Goal: Task Accomplishment & Management: Manage account settings

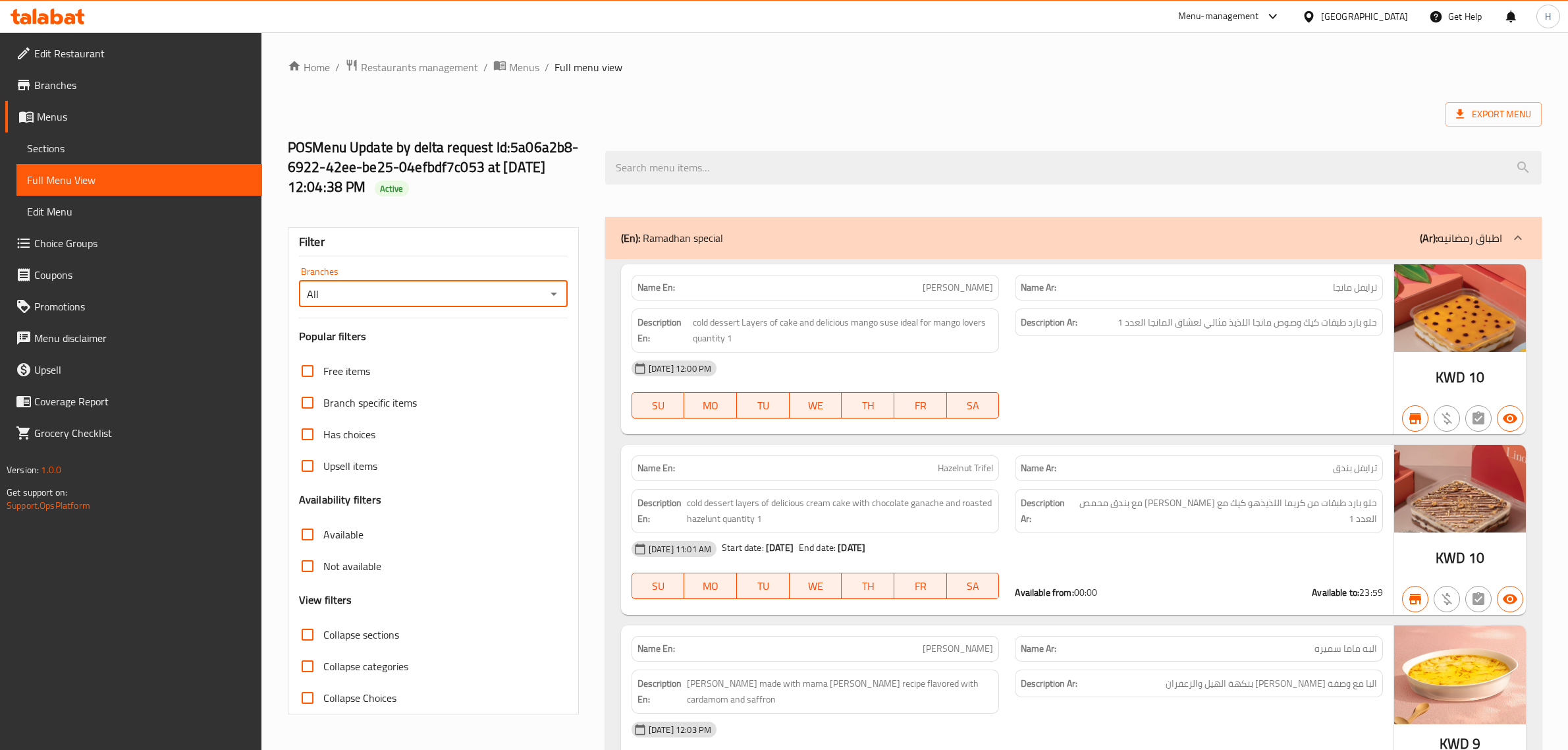
scroll to position [5765, 0]
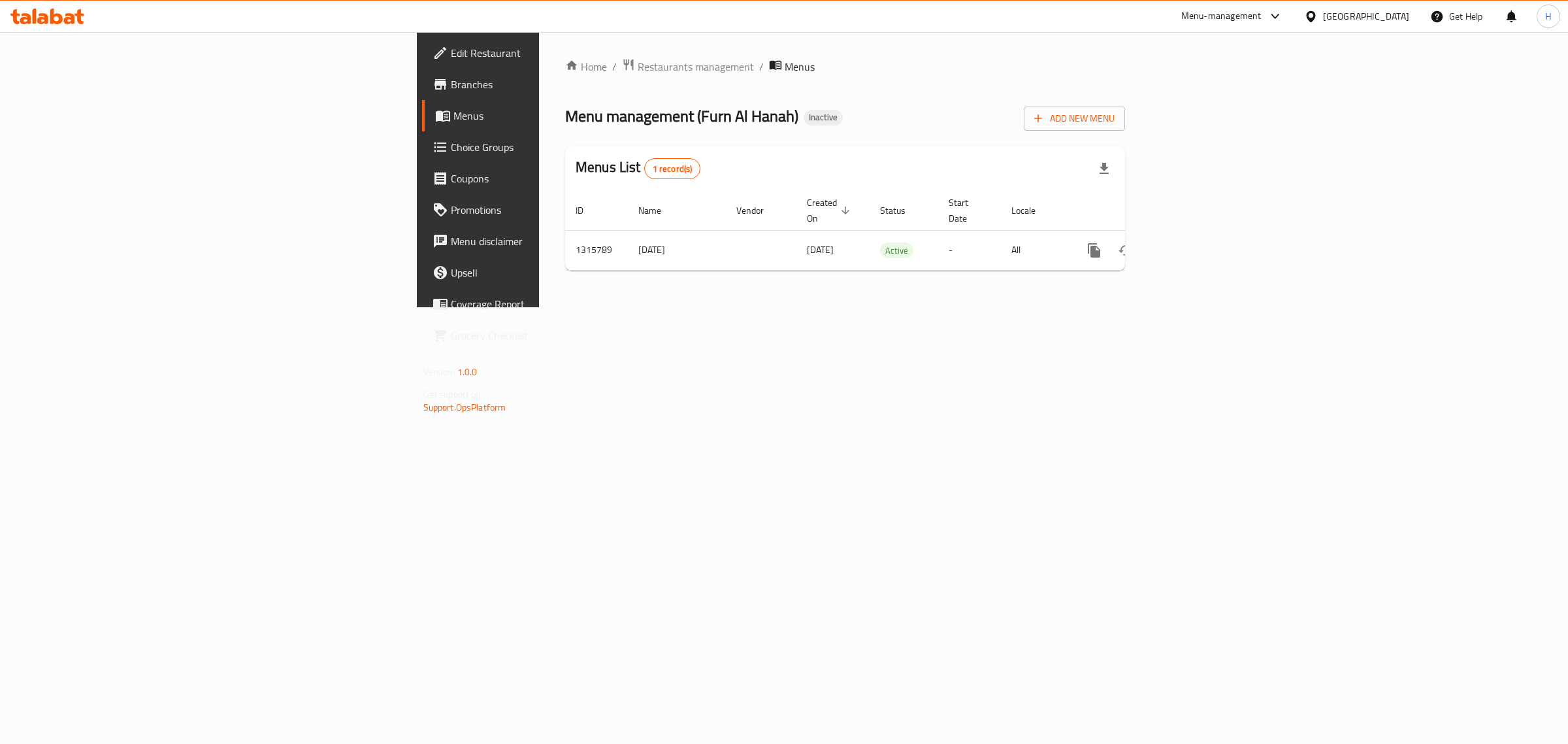
click at [451, 80] on span "Branches" at bounding box center [559, 85] width 218 height 16
click at [1195, 243] on icon "enhanced table" at bounding box center [1189, 249] width 12 height 12
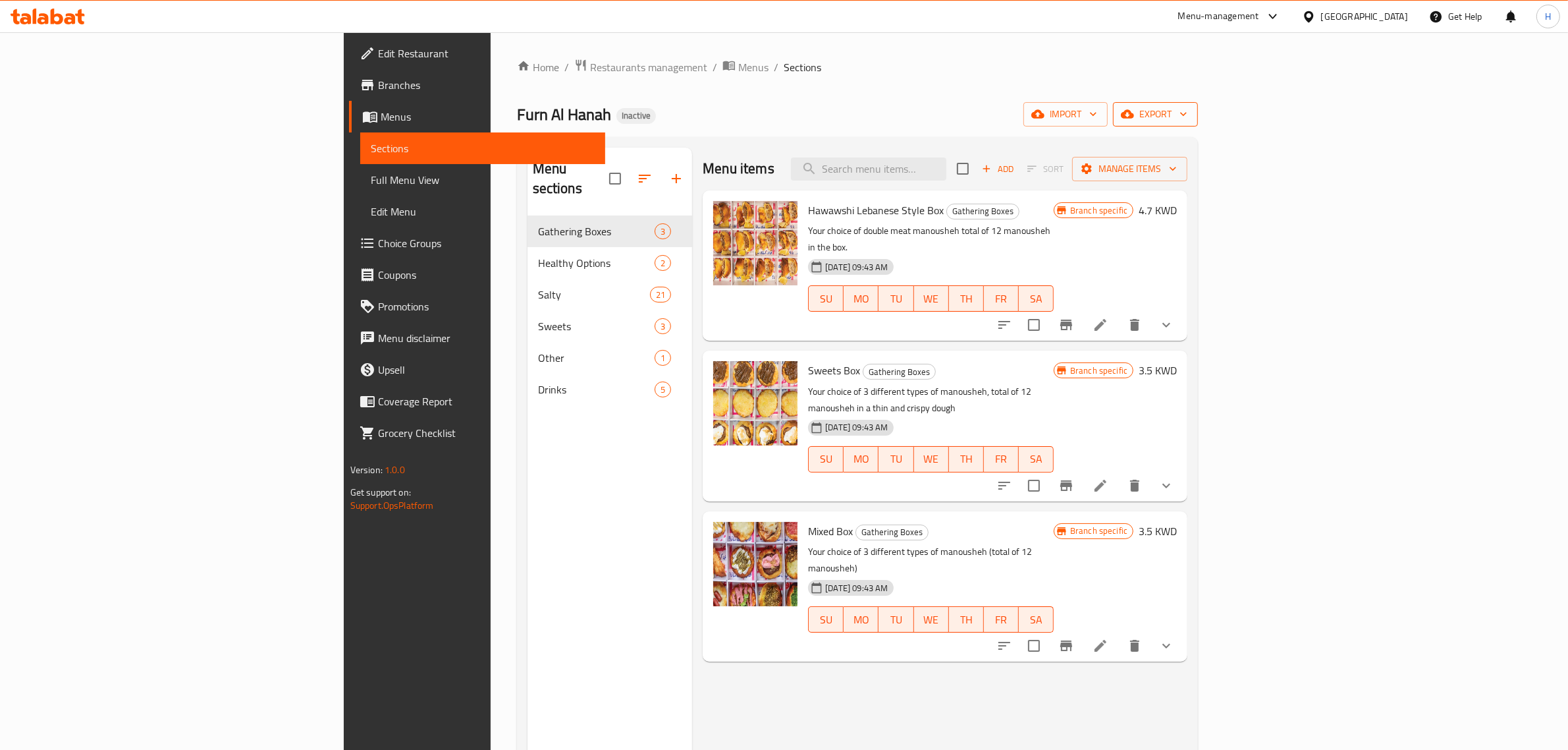
click at [1187, 115] on span "export" at bounding box center [1156, 114] width 64 height 17
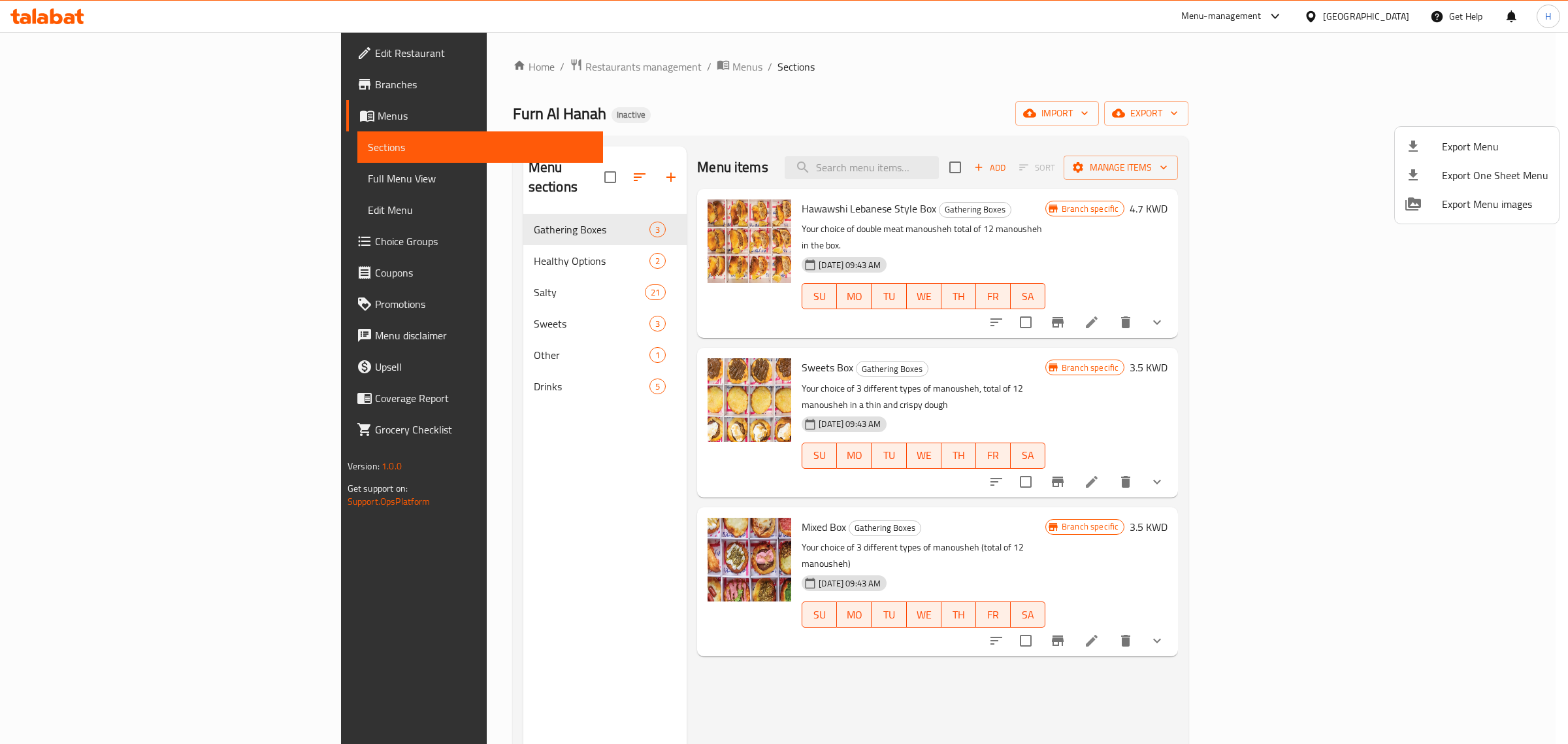
click at [1210, 102] on div at bounding box center [784, 372] width 1568 height 744
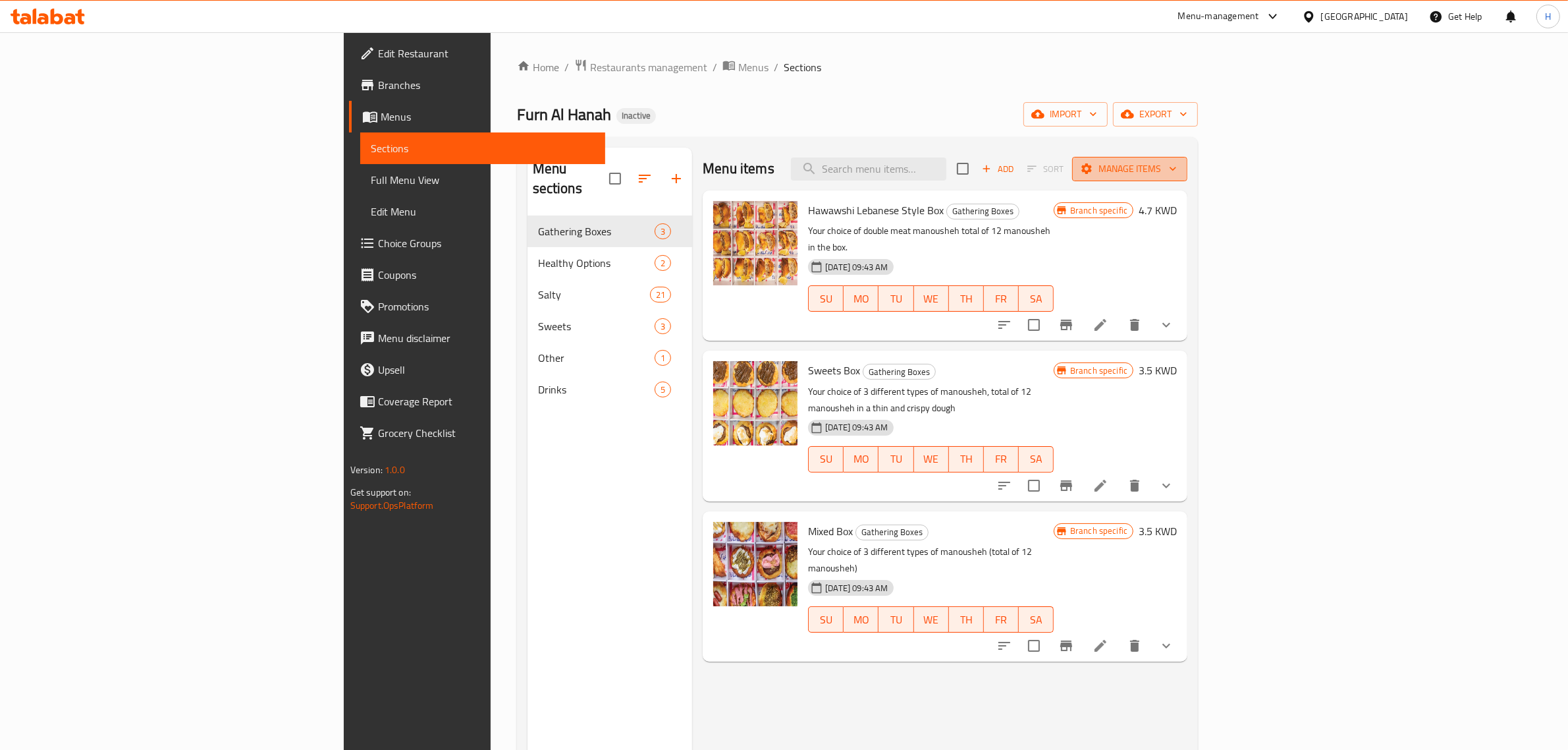
click at [1177, 170] on span "Manage items" at bounding box center [1130, 169] width 94 height 17
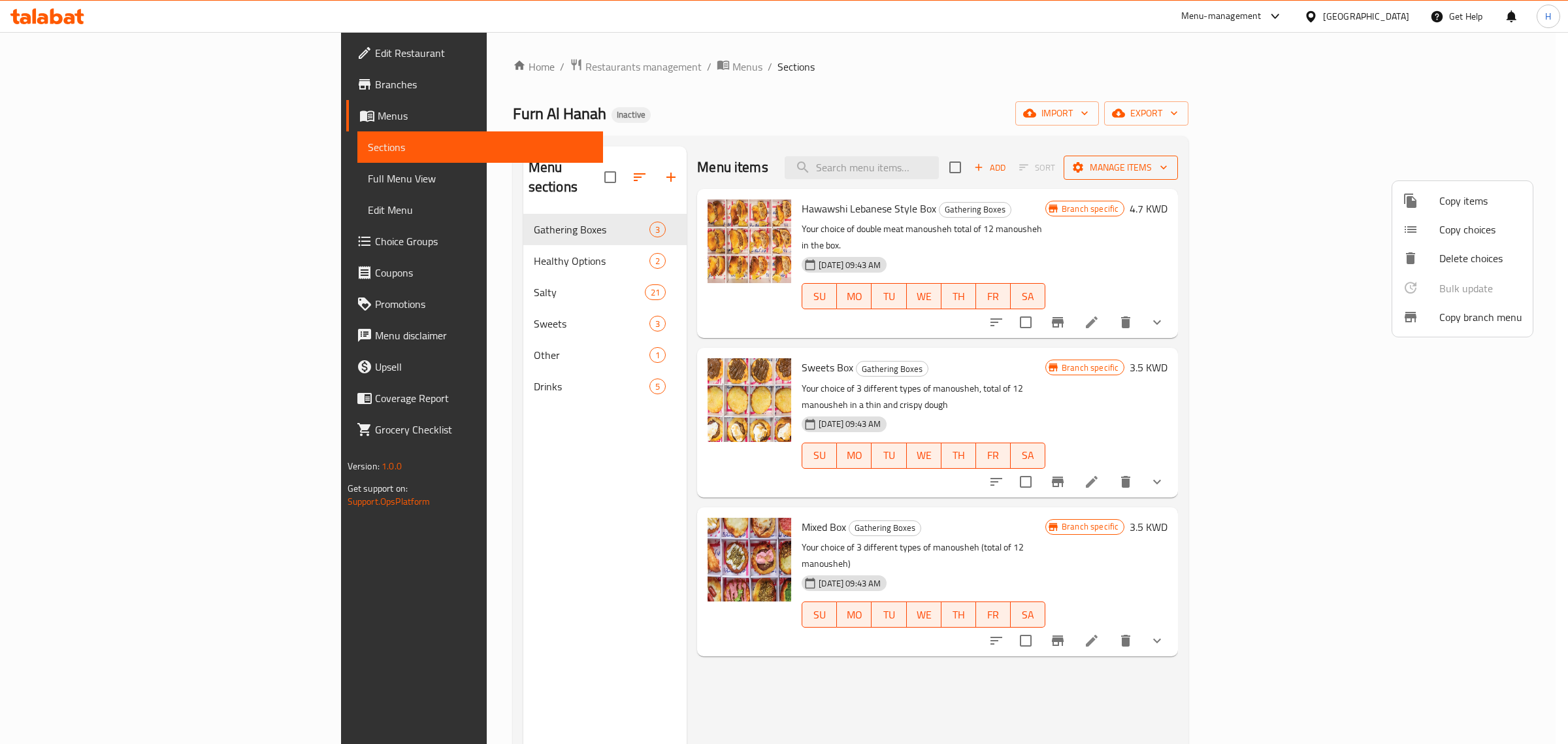
click at [1491, 169] on div at bounding box center [784, 372] width 1568 height 744
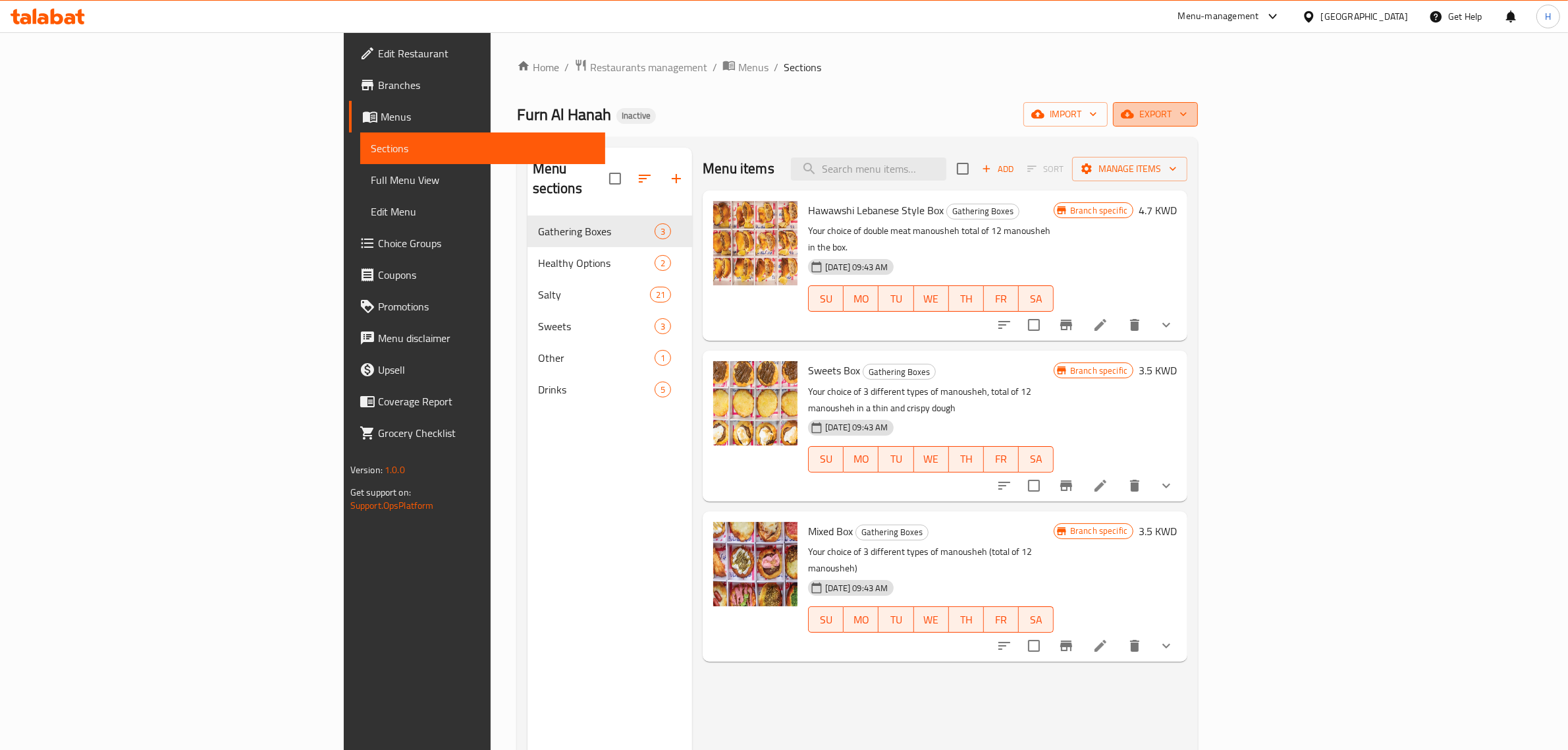
click at [1187, 117] on span "export" at bounding box center [1156, 114] width 64 height 17
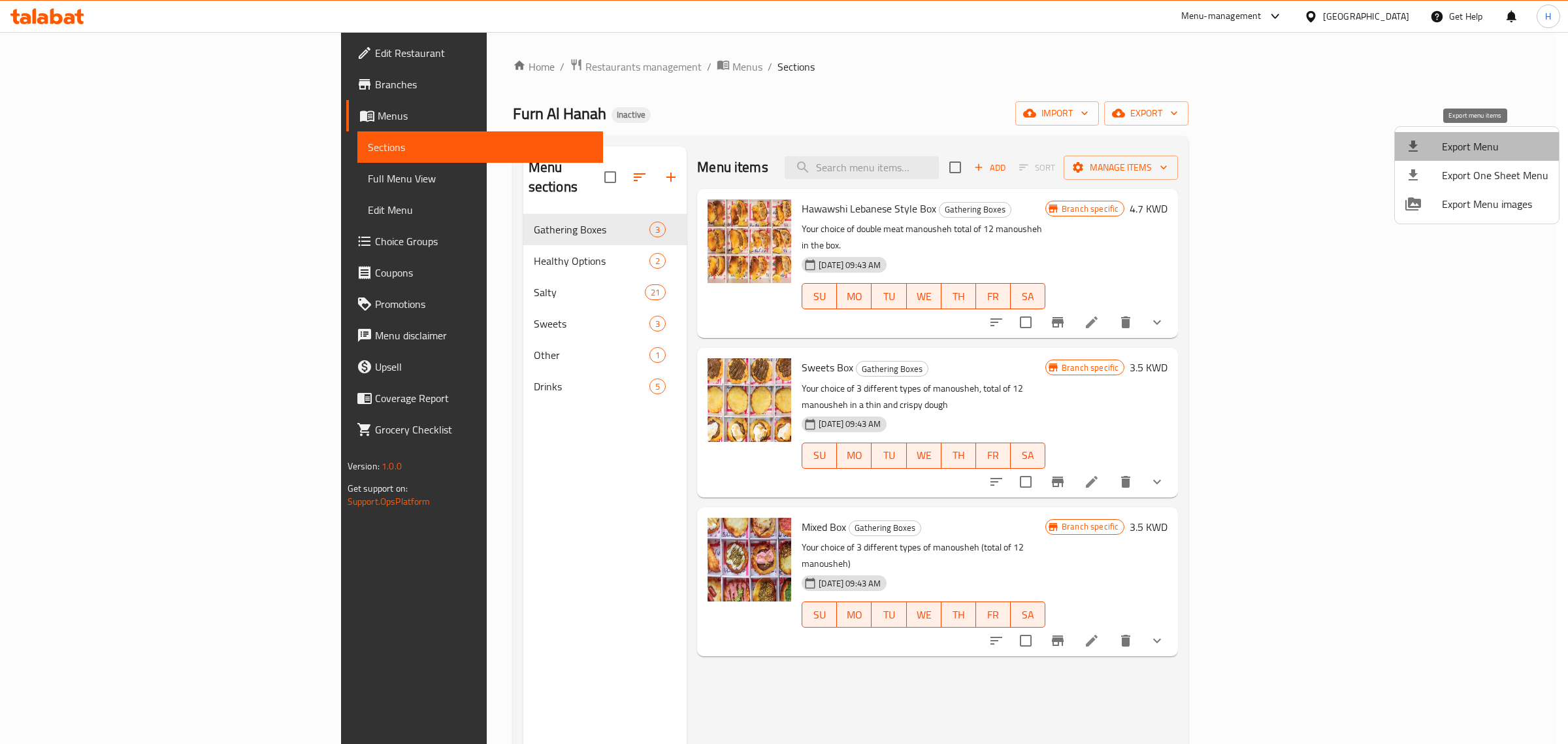
click at [1497, 144] on span "Export Menu" at bounding box center [1495, 146] width 106 height 16
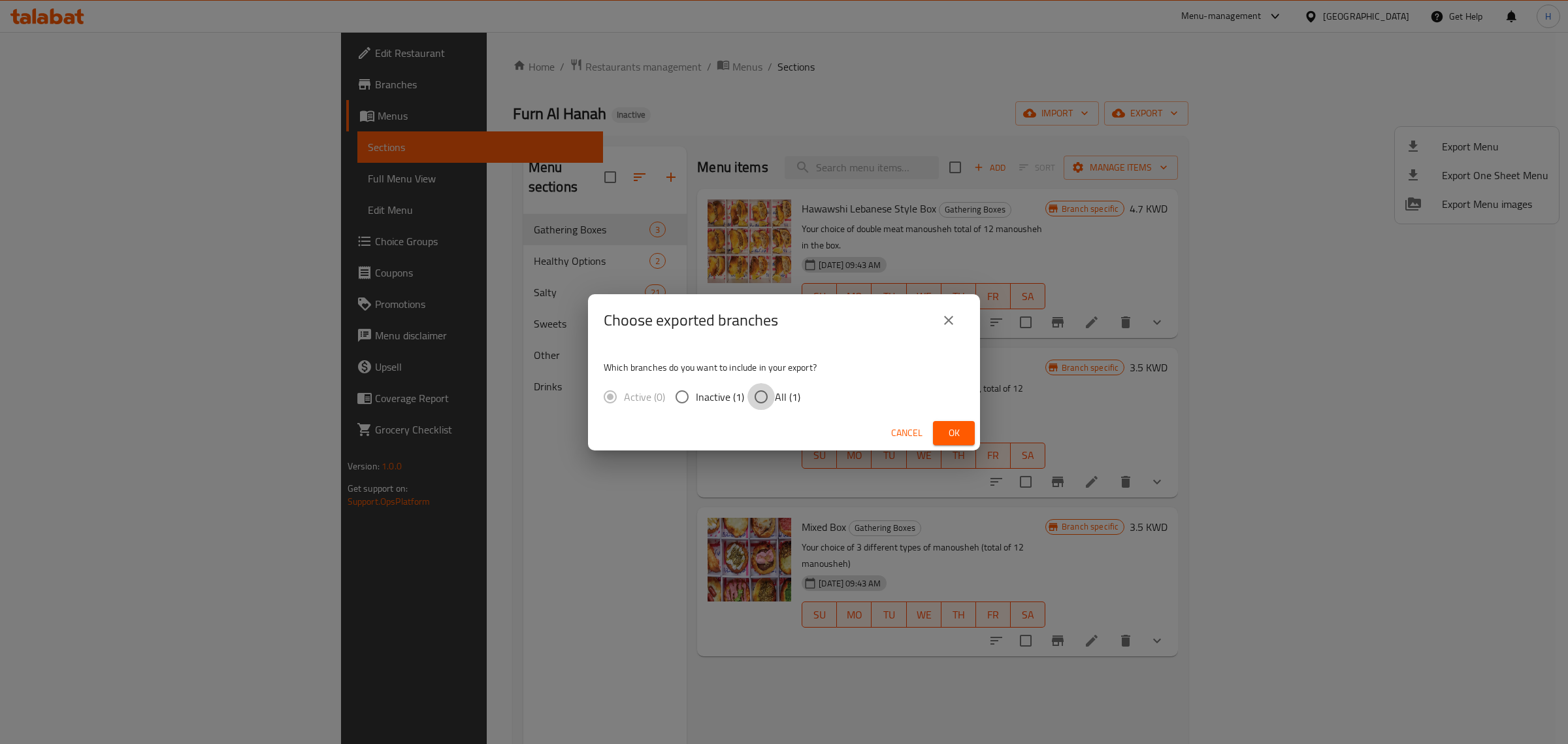
click at [771, 400] on input "All (1)" at bounding box center [761, 397] width 27 height 28
radio input "true"
click at [960, 432] on span "Ok" at bounding box center [954, 433] width 21 height 17
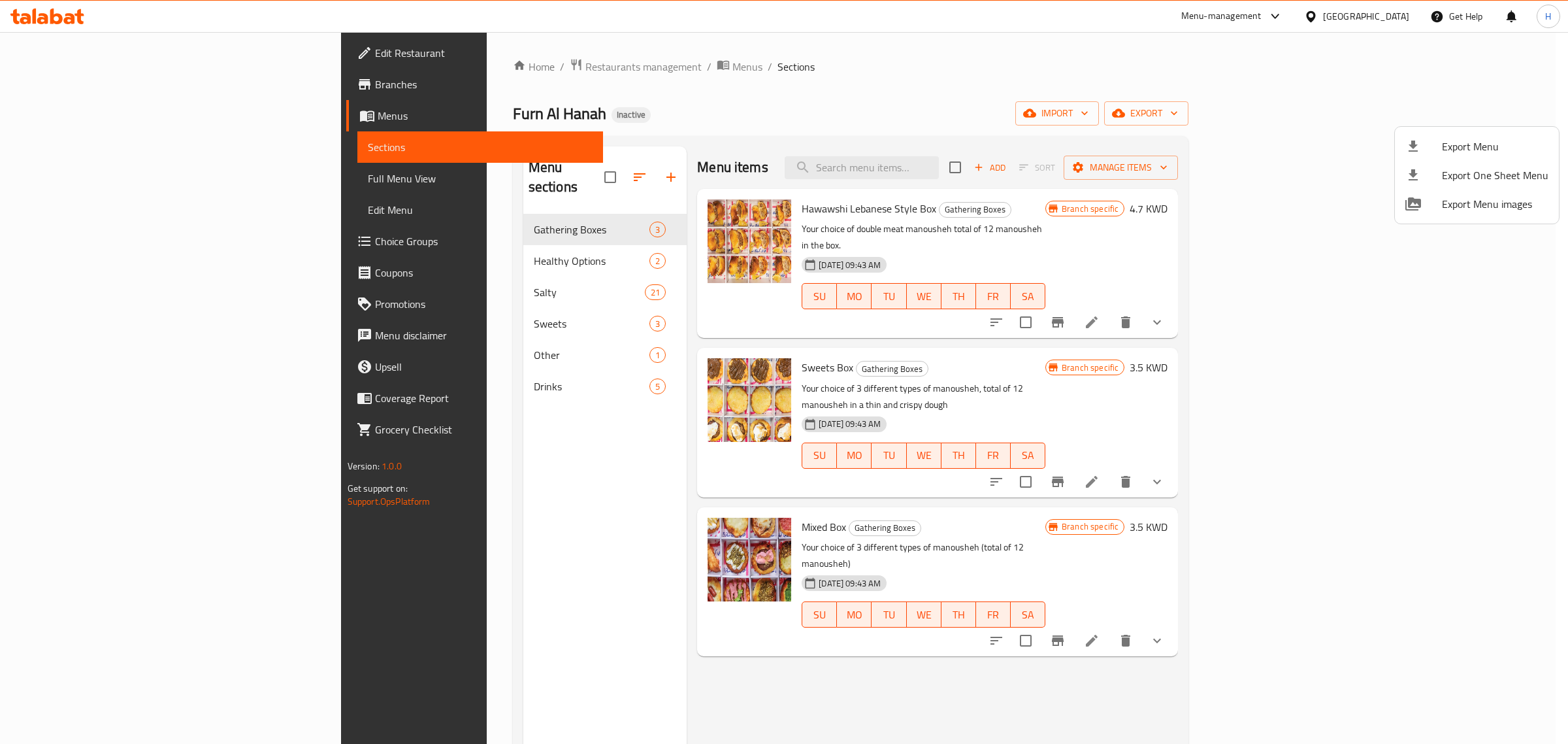
click at [319, 106] on div at bounding box center [784, 372] width 1568 height 744
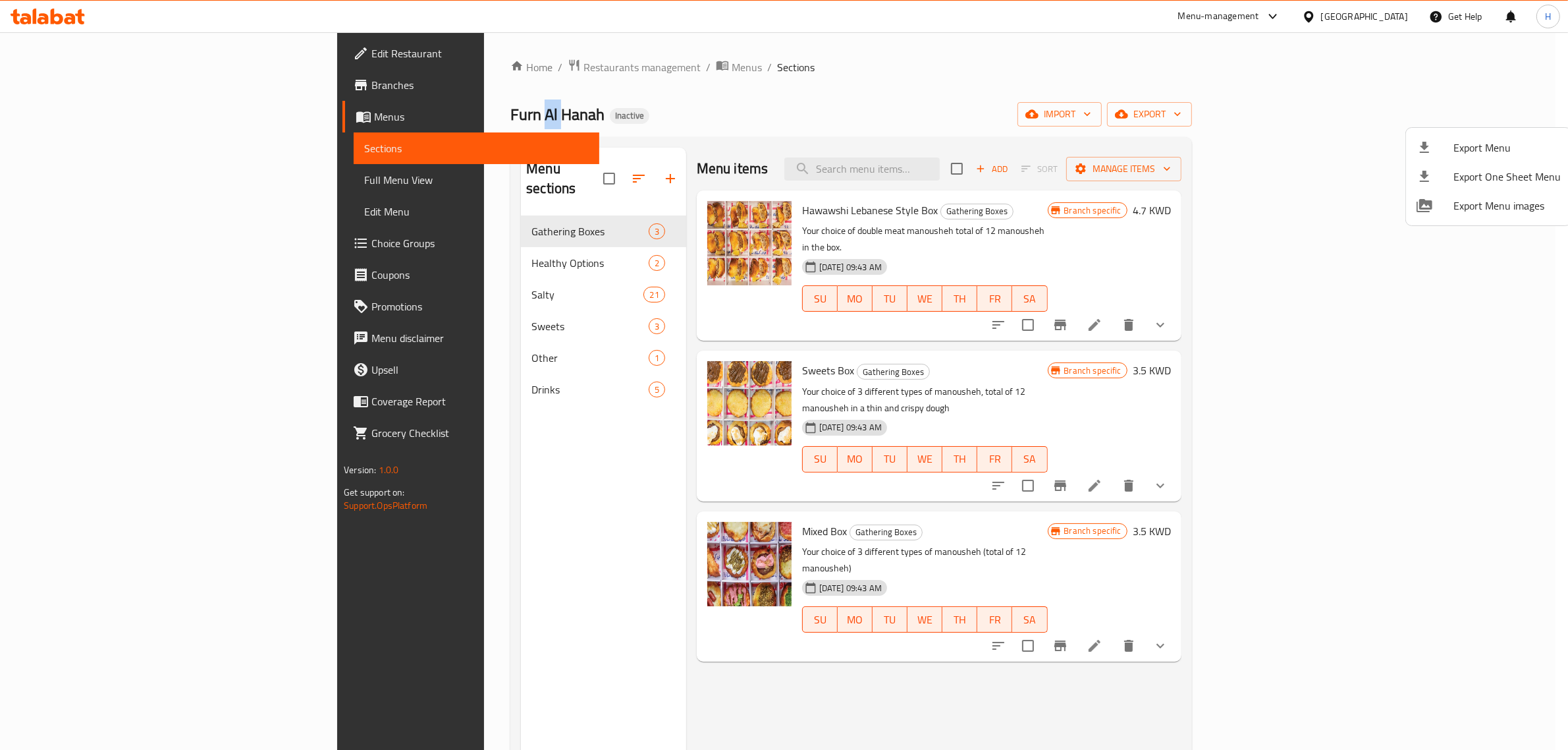
click at [511, 107] on span "Furn Al Hanah" at bounding box center [557, 114] width 94 height 30
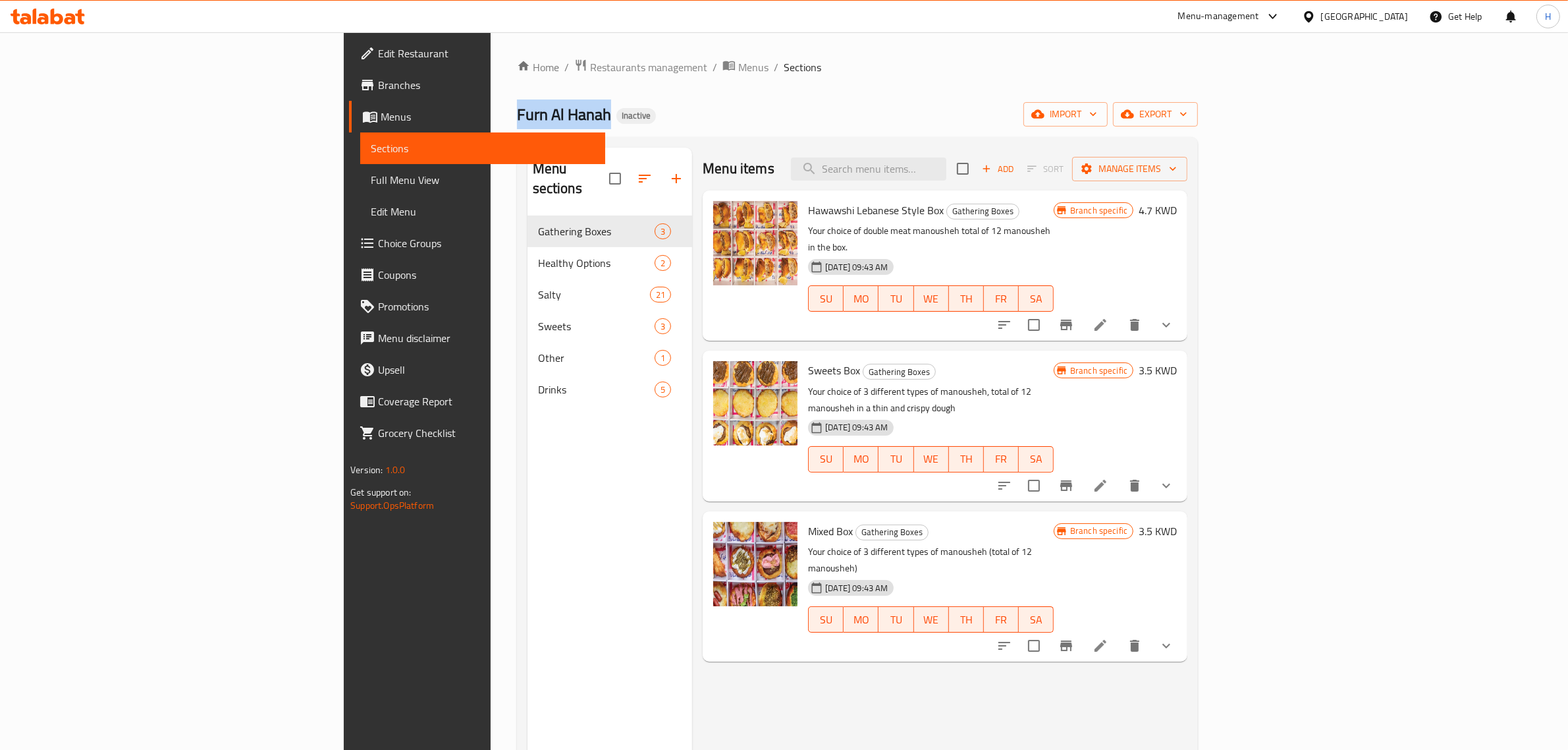
click at [517, 107] on span "Furn Al Hanah" at bounding box center [564, 114] width 94 height 30
copy span "Furn Al Hanah"
click at [527, 534] on div "Menu sections Gathering Boxes 3 Healthy Options 2 Salty 21 Sweets 3 Other 1 Dri…" at bounding box center [610, 522] width 166 height 750
click at [947, 165] on input "search" at bounding box center [869, 169] width 155 height 23
paste input "لحمة بعجين"
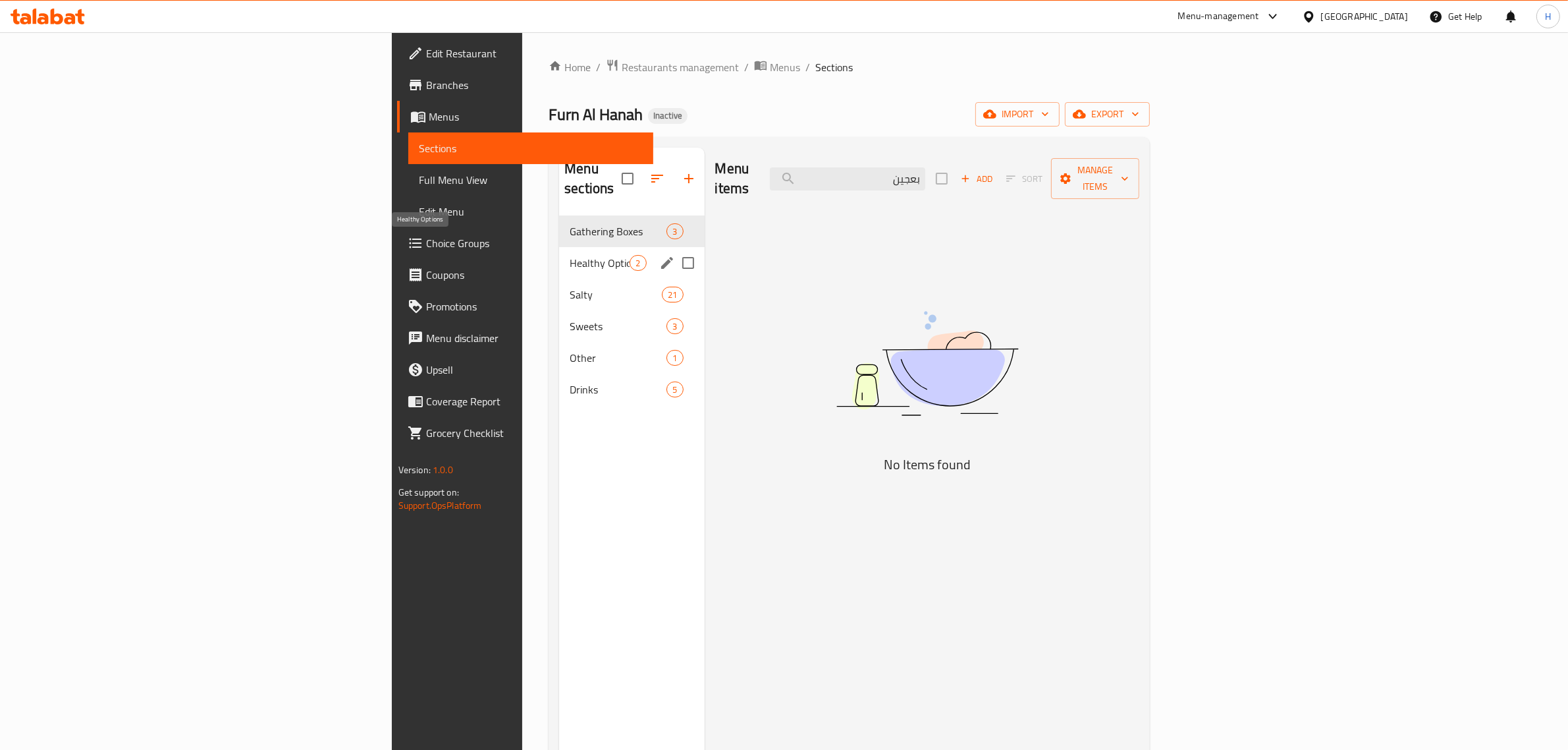
type input "بعجين"
click at [570, 255] on span "Healthy Options" at bounding box center [599, 263] width 60 height 16
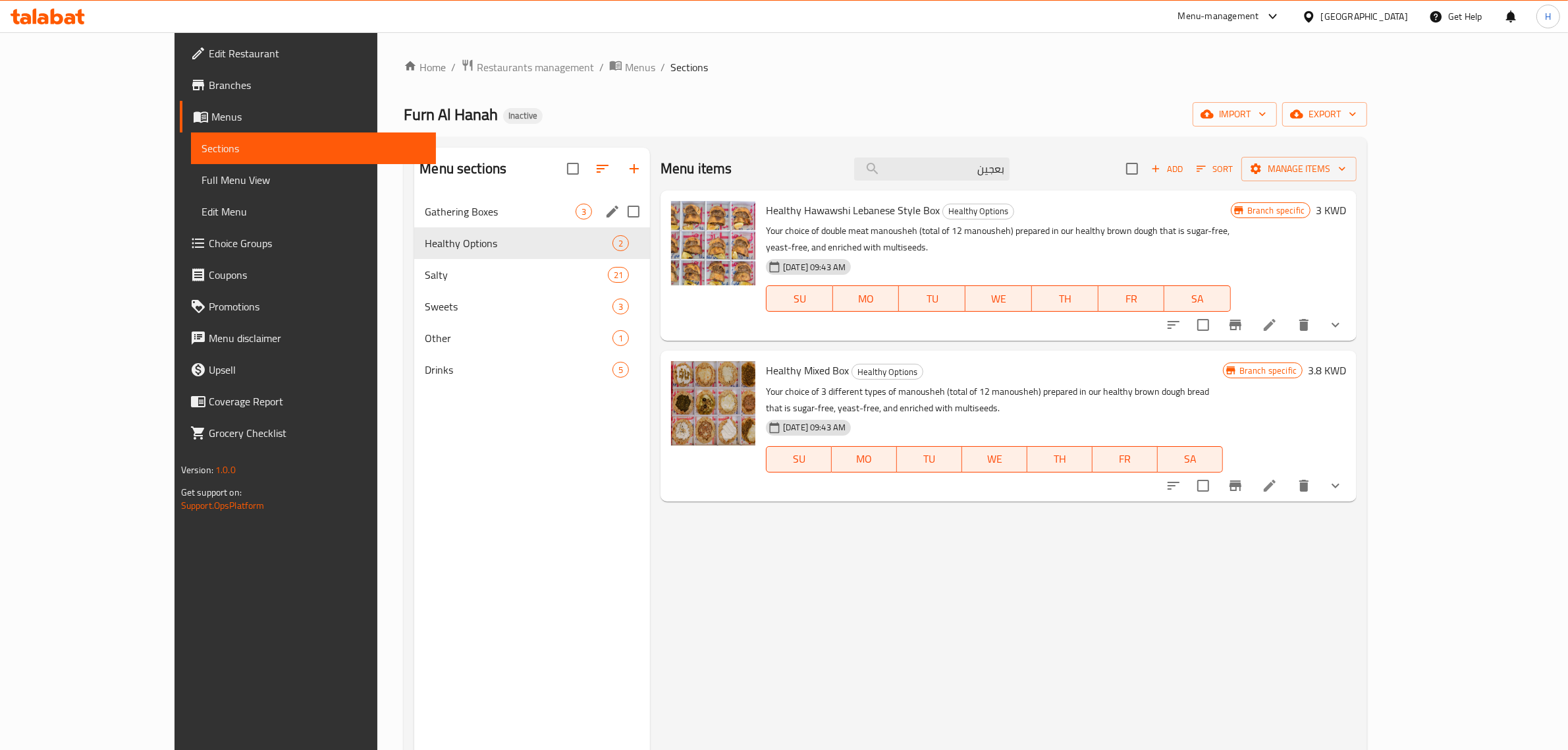
click at [424, 212] on span "Gathering Boxes" at bounding box center [500, 212] width 151 height 16
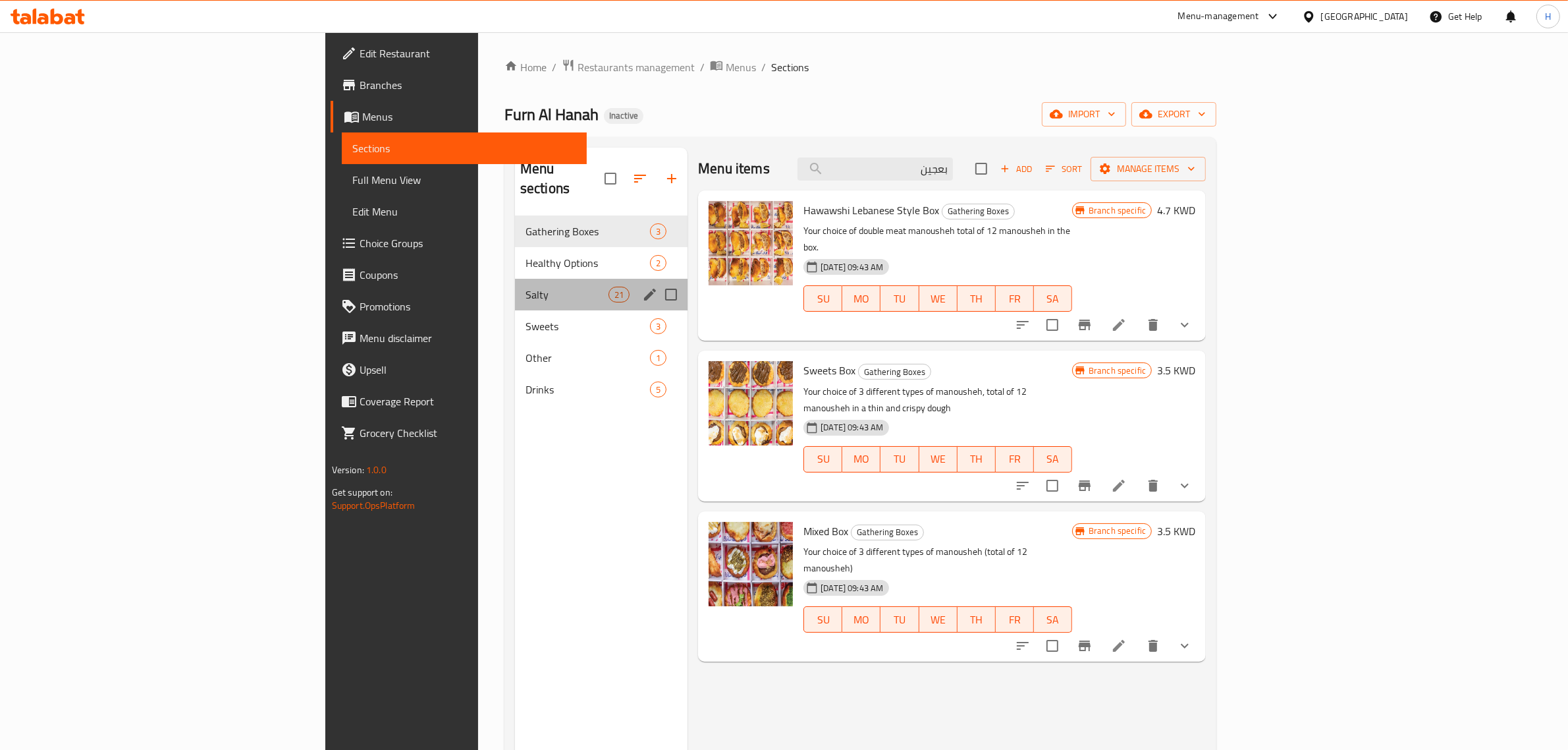
click at [515, 279] on div "Salty 21" at bounding box center [601, 294] width 173 height 31
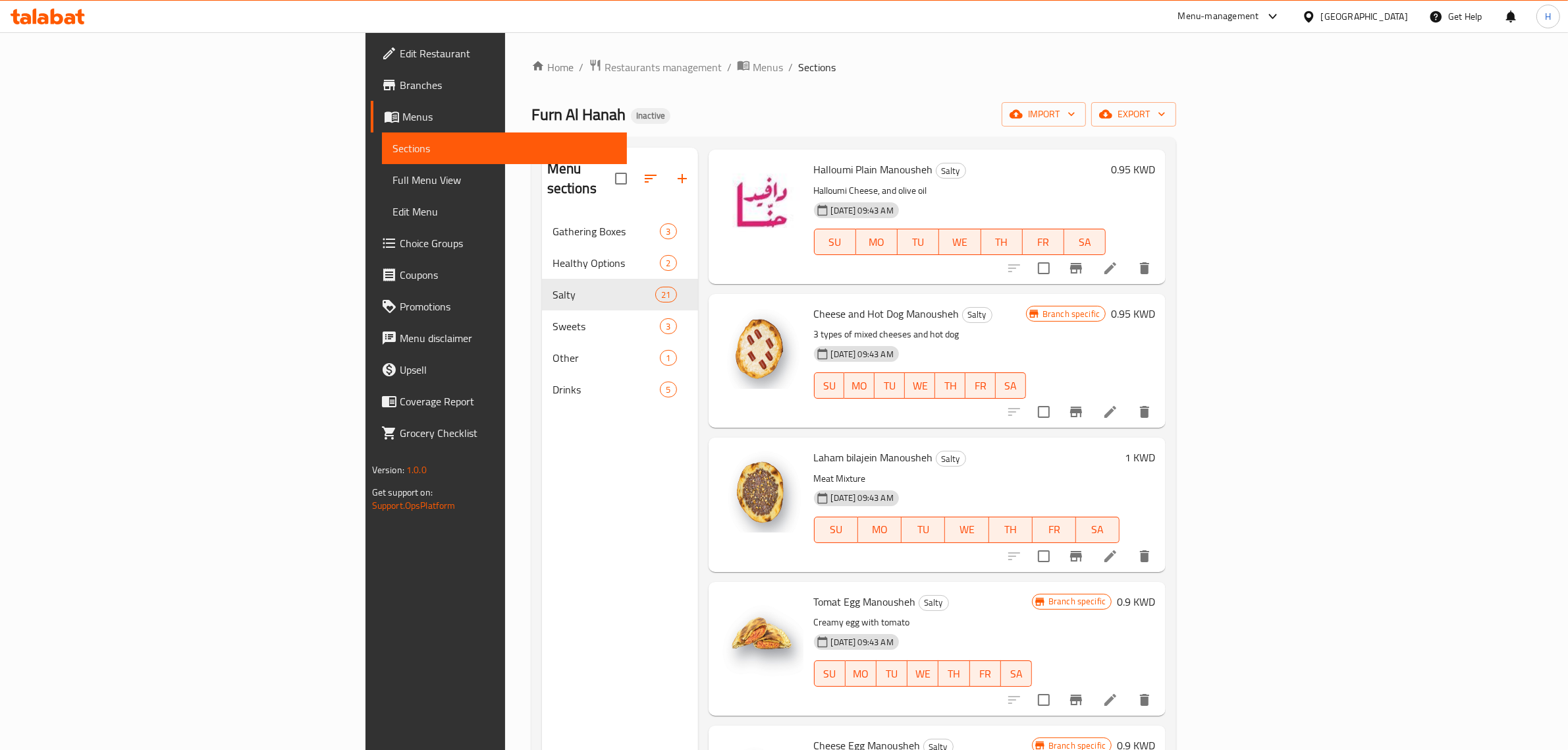
scroll to position [247, 0]
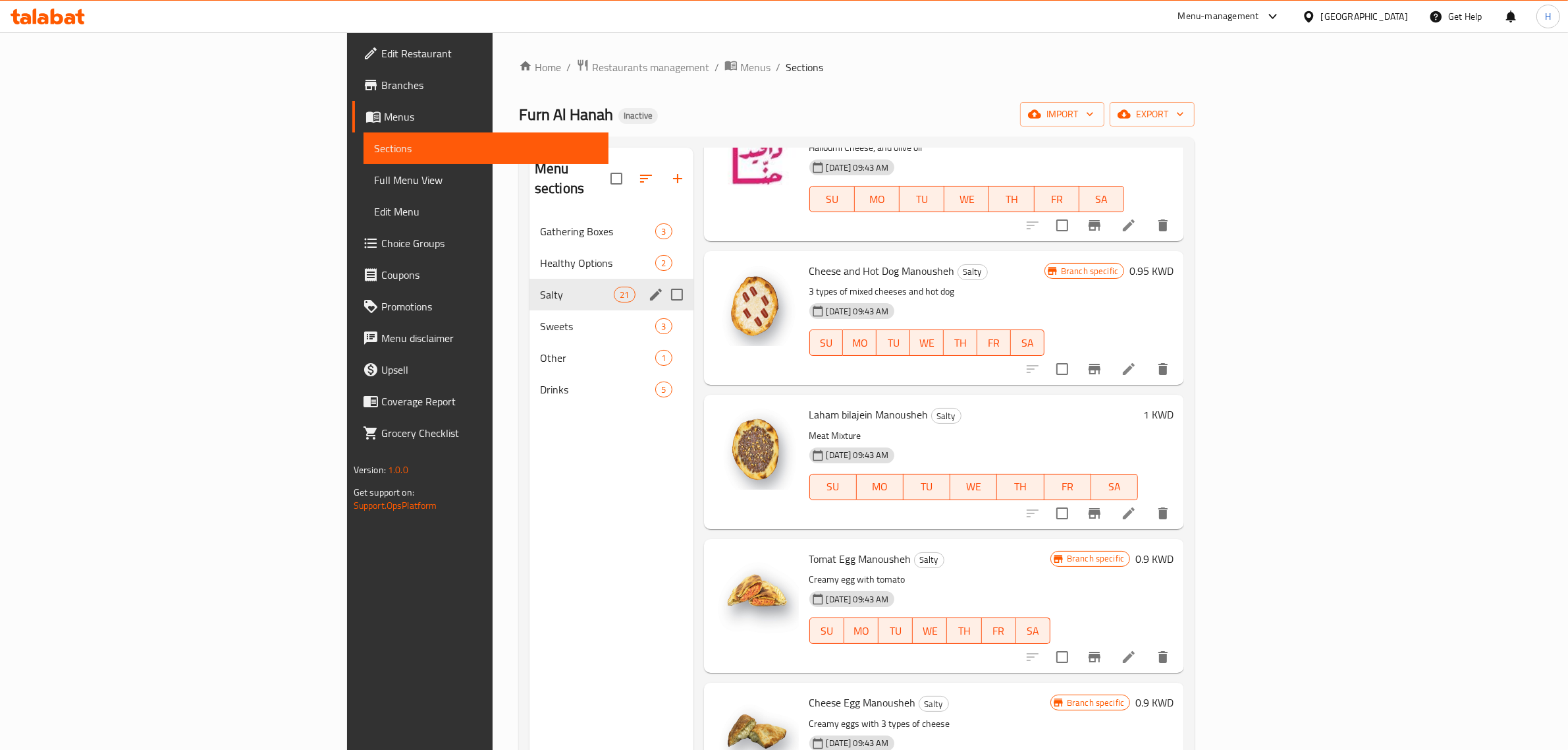
click at [648, 287] on icon "edit" at bounding box center [656, 295] width 16 height 16
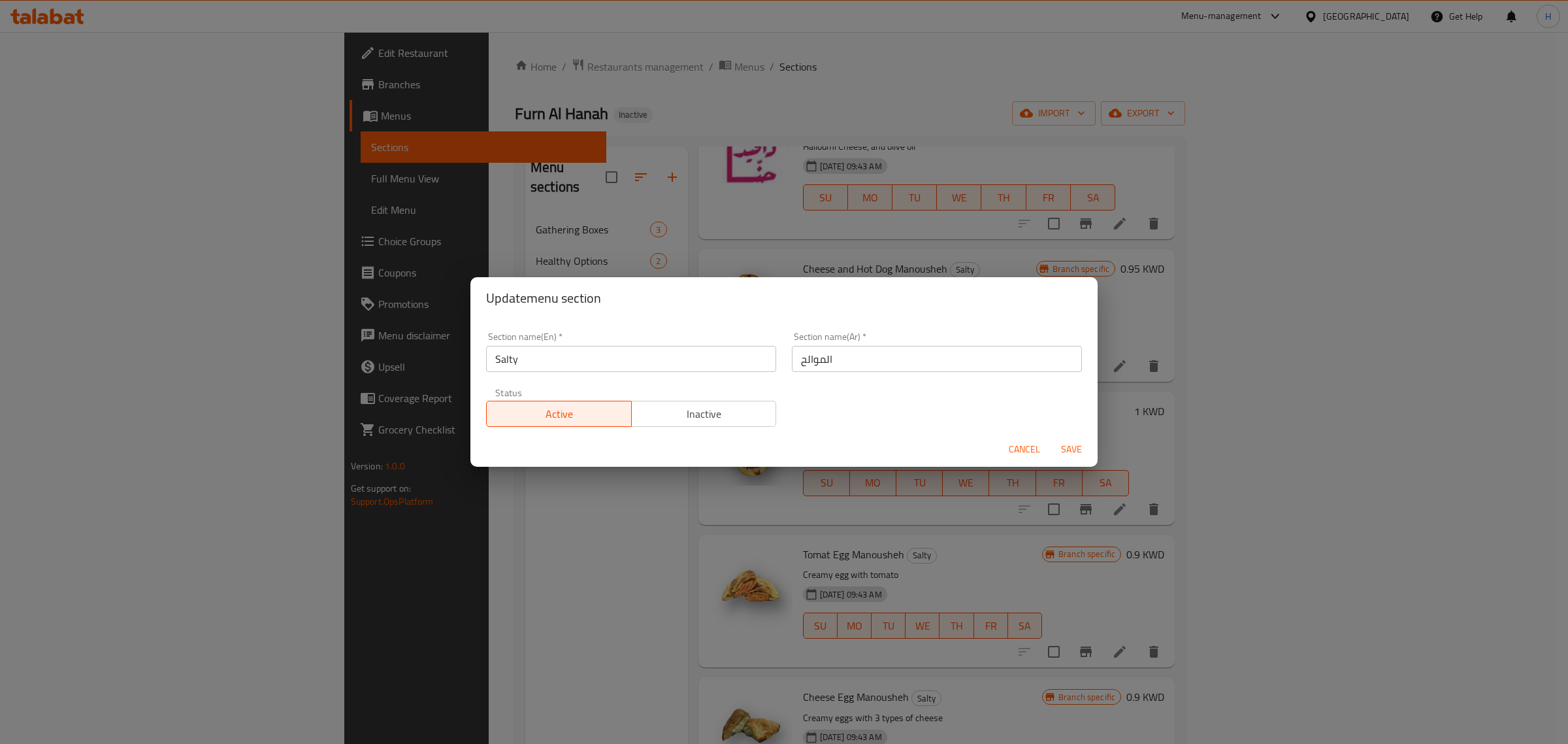
click at [569, 360] on input "Salty" at bounding box center [631, 359] width 290 height 26
paste input "MANAEESH"
type input "MANAEESH"
click at [1066, 445] on span "Save" at bounding box center [1071, 449] width 31 height 17
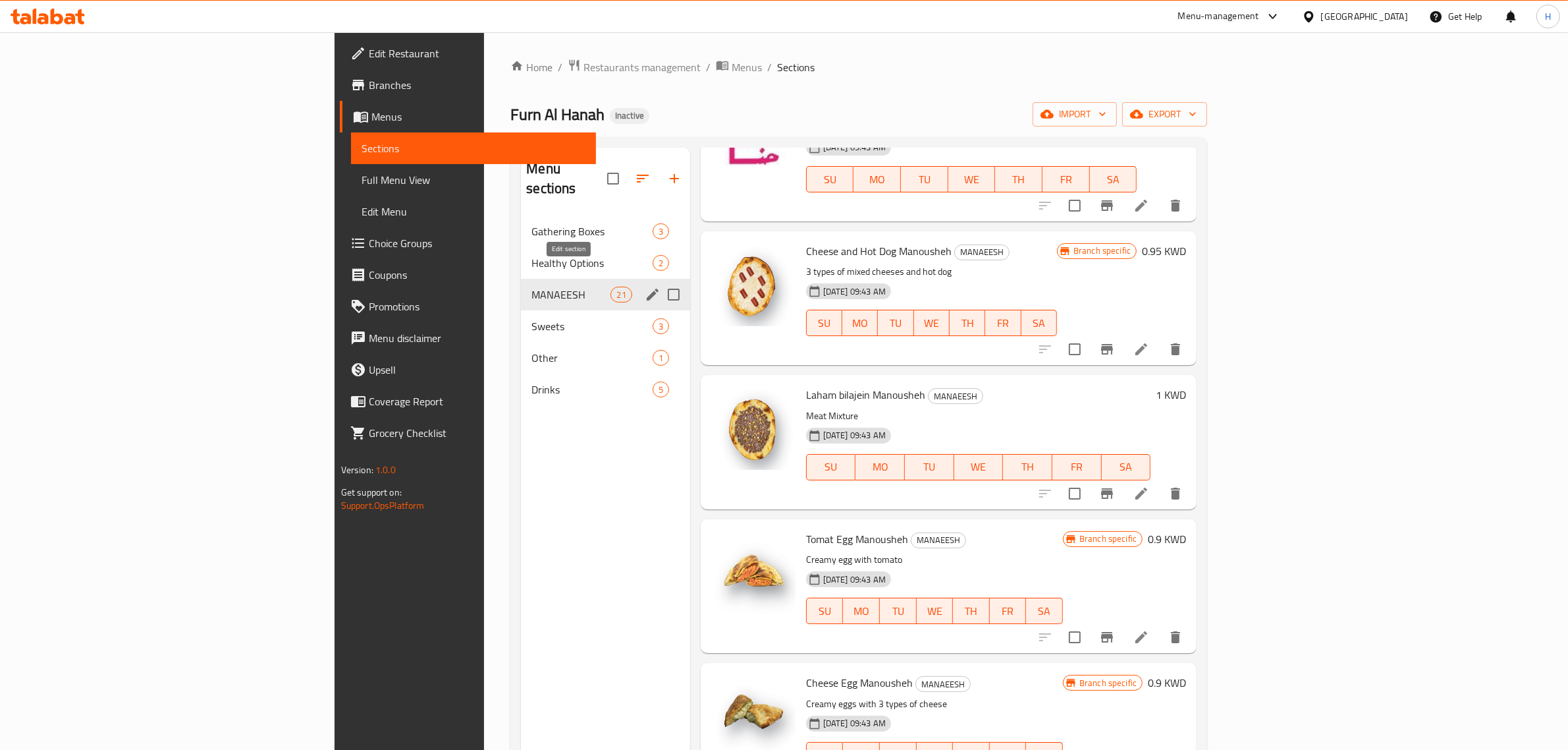
click at [647, 289] on icon "edit" at bounding box center [653, 295] width 12 height 12
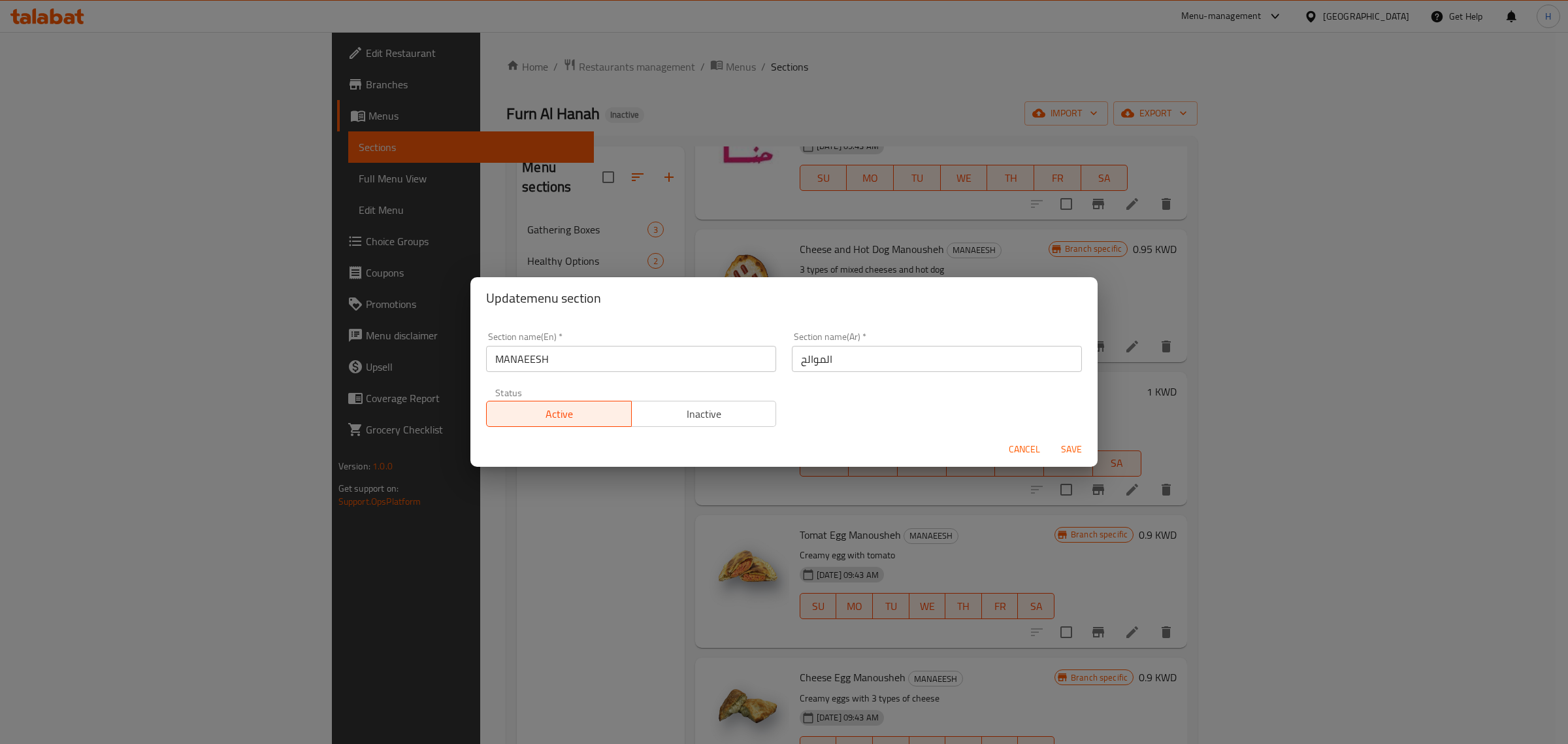
click at [569, 374] on div "Section name(En)   * MANAEESH Section name(En) *" at bounding box center [631, 352] width 306 height 56
click at [574, 365] on input "MANAEESH" at bounding box center [631, 359] width 290 height 26
paste input "anaeesh"
type input "Manaeesh"
click at [1075, 447] on span "Save" at bounding box center [1071, 449] width 31 height 17
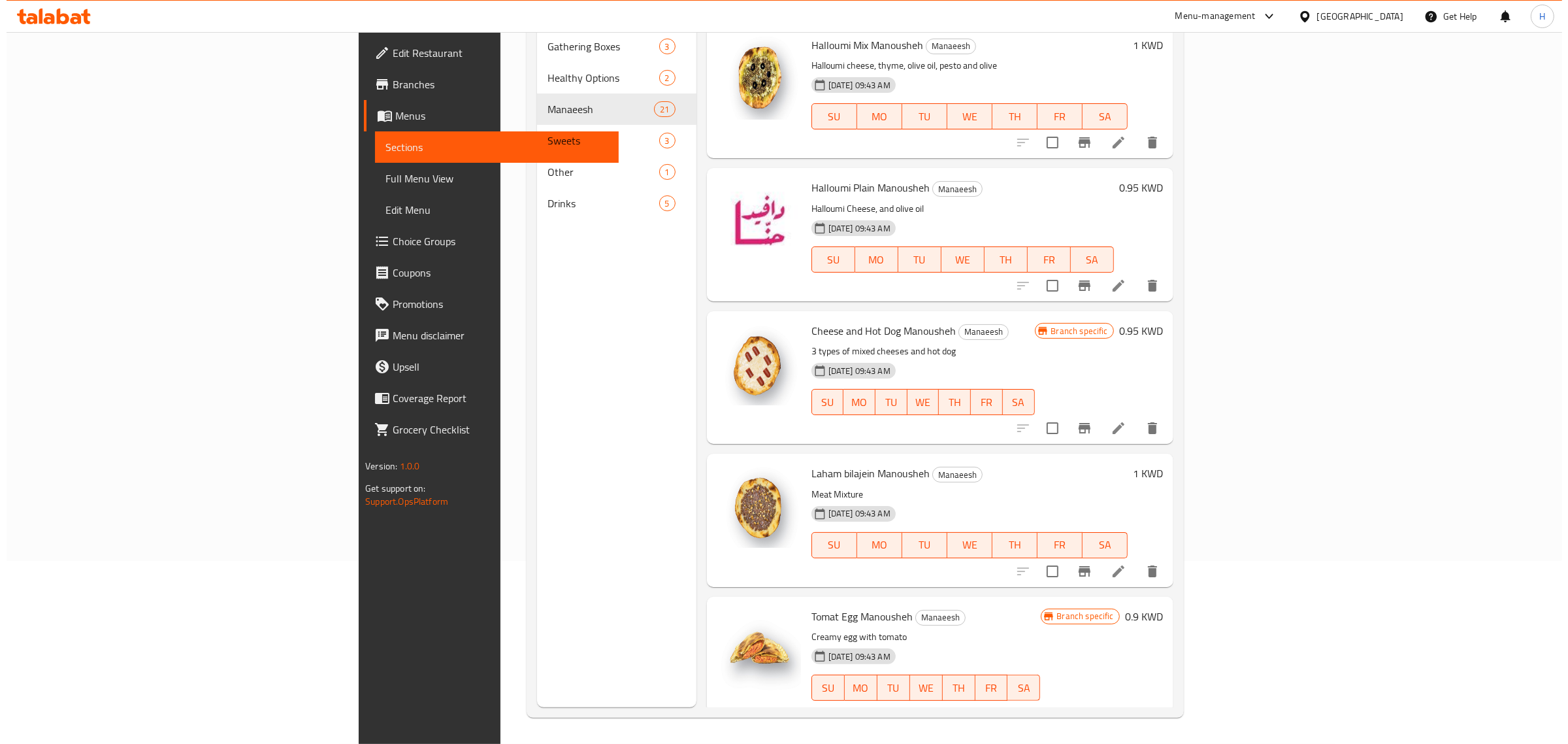
scroll to position [0, 0]
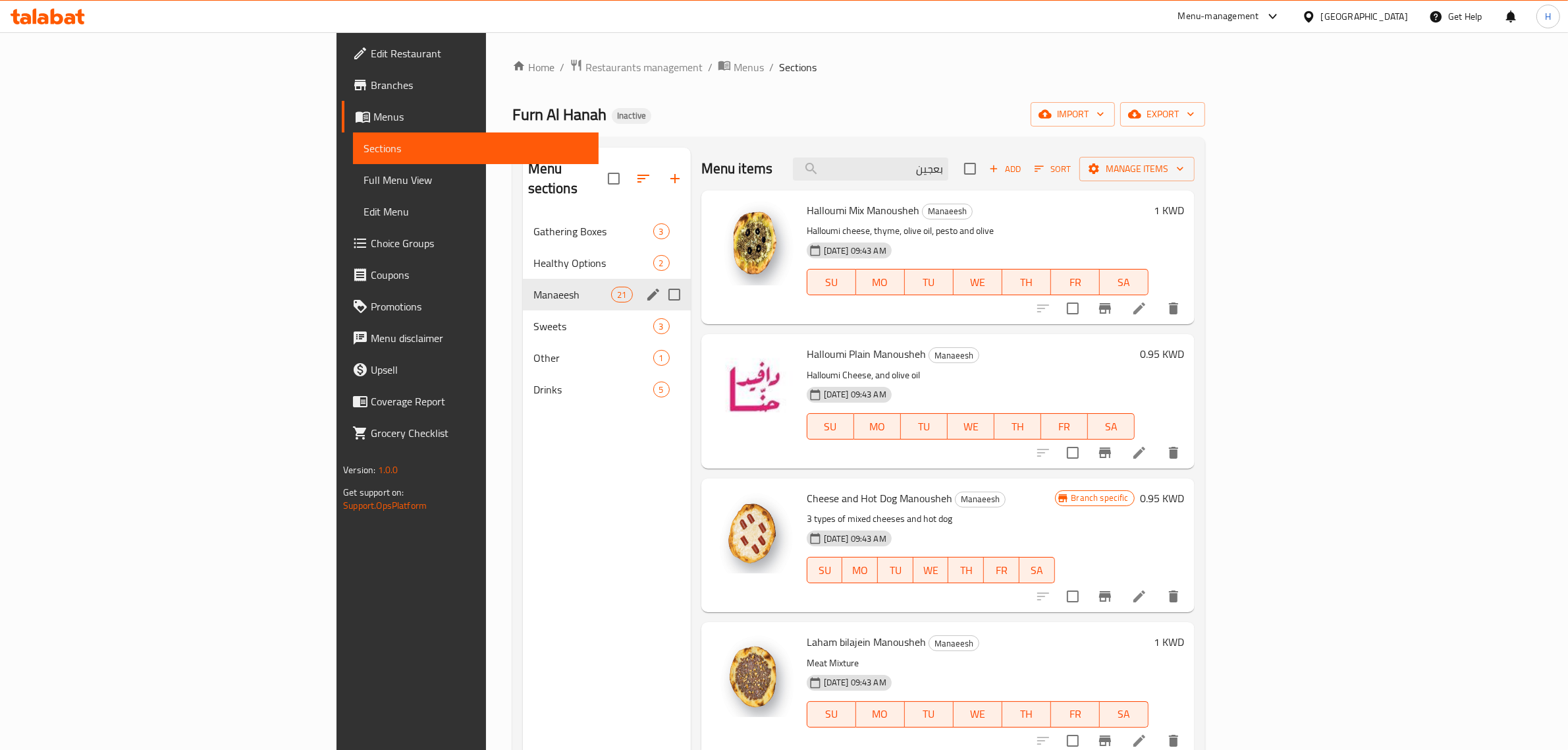
click at [645, 287] on icon "edit" at bounding box center [653, 295] width 16 height 16
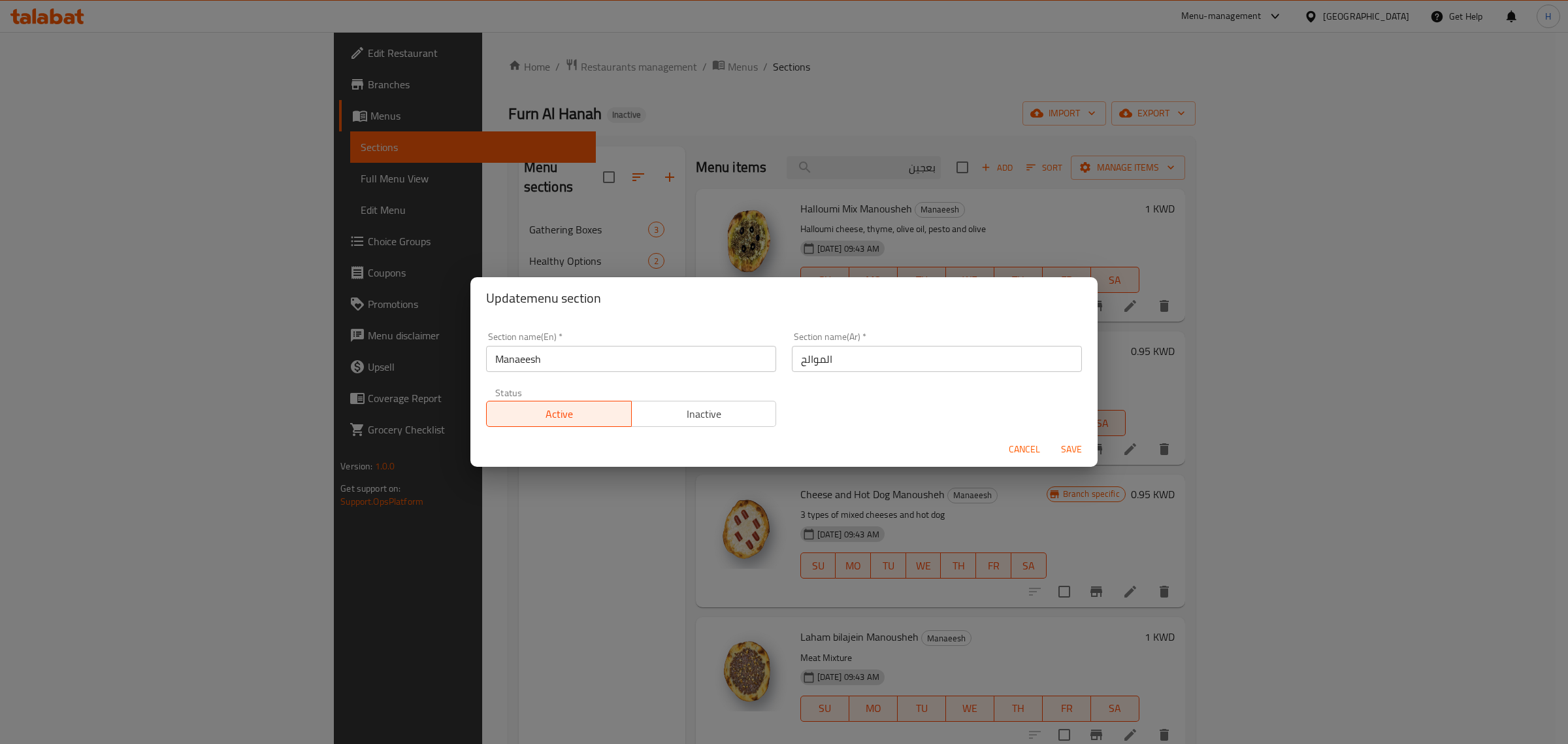
click at [890, 354] on input "الموالح" at bounding box center [936, 359] width 290 height 26
paste input "مناقيش"
type input "المناقيش"
click at [1051, 437] on button "Save" at bounding box center [1072, 449] width 42 height 24
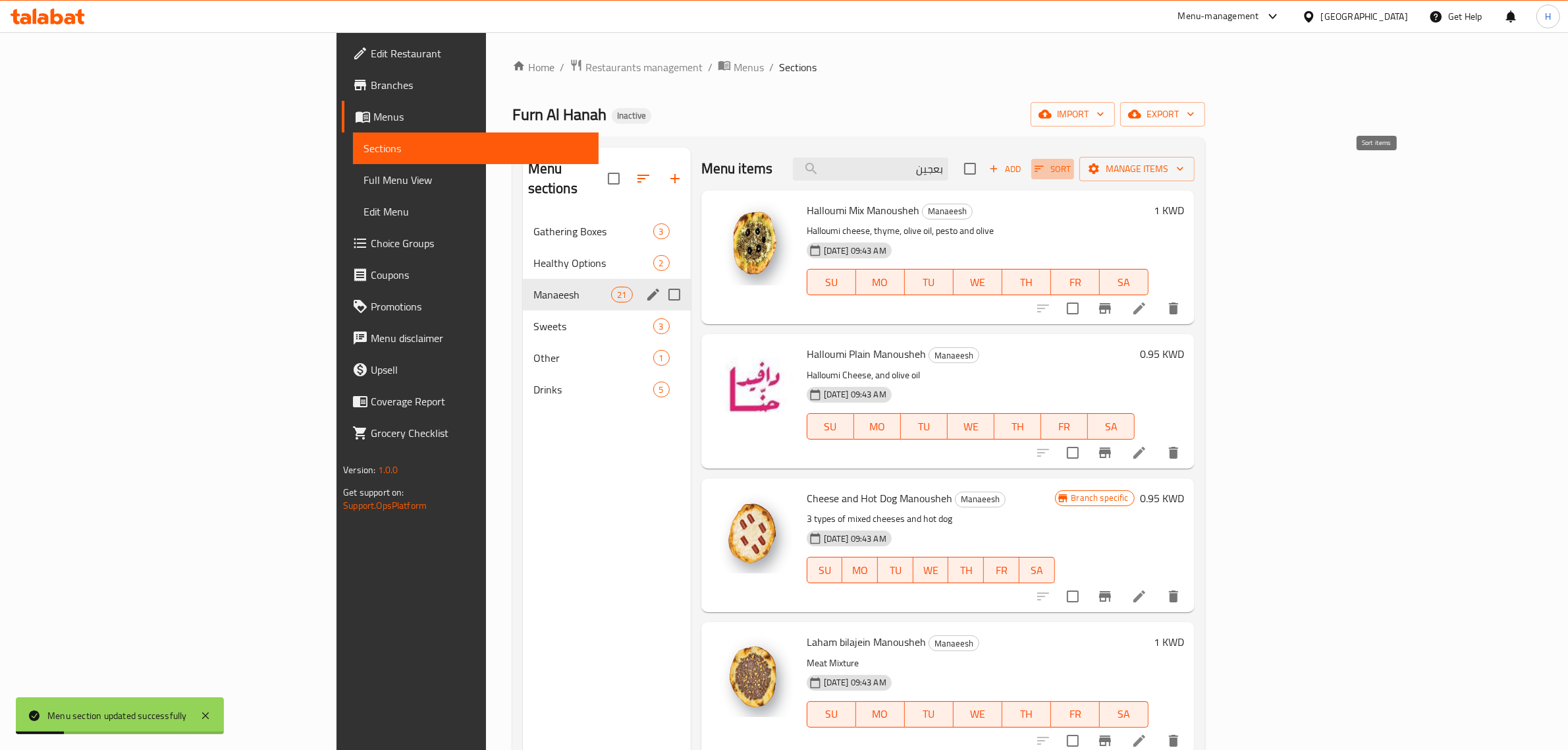
click at [1071, 171] on span "Sort" at bounding box center [1053, 169] width 36 height 15
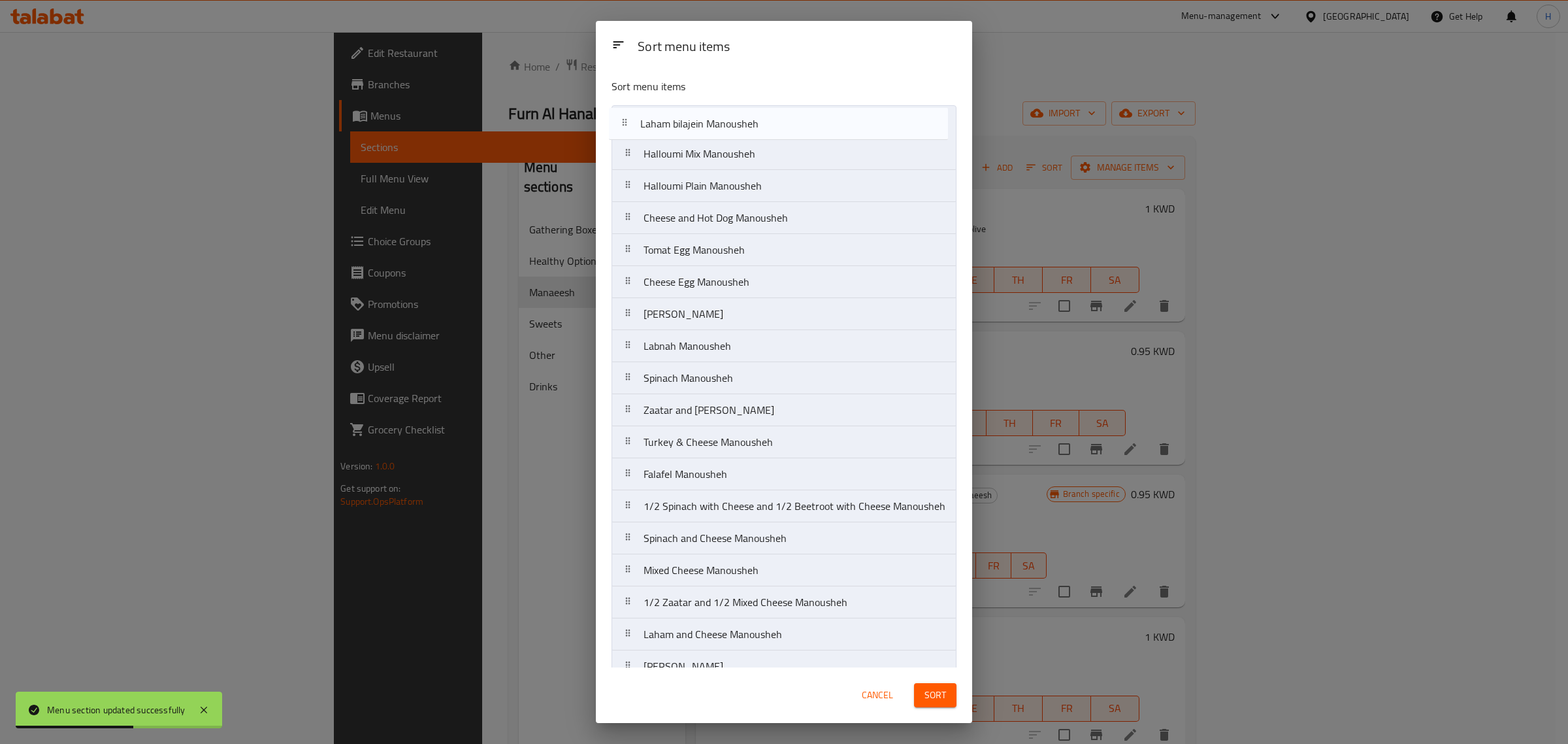
drag, startPoint x: 632, startPoint y: 221, endPoint x: 632, endPoint y: 123, distance: 98.0
click at [632, 123] on nav "Halloumi Mix Manousheh Halloumi Plain Manousheh Cheese and Hot Dog Manousheh La…" at bounding box center [784, 441] width 345 height 674
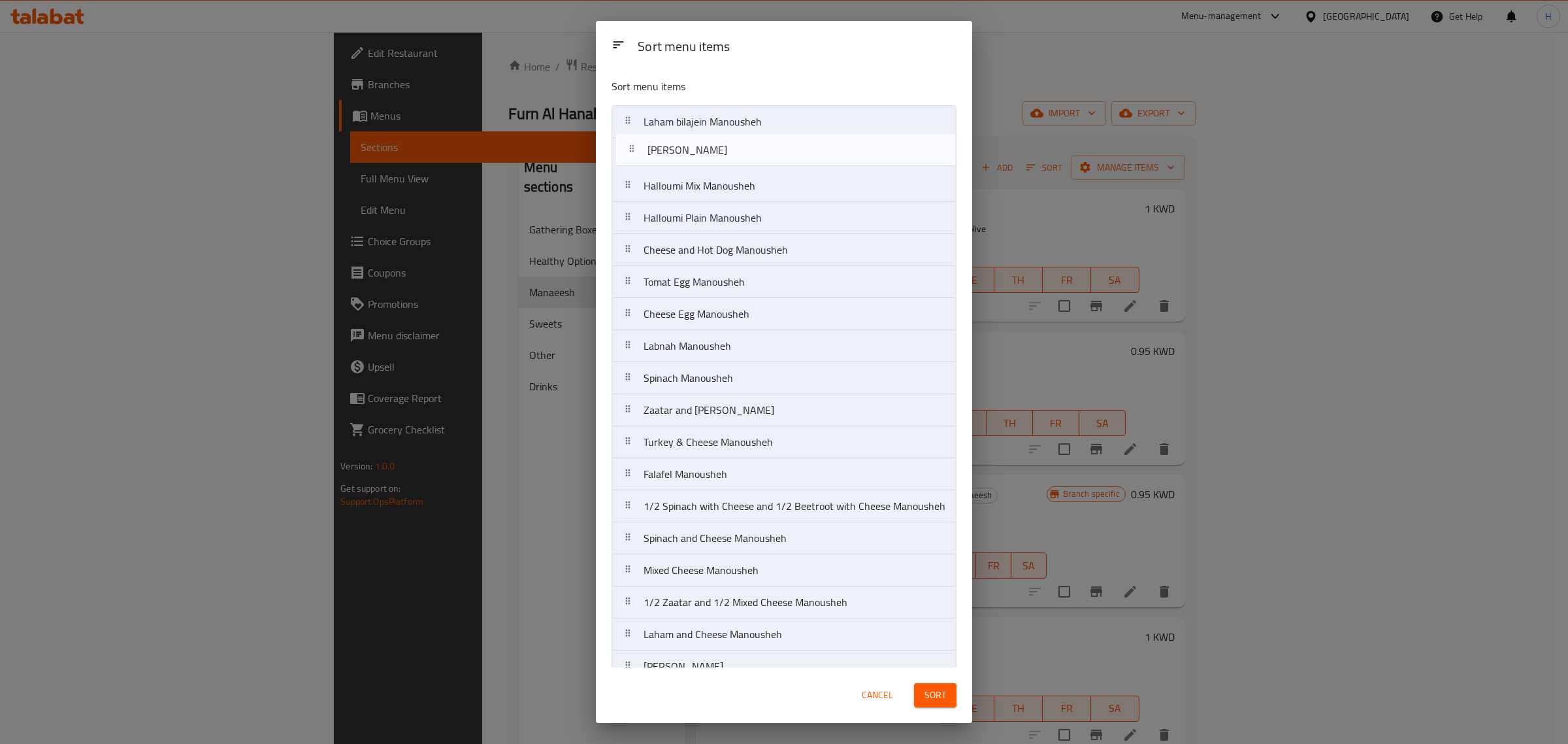
drag, startPoint x: 629, startPoint y: 268, endPoint x: 634, endPoint y: 149, distance: 119.1
click at [634, 149] on nav "Laham bilajein Manousheh Halloumi Mix Manousheh Halloumi Plain Manousheh Cheese…" at bounding box center [784, 441] width 345 height 674
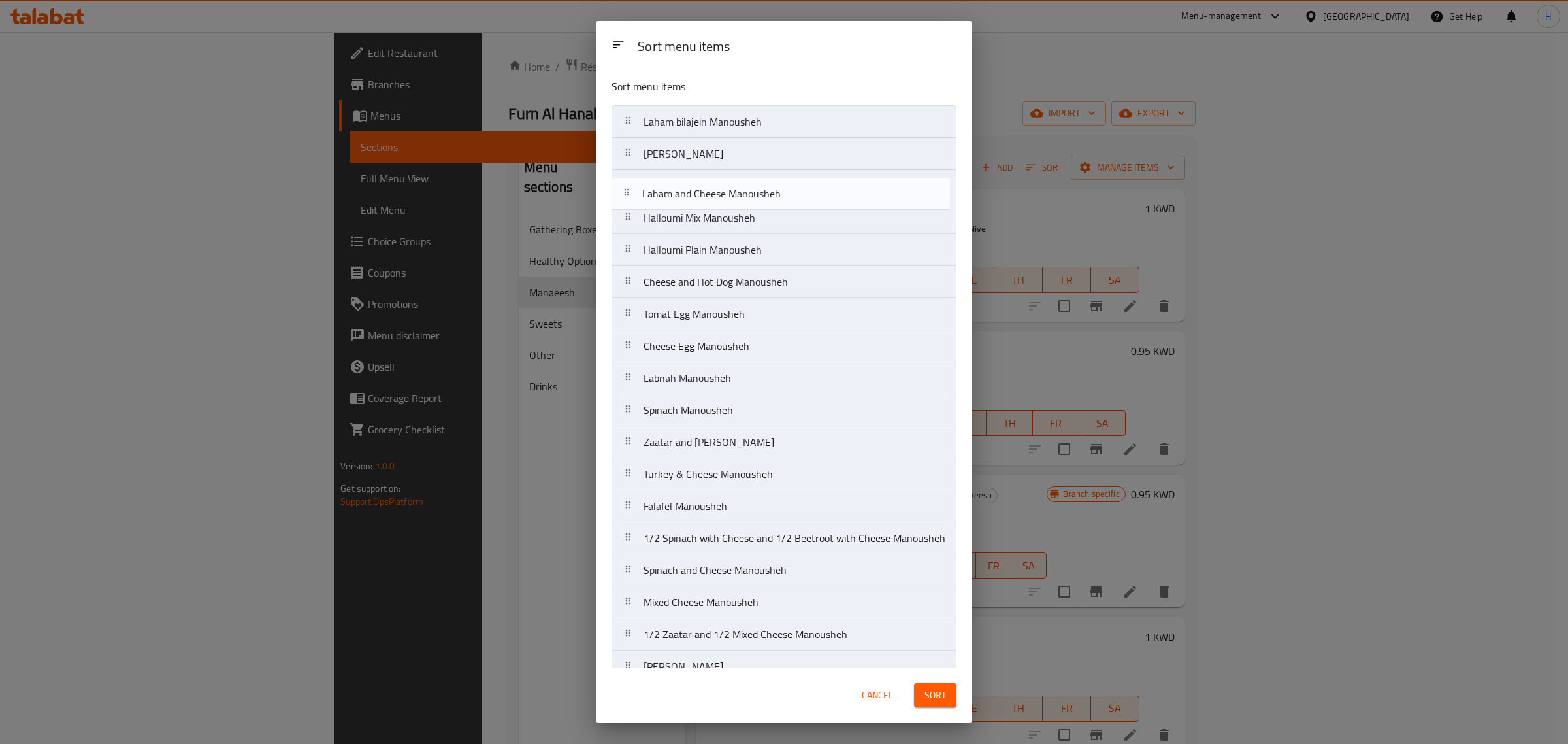
drag, startPoint x: 750, startPoint y: 517, endPoint x: 749, endPoint y: 179, distance: 338.0
click at [749, 179] on nav "Laham bilajein Manousheh Zaatar Manousheh Halloumi Mix Manousheh Halloumi Plain…" at bounding box center [784, 441] width 345 height 674
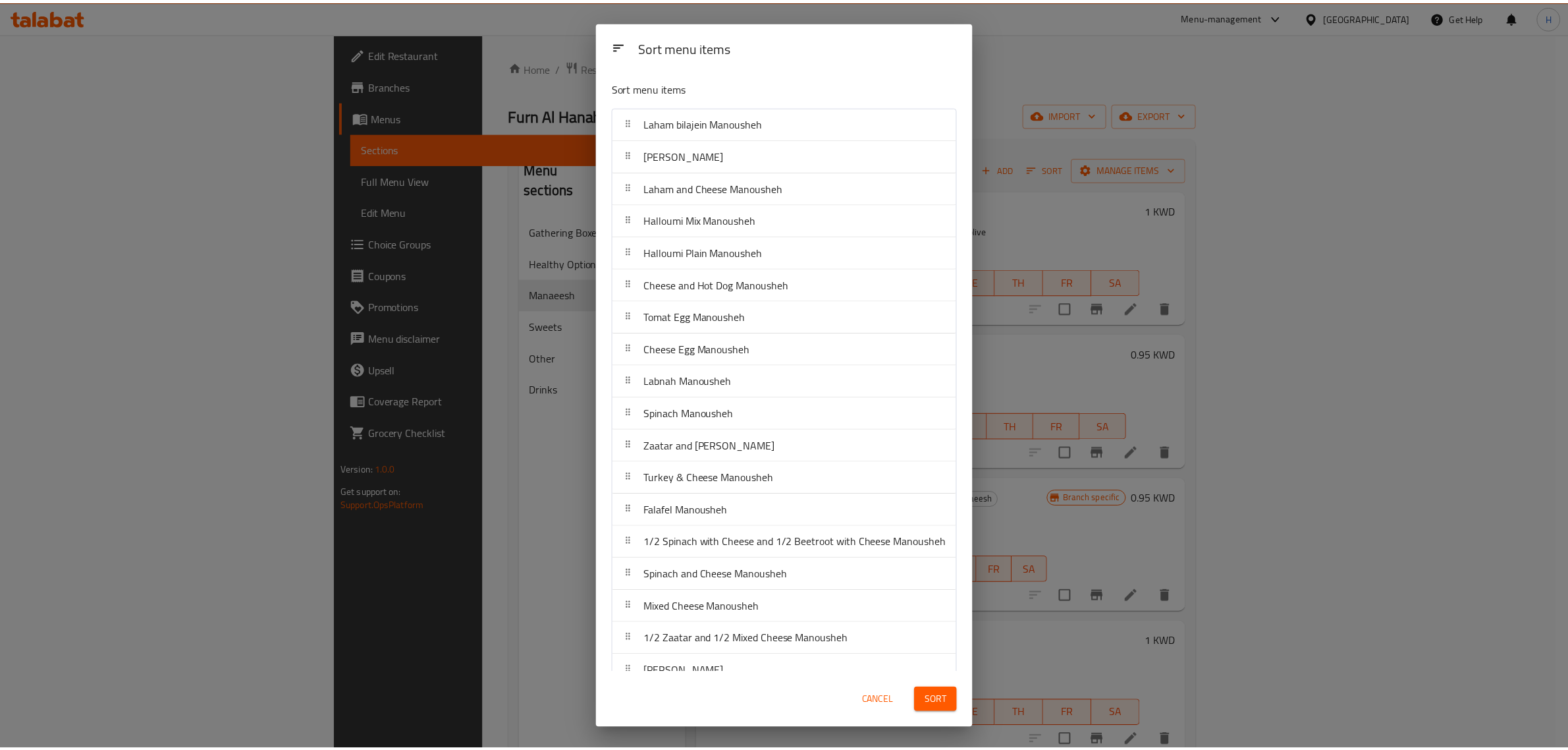
scroll to position [120, 0]
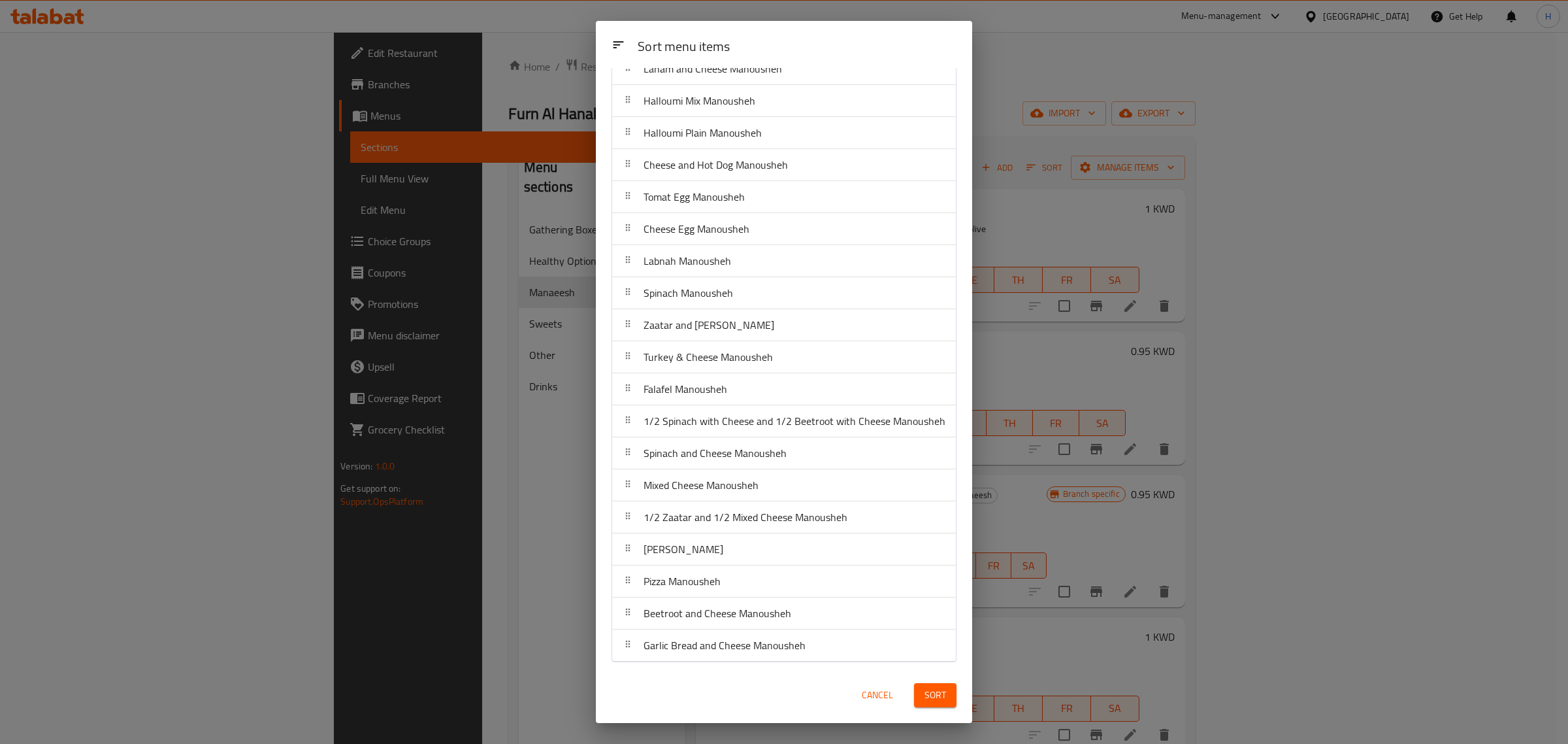
click at [938, 693] on span "Sort" at bounding box center [936, 695] width 22 height 17
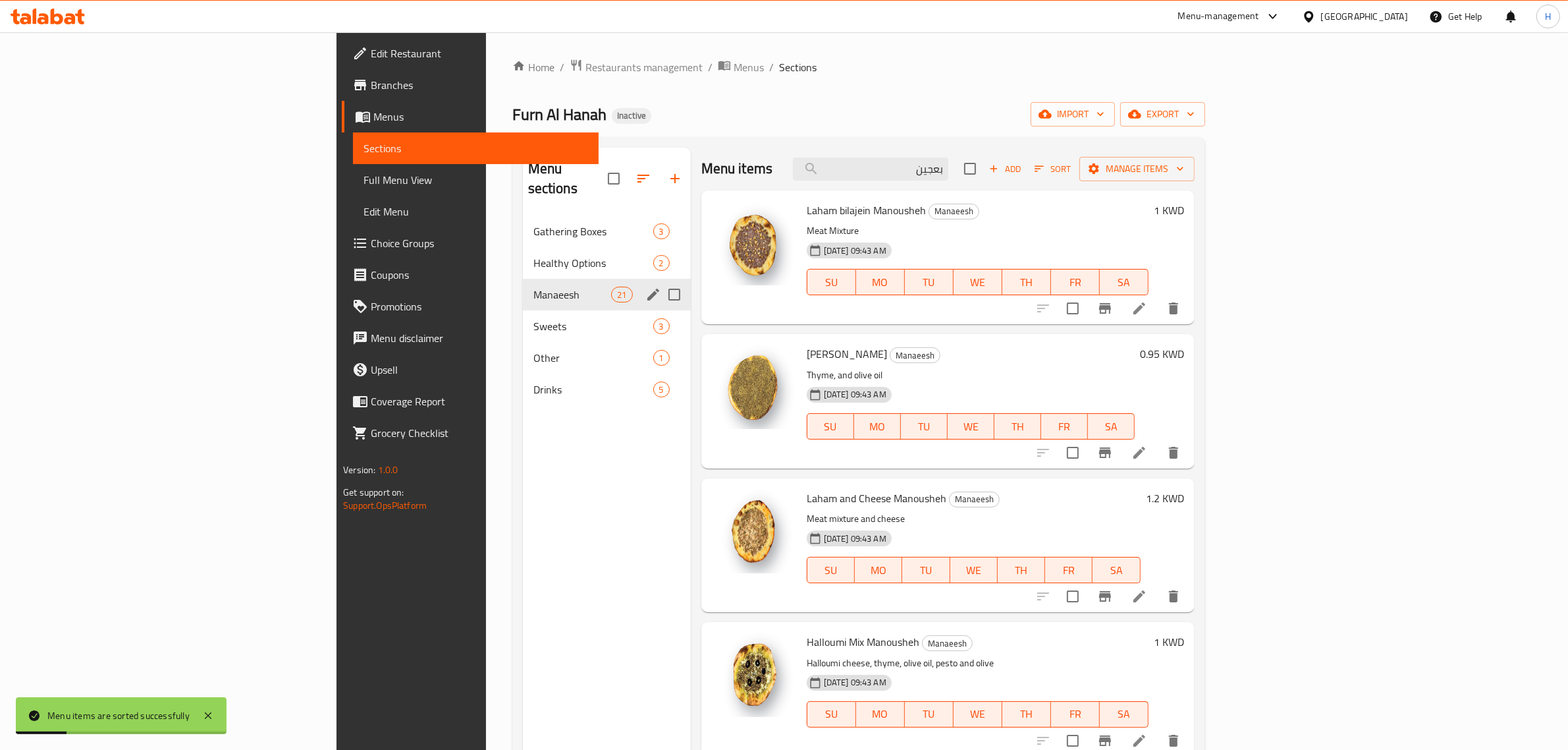
click at [637, 174] on icon "button" at bounding box center [643, 178] width 12 height 8
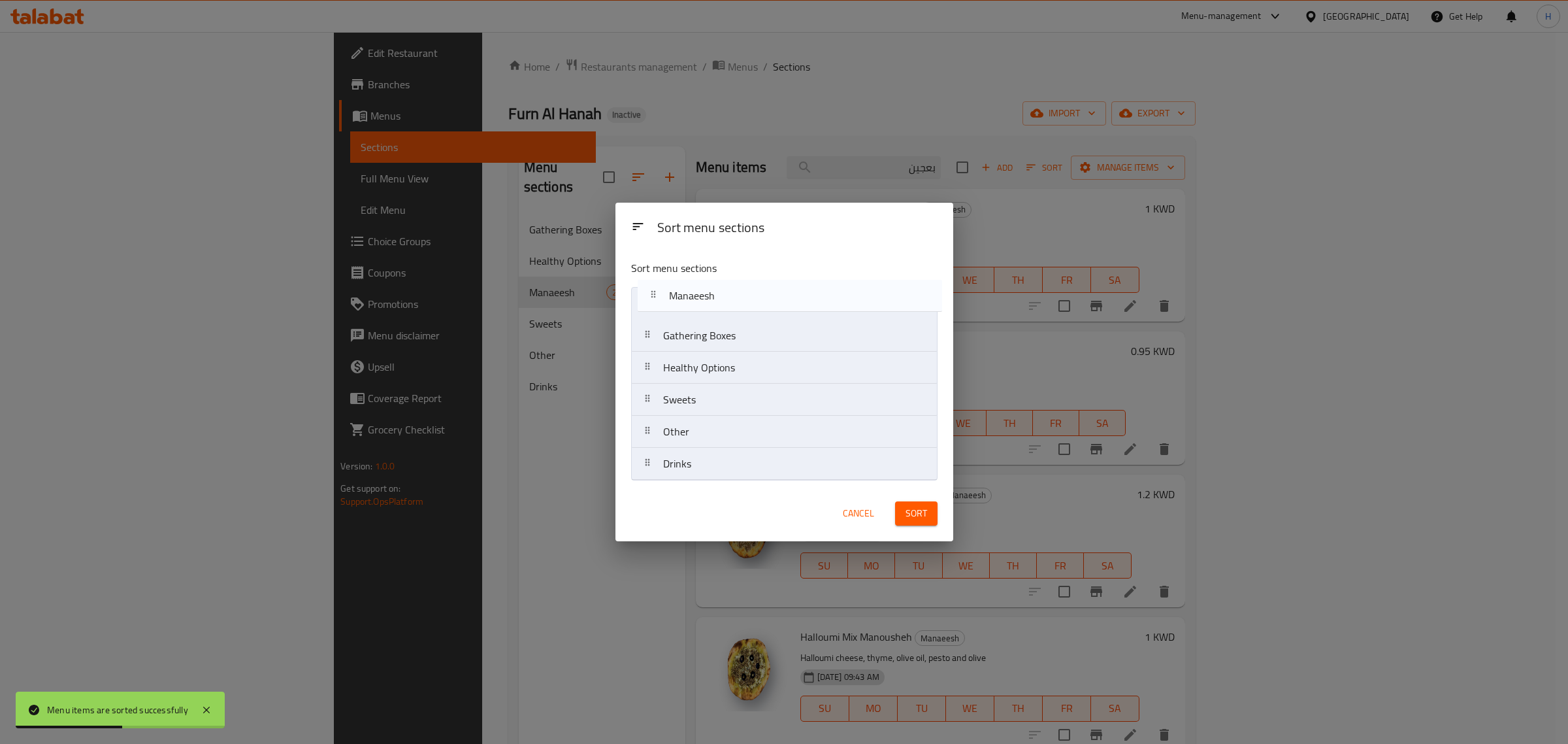
drag, startPoint x: 712, startPoint y: 373, endPoint x: 719, endPoint y: 291, distance: 82.3
click at [719, 291] on nav "Gathering Boxes Healthy Options Manaeesh Sweets Other Drinks" at bounding box center [784, 383] width 307 height 193
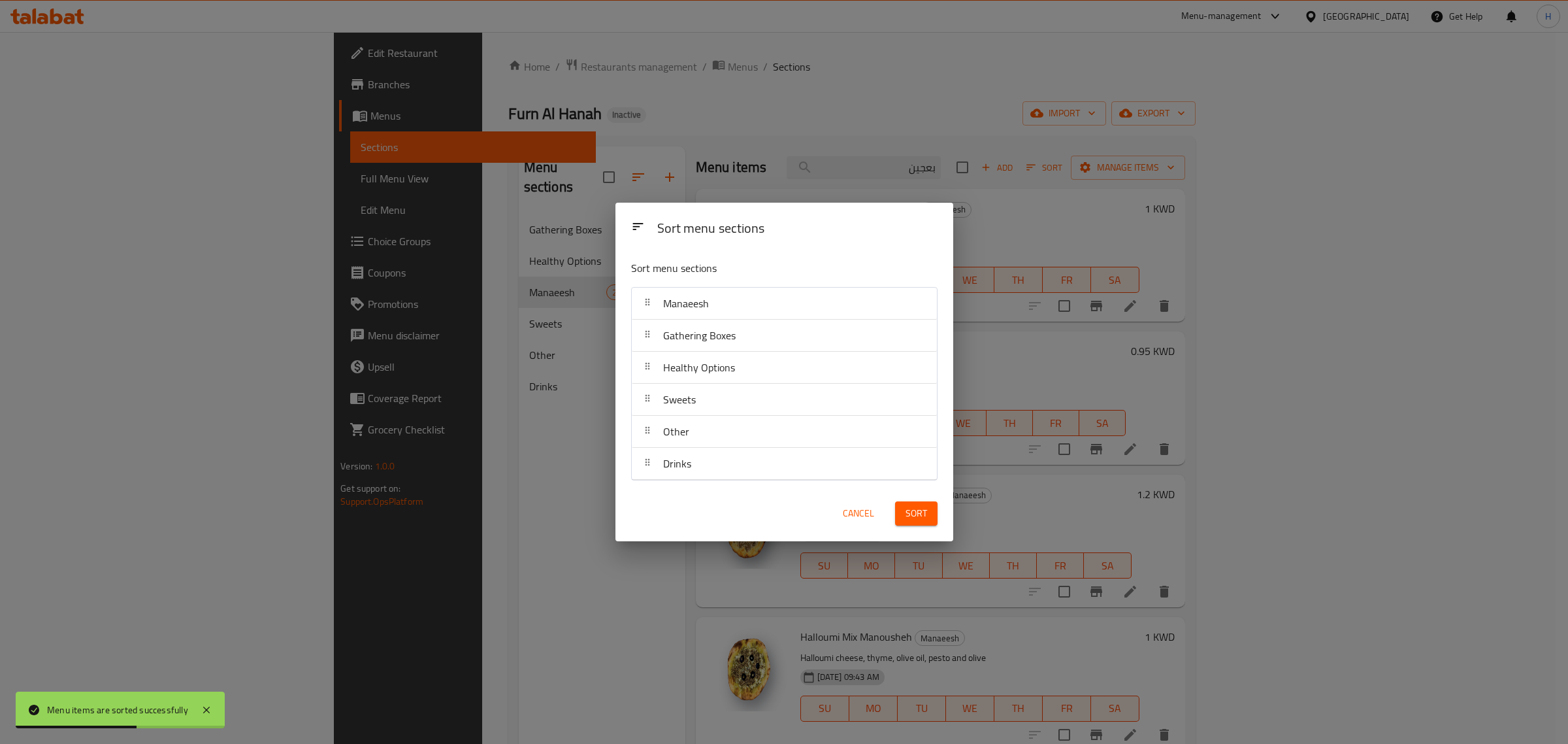
click at [923, 511] on span "Sort" at bounding box center [917, 513] width 22 height 17
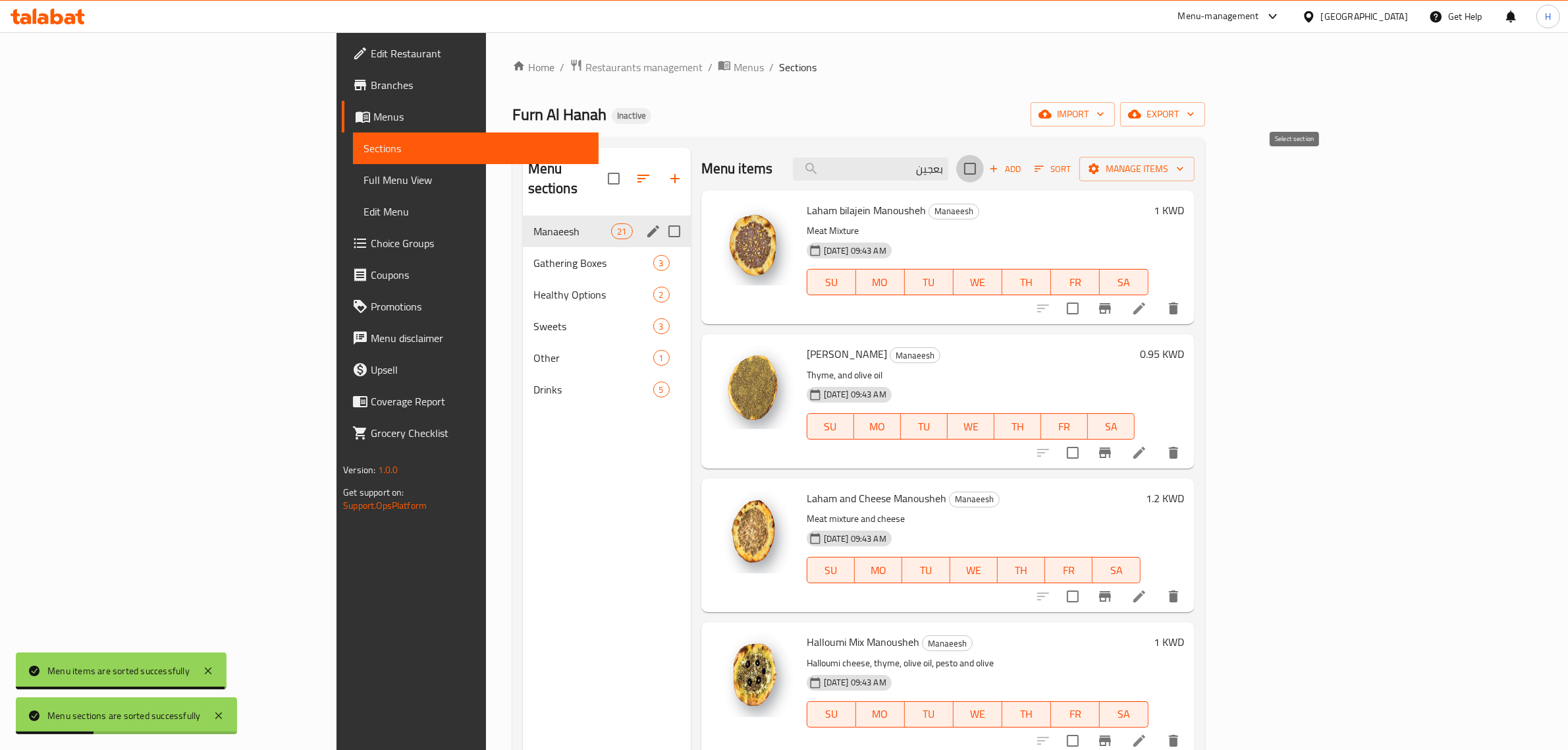
click at [984, 166] on input "checkbox" at bounding box center [970, 169] width 28 height 28
checkbox input "true"
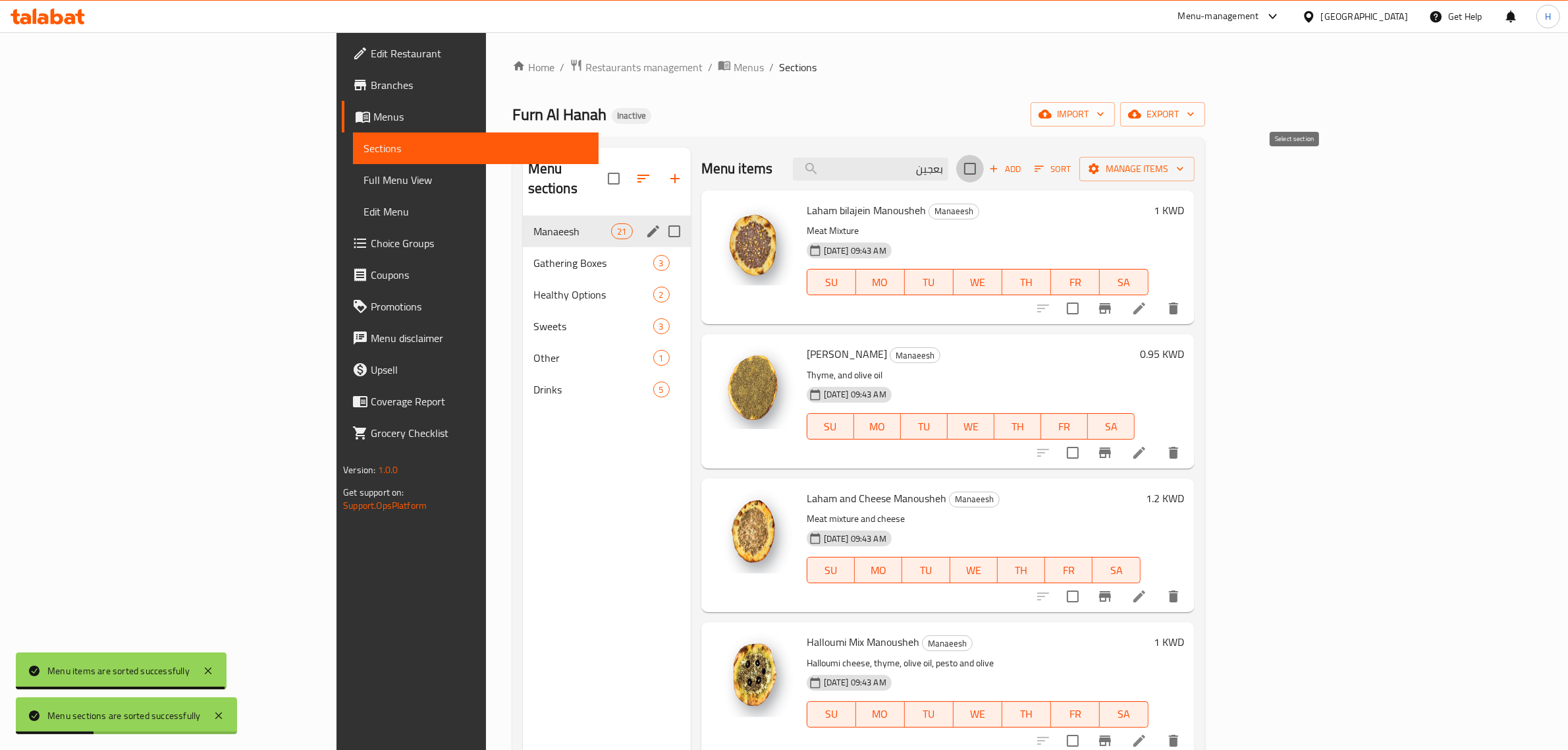
checkbox input "true"
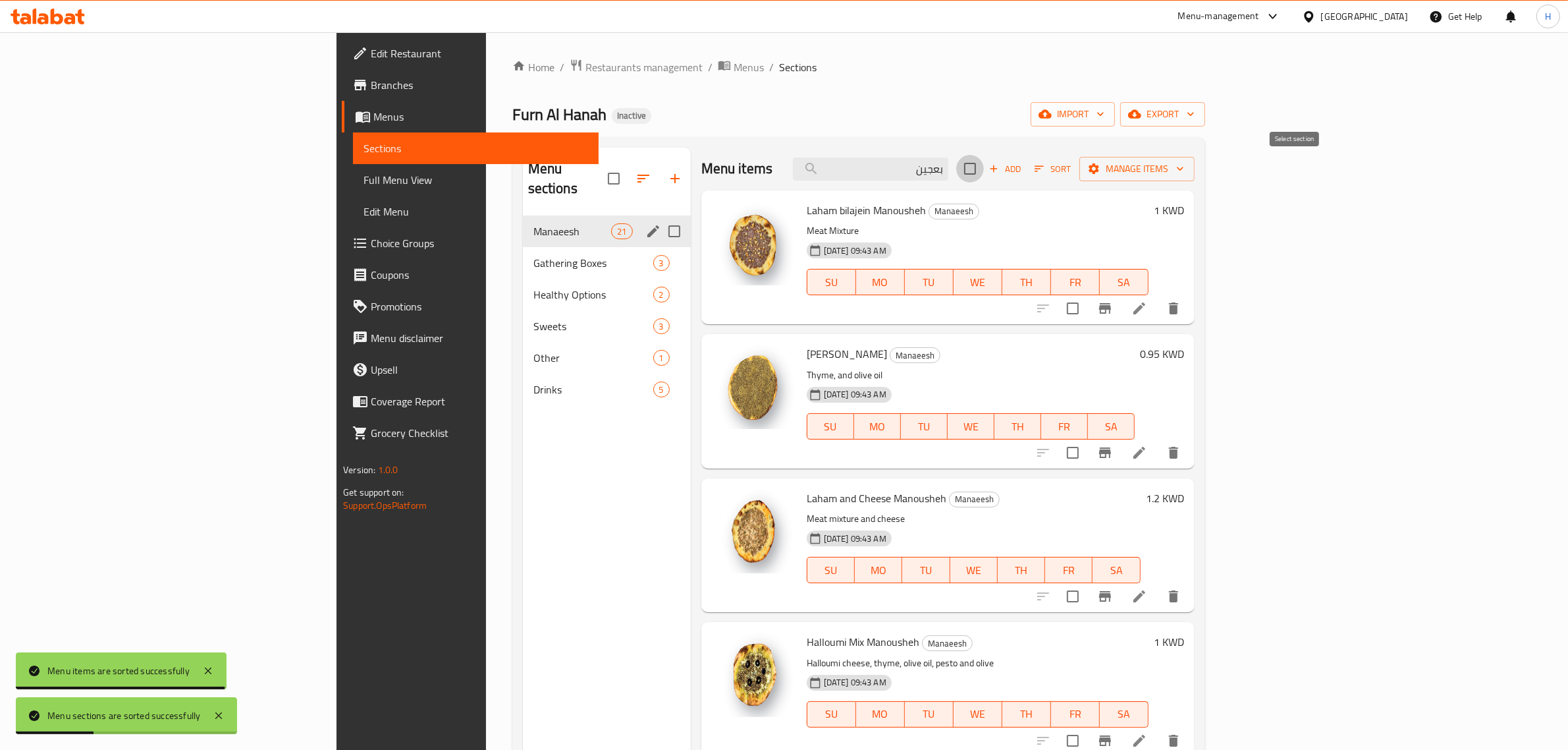
checkbox input "true"
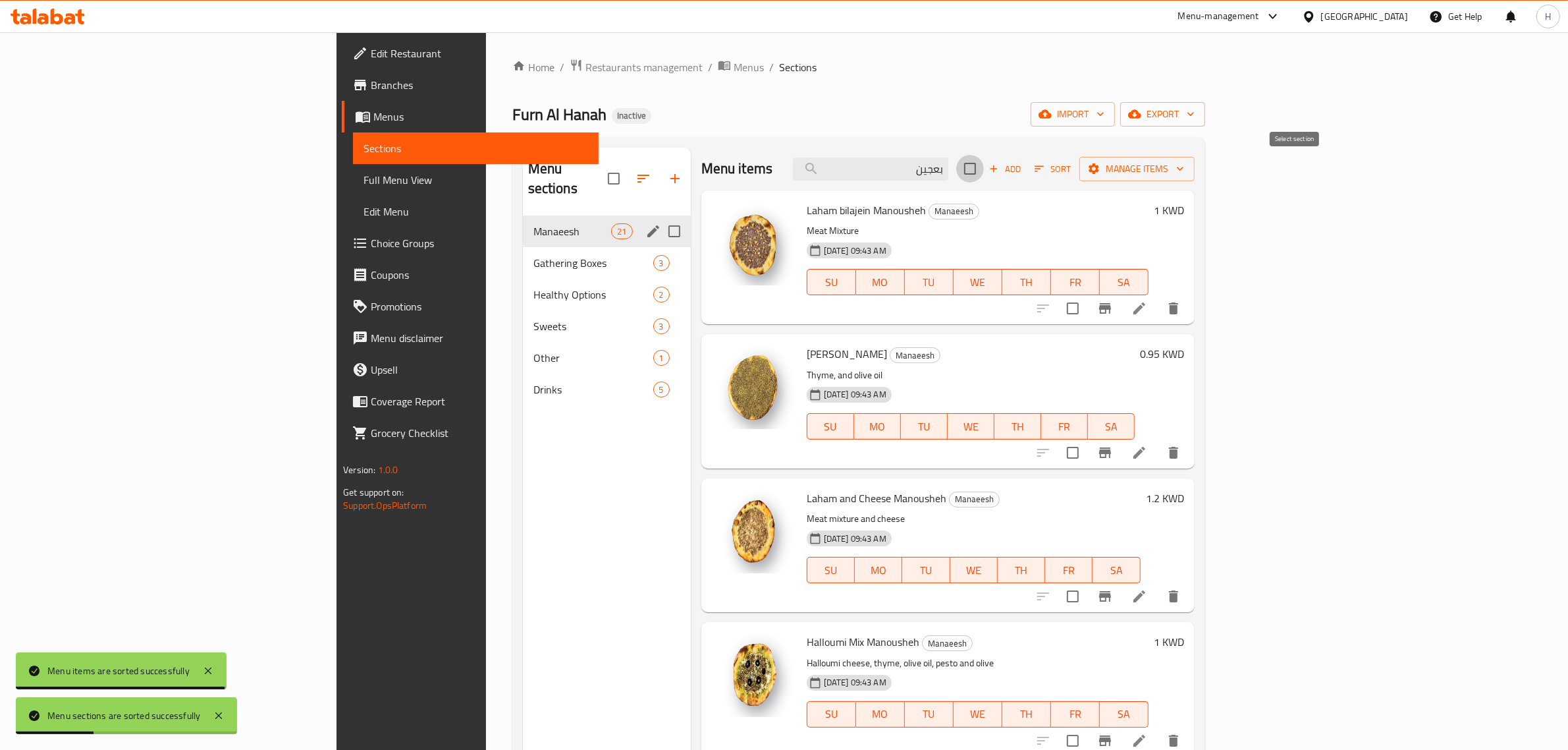
checkbox input "true"
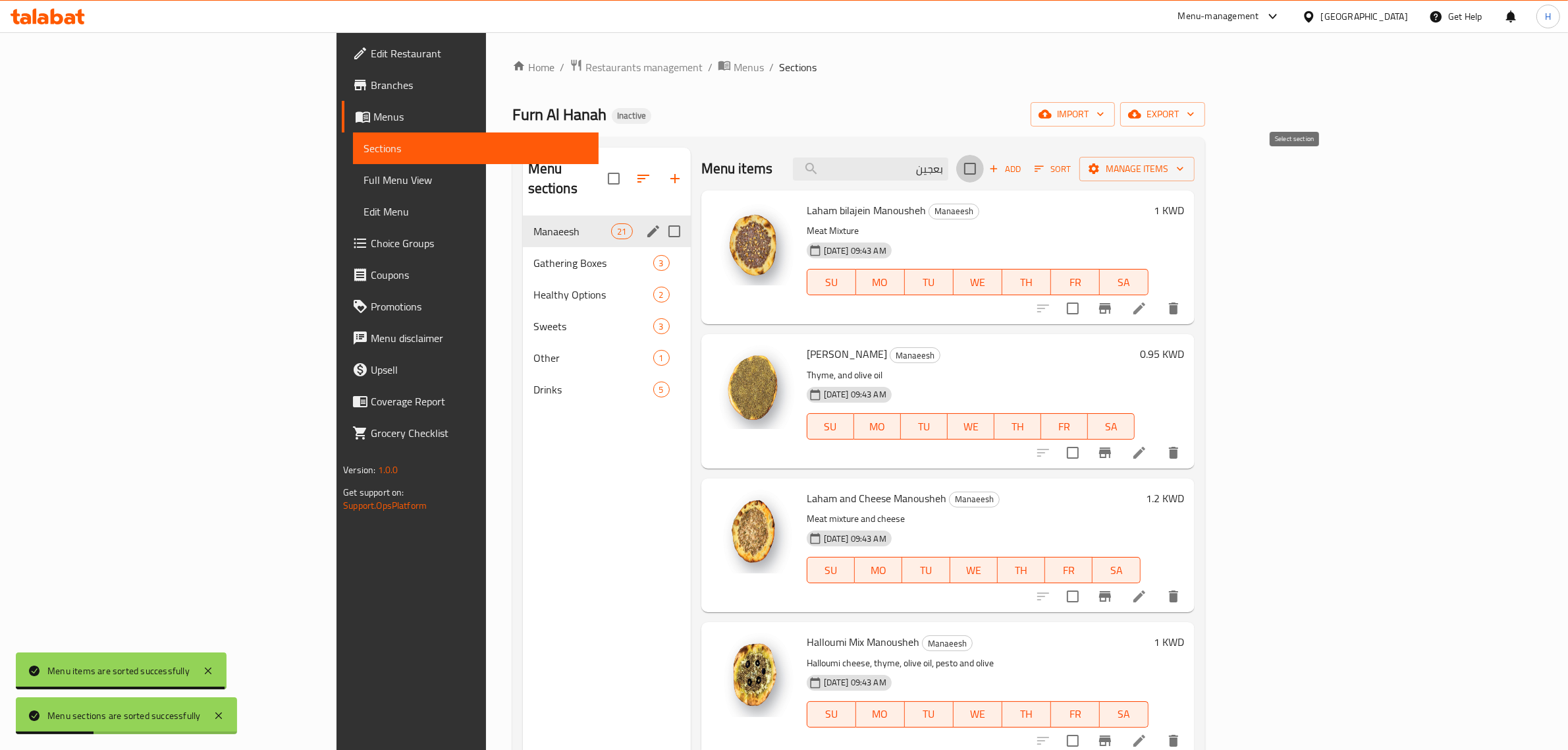
checkbox input "true"
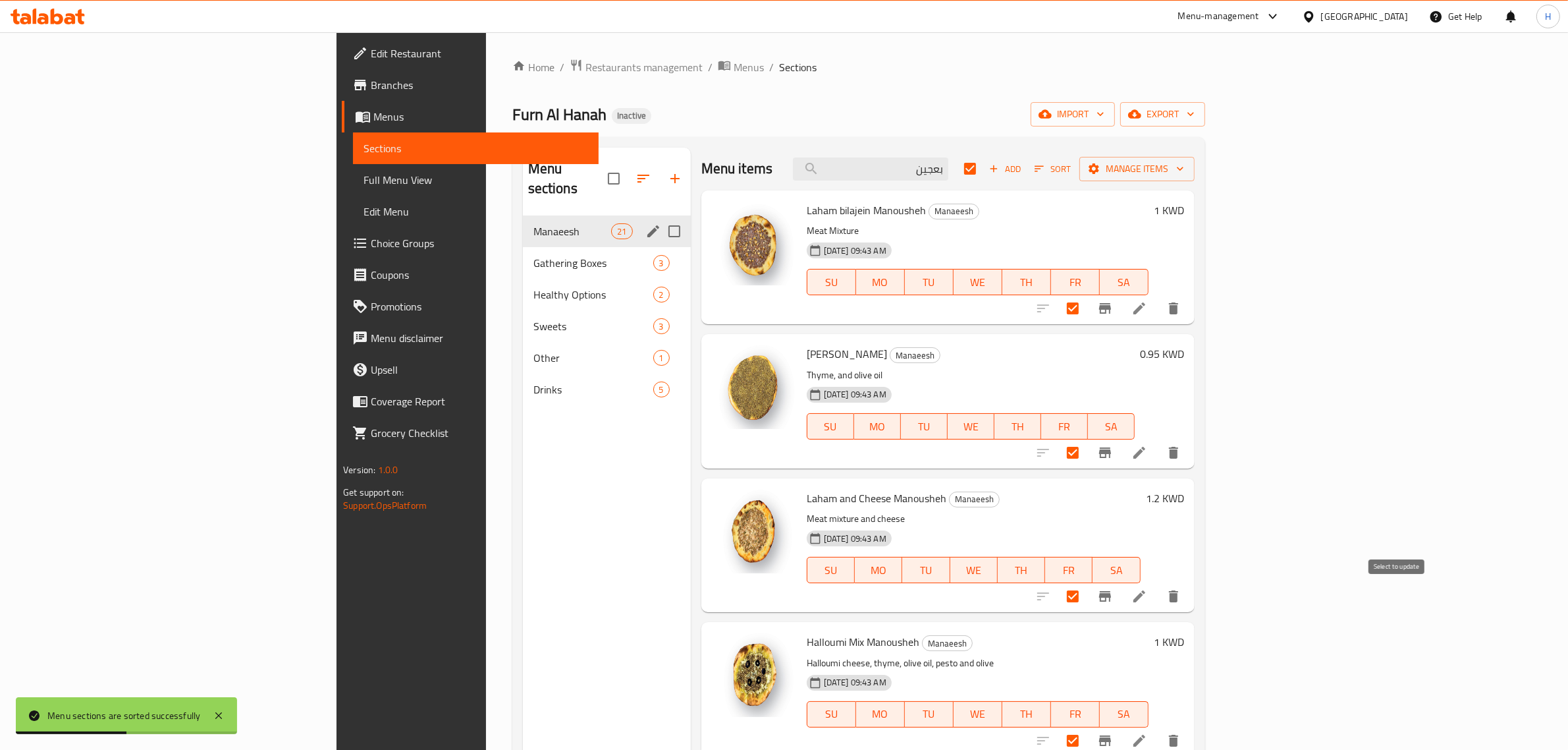
click at [1087, 597] on input "checkbox" at bounding box center [1073, 596] width 28 height 28
checkbox input "false"
click at [1087, 450] on input "checkbox" at bounding box center [1073, 452] width 28 height 28
checkbox input "false"
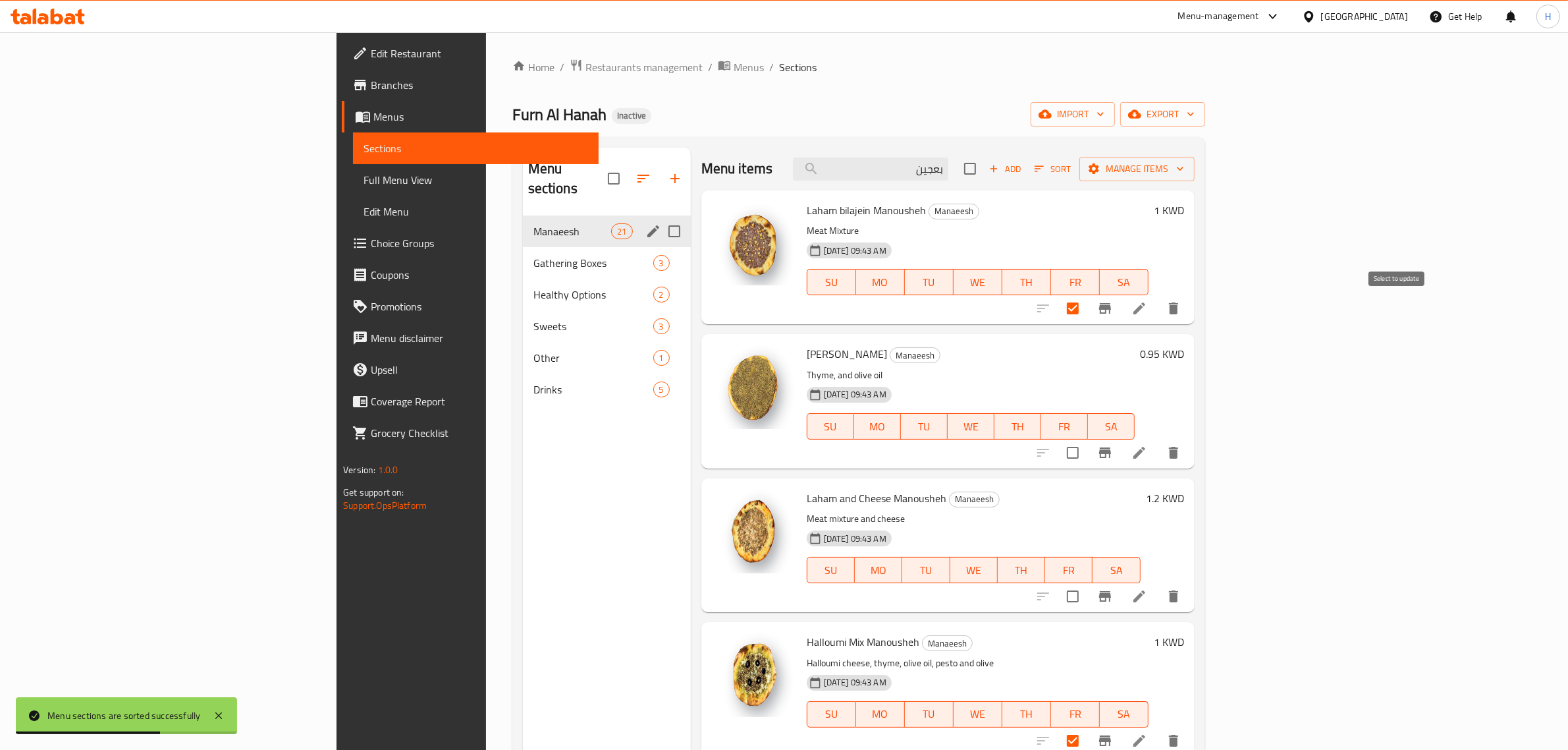
click at [1087, 311] on input "checkbox" at bounding box center [1073, 309] width 28 height 28
checkbox input "false"
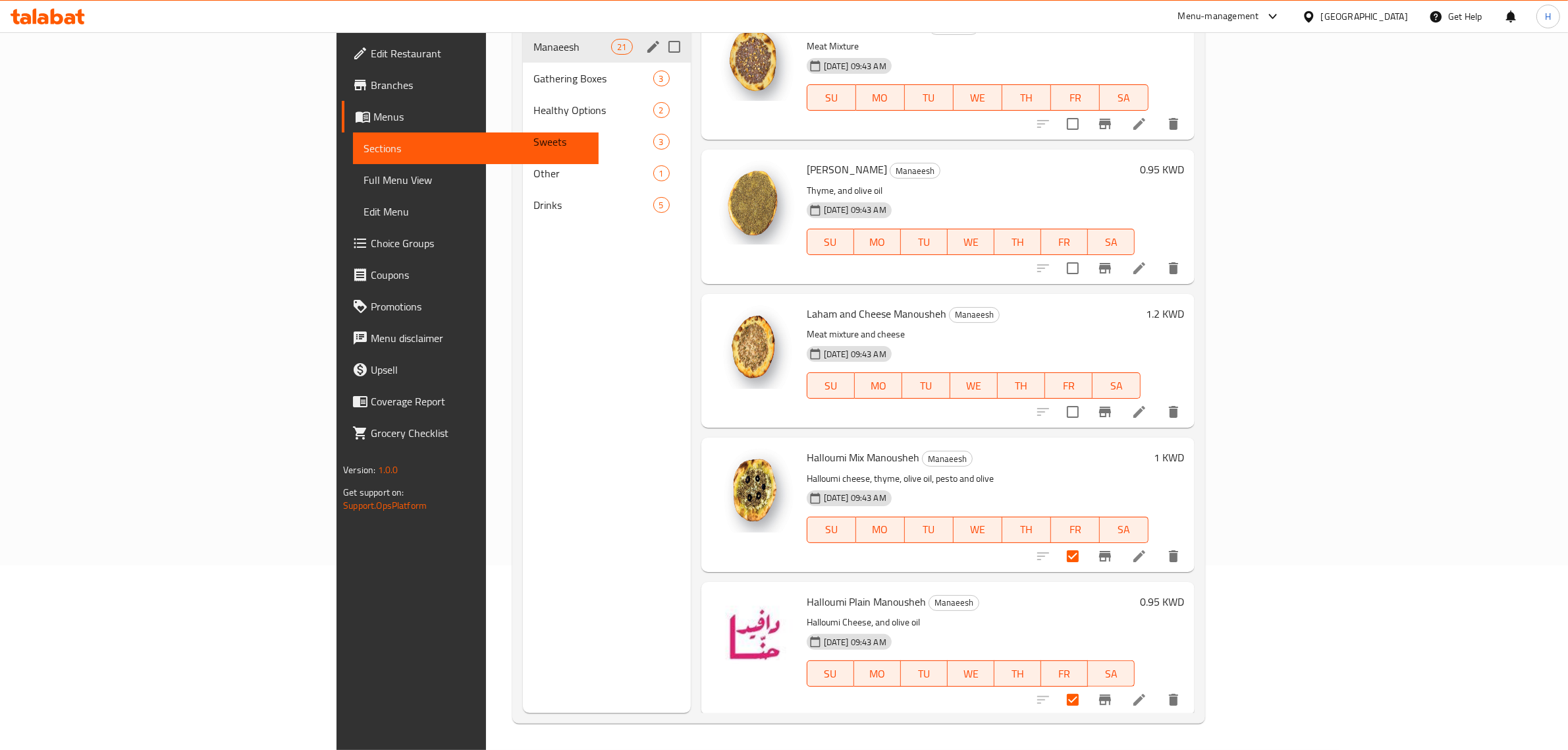
scroll to position [0, 0]
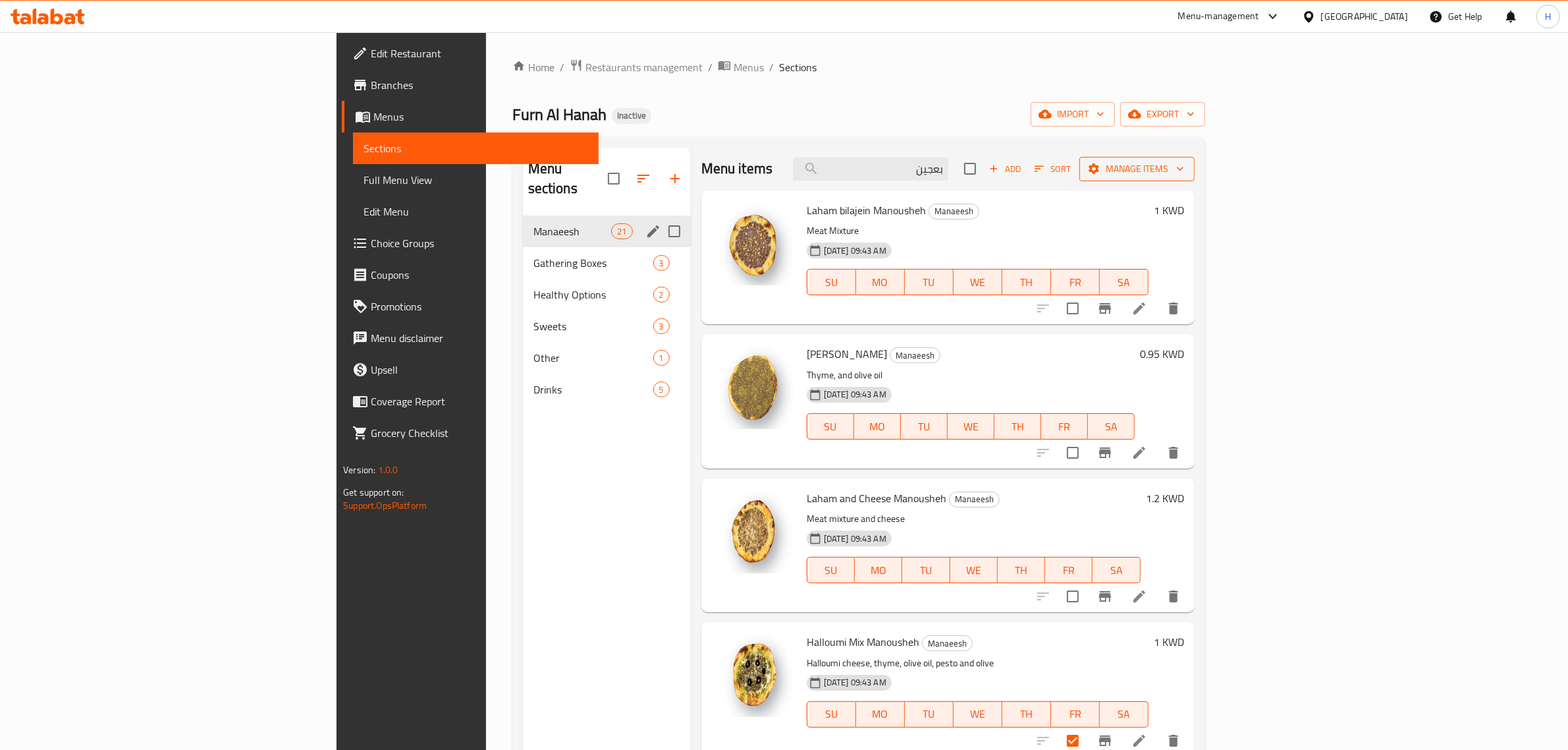
click at [1184, 169] on span "Manage items" at bounding box center [1137, 169] width 94 height 17
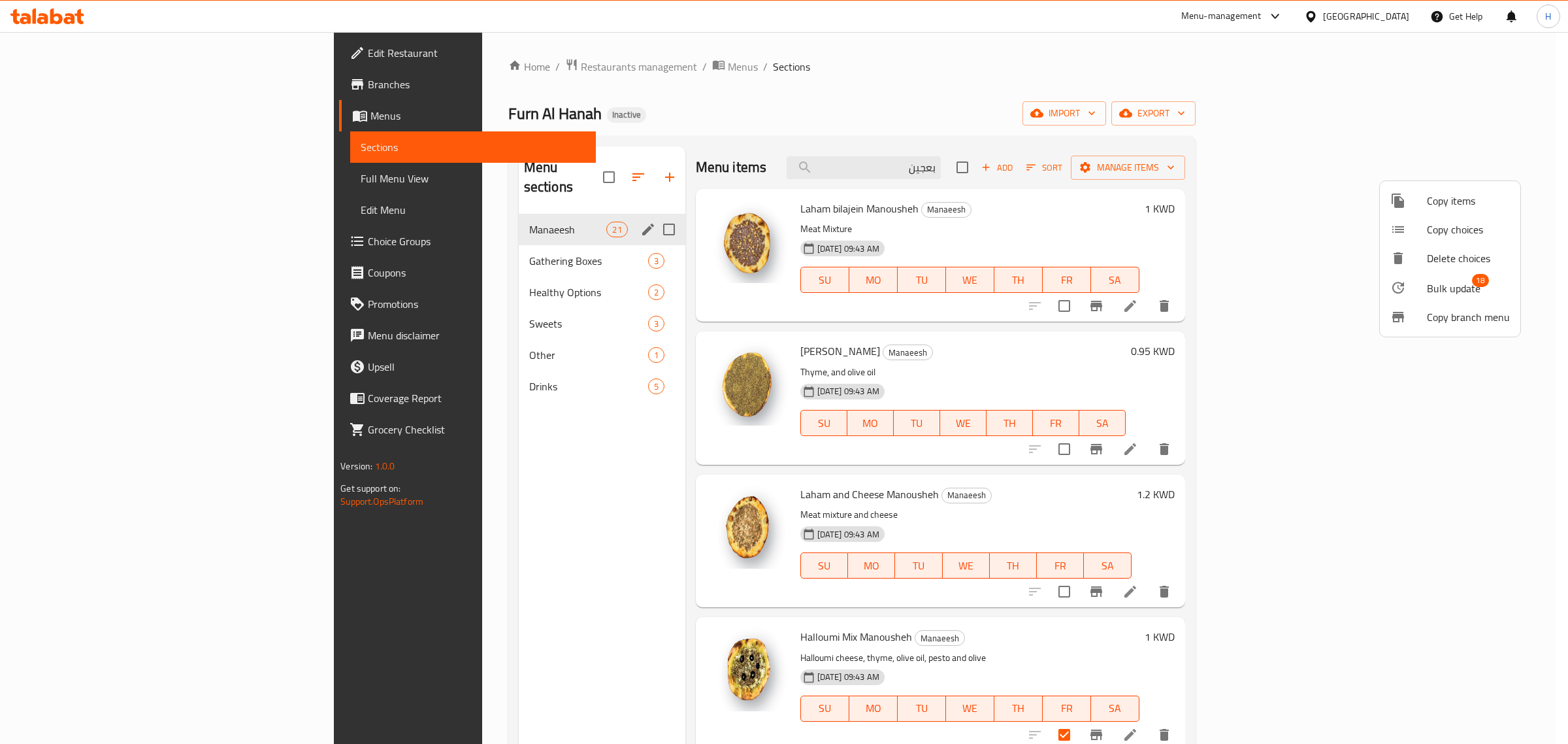
click at [1465, 289] on span "Bulk update" at bounding box center [1454, 288] width 54 height 16
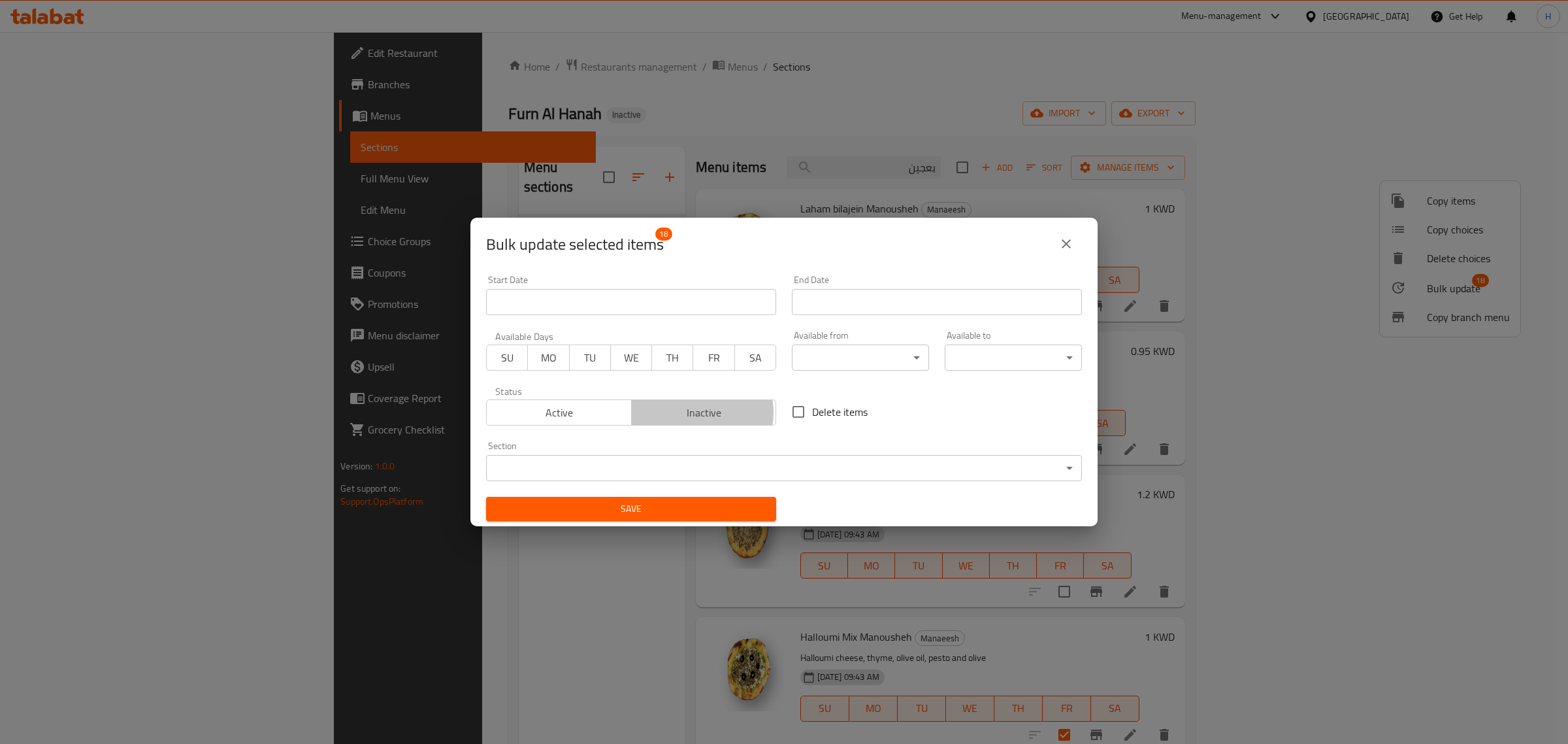
click at [695, 413] on span "Inactive" at bounding box center [704, 413] width 135 height 19
click at [662, 516] on span "Save" at bounding box center [631, 509] width 269 height 17
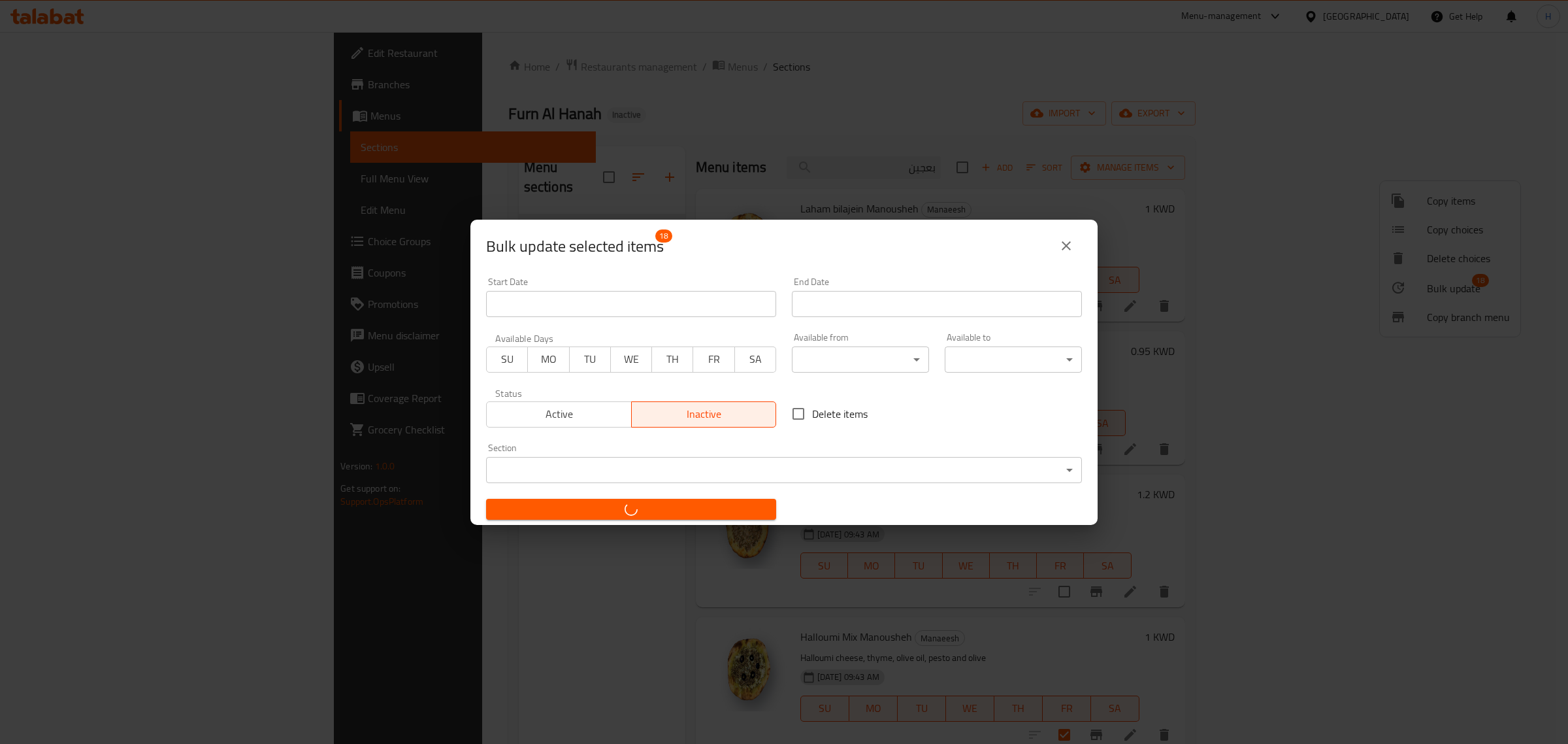
checkbox input "false"
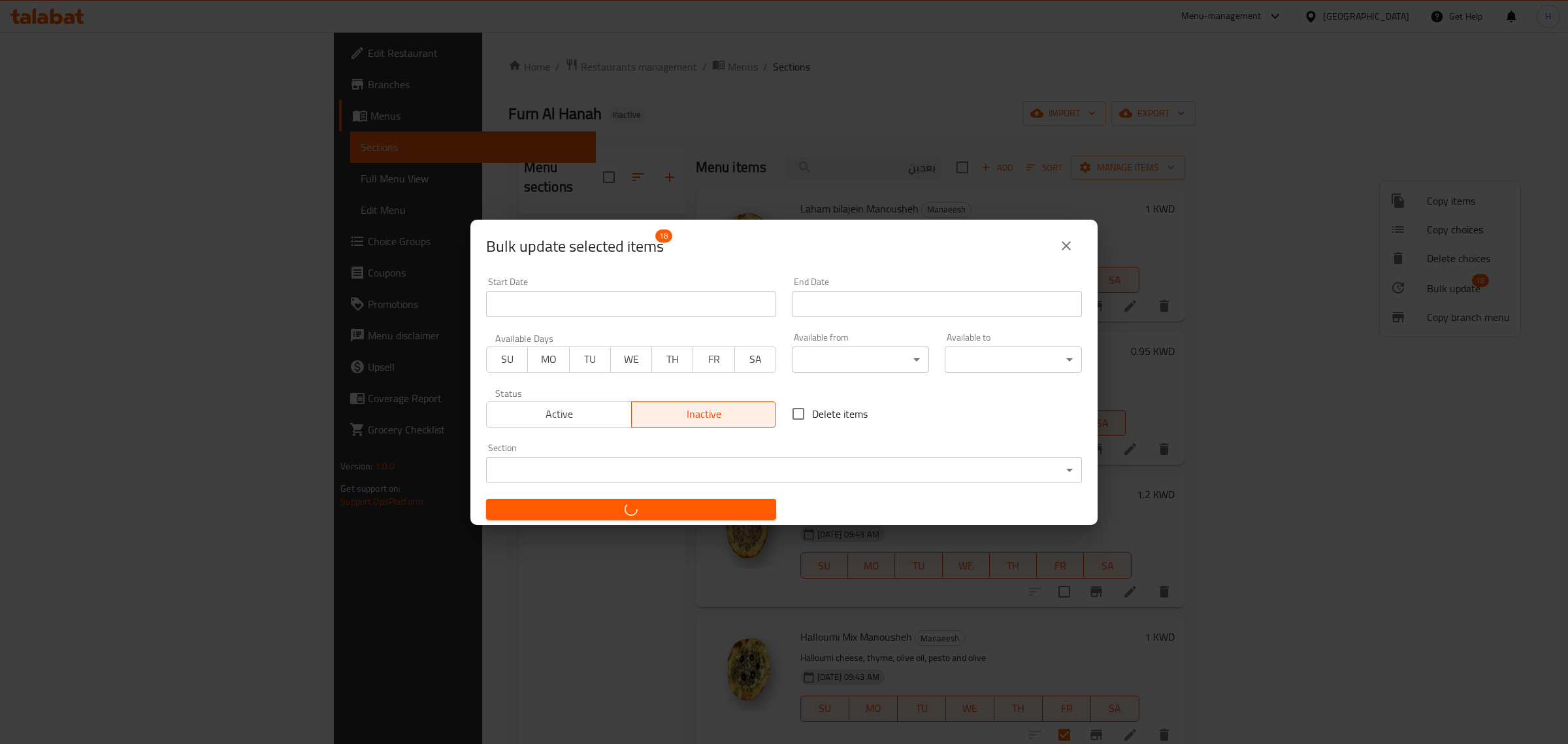
checkbox input "false"
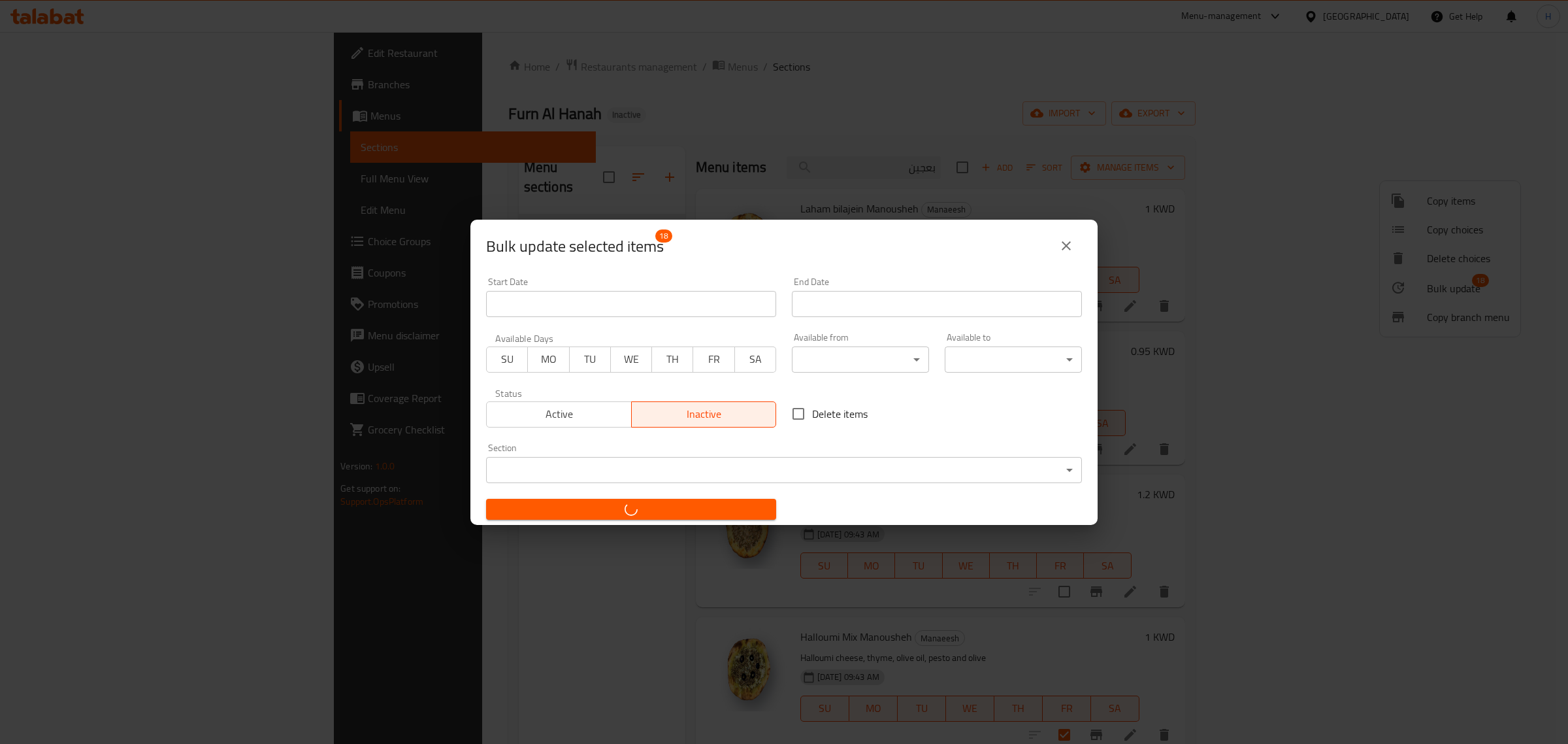
checkbox input "false"
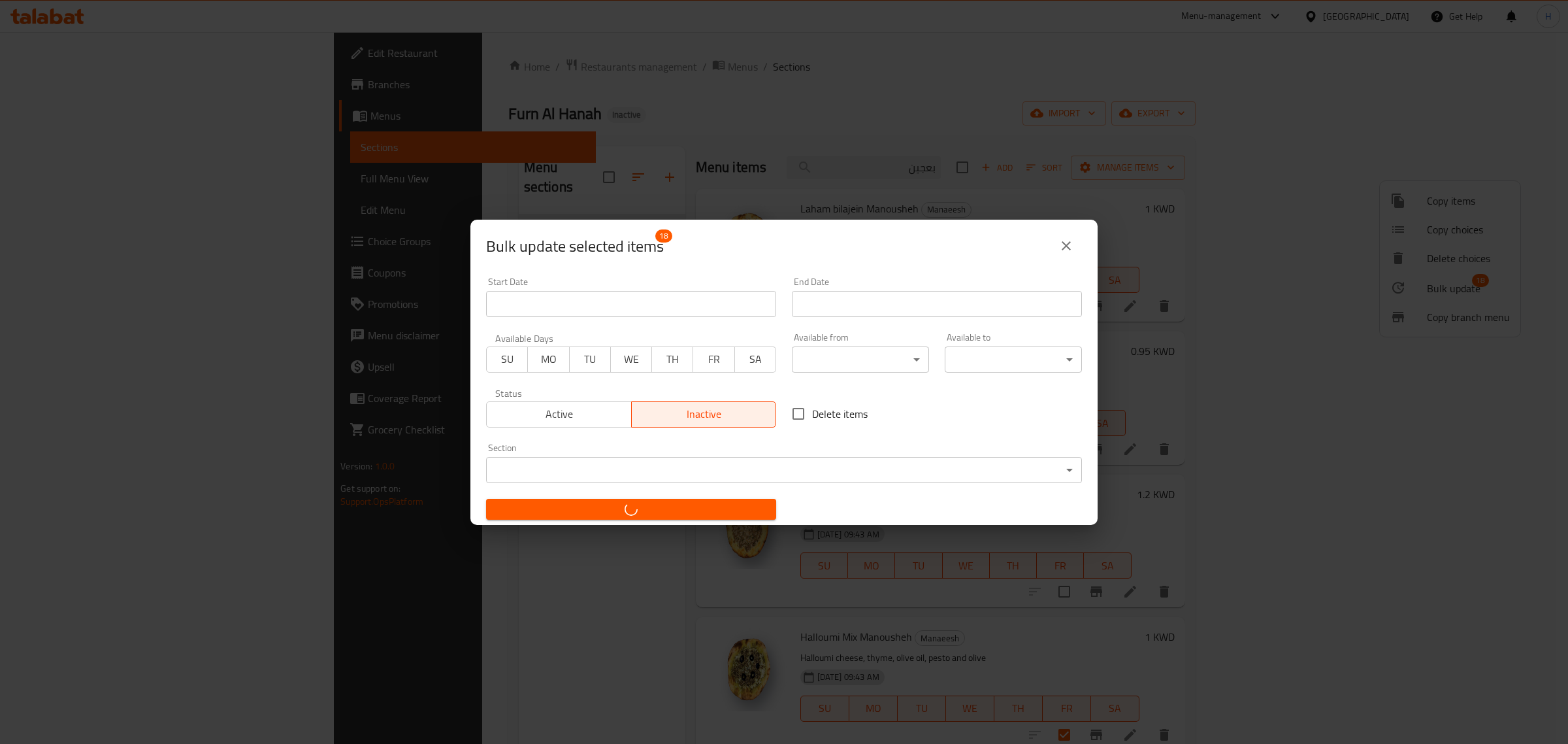
checkbox input "false"
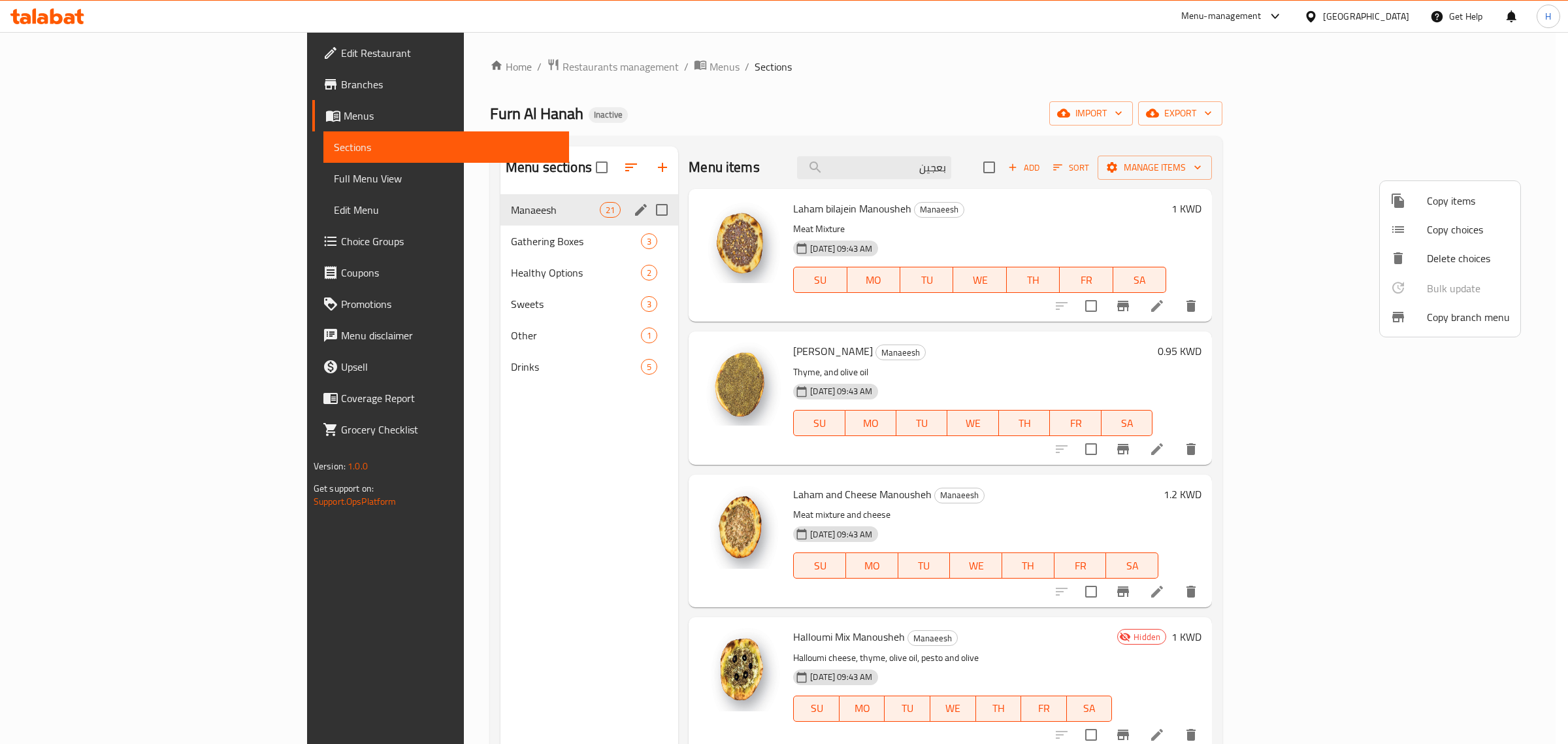
drag, startPoint x: 1088, startPoint y: 223, endPoint x: 1072, endPoint y: 246, distance: 28.0
click at [1088, 223] on div at bounding box center [784, 372] width 1568 height 744
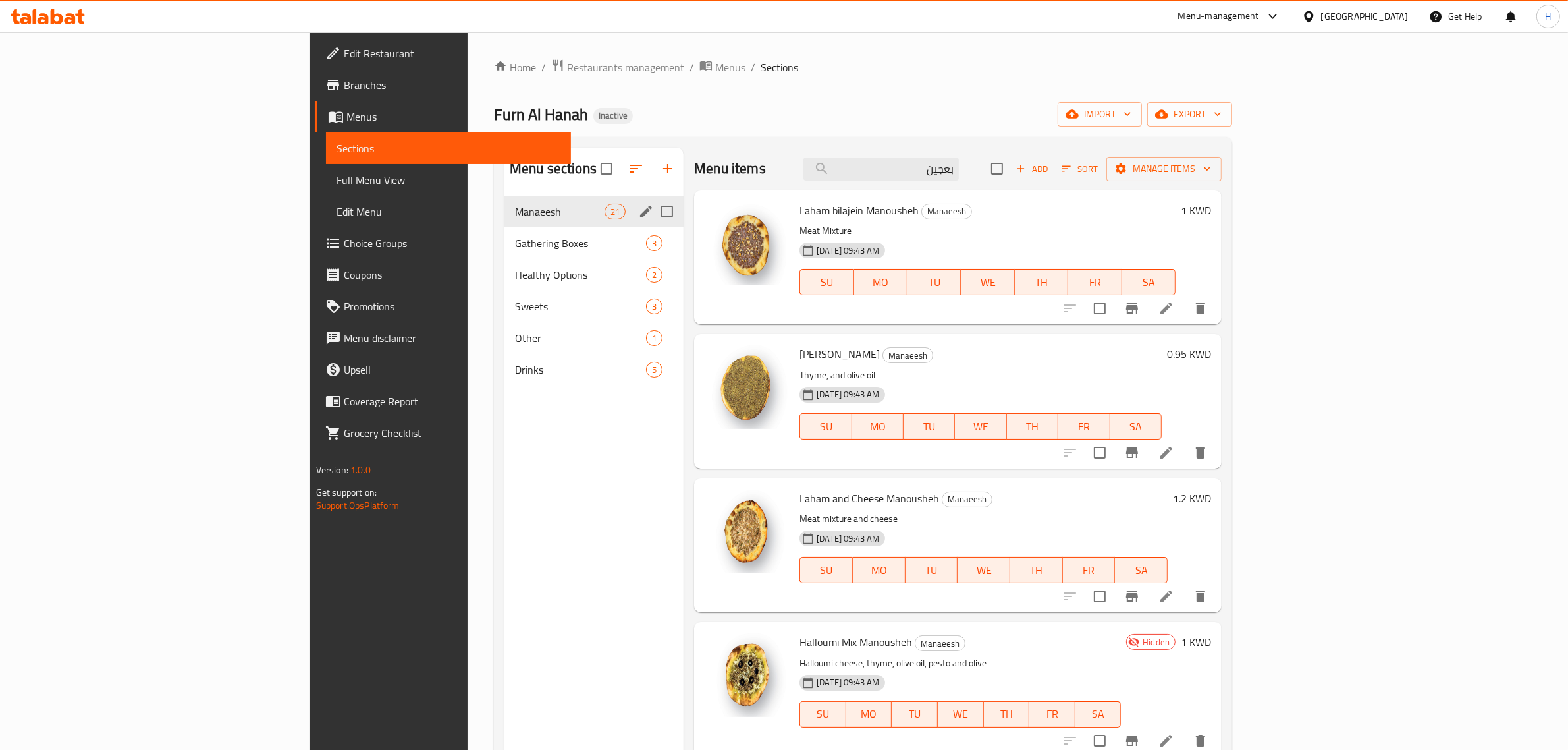
click at [1211, 211] on h6 "1 KWD" at bounding box center [1196, 209] width 31 height 18
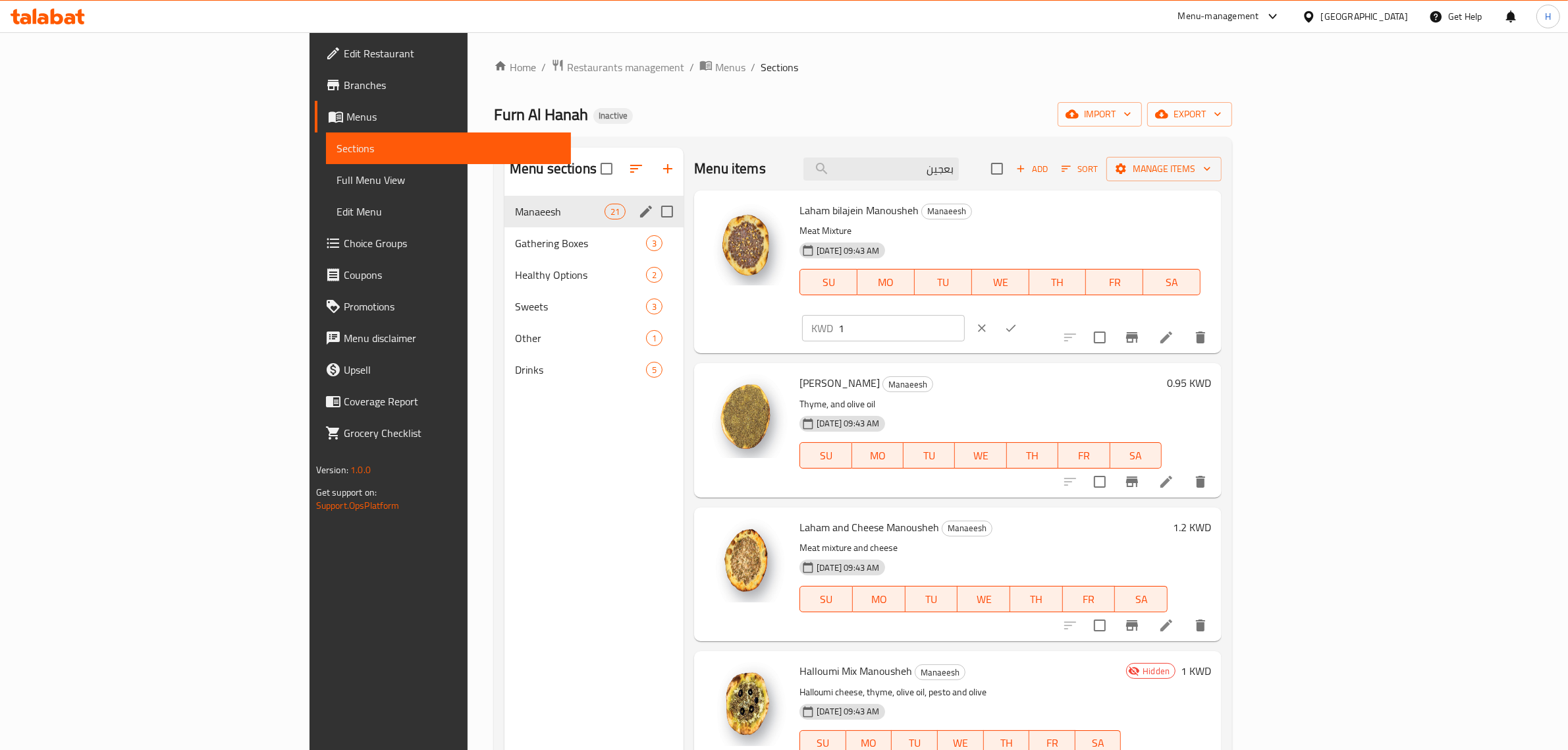
drag, startPoint x: 1390, startPoint y: 208, endPoint x: 1407, endPoint y: 211, distance: 17.3
click at [965, 315] on input "1" at bounding box center [901, 328] width 126 height 26
paste input "0.950"
type input "0.950"
click at [1017, 322] on icon "ok" at bounding box center [1011, 328] width 13 height 13
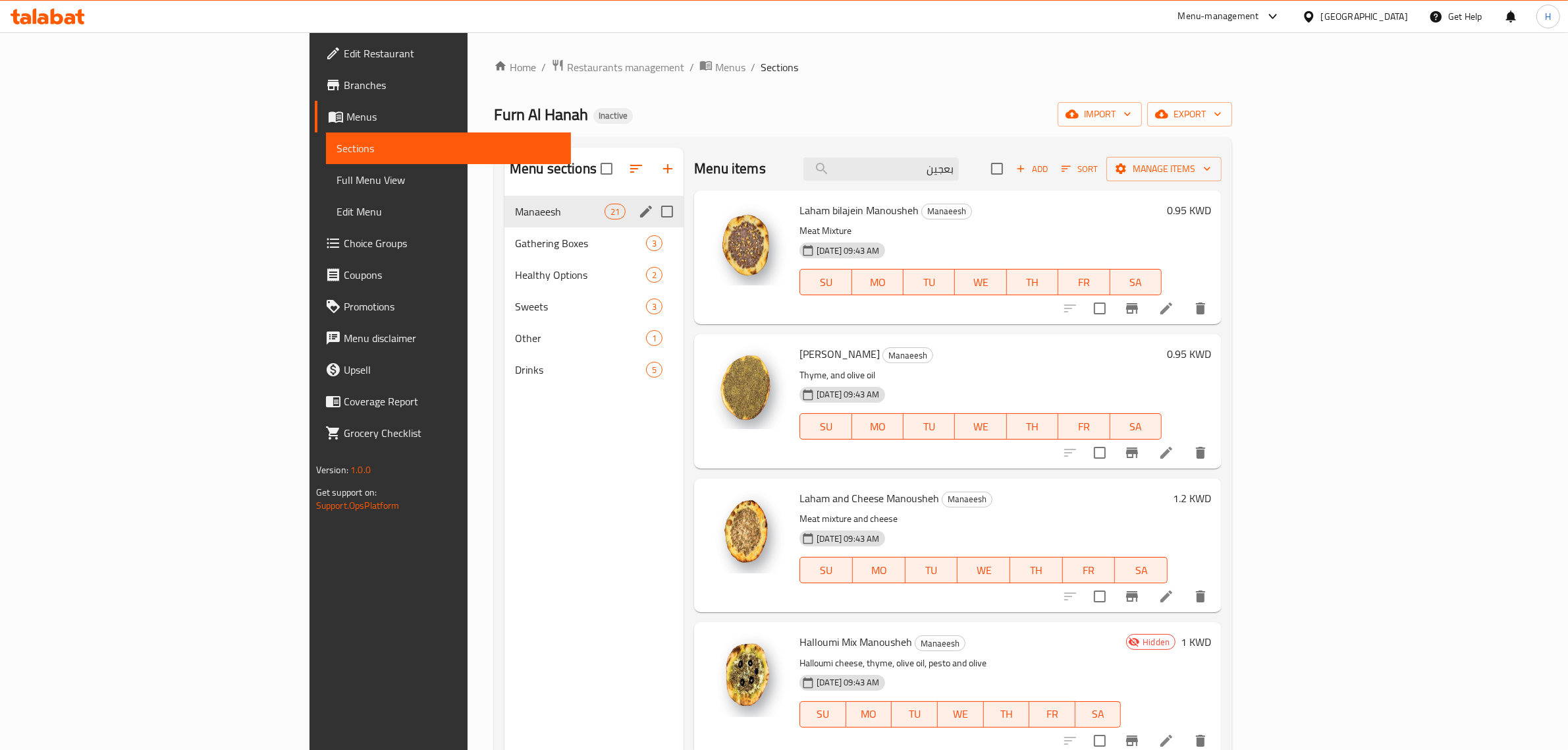
click at [1211, 351] on h6 "0.95 KWD" at bounding box center [1189, 353] width 44 height 18
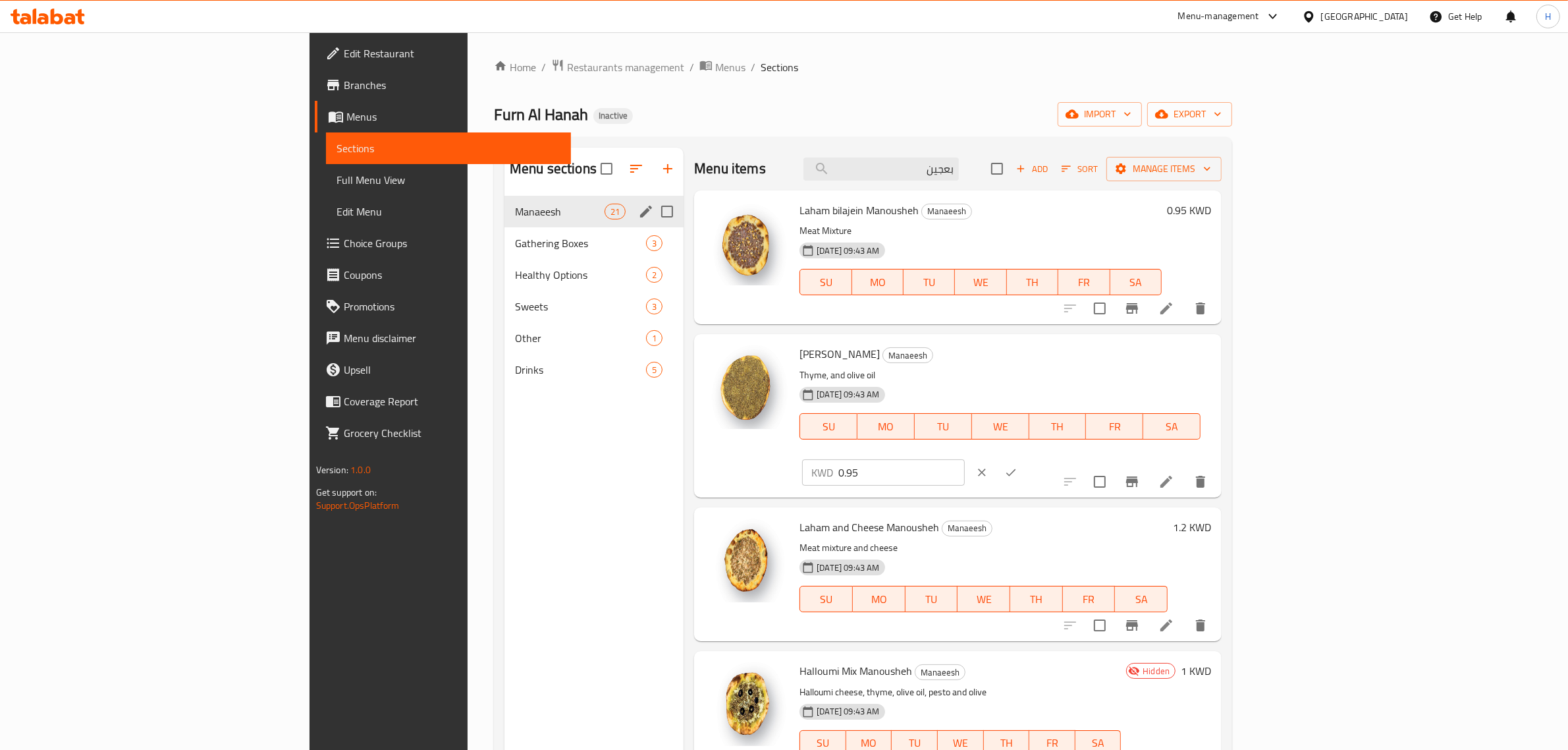
click at [965, 459] on input "0.95" at bounding box center [901, 472] width 126 height 26
paste input "750"
type input "0.750"
click at [1017, 465] on icon "ok" at bounding box center [1011, 472] width 13 height 13
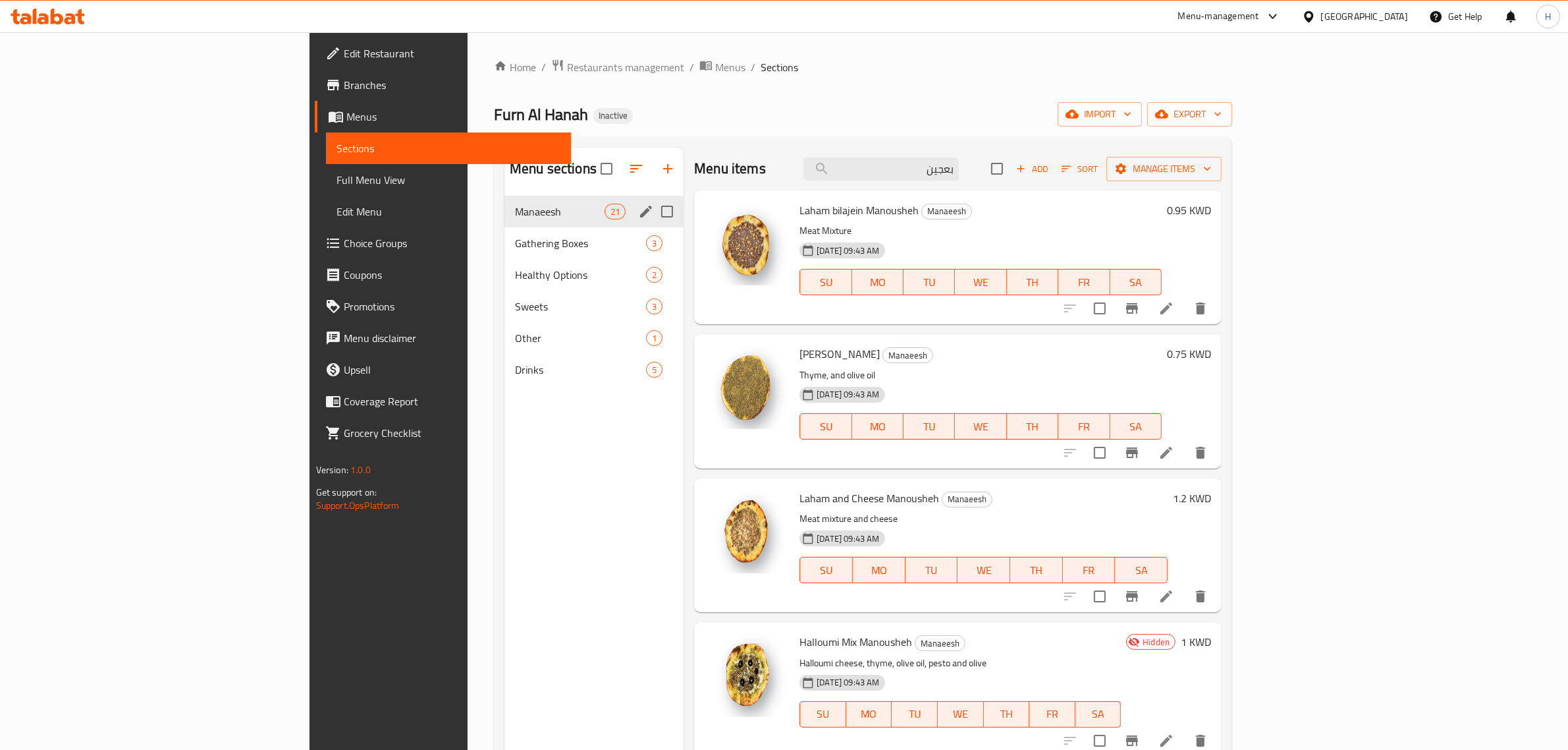
click at [1211, 495] on h6 "1.2 KWD" at bounding box center [1192, 498] width 38 height 18
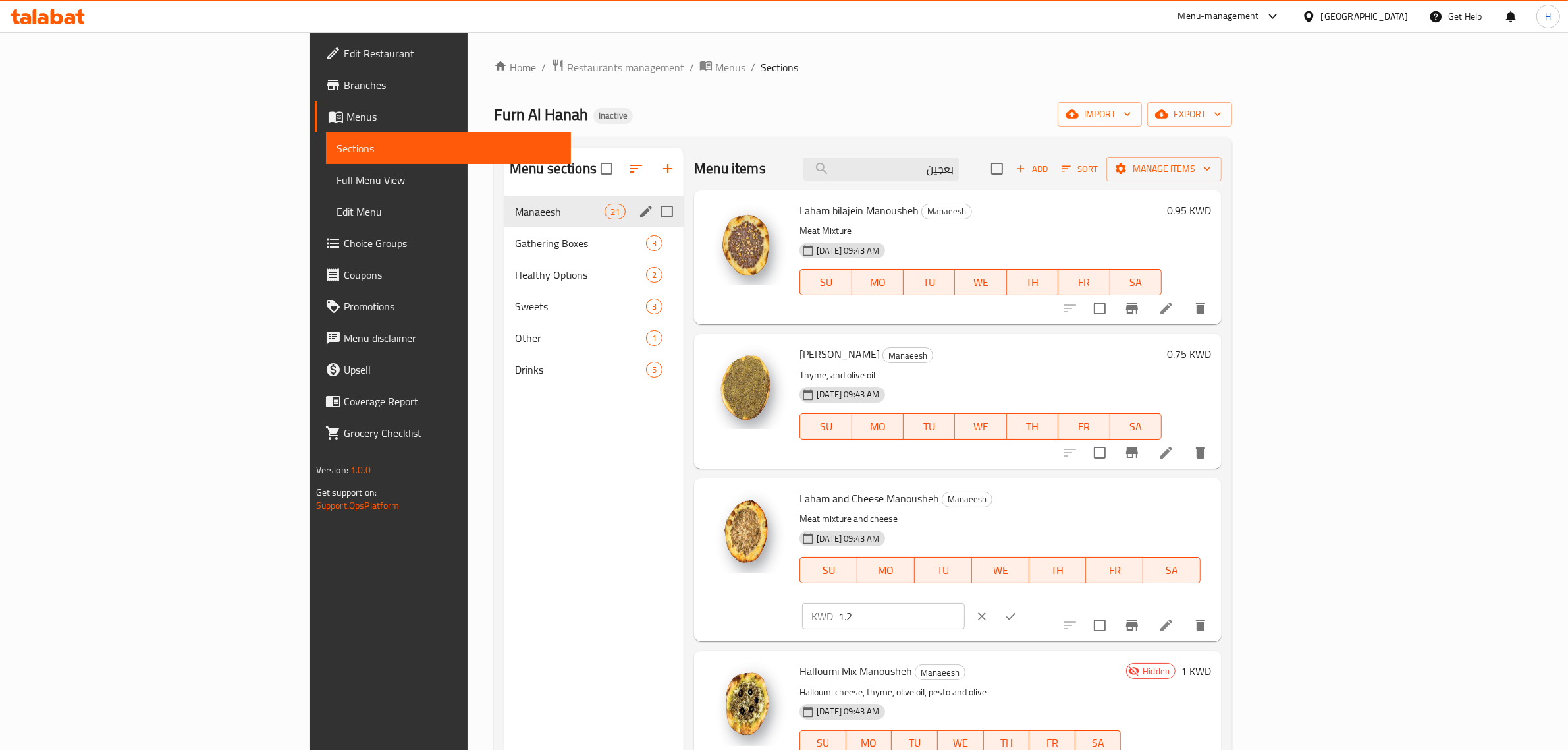
click at [965, 603] on input "1.2" at bounding box center [901, 616] width 126 height 26
paste input "00"
type input "1.200"
click at [1017, 609] on icon "ok" at bounding box center [1011, 616] width 13 height 13
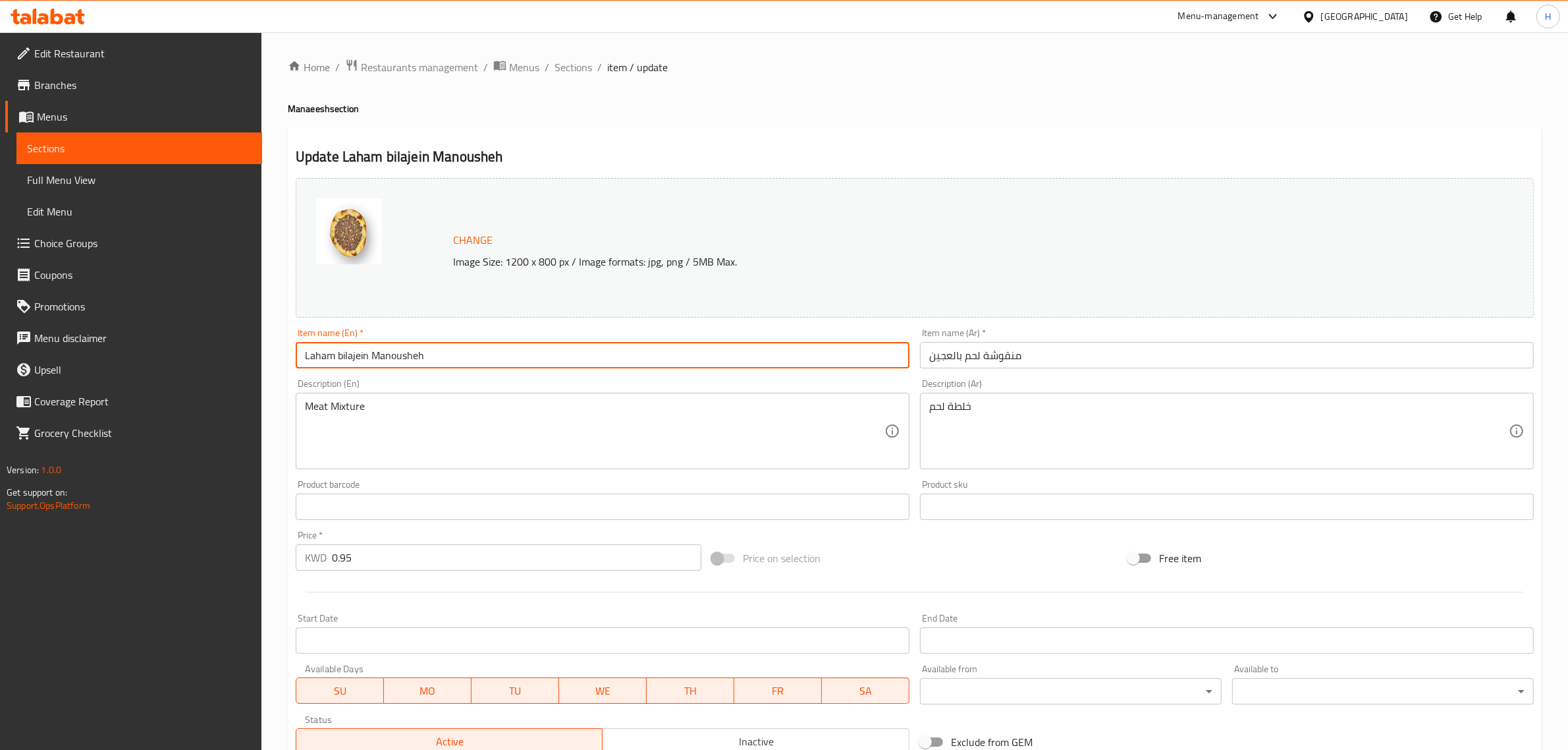
drag, startPoint x: 368, startPoint y: 356, endPoint x: 214, endPoint y: 356, distance: 154.0
click at [214, 356] on div "Edit Restaurant Branches Menus Sections Full Menu View Edit Menu Choice Groups …" at bounding box center [784, 491] width 1568 height 918
paste input "m B Ajin"
type input "Lahm B Ajin Manousheh"
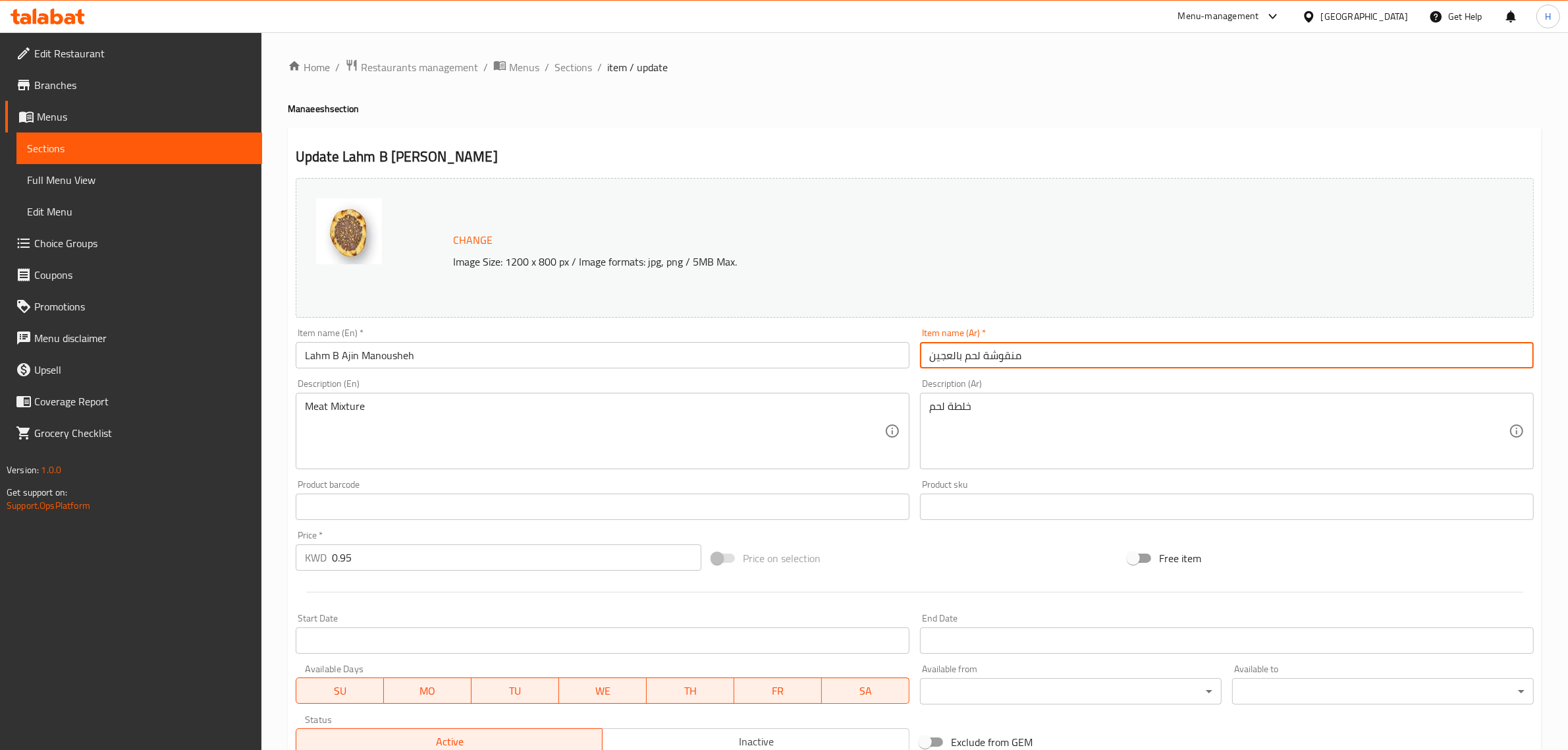
drag, startPoint x: 979, startPoint y: 359, endPoint x: 920, endPoint y: 359, distance: 59.0
click at [920, 359] on input "منقوشة لحم بالعجين" at bounding box center [1227, 355] width 614 height 26
paste input "لحمة بعجين"
type input "منقوشة لحمة بعجين"
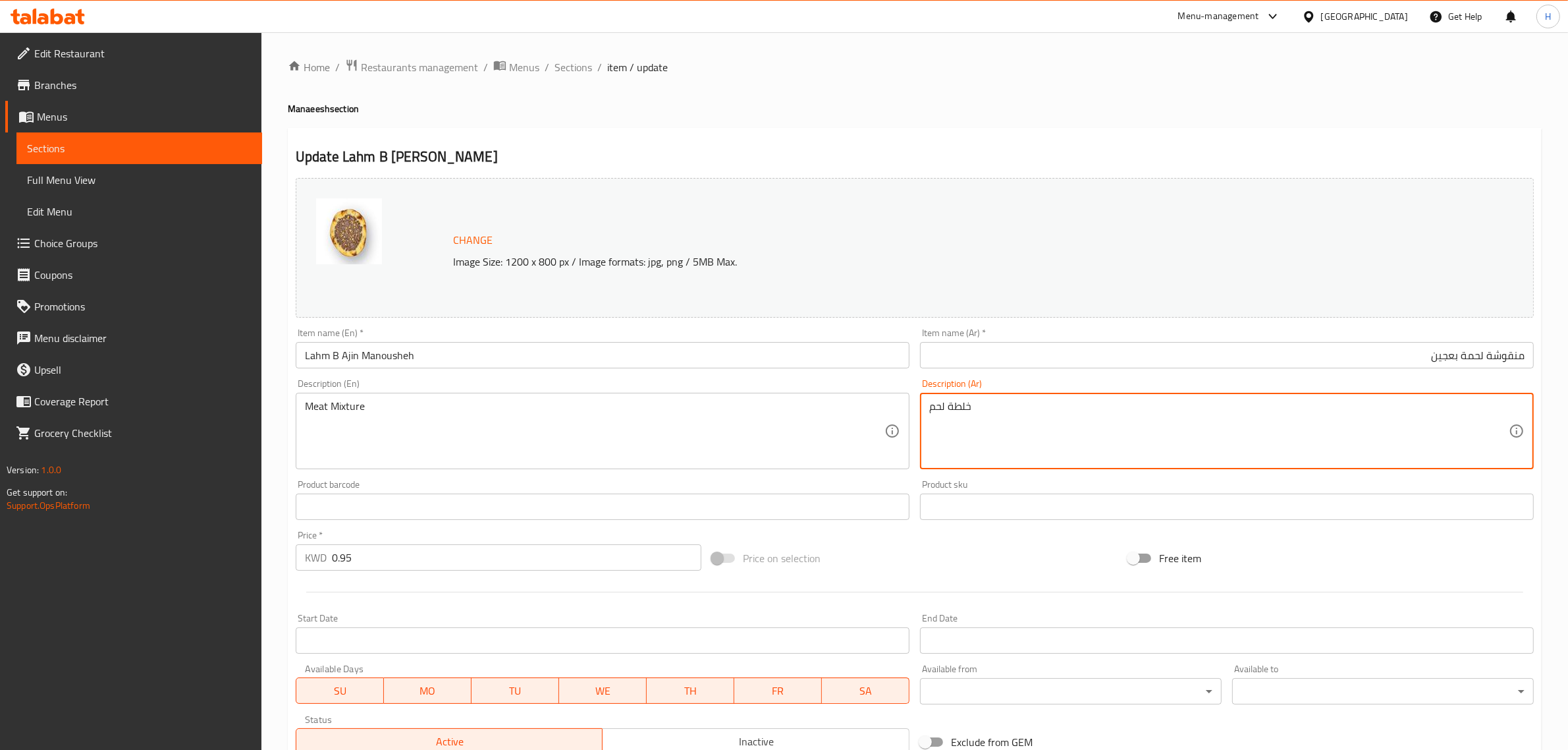
paste textarea "لحم، طماطم، بصل"
type textarea "لحم، طماطم، بصل"
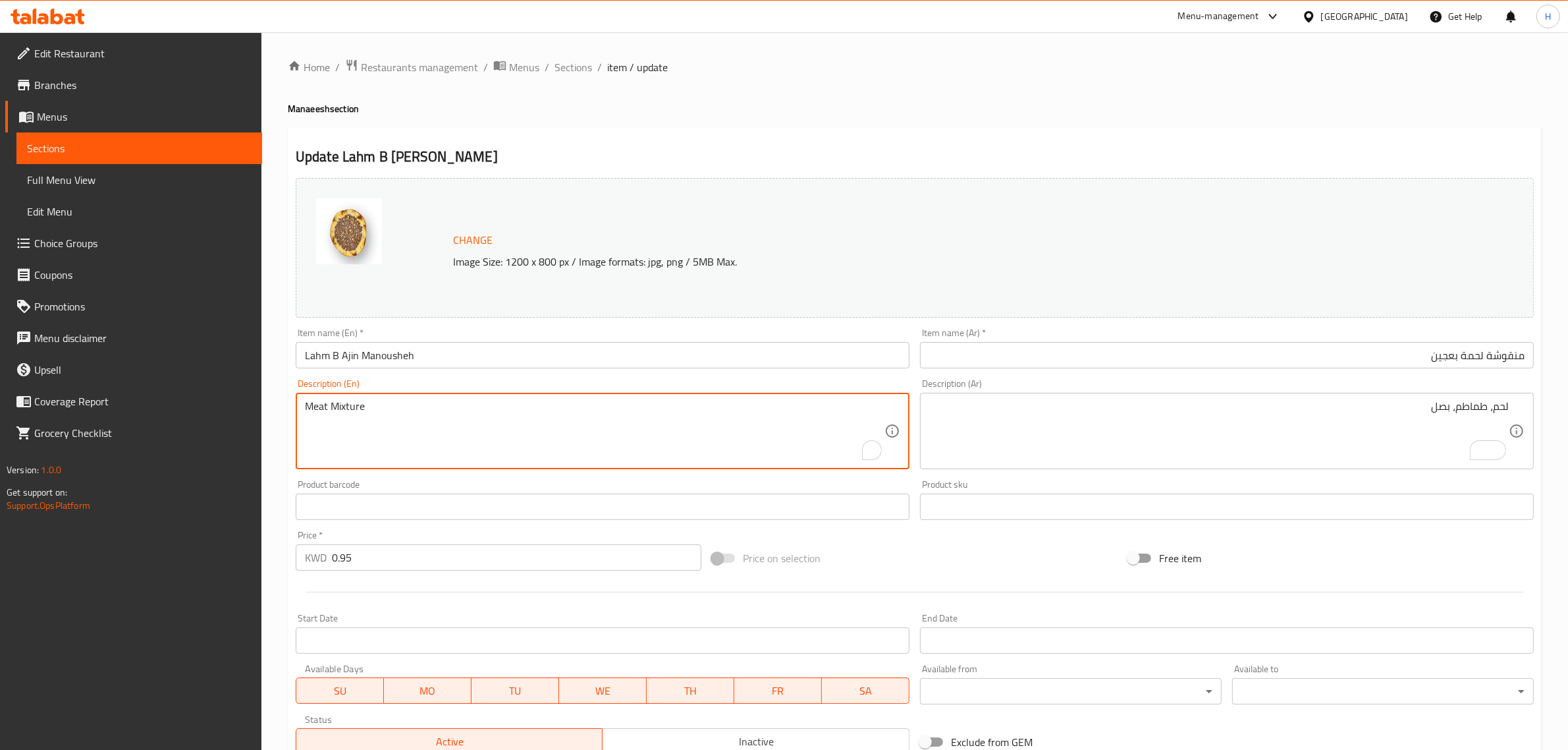
paste textarea "Fresh minced meat , tomatoes , onions"
type textarea "Fresh minced meat , tomatoes , onions"
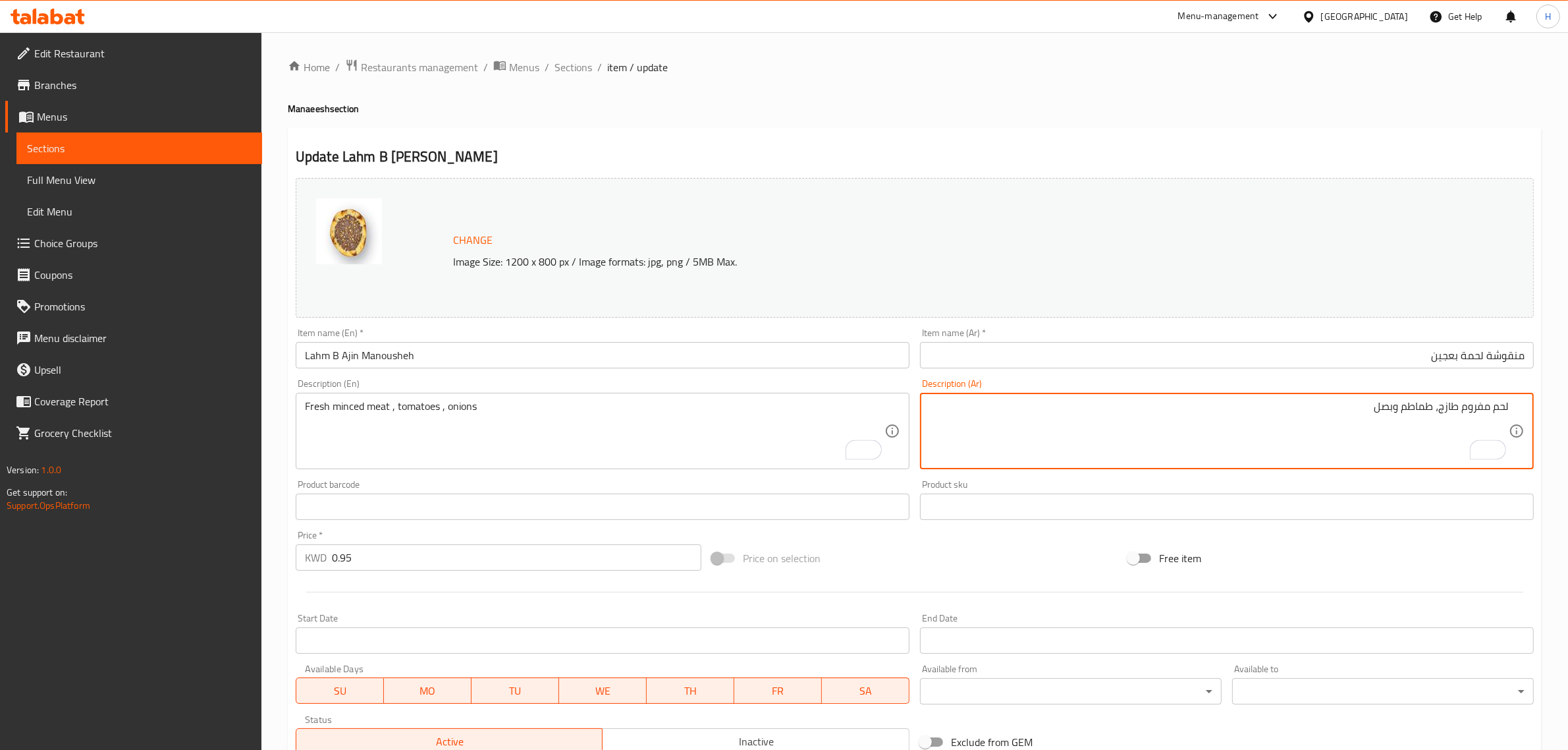
type textarea "لحم مفروم طازج، طماطم وبصل"
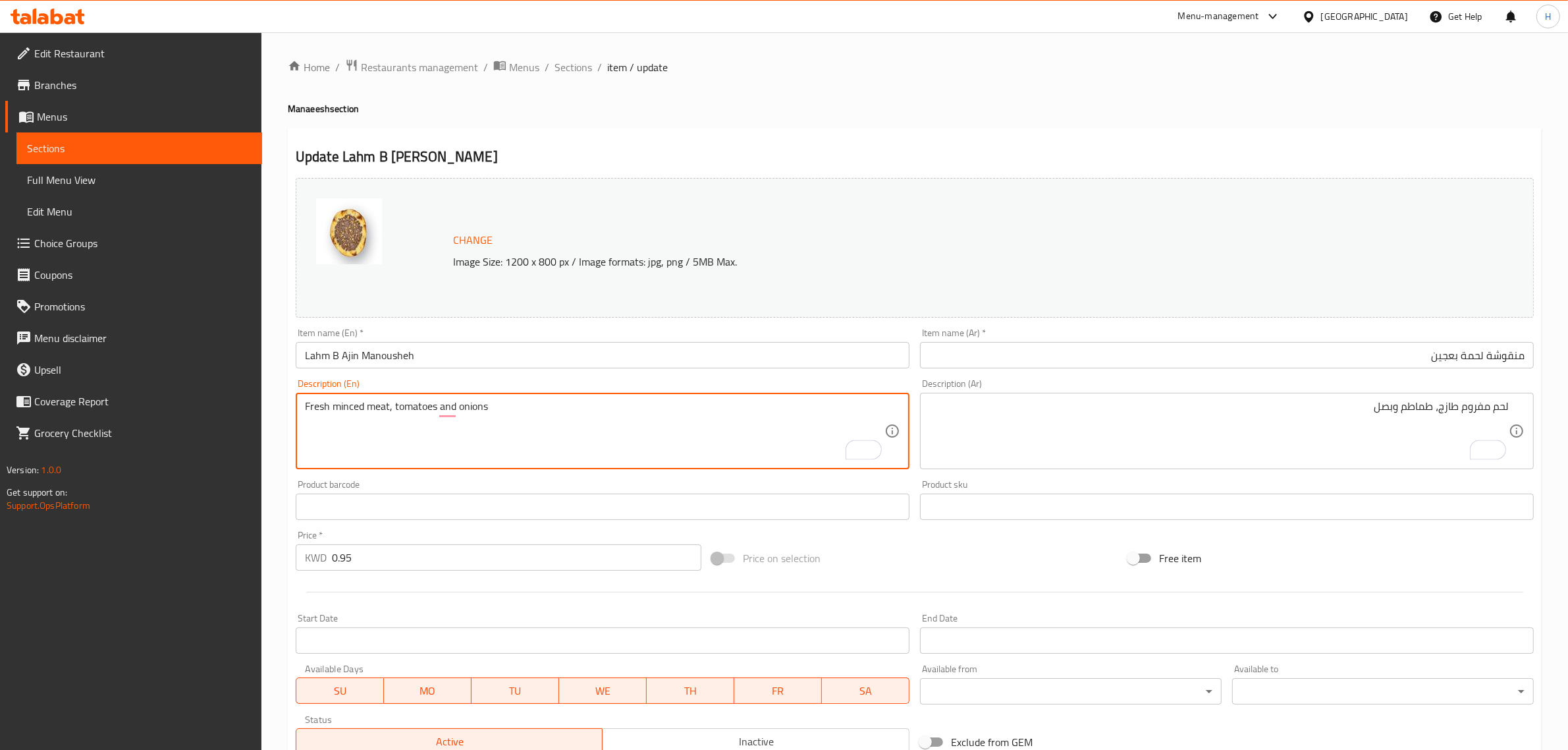
type textarea "Fresh minced meat, tomatoes and onions"
click at [702, 349] on input "Lahm B Ajin Manousheh" at bounding box center [602, 355] width 614 height 26
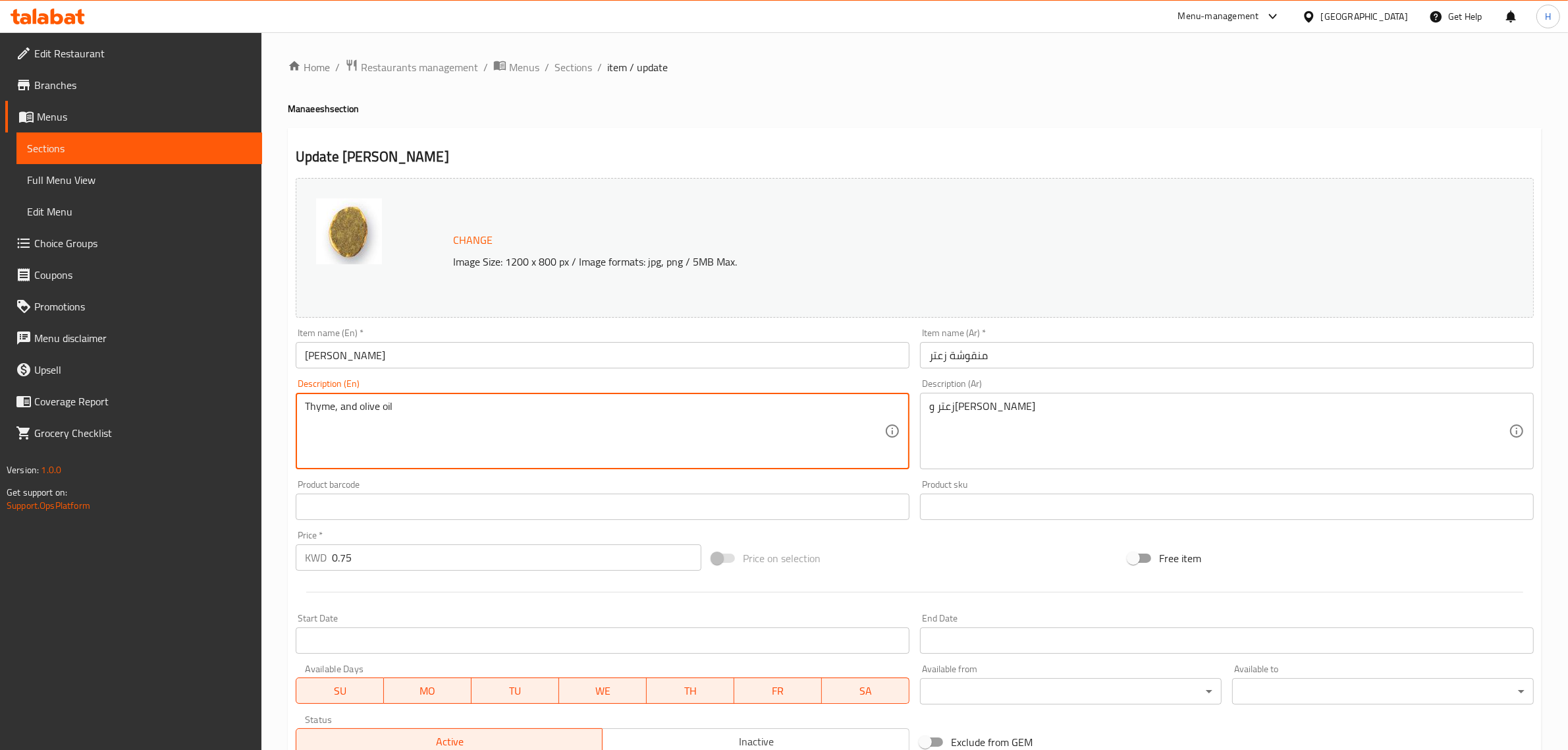
paste textarea "[PERSON_NAME], sesame and sumac"
type textarea "[PERSON_NAME], sesame and sumac"
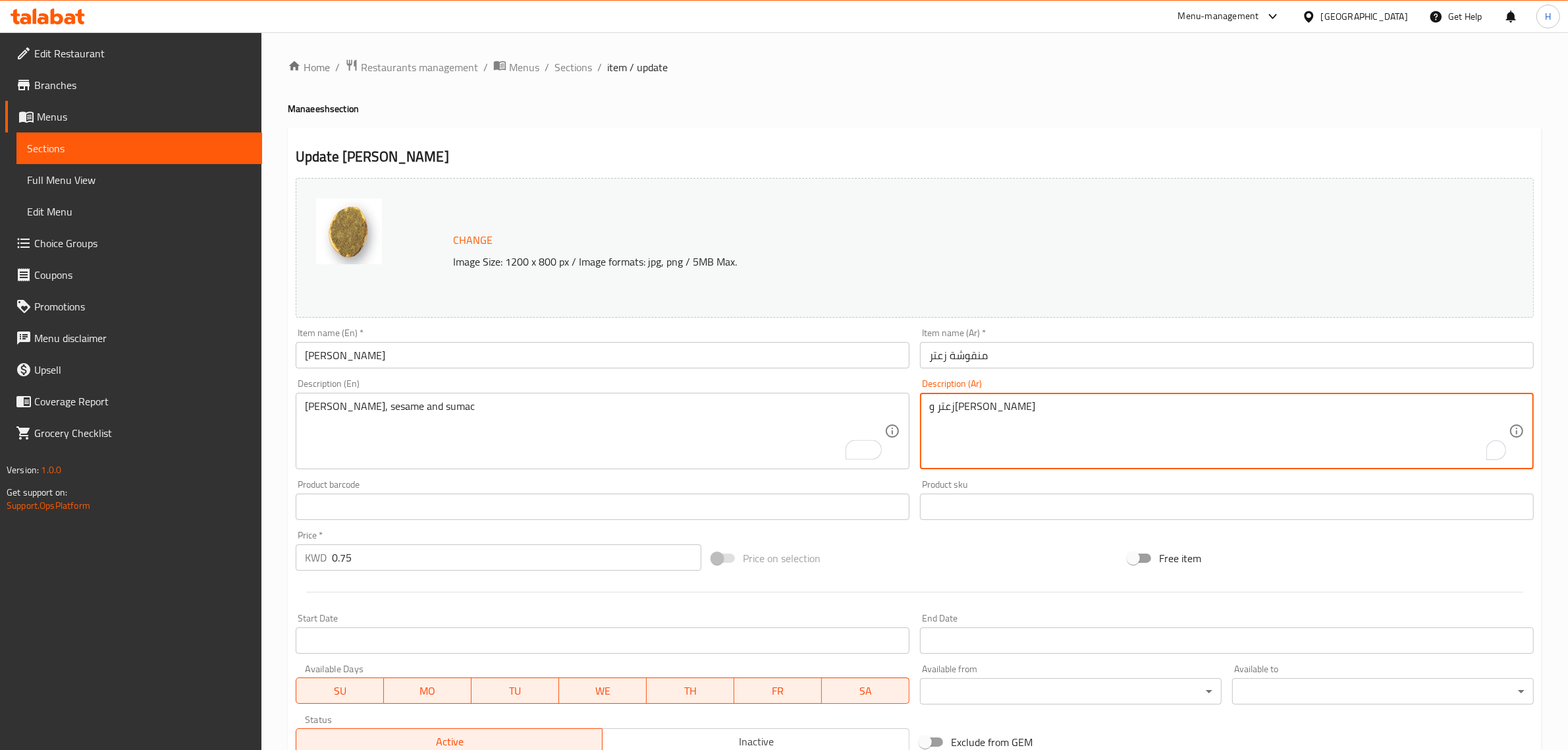
paste textarea "،سمسم ،سماق"
type textarea "زعتر، سمسم وسماق"
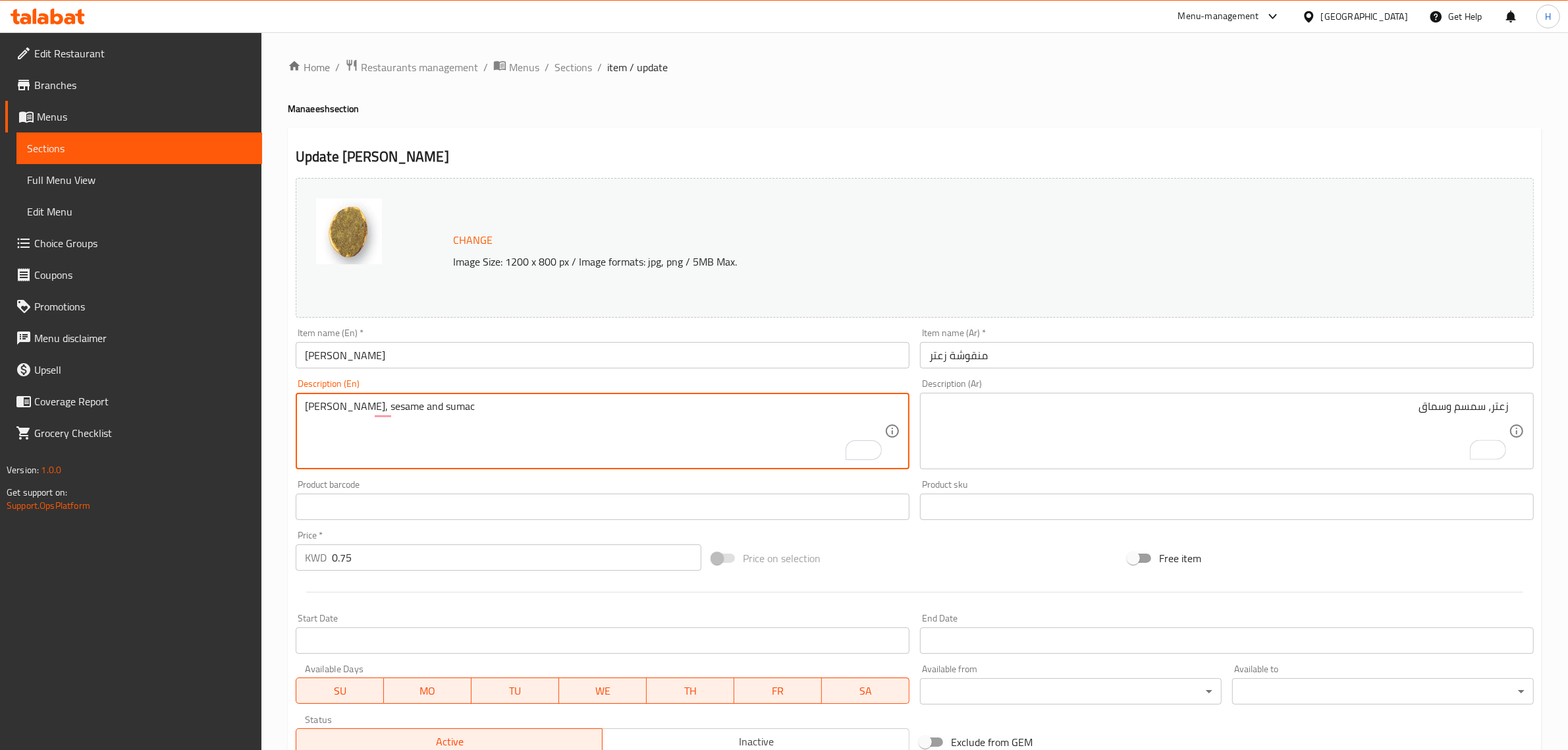
click at [1184, 350] on input "منقوشة زعتر" at bounding box center [1227, 355] width 614 height 26
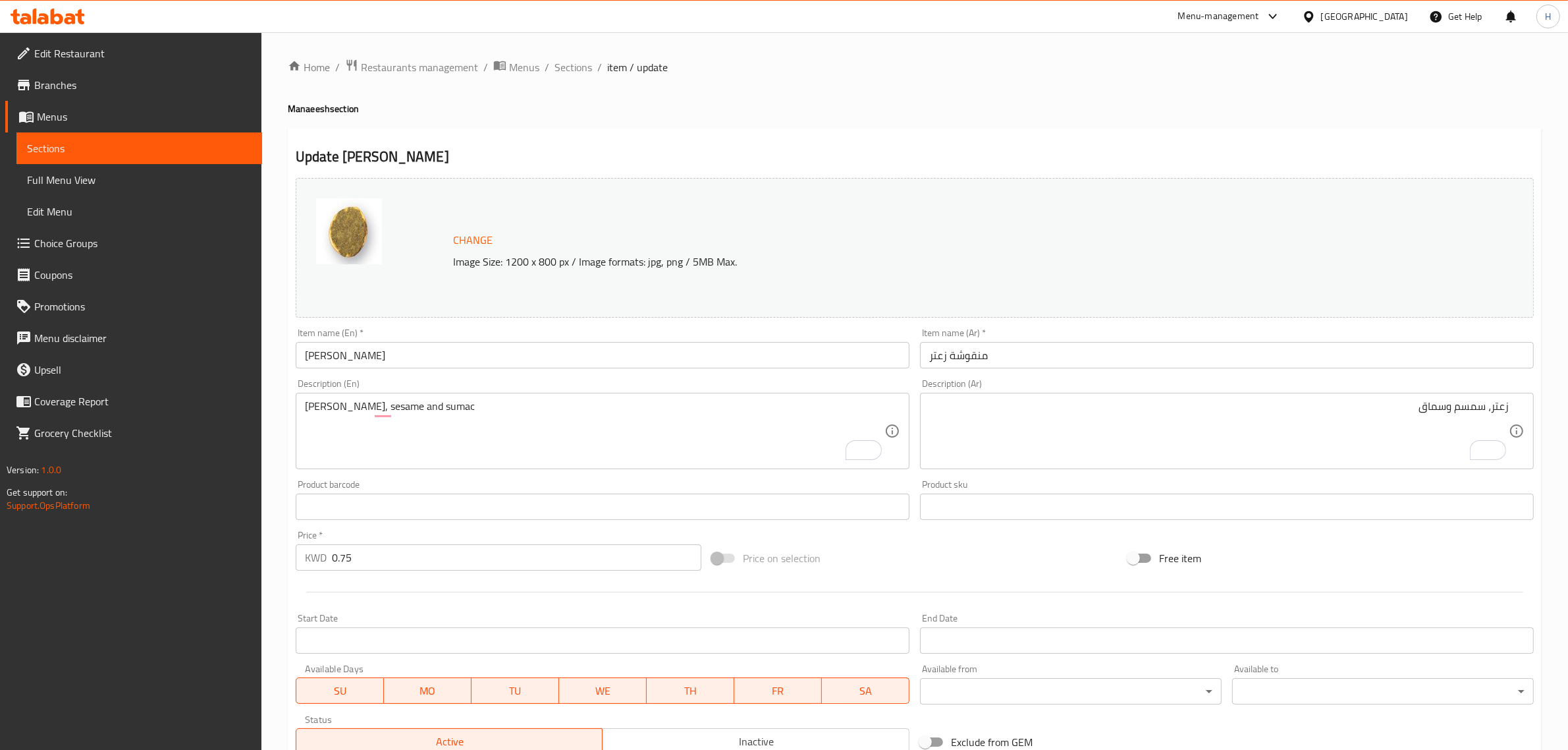
click at [637, 355] on input "Zaatar Manousheh" at bounding box center [602, 355] width 614 height 26
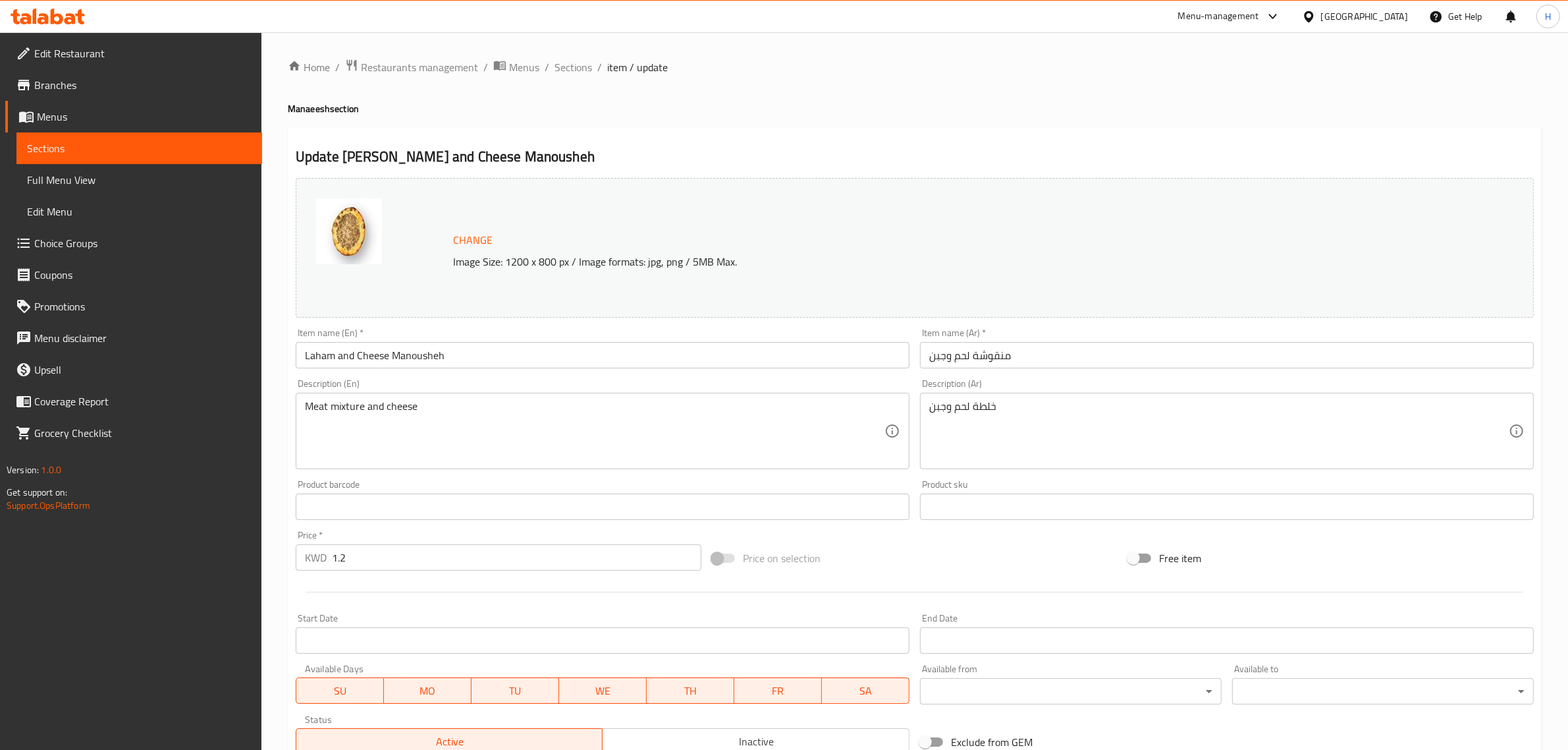
click at [396, 348] on input "Laham and Cheese Manousheh" at bounding box center [602, 355] width 614 height 26
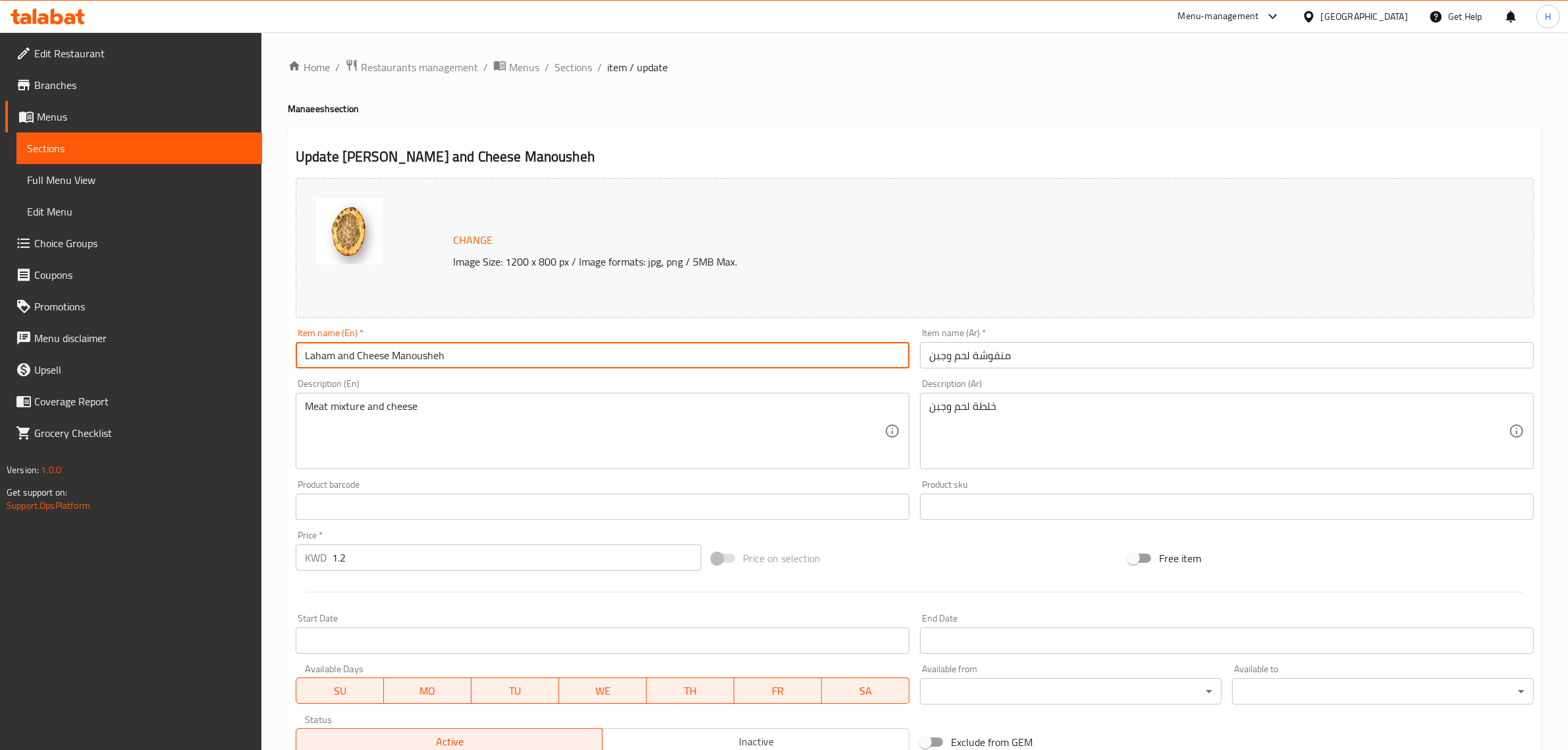
paste input "m B Ajin With"
type input "Lahm B Ajin With Cheese Manousheh"
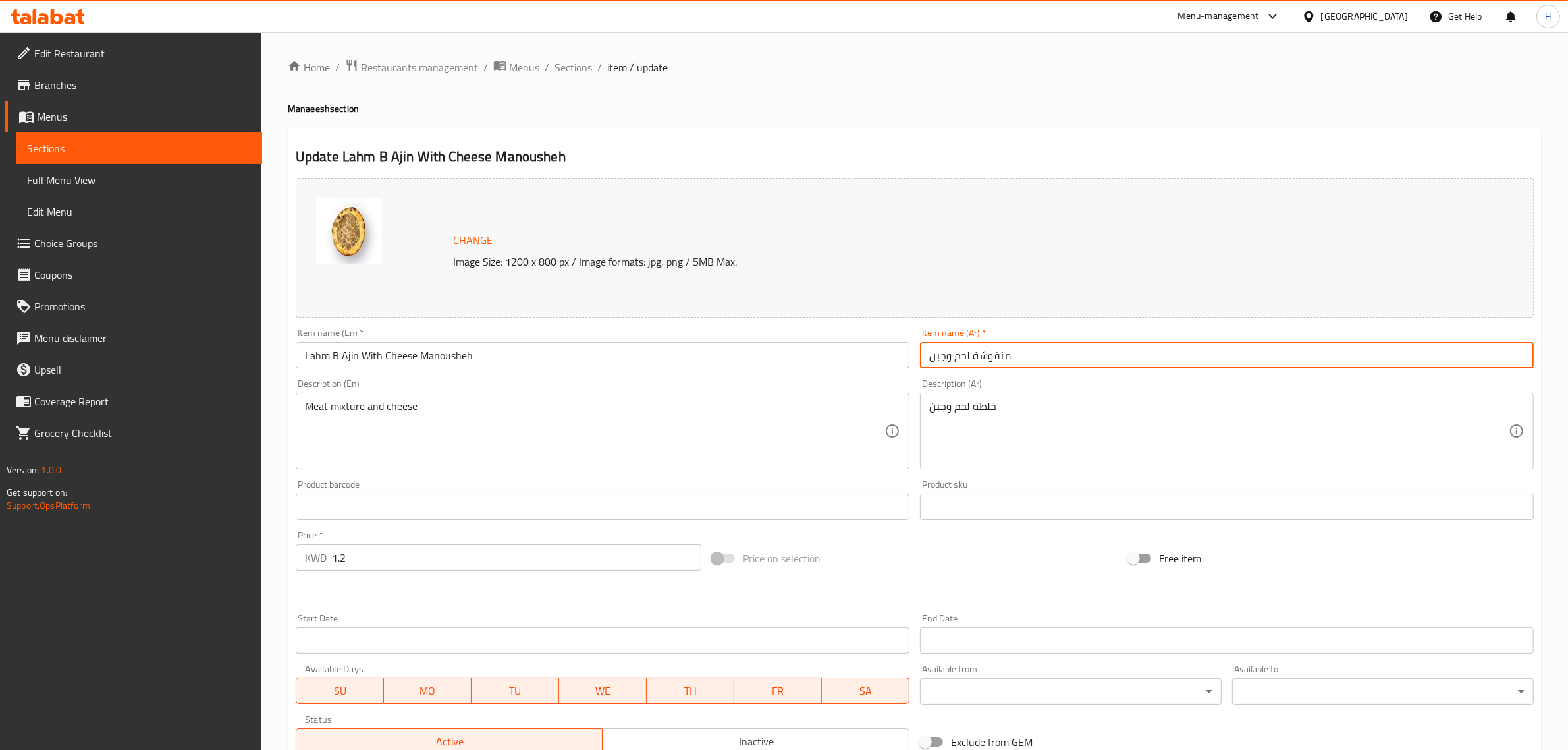
click at [1095, 347] on input "منقوشة لحم وجبن" at bounding box center [1227, 355] width 614 height 26
paste input "ة بعجين بالجبن"
type input "منقوشة لحمة بعجين بالجبن"
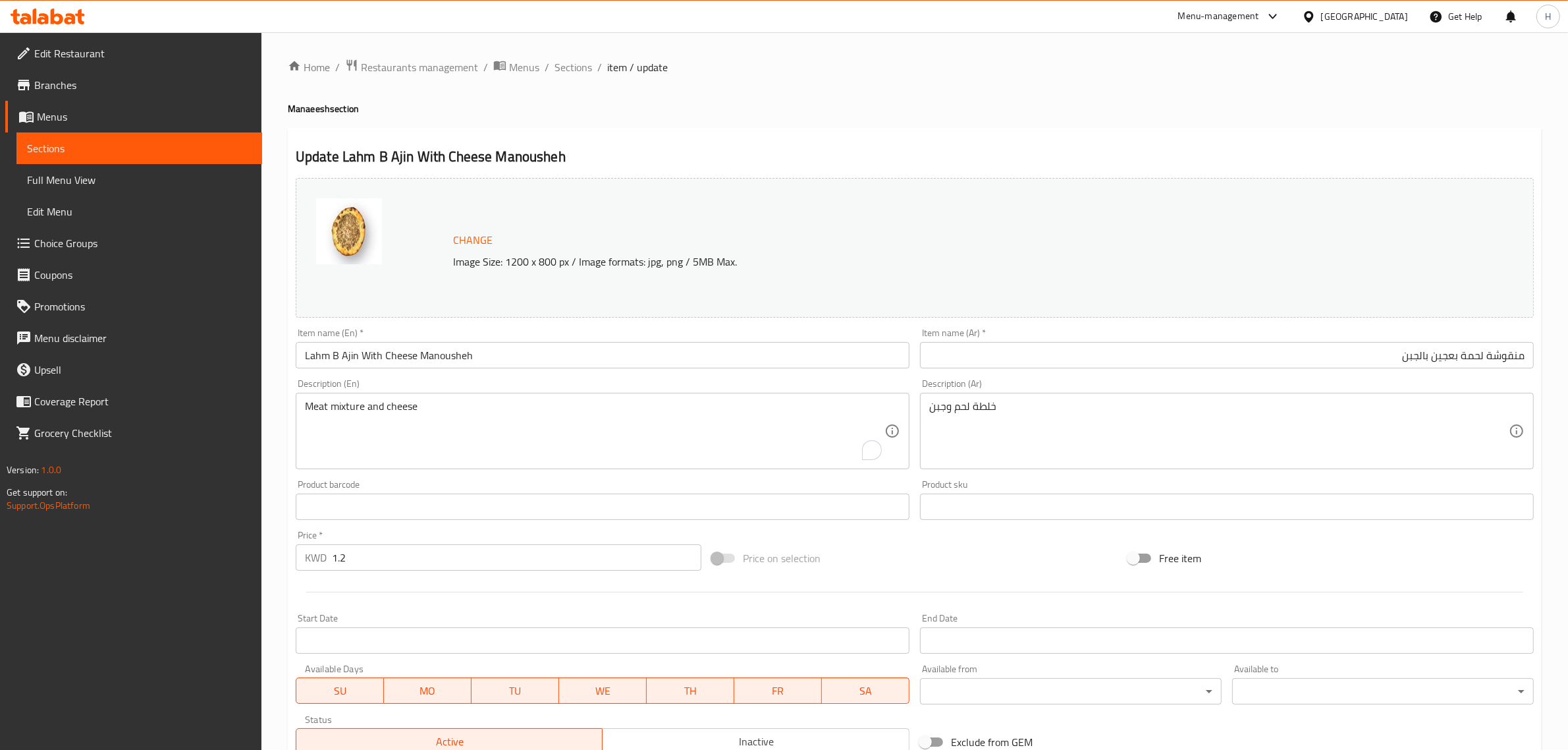
click at [471, 414] on textarea "Meat mixture and cheese" at bounding box center [594, 431] width 580 height 63
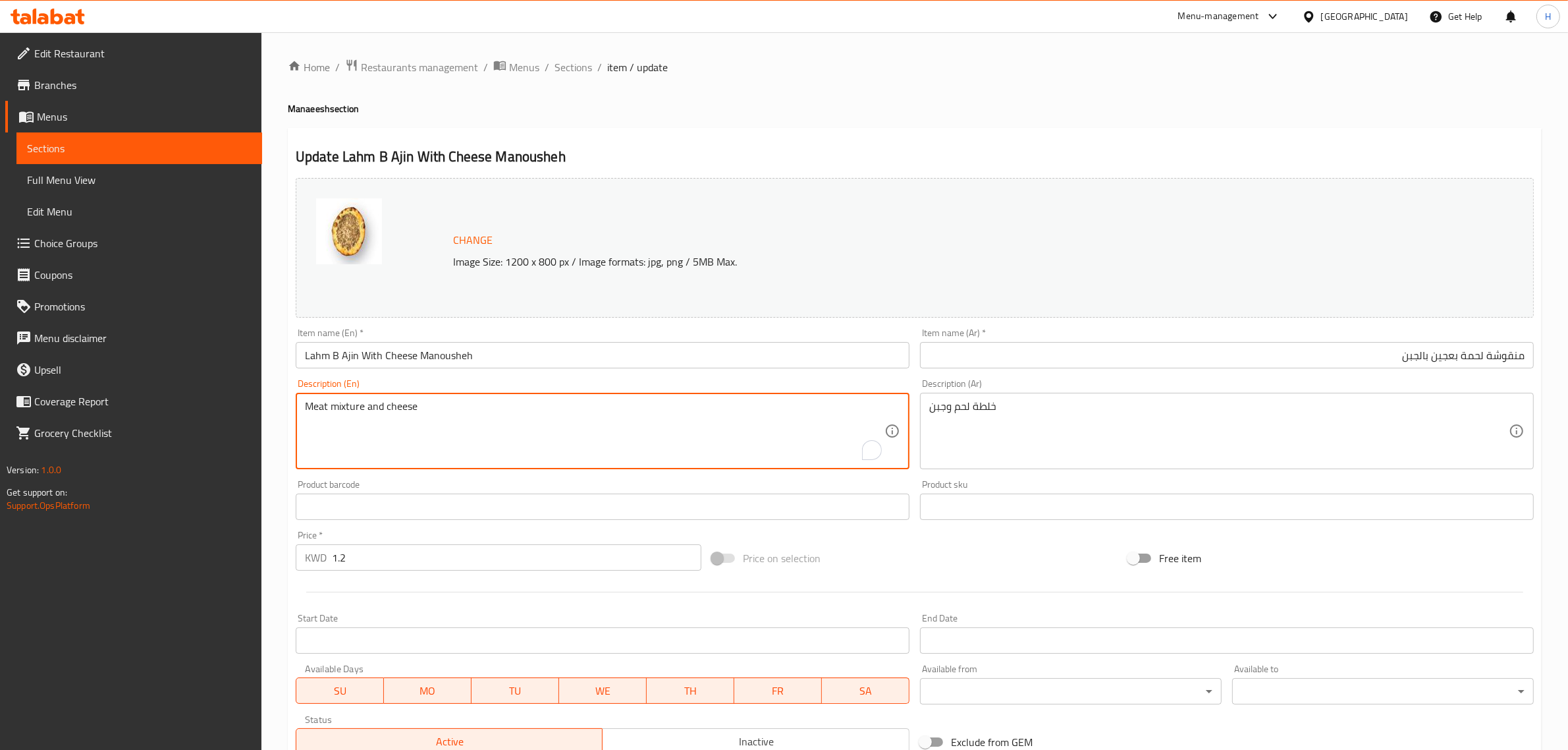
paste textarea "Fresh minced meat , tomatoes , onions with mozzarella"
type textarea "Fresh minced meat , tomatoes , onions with mozzarella"
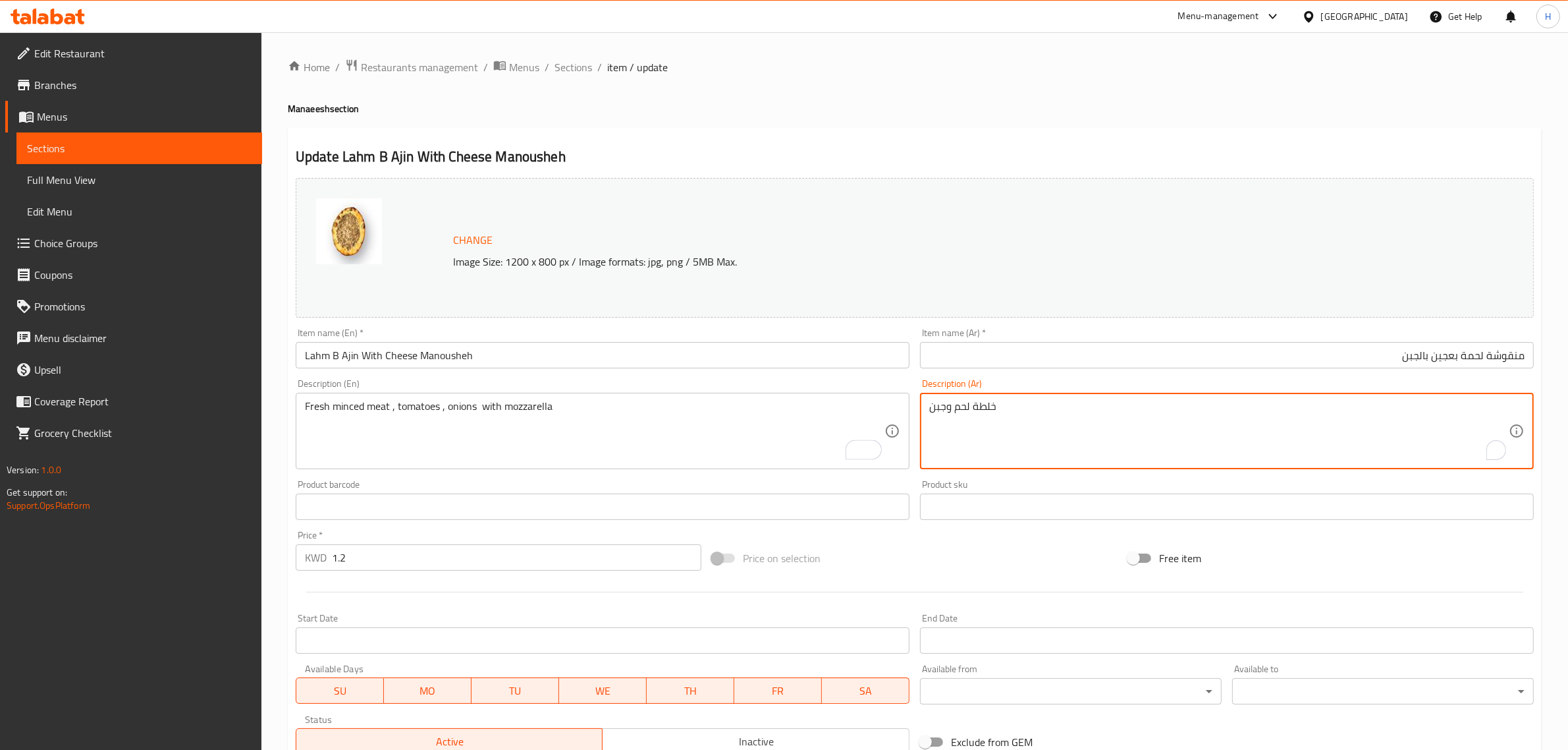
paste textarea "لحم، طماطم، بصل مع الجبن"
type textarea "لحم مفروم طازج، طماطم، بصل مع جبنة"
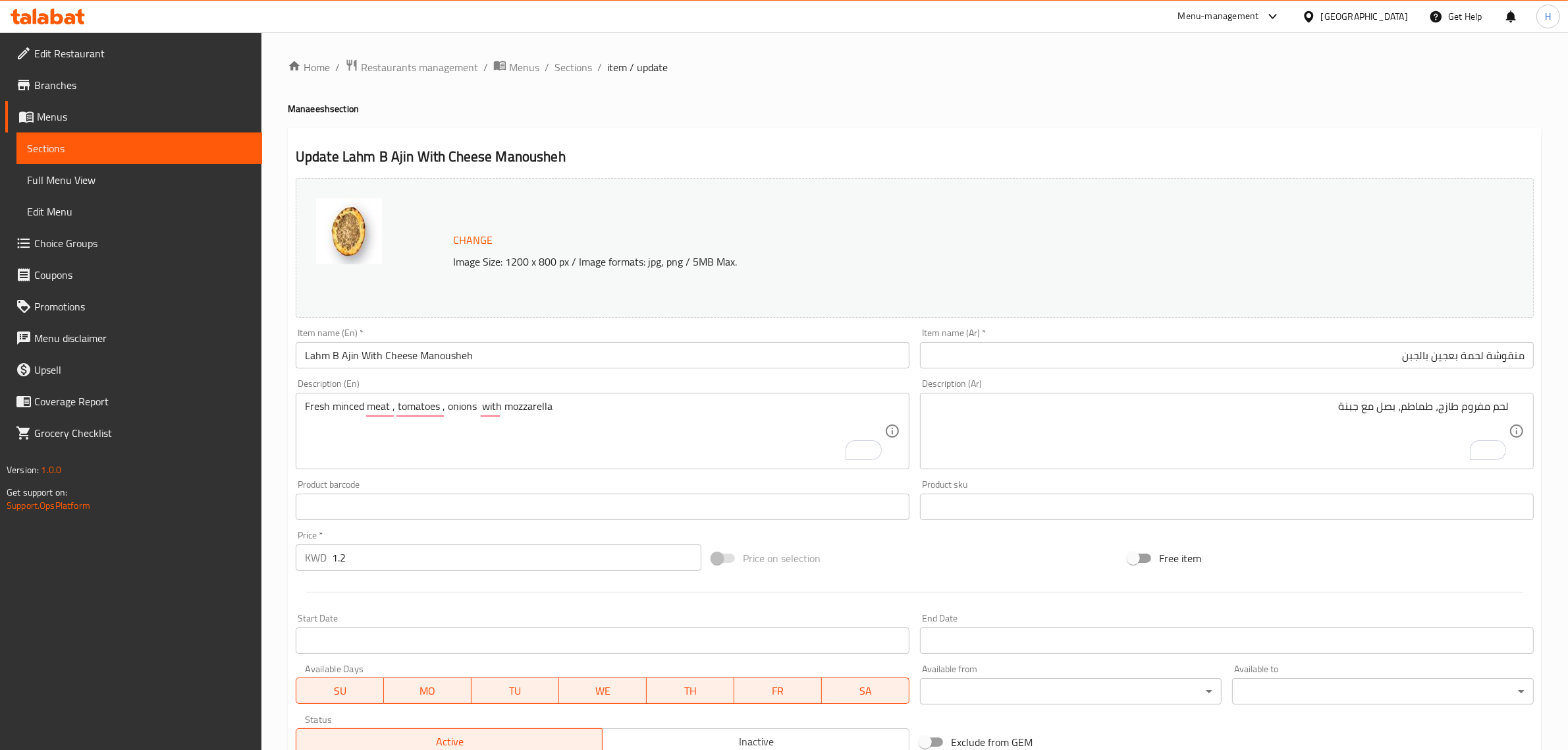
drag, startPoint x: 12, startPoint y: 228, endPoint x: 643, endPoint y: 412, distance: 657.3
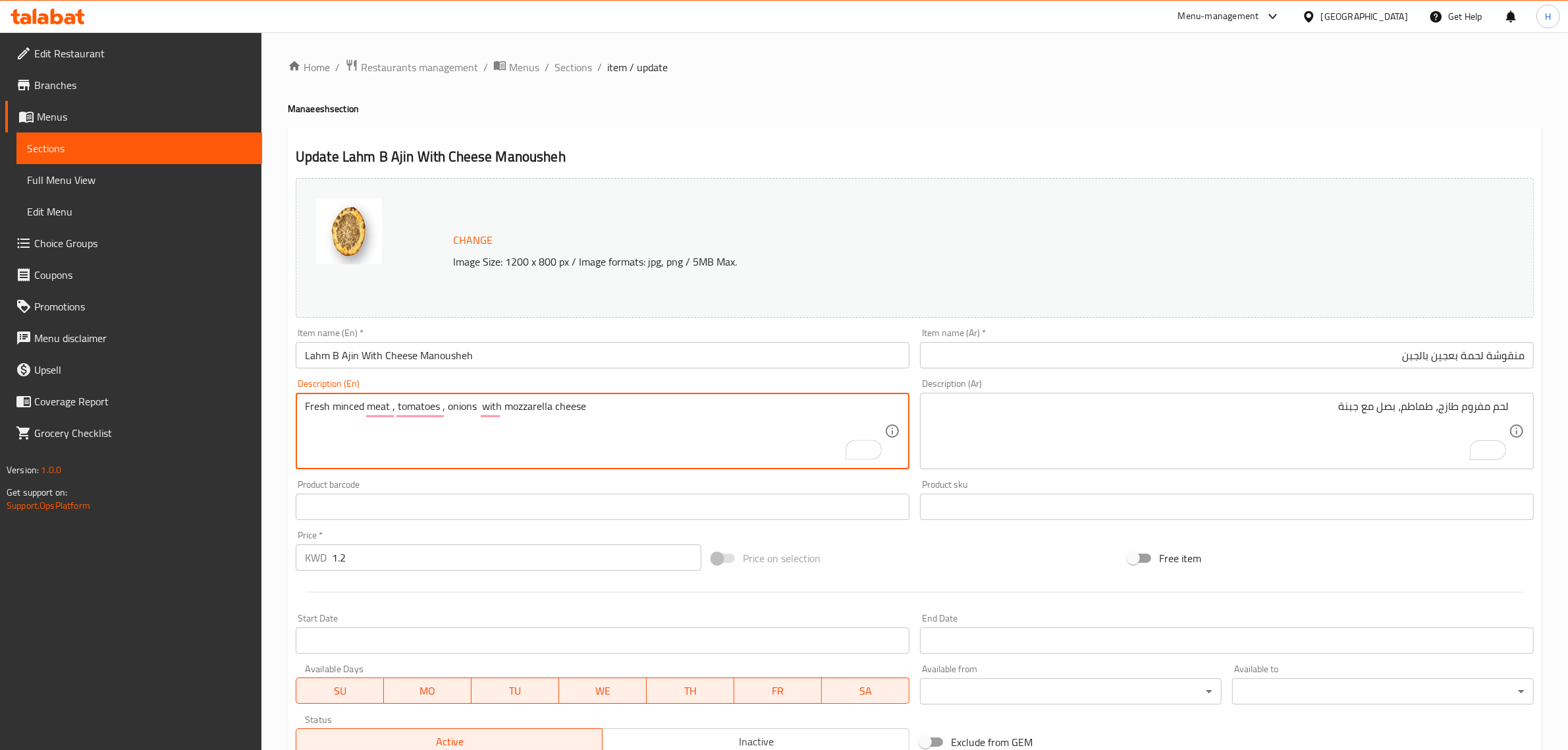
type textarea "Fresh minced meat , tomatoes , onions with mozzarella cheese"
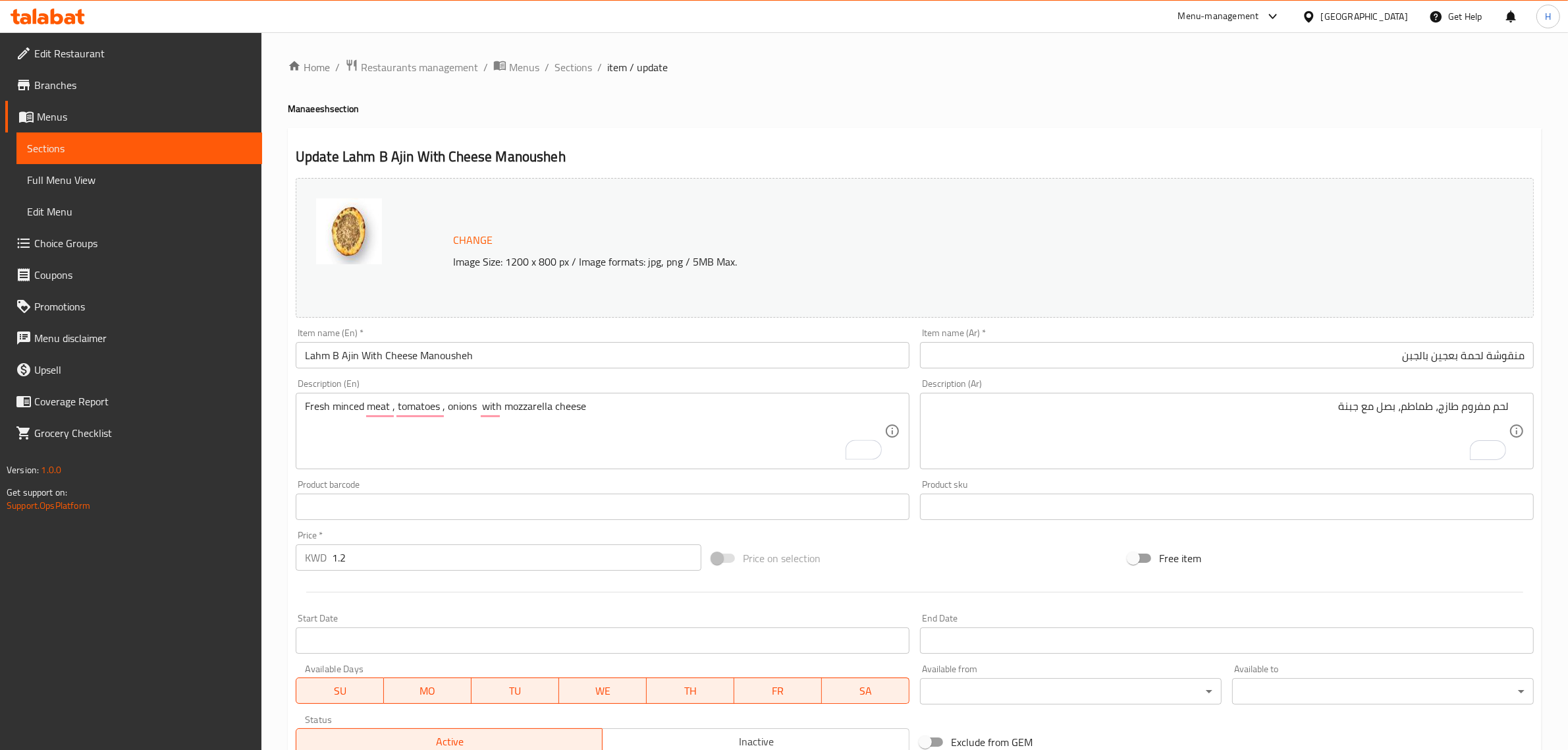
click at [527, 404] on textarea "Fresh minced meat , tomatoes , onions with mozzarella cheese" at bounding box center [594, 431] width 580 height 63
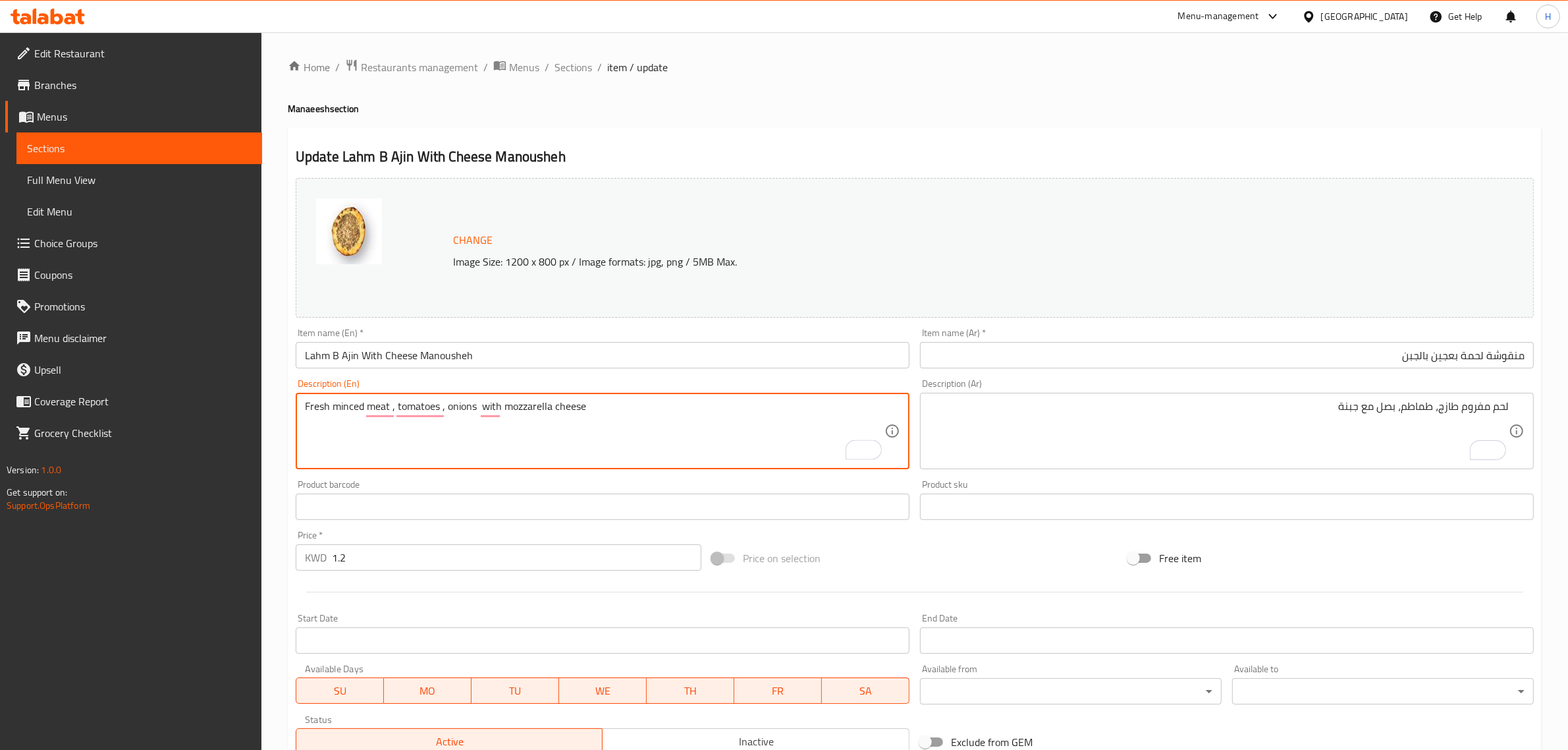
click at [527, 404] on textarea "Fresh minced meat , tomatoes , onions with mozzarella cheese" at bounding box center [594, 431] width 580 height 63
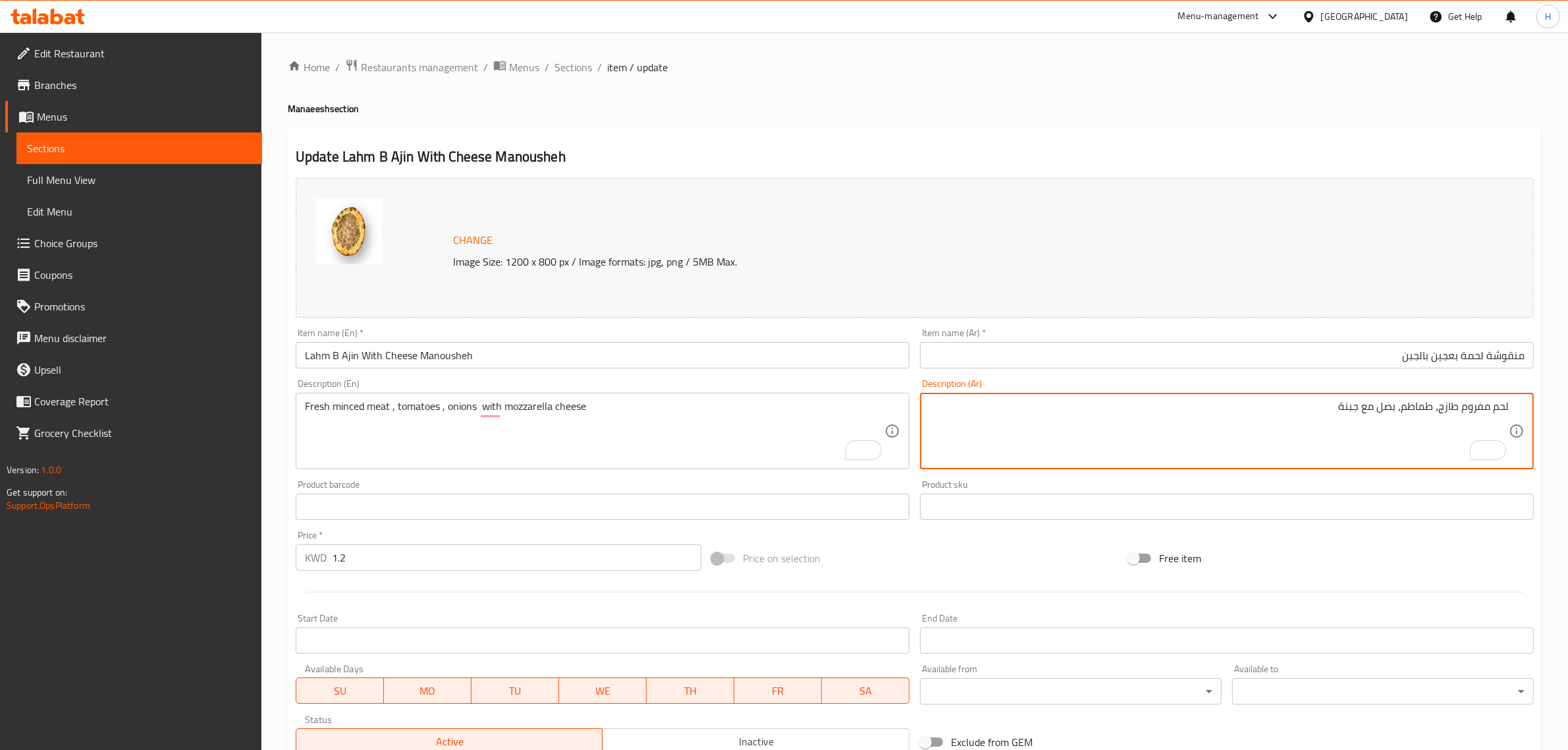
paste textarea "موزاريلا"
type textarea "لحم مفروم طازج، طماطم، بصل مع جبنة موزاريلا"
click at [764, 360] on input "Lahm B Ajin With Cheese Manousheh" at bounding box center [602, 355] width 614 height 26
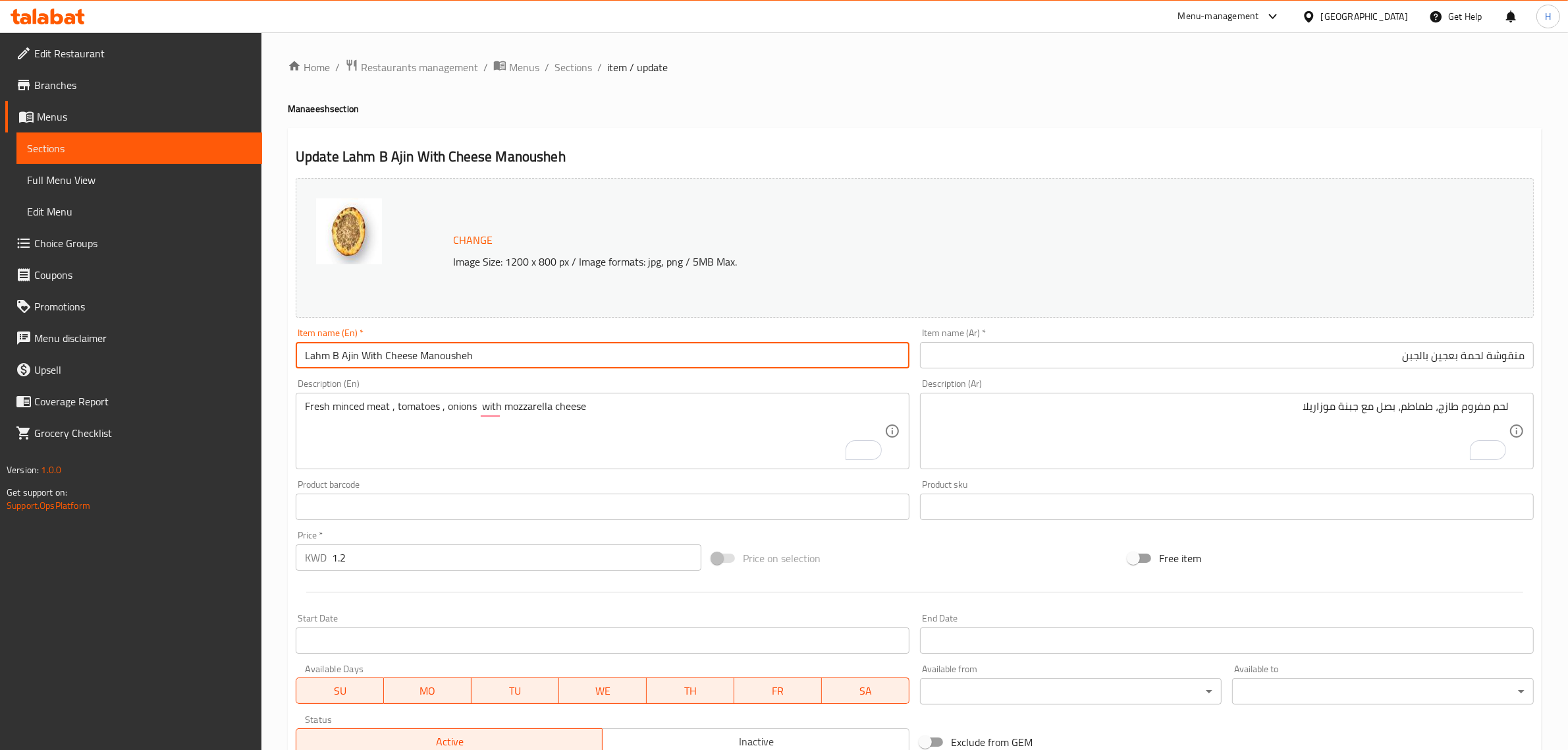
click at [764, 360] on input "Lahm B Ajin With Cheese Manousheh" at bounding box center [602, 355] width 614 height 26
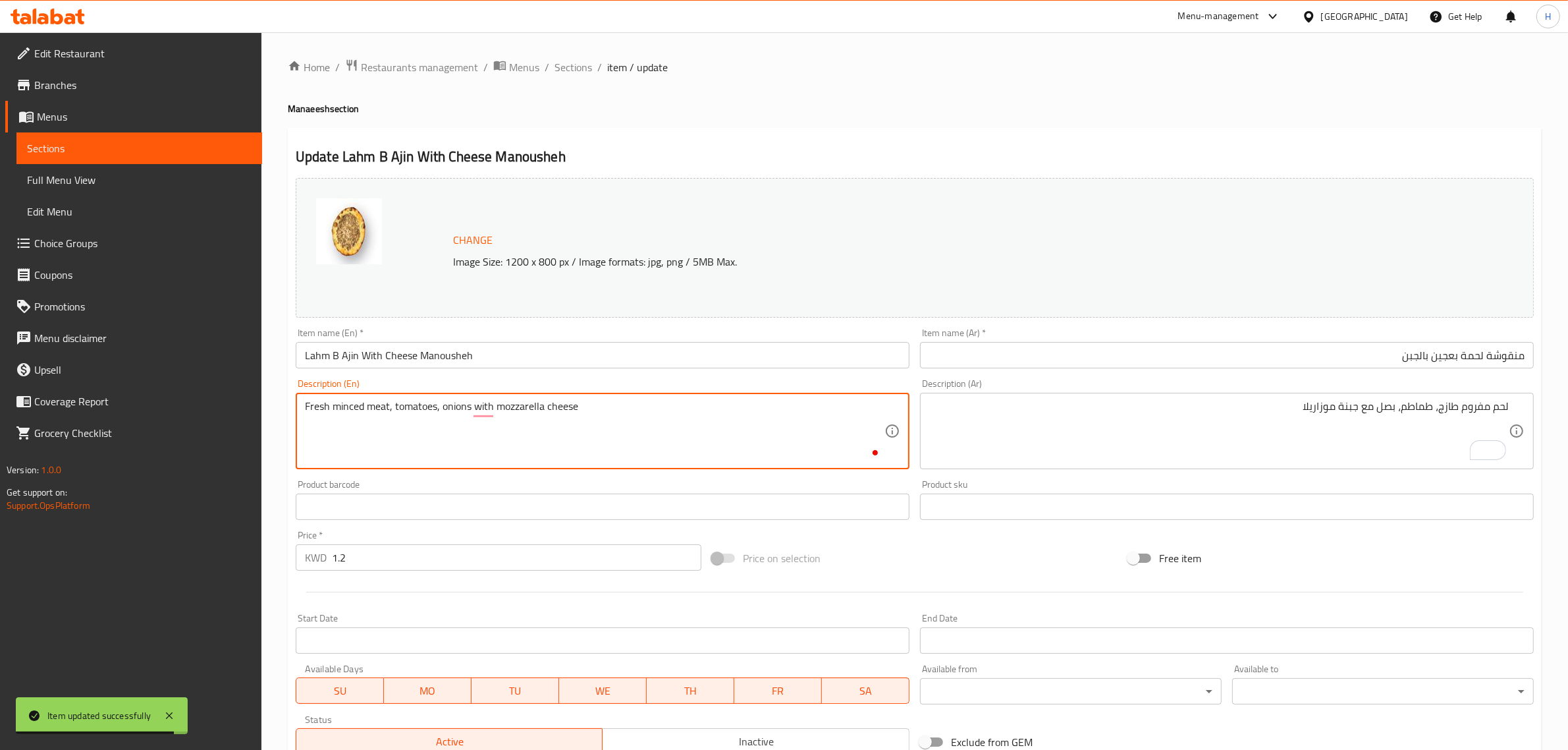
type textarea "Fresh minced meat, tomatoes, onions with mozzarella cheese"
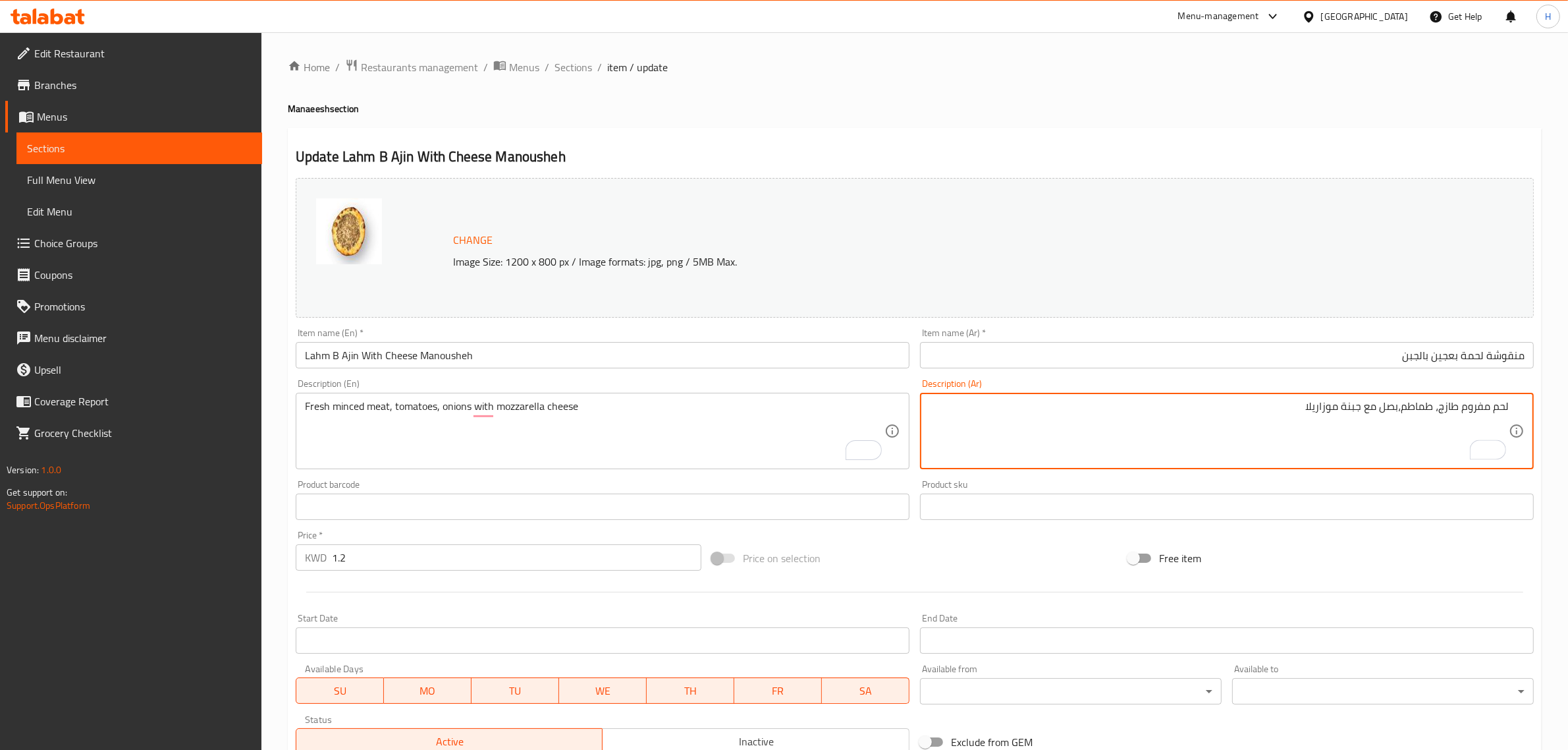
type textarea "لحم مفروم طازج، طماطم، بصل مع جبنة موزاريلا"
click at [1020, 348] on input "منقوشة لحمة بعجين بالجبن" at bounding box center [1227, 355] width 614 height 26
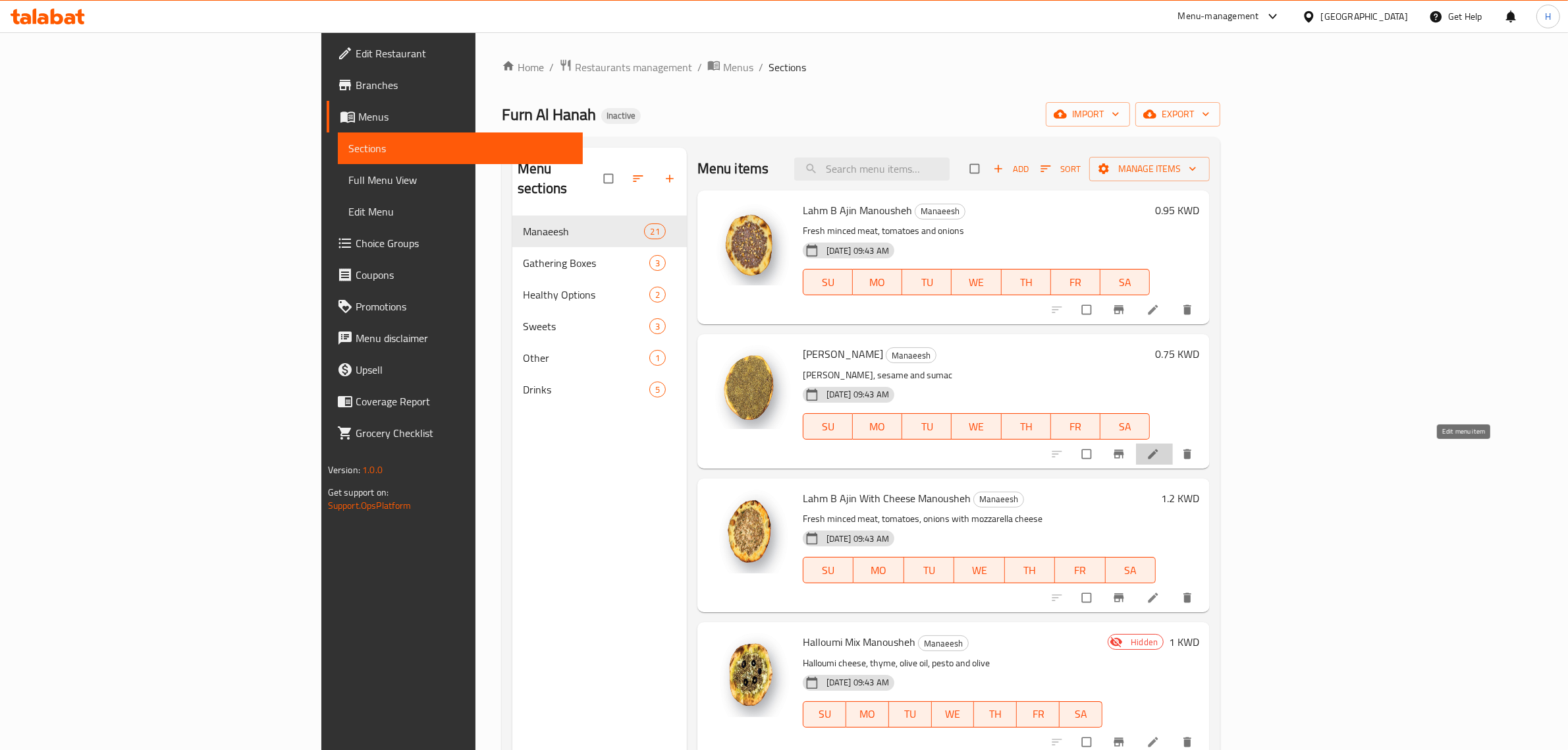
drag, startPoint x: 1459, startPoint y: 452, endPoint x: 1460, endPoint y: 465, distance: 13.0
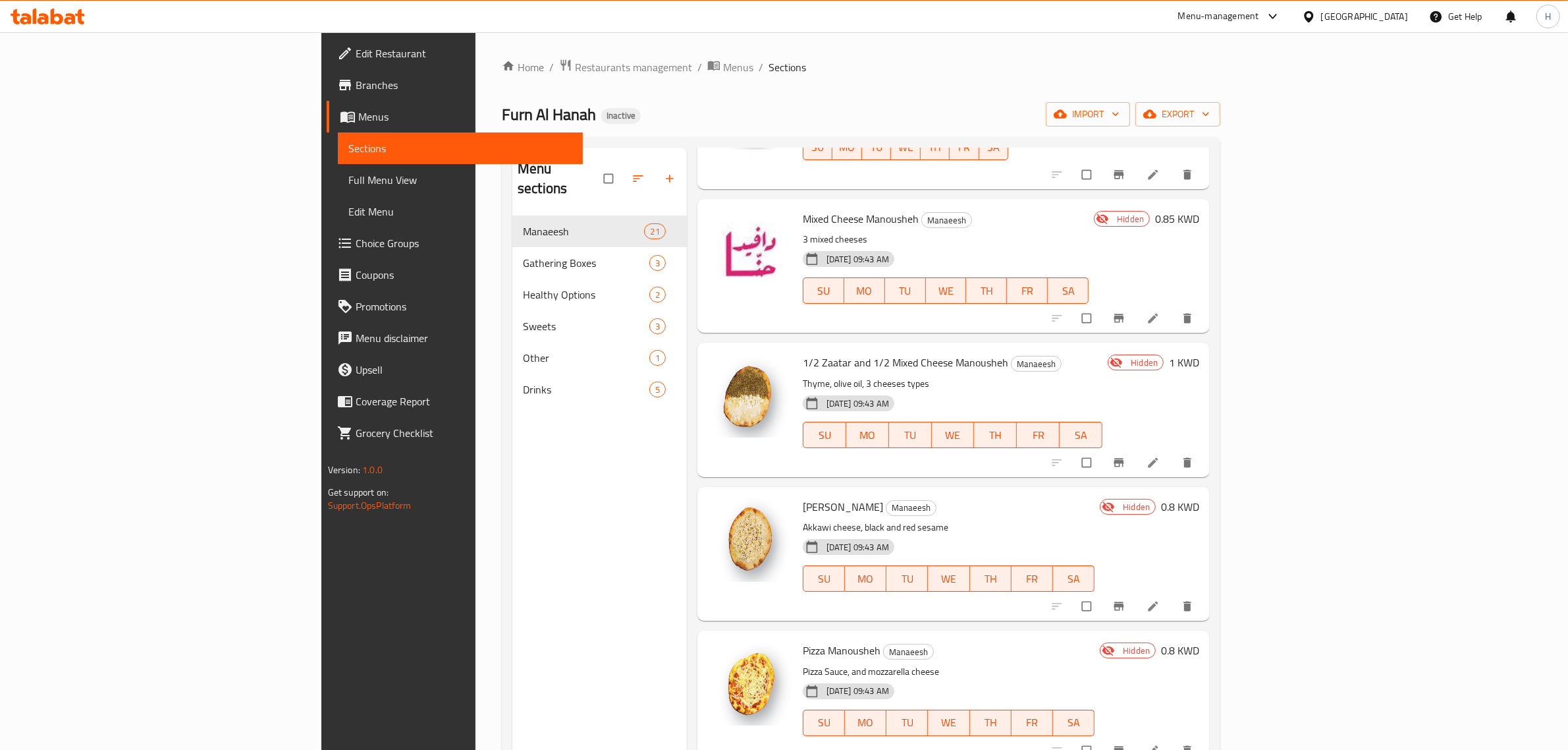
scroll to position [2056, 0]
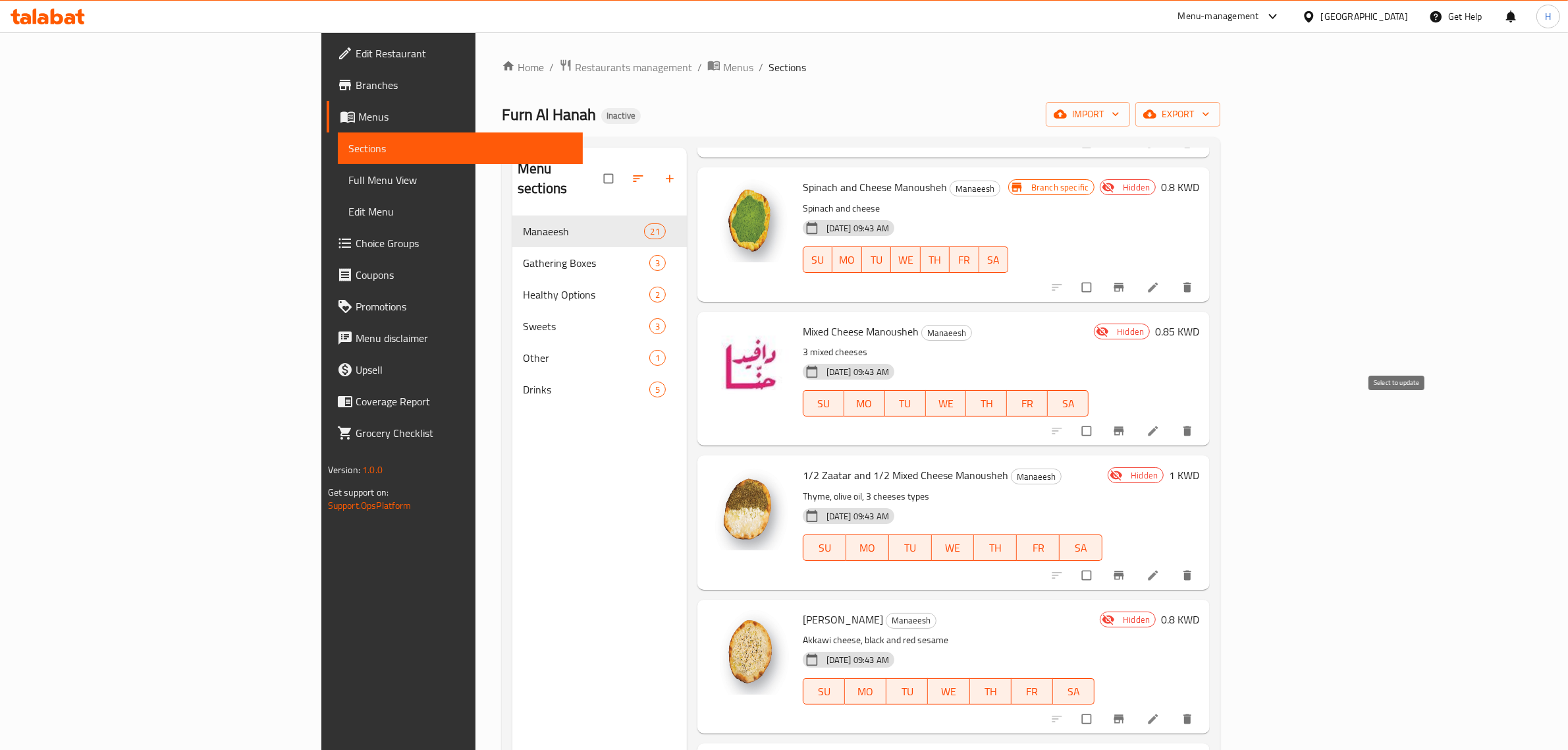
click at [1102, 418] on input "checkbox" at bounding box center [1088, 430] width 28 height 25
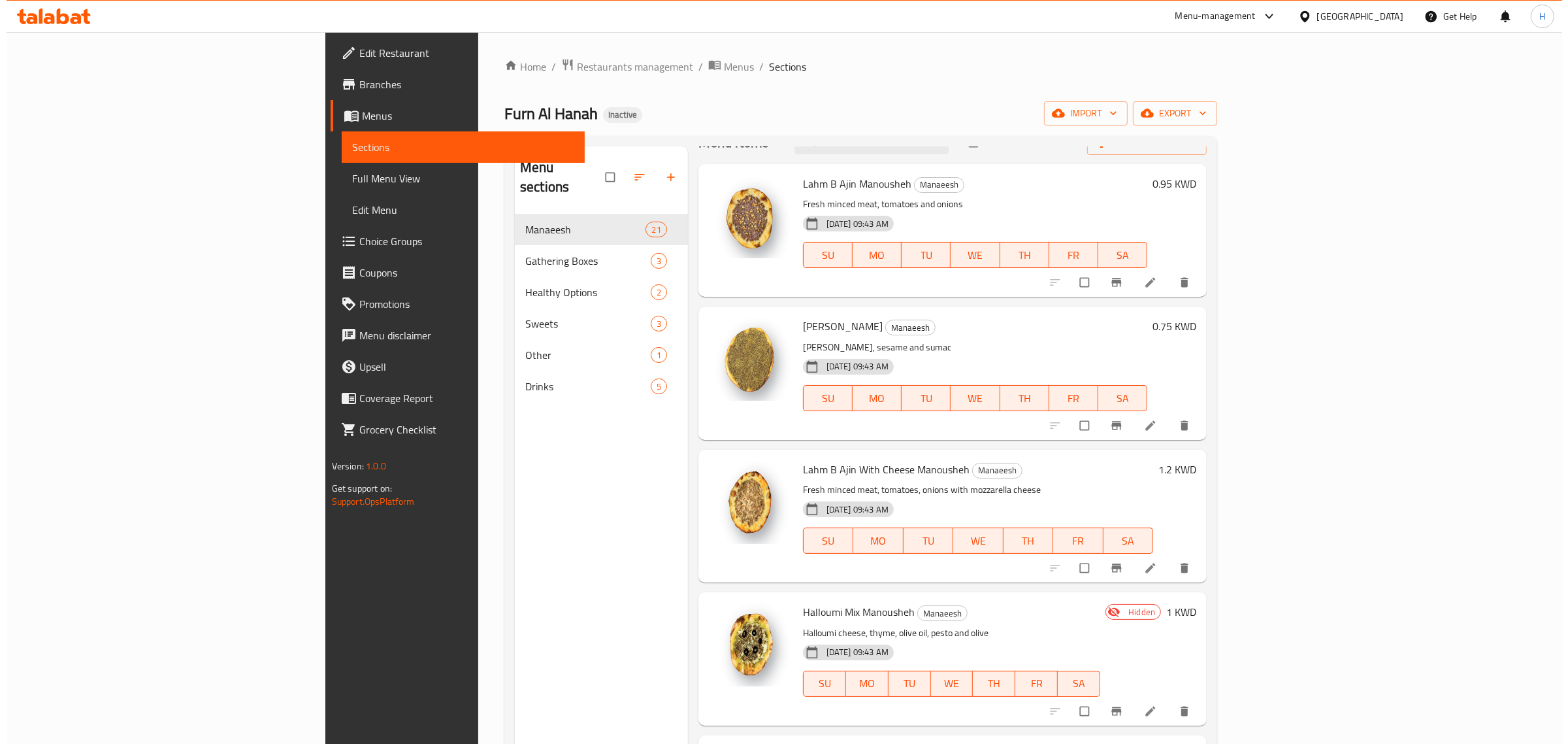
scroll to position [0, 0]
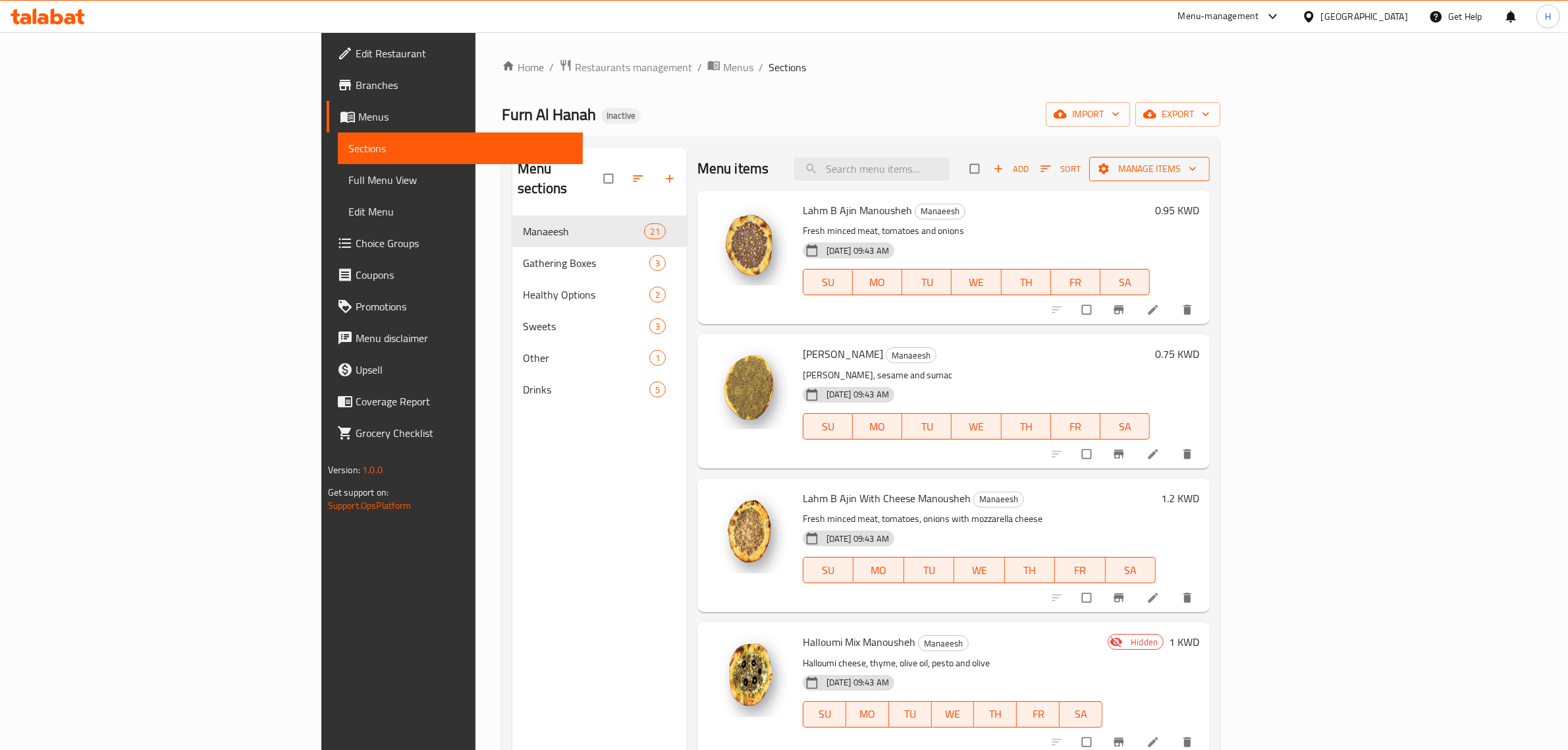
click at [1199, 166] on span "Manage items" at bounding box center [1149, 169] width 99 height 17
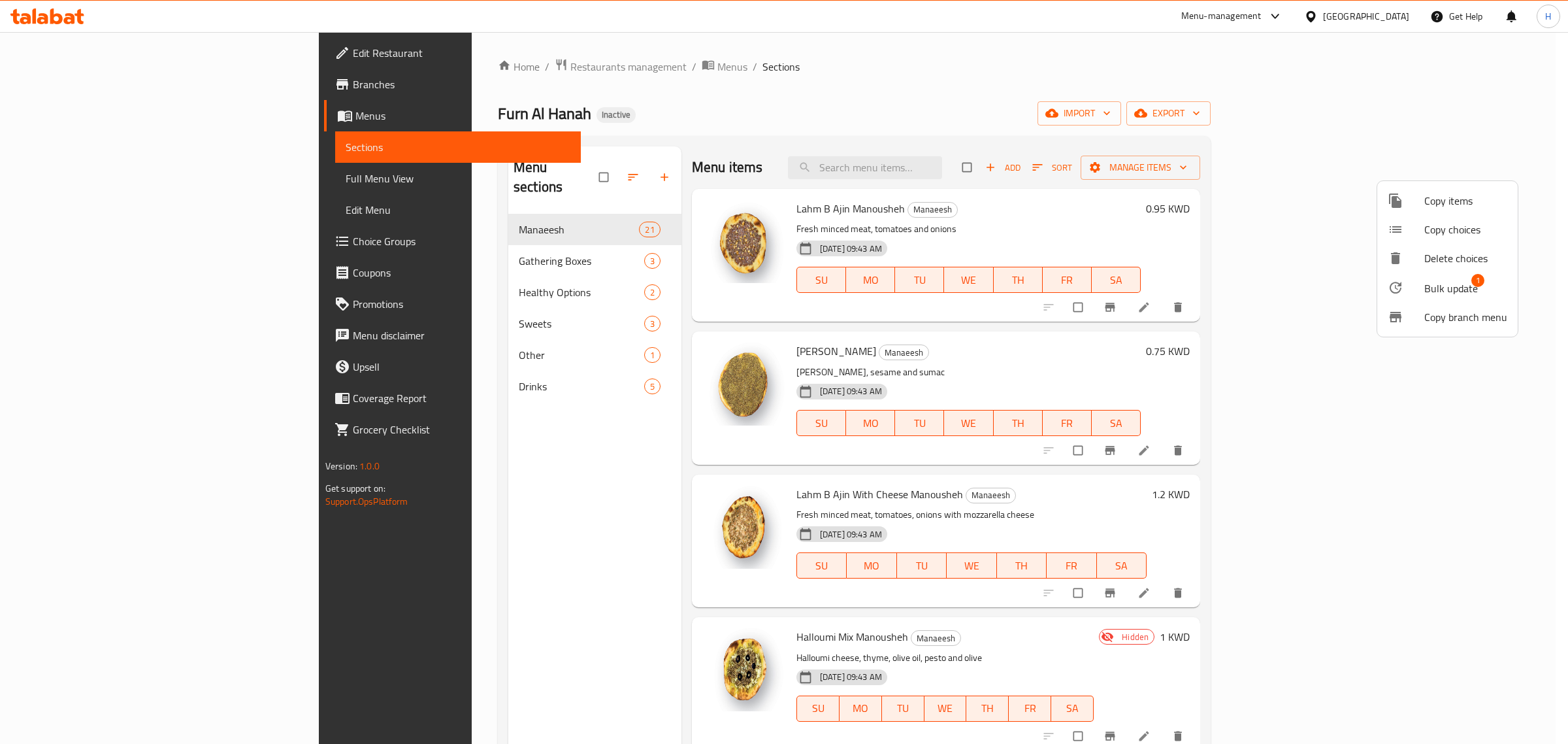
click at [1436, 287] on span "Bulk update" at bounding box center [1452, 288] width 54 height 16
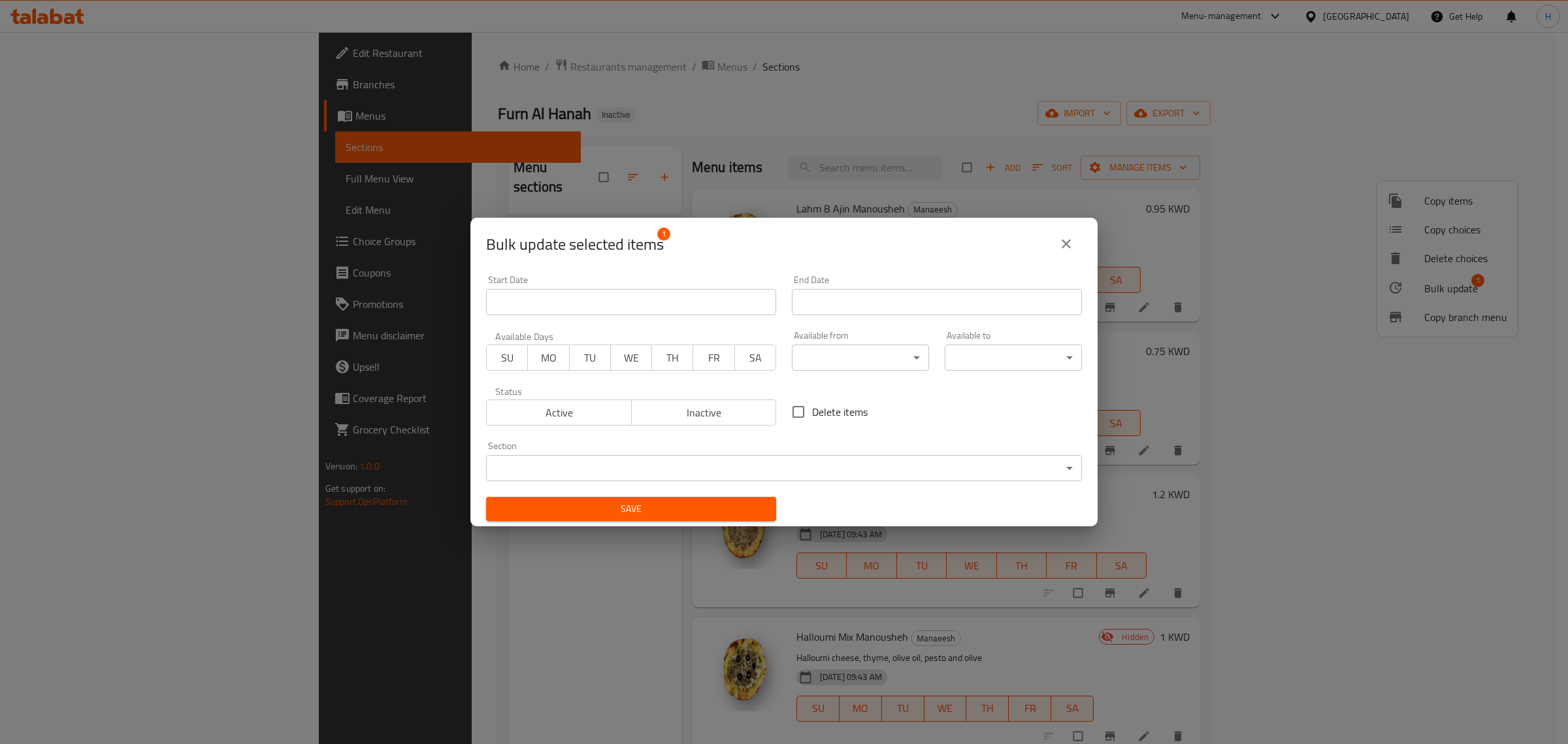
click at [587, 409] on span "Active" at bounding box center [559, 413] width 135 height 19
click at [630, 508] on span "Save" at bounding box center [631, 509] width 269 height 17
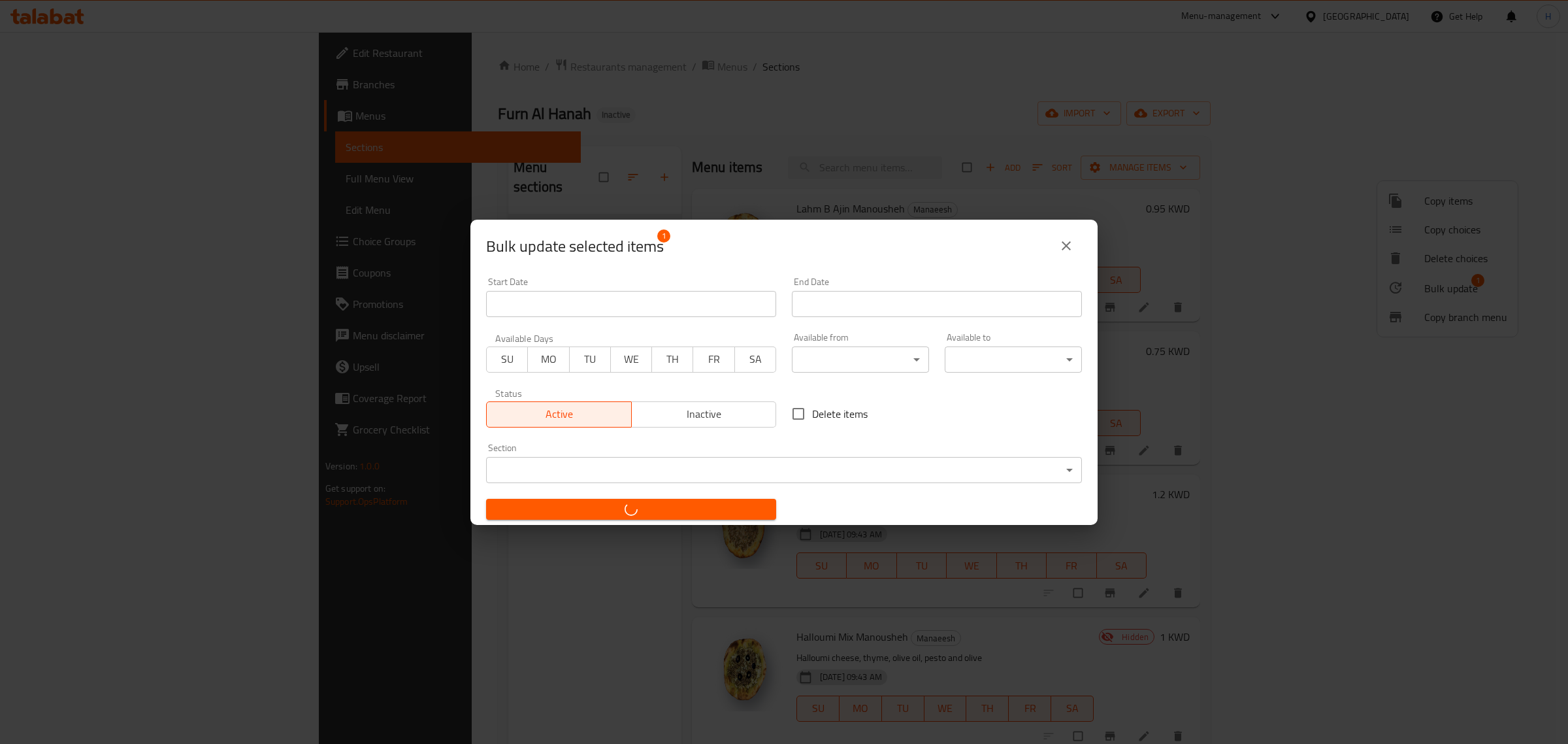
checkbox input "false"
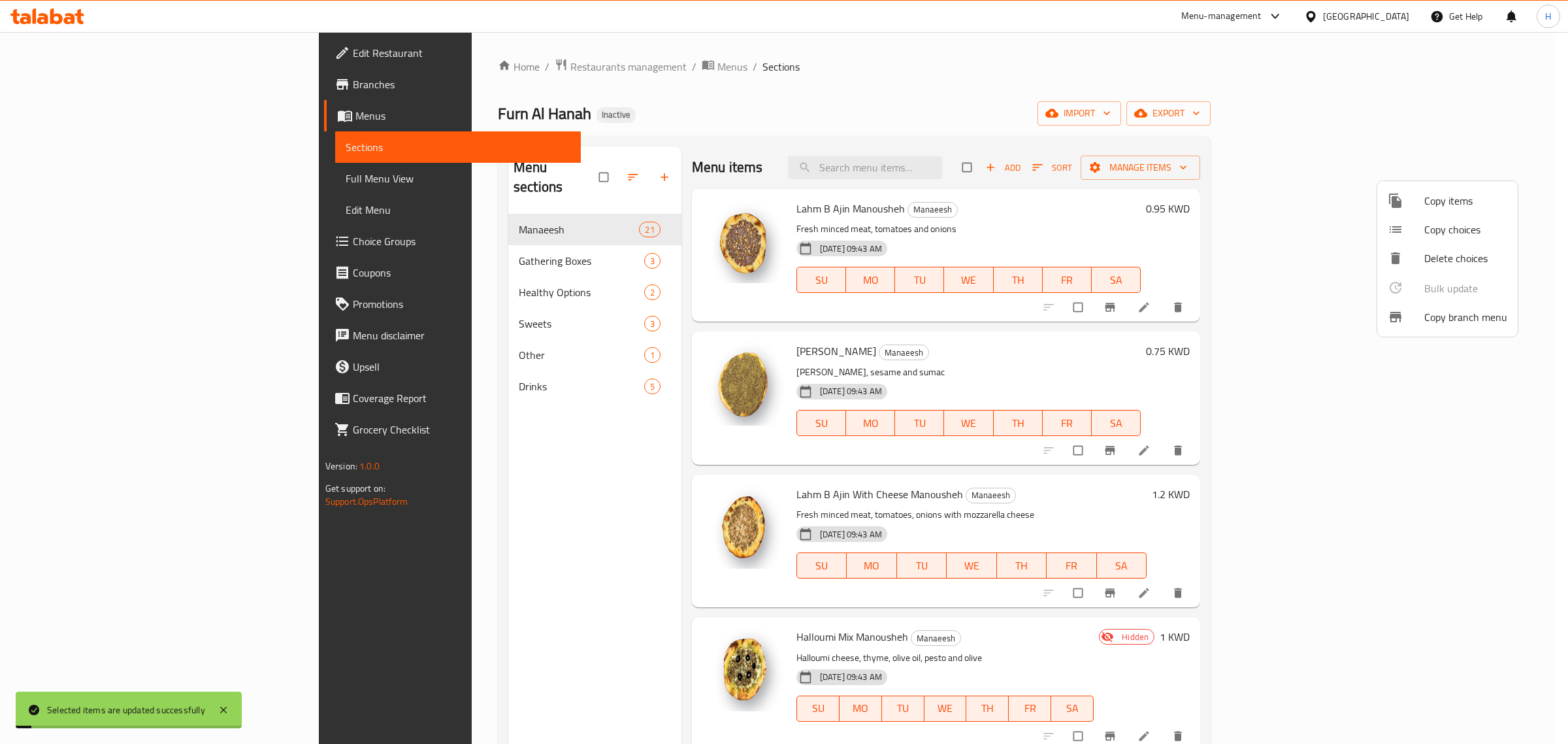
click at [1353, 180] on div at bounding box center [784, 372] width 1568 height 744
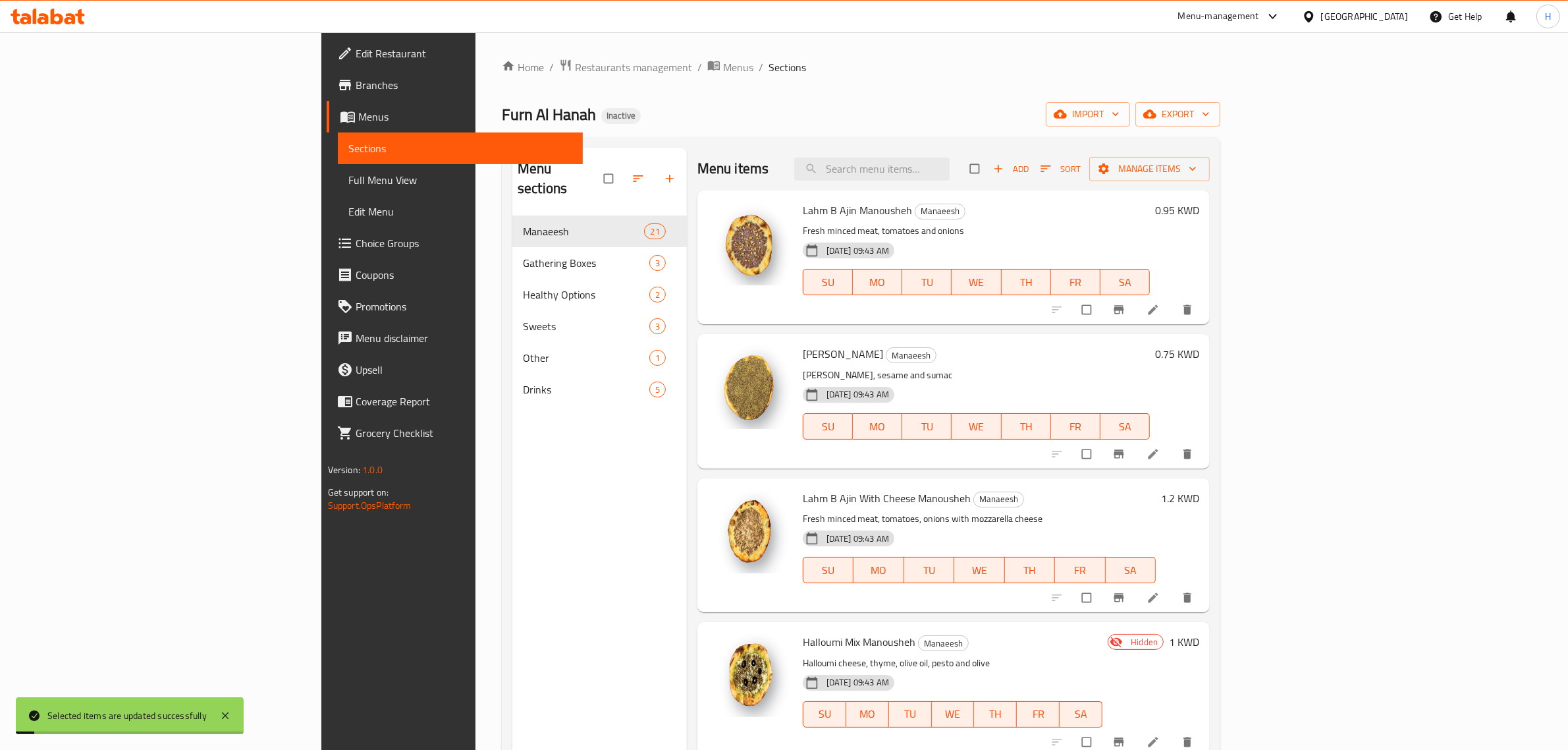
click at [1081, 169] on span "Sort" at bounding box center [1060, 169] width 40 height 15
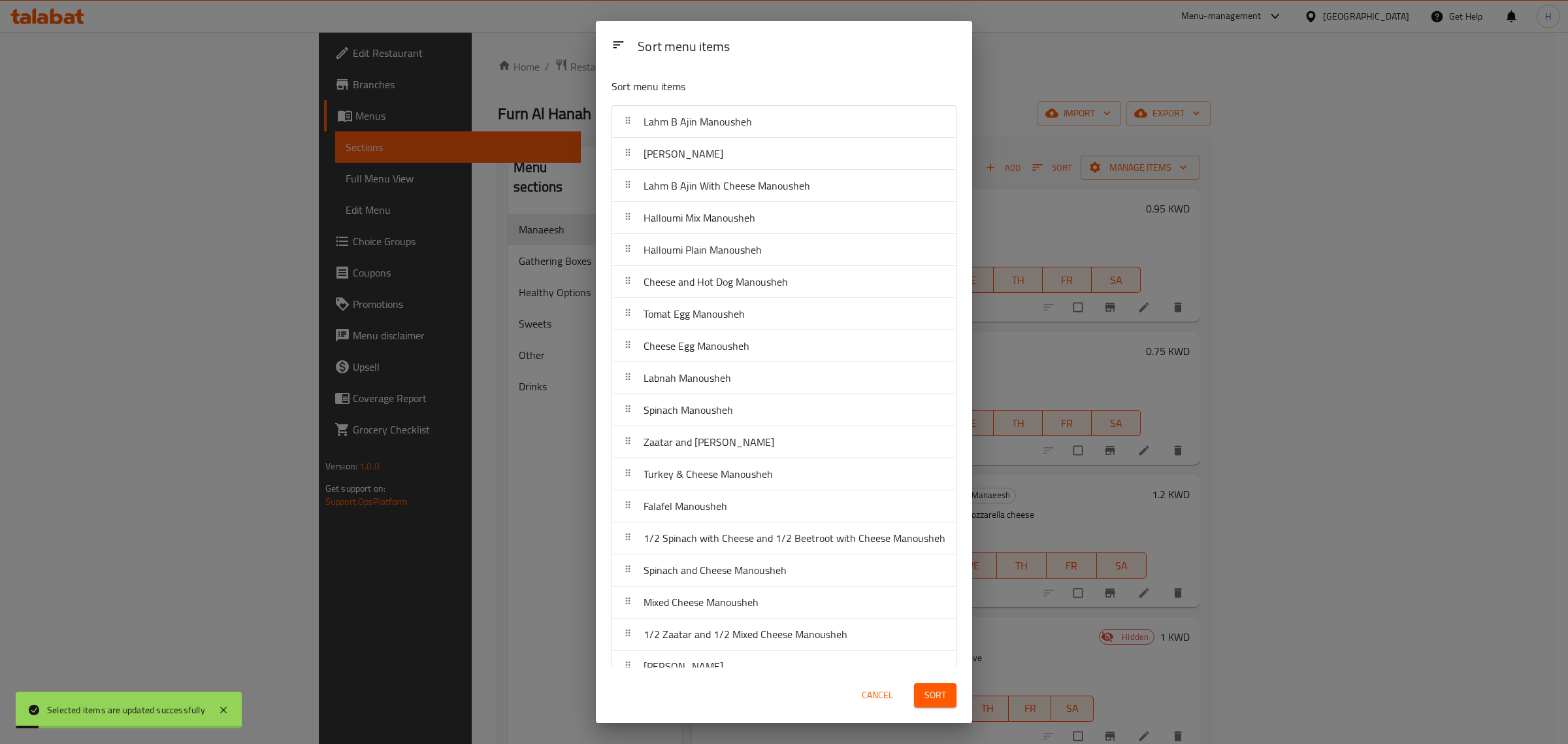
click at [1357, 170] on div "Sort menu items Sort menu items Lahm B Ajin Manousheh Zaatar Manousheh Lahm B A…" at bounding box center [784, 372] width 1568 height 744
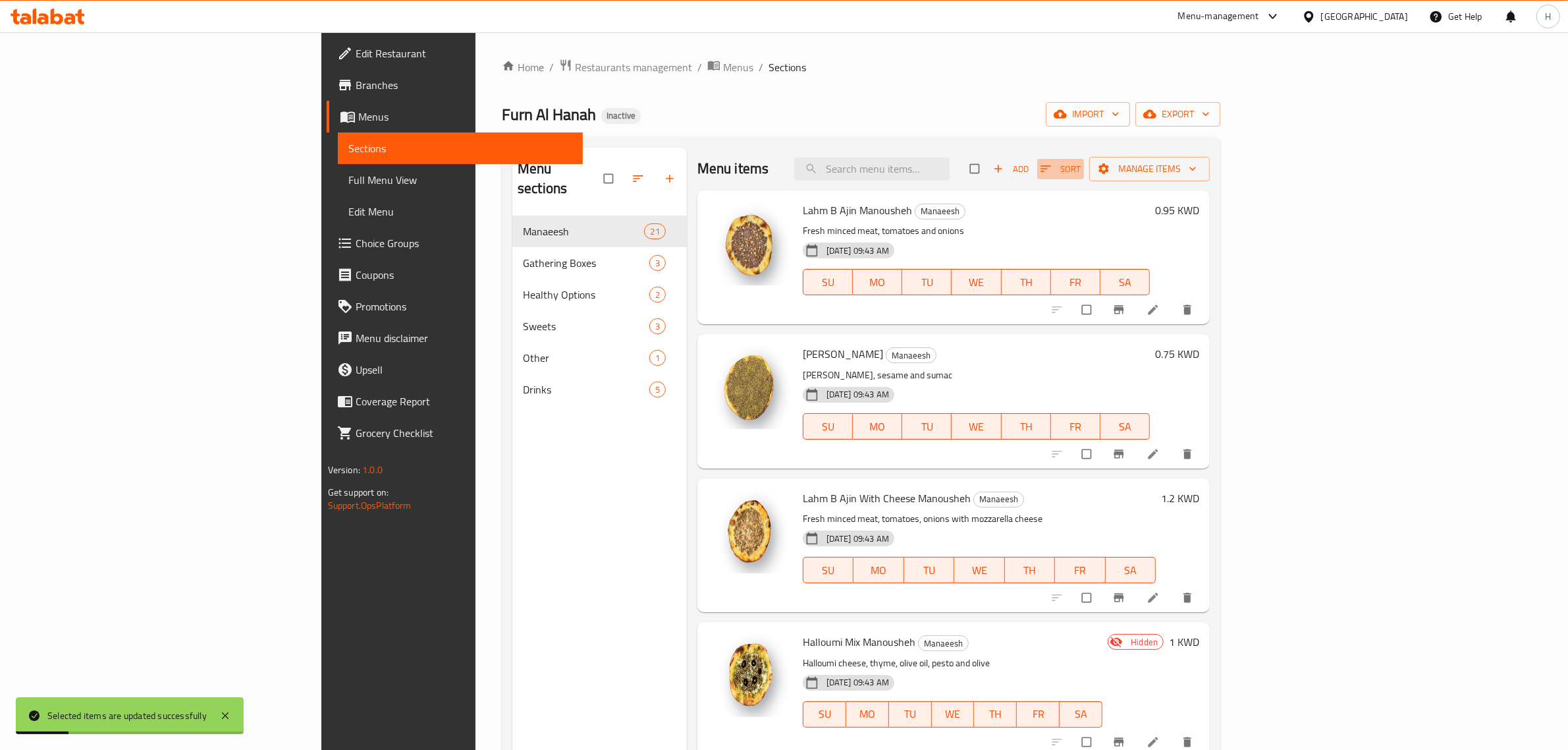
click at [1081, 168] on span "Sort" at bounding box center [1060, 169] width 40 height 15
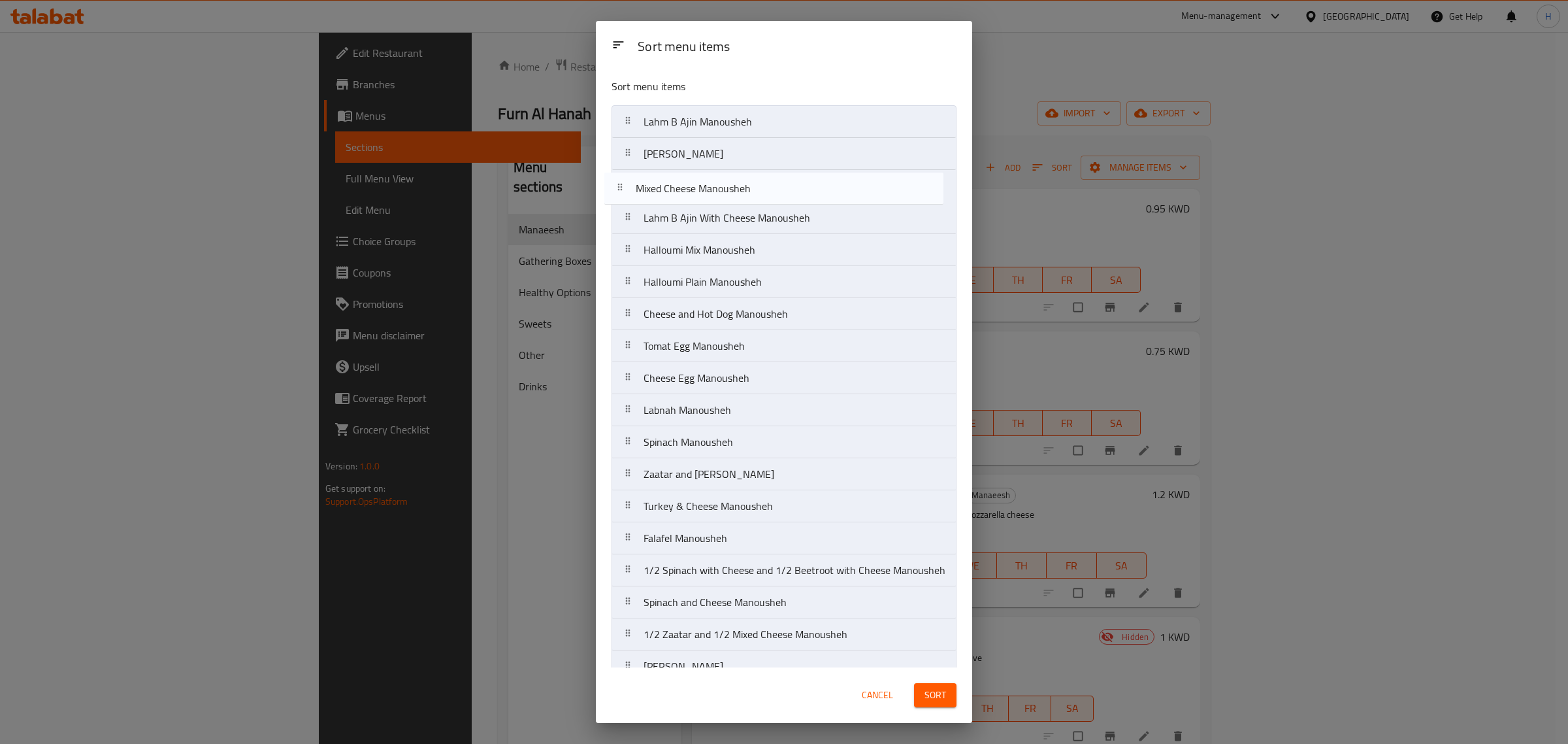
drag, startPoint x: 704, startPoint y: 533, endPoint x: 703, endPoint y: 190, distance: 343.0
click at [703, 190] on nav "Lahm B Ajin Manousheh Zaatar Manousheh Lahm B Ajin With Cheese Manousheh Hallou…" at bounding box center [784, 441] width 345 height 674
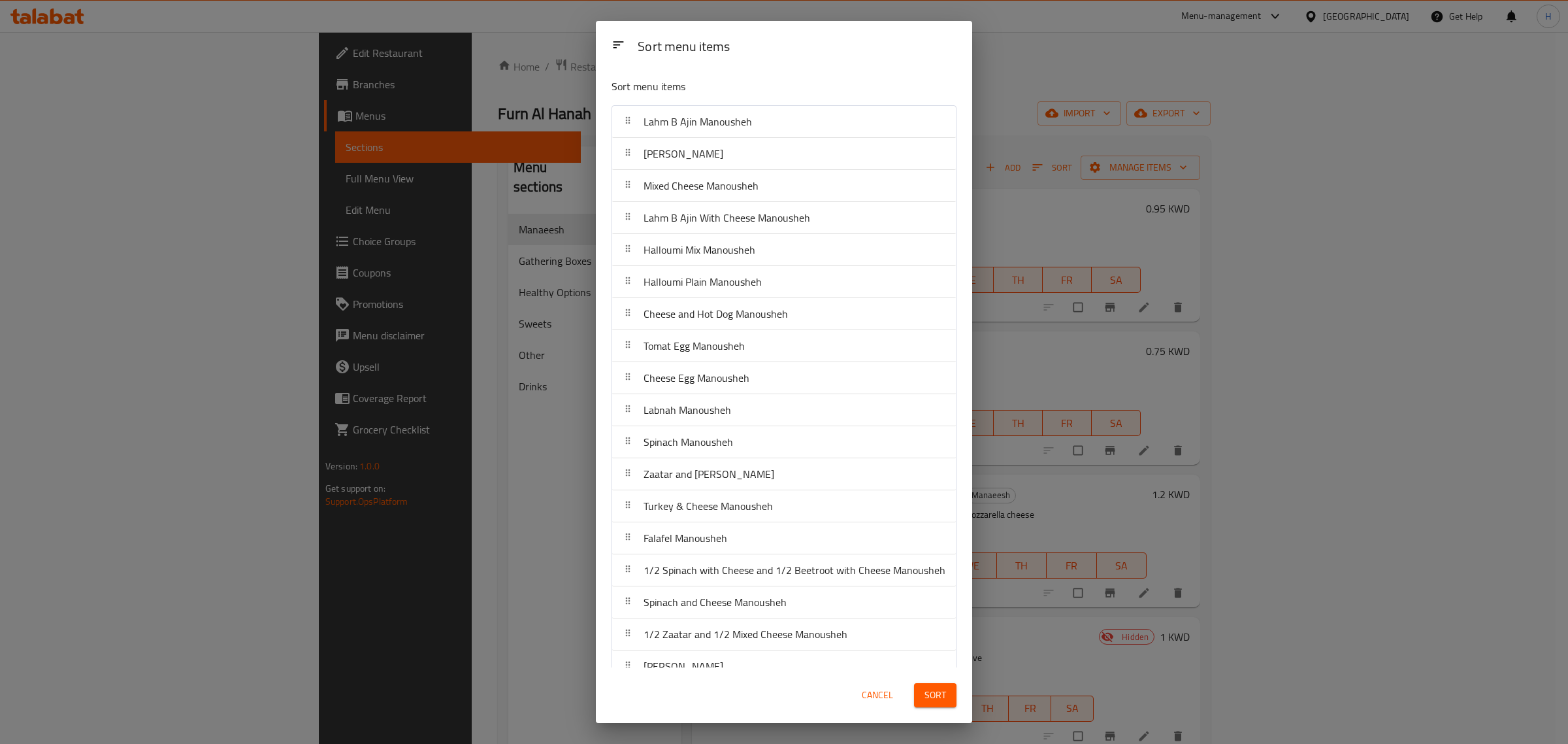
click at [944, 693] on span "Sort" at bounding box center [936, 695] width 22 height 17
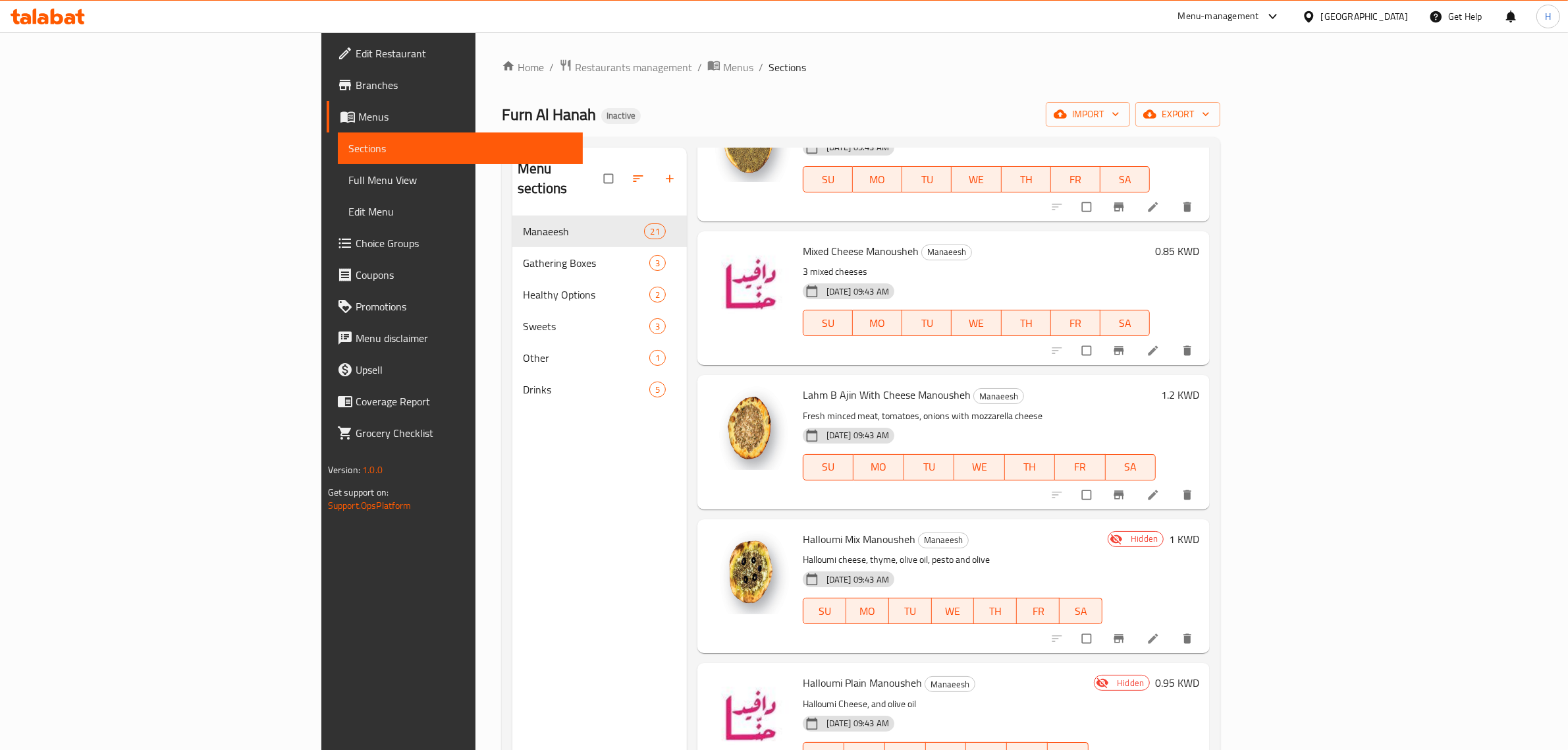
scroll to position [330, 0]
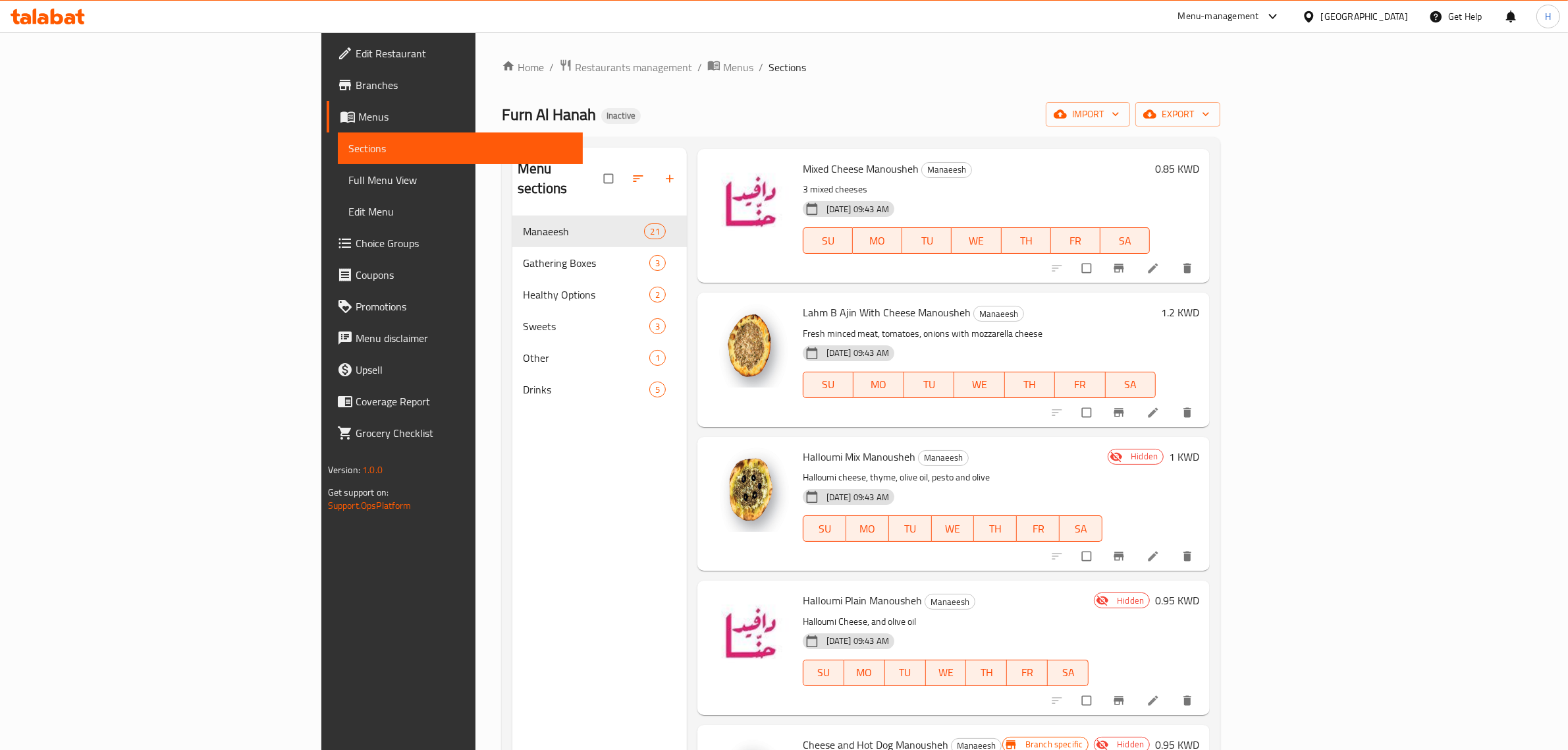
click at [930, 474] on p "Halloumi cheese, thyme, olive oil, pesto and olive" at bounding box center [953, 477] width 300 height 17
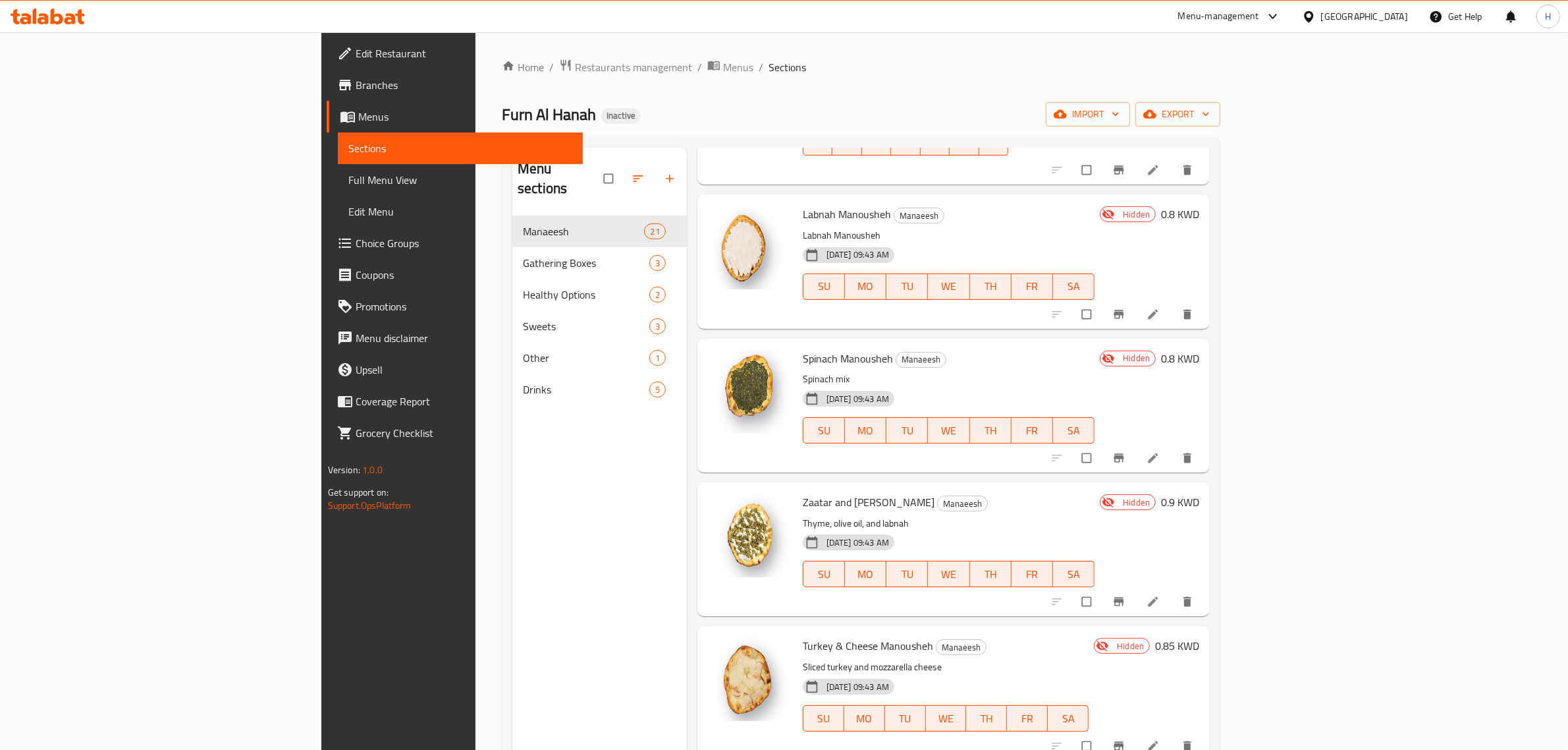
scroll to position [2010, 0]
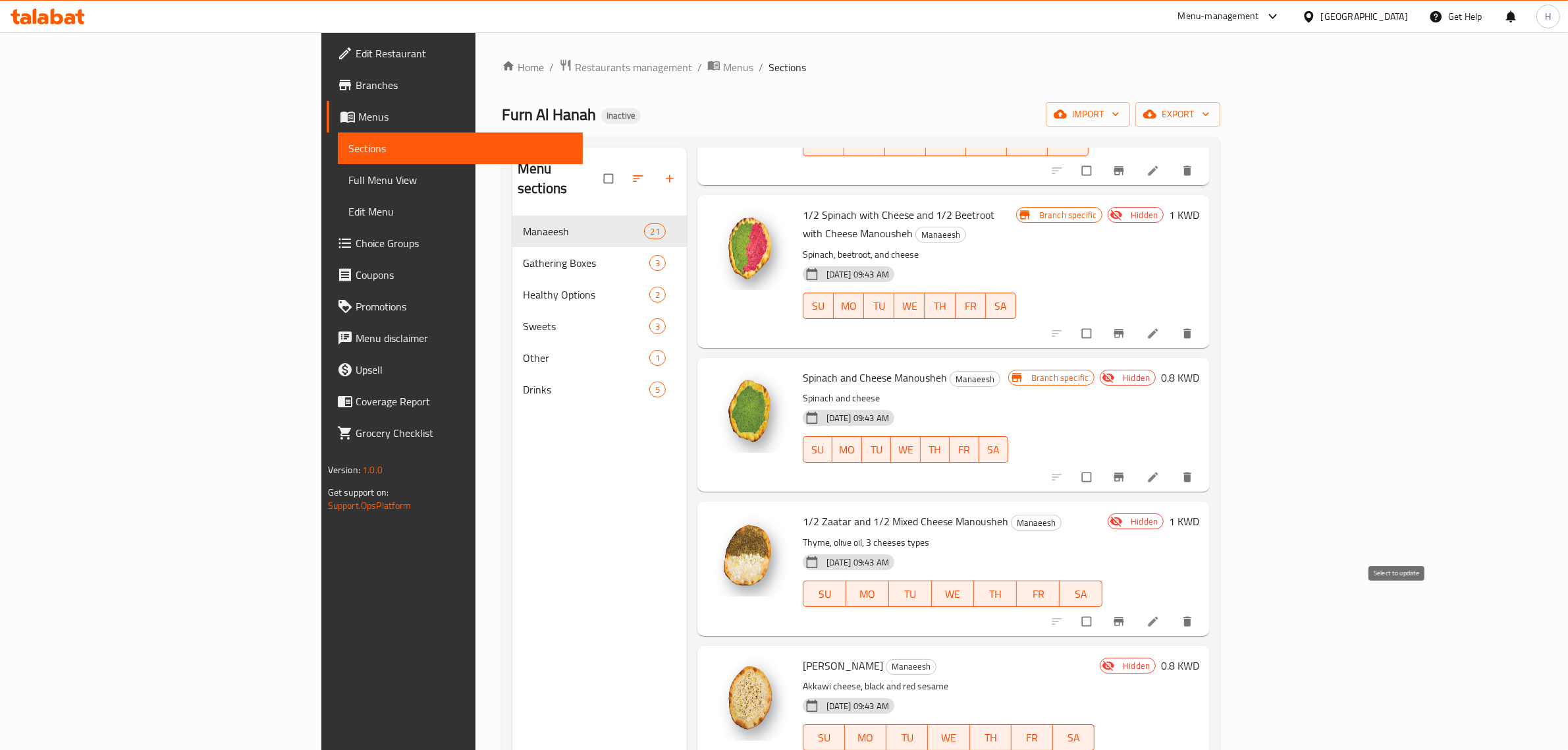
click at [1102, 608] on input "checkbox" at bounding box center [1088, 621] width 28 height 25
checkbox input "true"
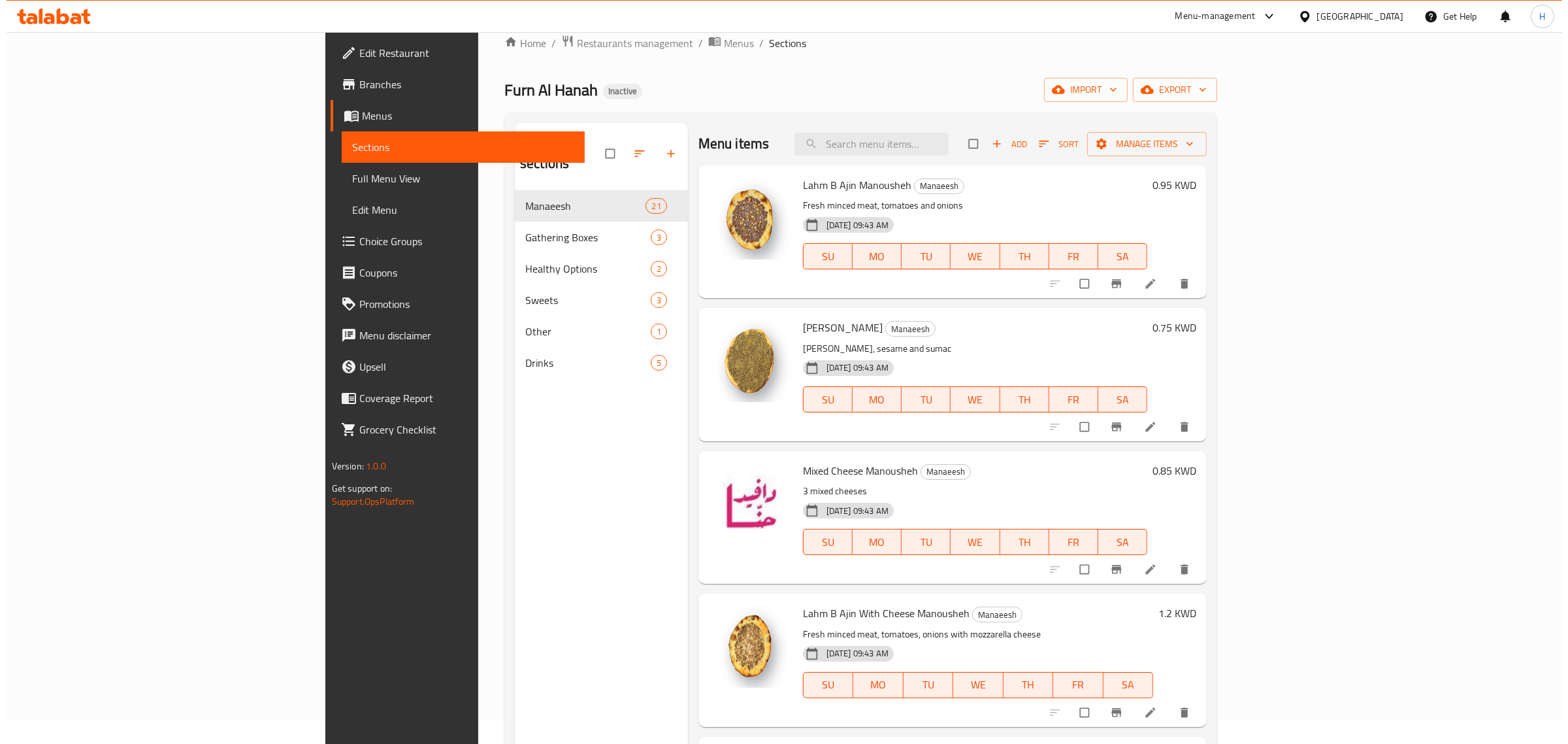
scroll to position [0, 0]
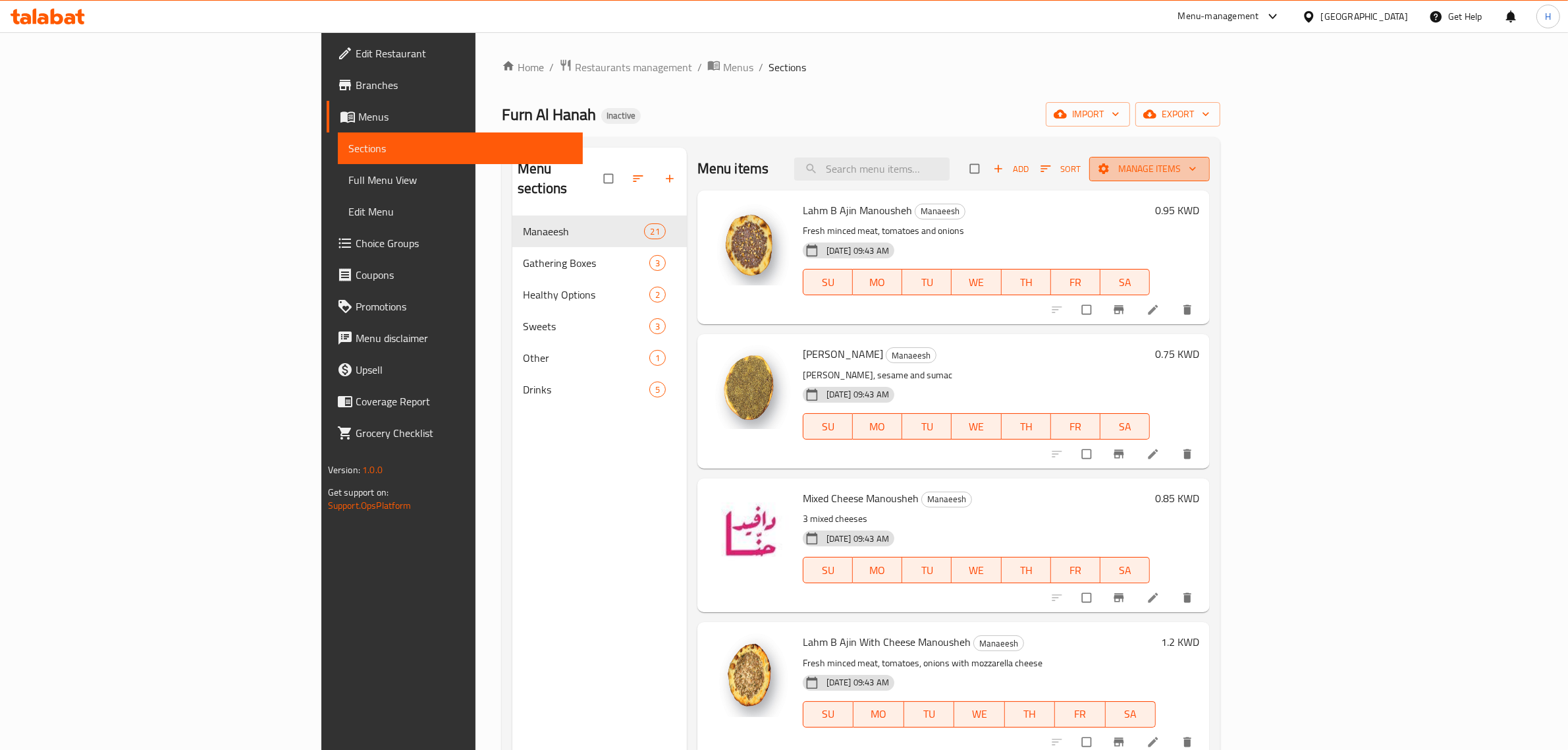
click at [1199, 161] on span "Manage items" at bounding box center [1149, 169] width 99 height 17
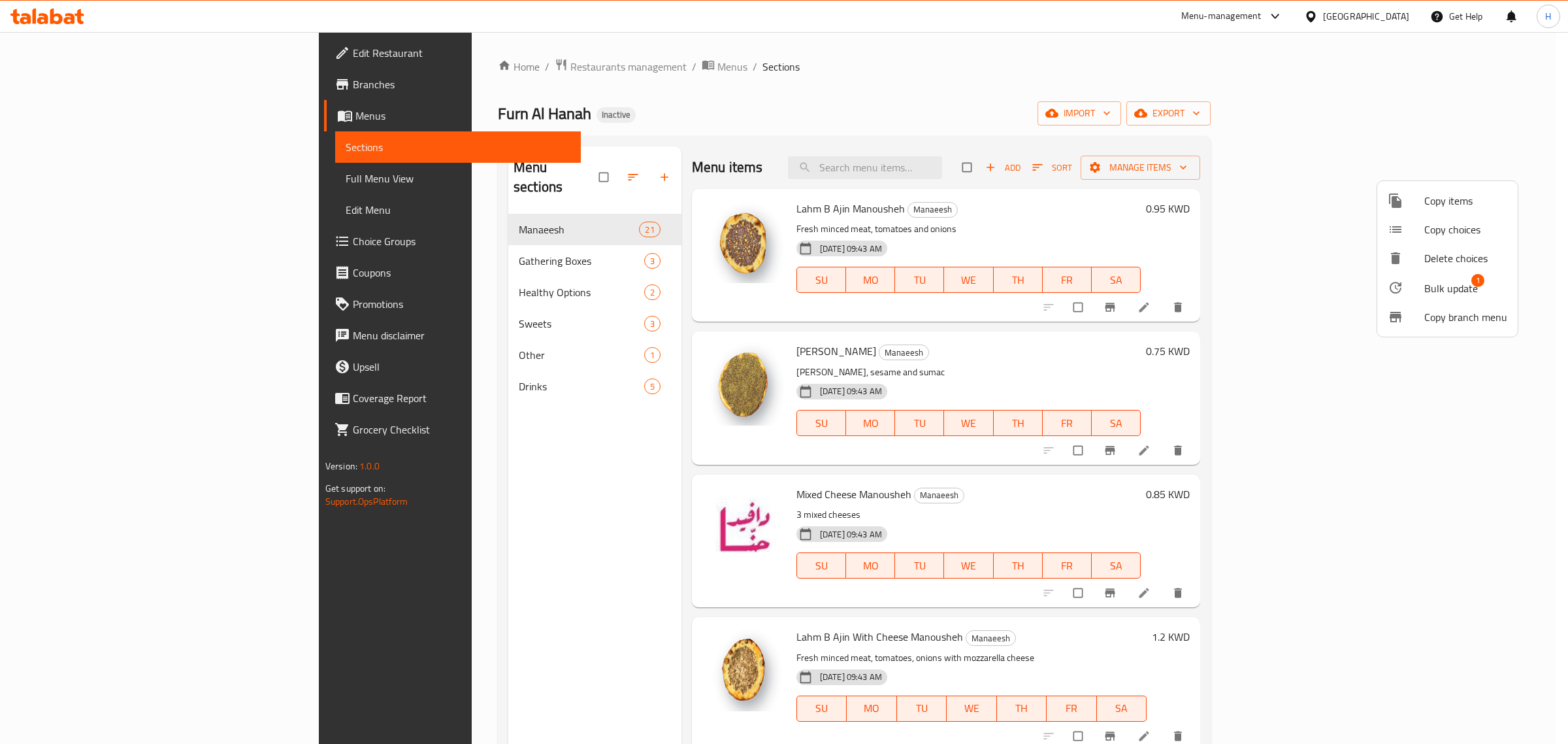
click at [1423, 295] on div at bounding box center [1406, 288] width 37 height 16
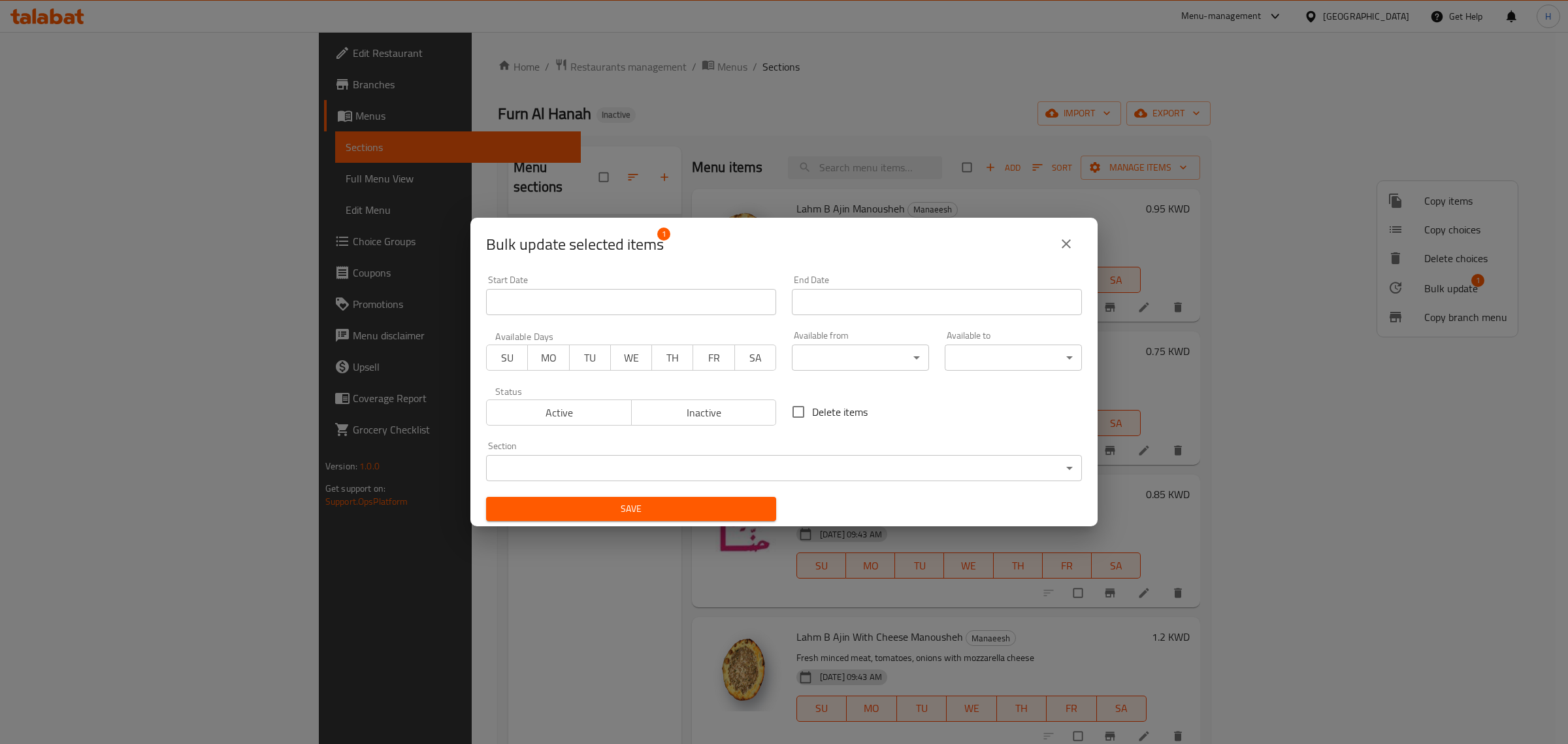
click at [1078, 239] on button "close" at bounding box center [1066, 243] width 31 height 31
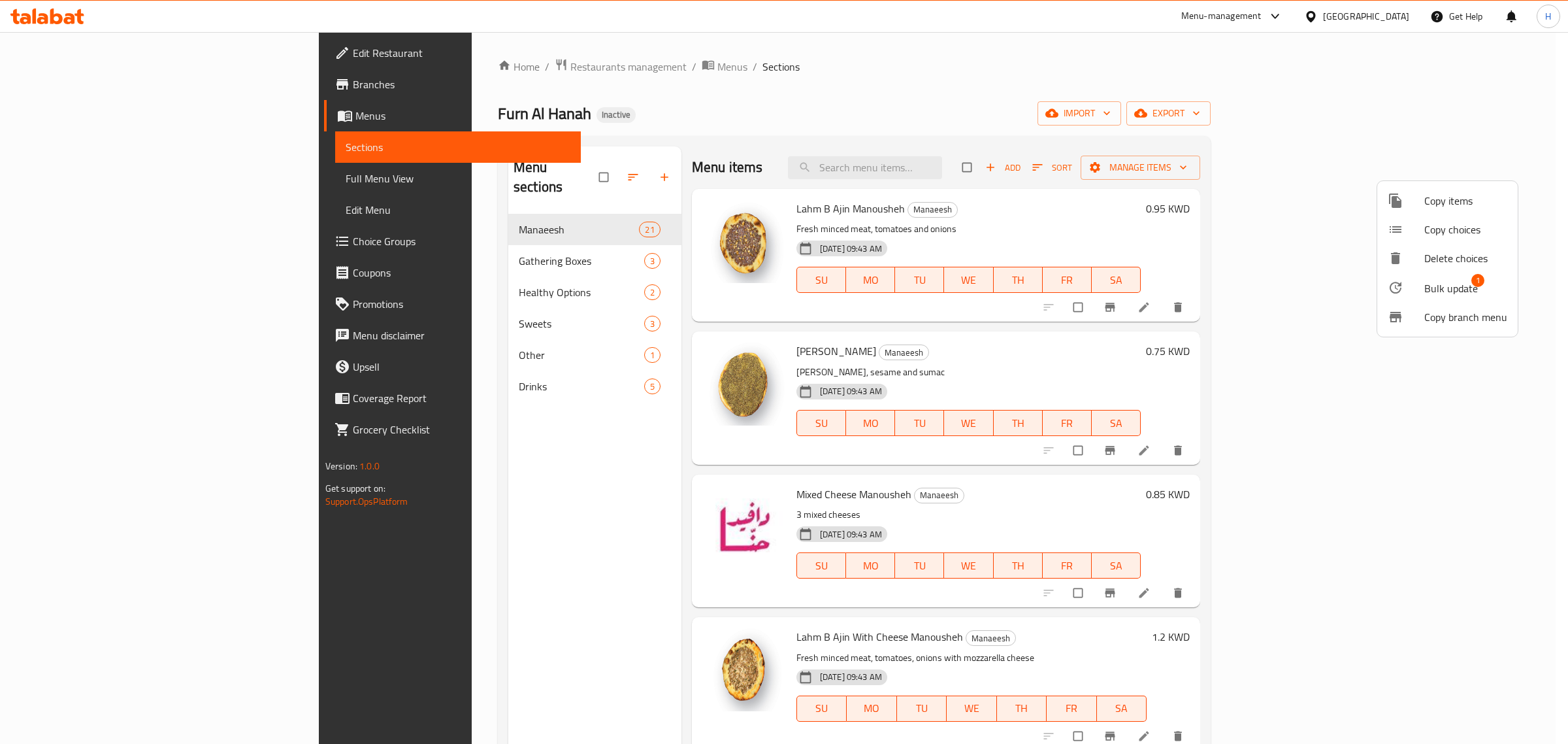
click at [1358, 162] on div at bounding box center [784, 372] width 1568 height 744
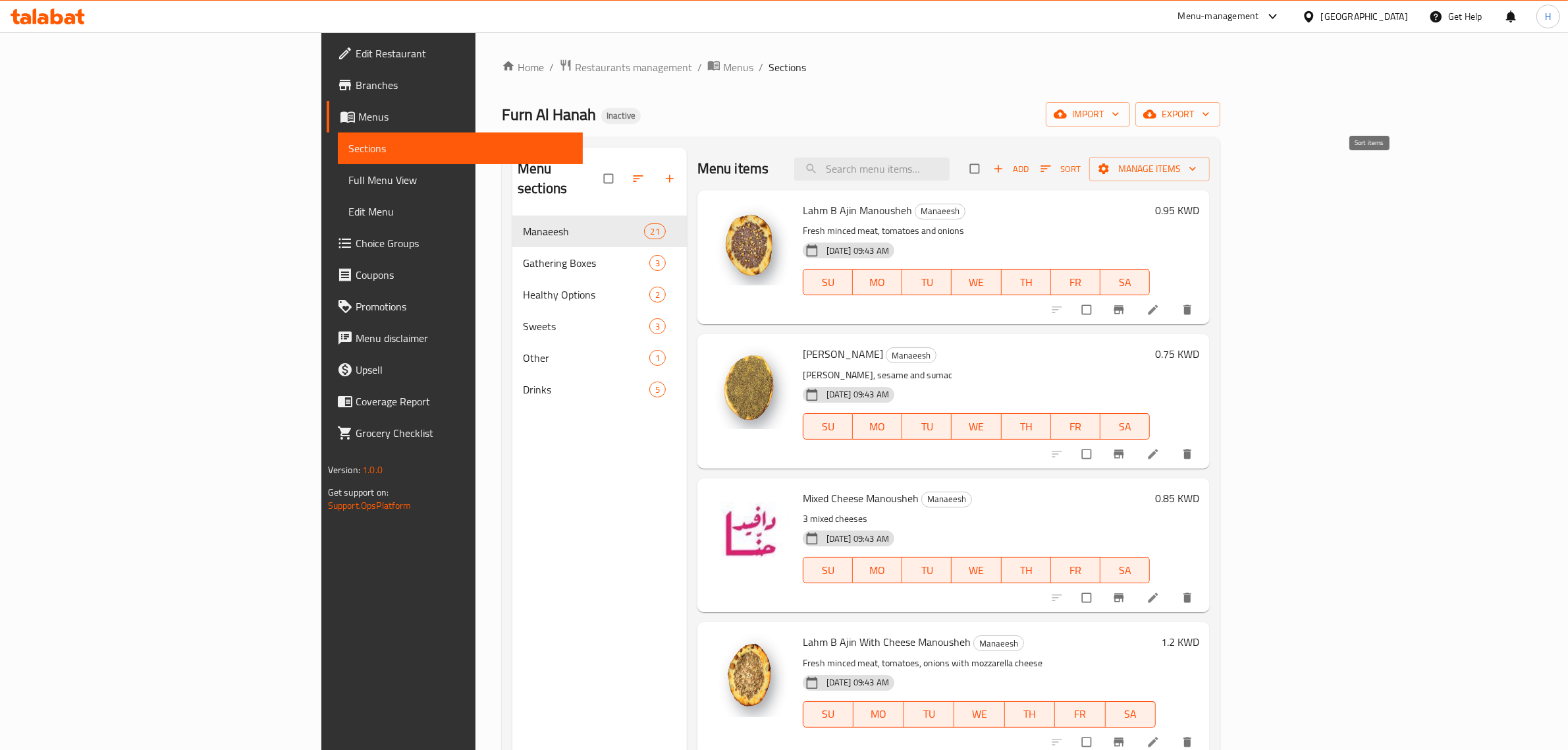
click at [1081, 170] on span "Sort" at bounding box center [1060, 169] width 40 height 15
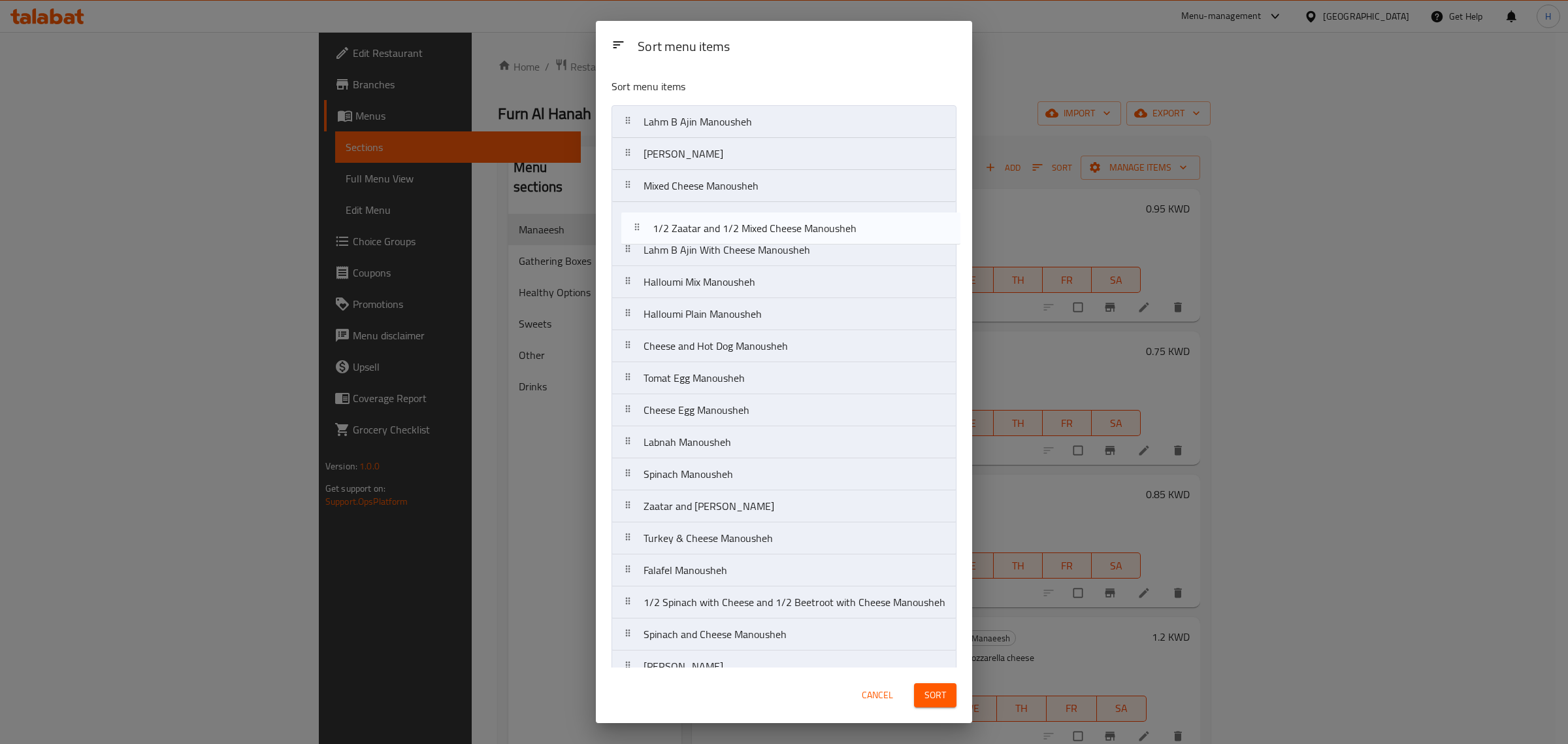
drag, startPoint x: 718, startPoint y: 641, endPoint x: 727, endPoint y: 227, distance: 414.1
click at [727, 227] on nav "Lahm B Ajin Manousheh Zaatar Manousheh Mixed Cheese Manousheh Lahm B Ajin With …" at bounding box center [784, 441] width 345 height 674
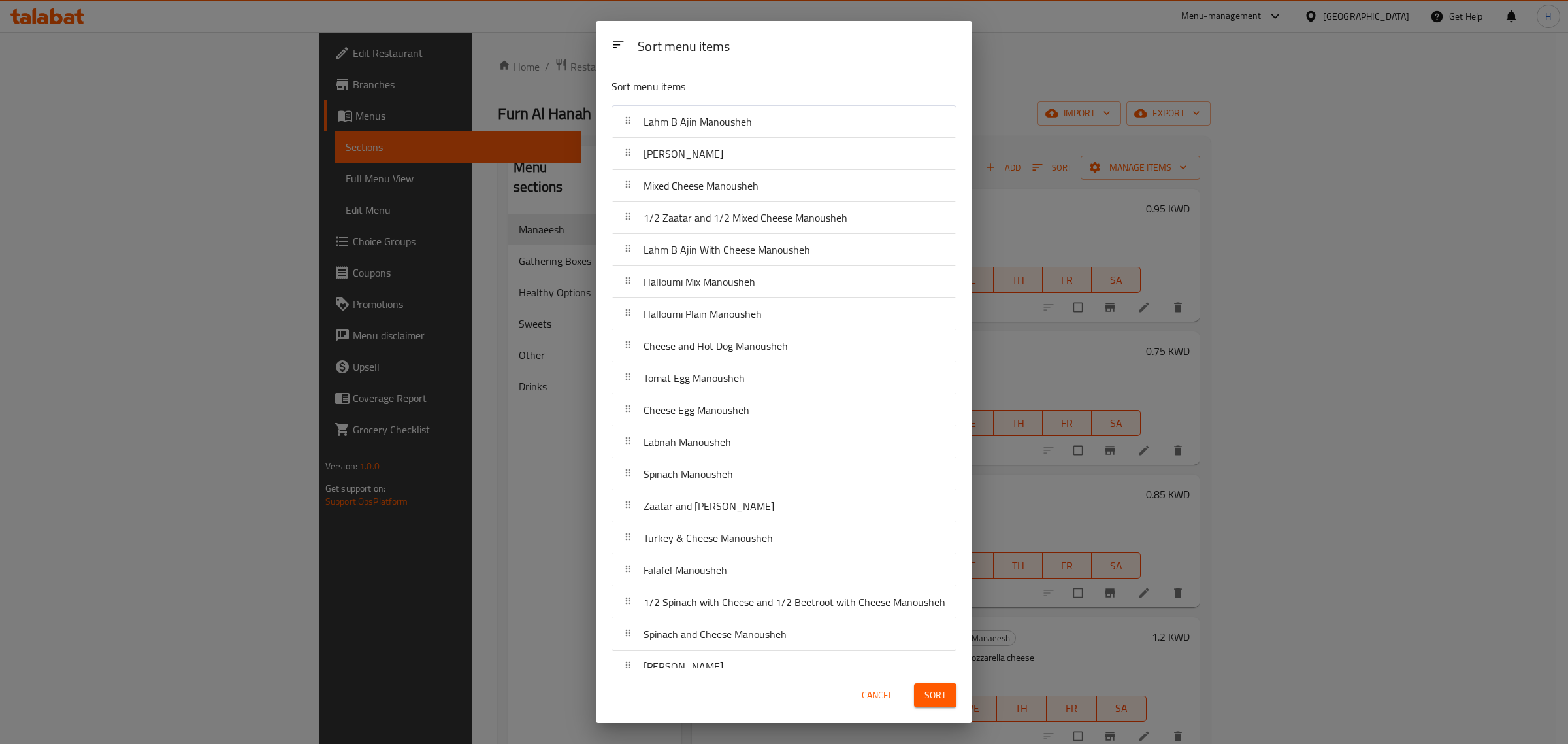
click at [942, 698] on span "Sort" at bounding box center [936, 695] width 22 height 17
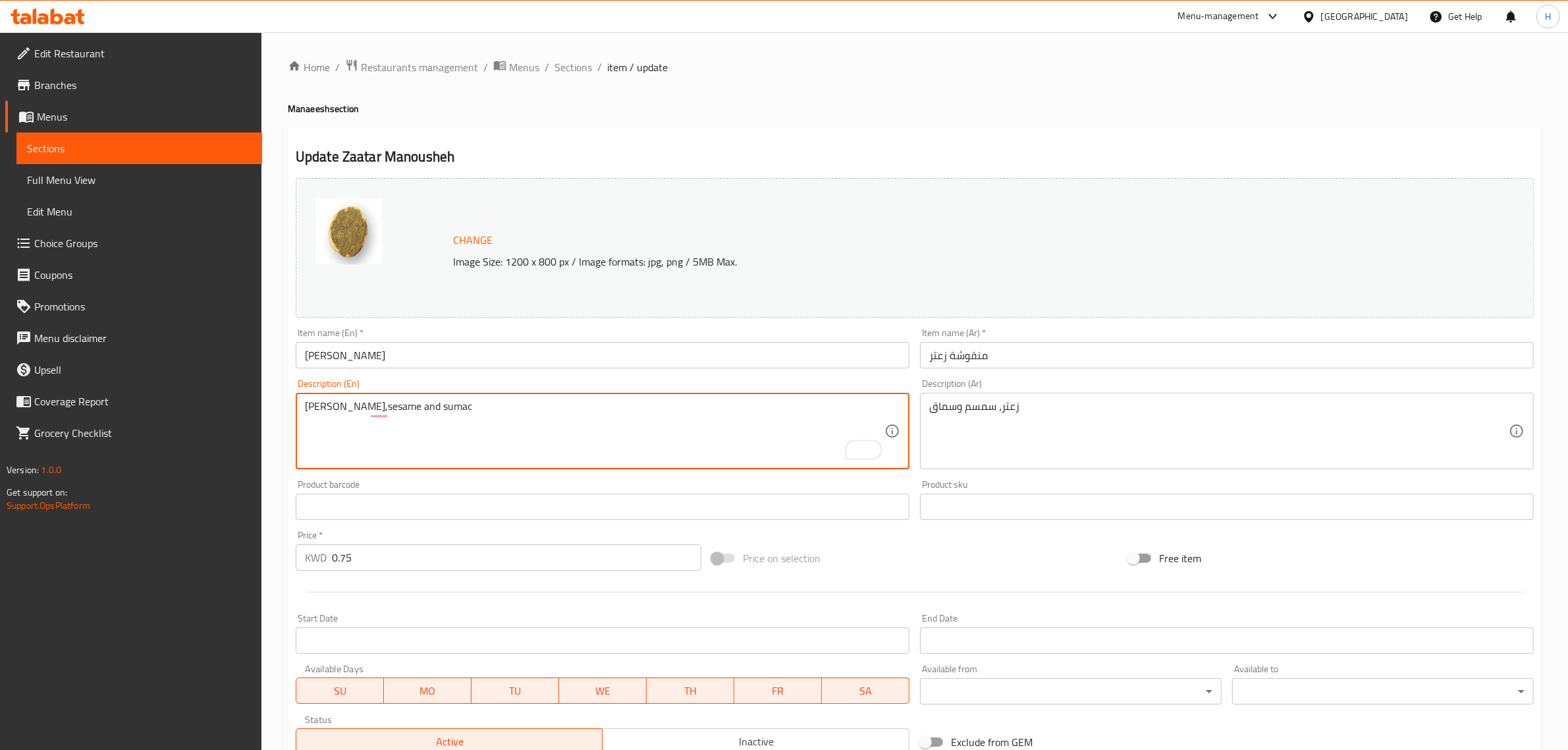
type textarea "[PERSON_NAME], sesame and sumac"
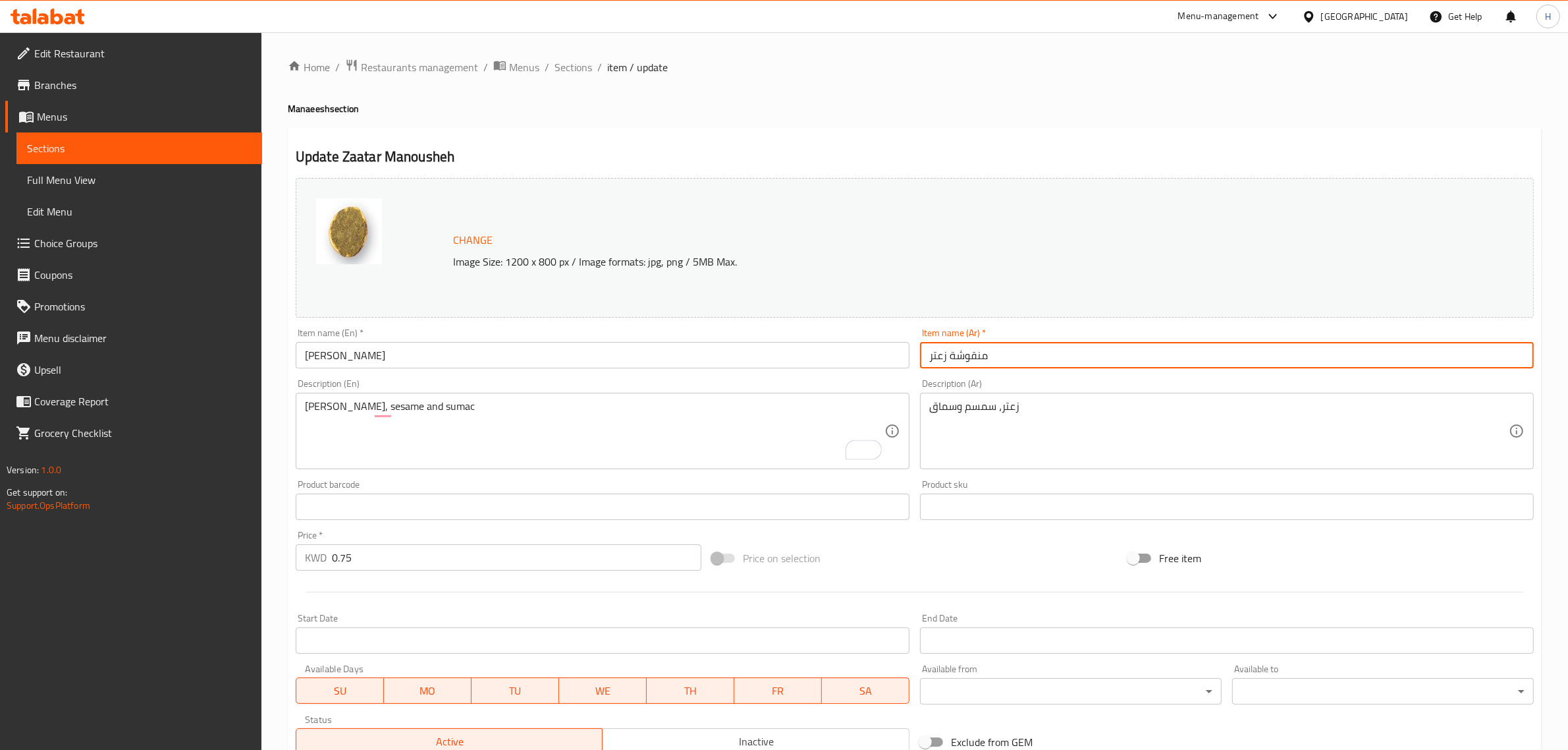
click at [1049, 357] on input "منقوشة زعتر" at bounding box center [1227, 355] width 614 height 26
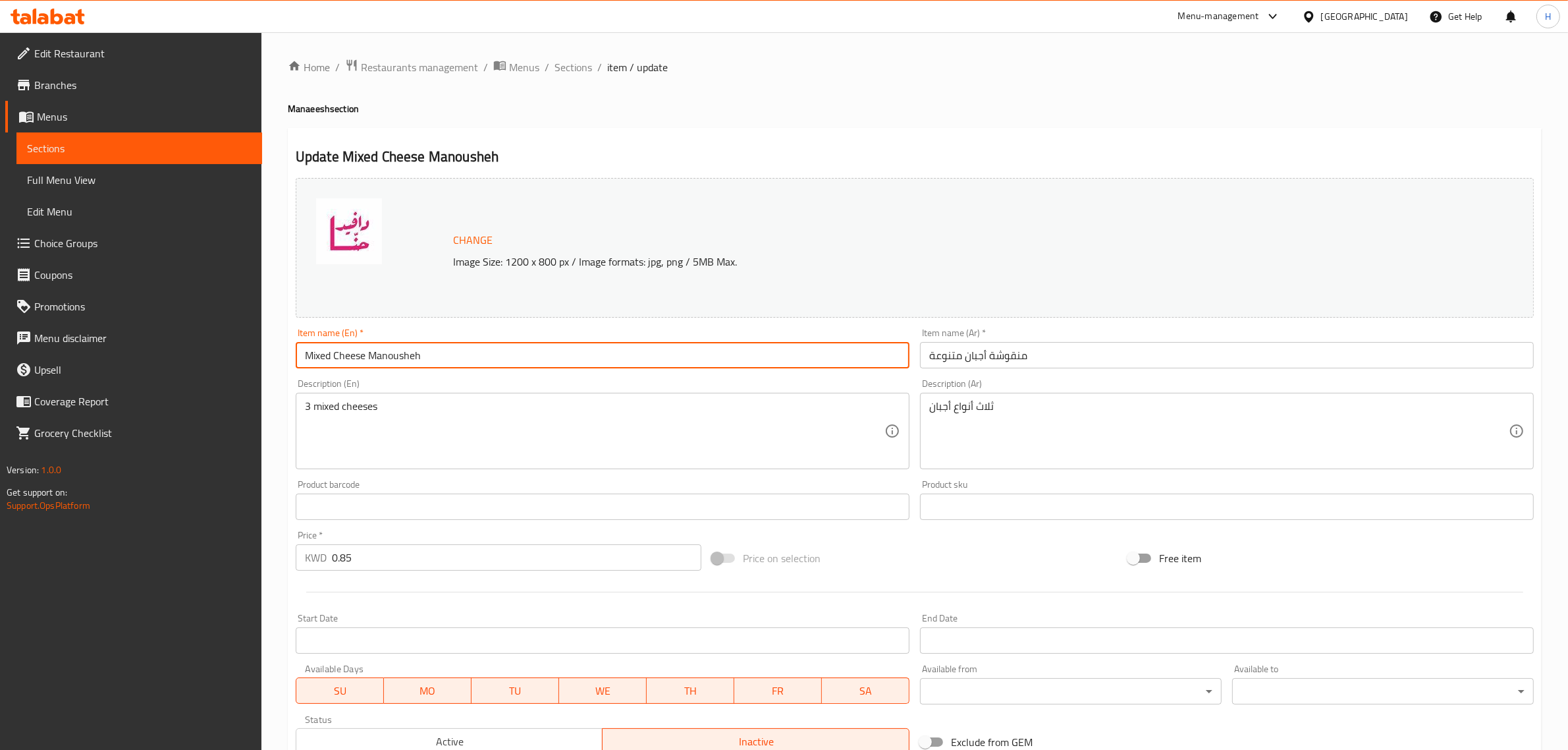
drag, startPoint x: 370, startPoint y: 353, endPoint x: 107, endPoint y: 357, distance: 263.0
click at [107, 357] on div "Edit Restaurant Branches Menus Sections Full Menu View Edit Menu Choice Groups …" at bounding box center [784, 491] width 1568 height 918
paste input "Cheese"
type input "Cheese Manousheh"
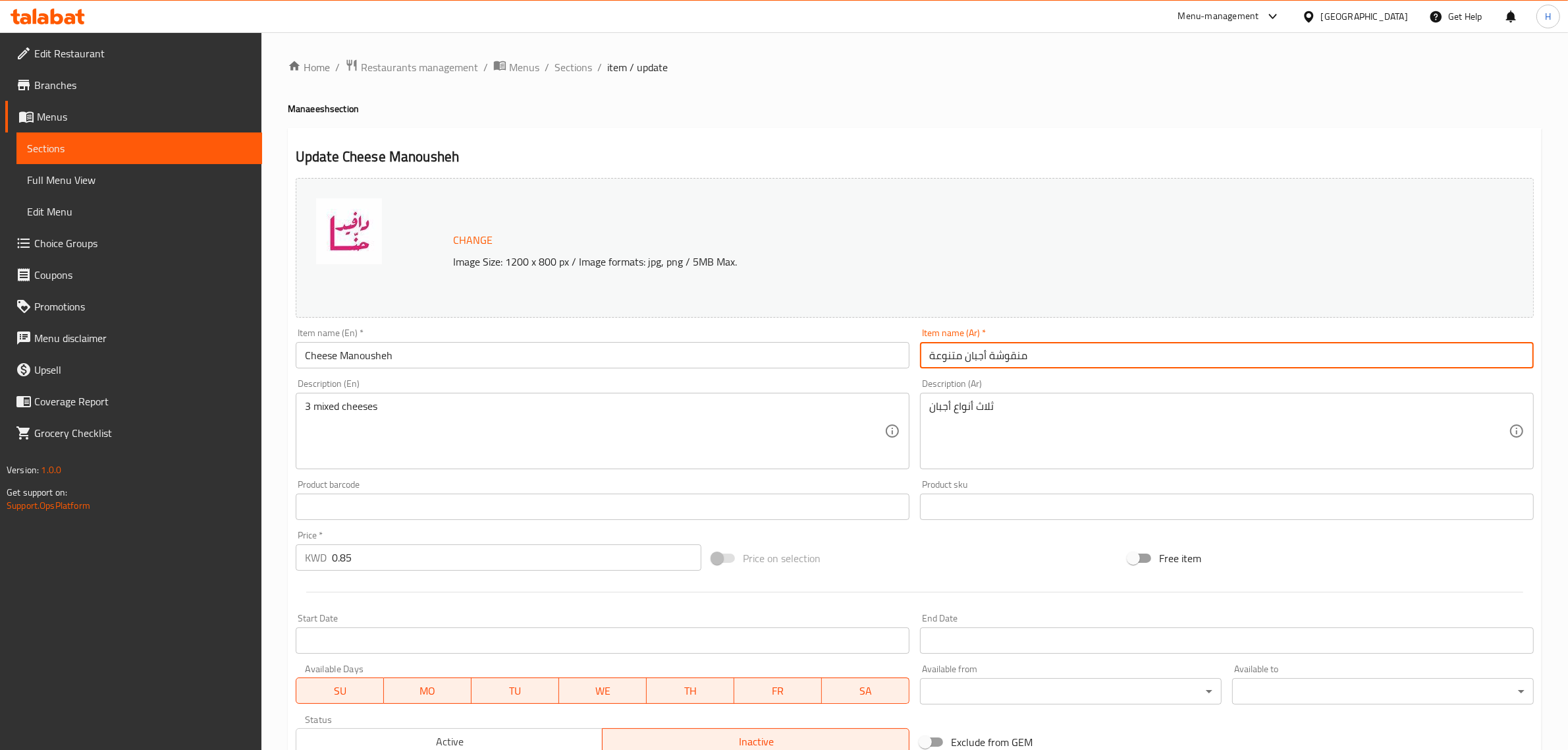
drag, startPoint x: 985, startPoint y: 355, endPoint x: 881, endPoint y: 369, distance: 104.9
click at [881, 369] on div "Change Image Size: 1200 x 800 px / Image formats: jpg, png / 5MB Max. Item name…" at bounding box center [915, 466] width 1249 height 587
paste input "بن"
type input "منقوشة جبن"
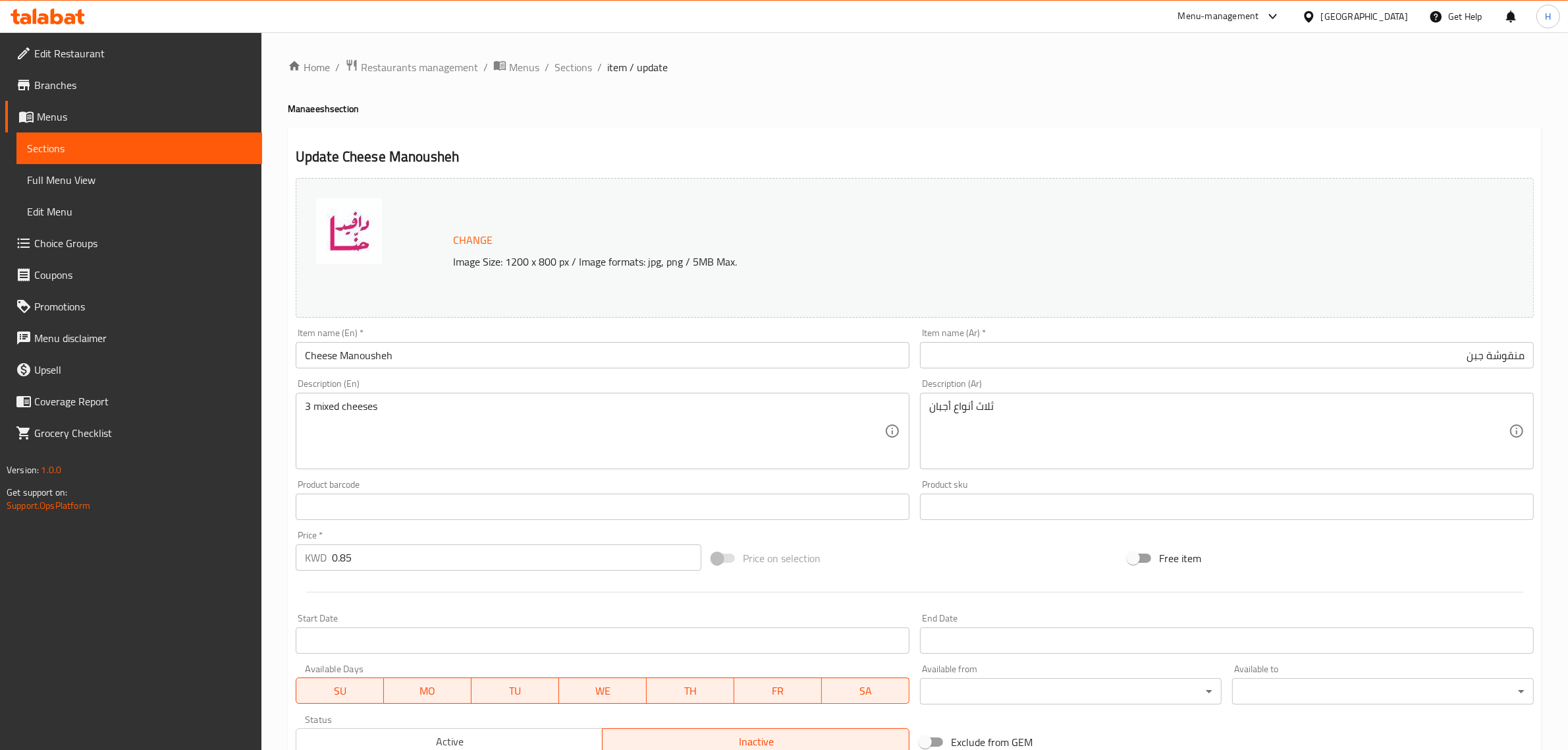
paste textarea "Mixed cheeses, Black sesame"
click at [513, 402] on textarea "3 Mixed cheeses, Black sesame" at bounding box center [594, 431] width 580 height 63
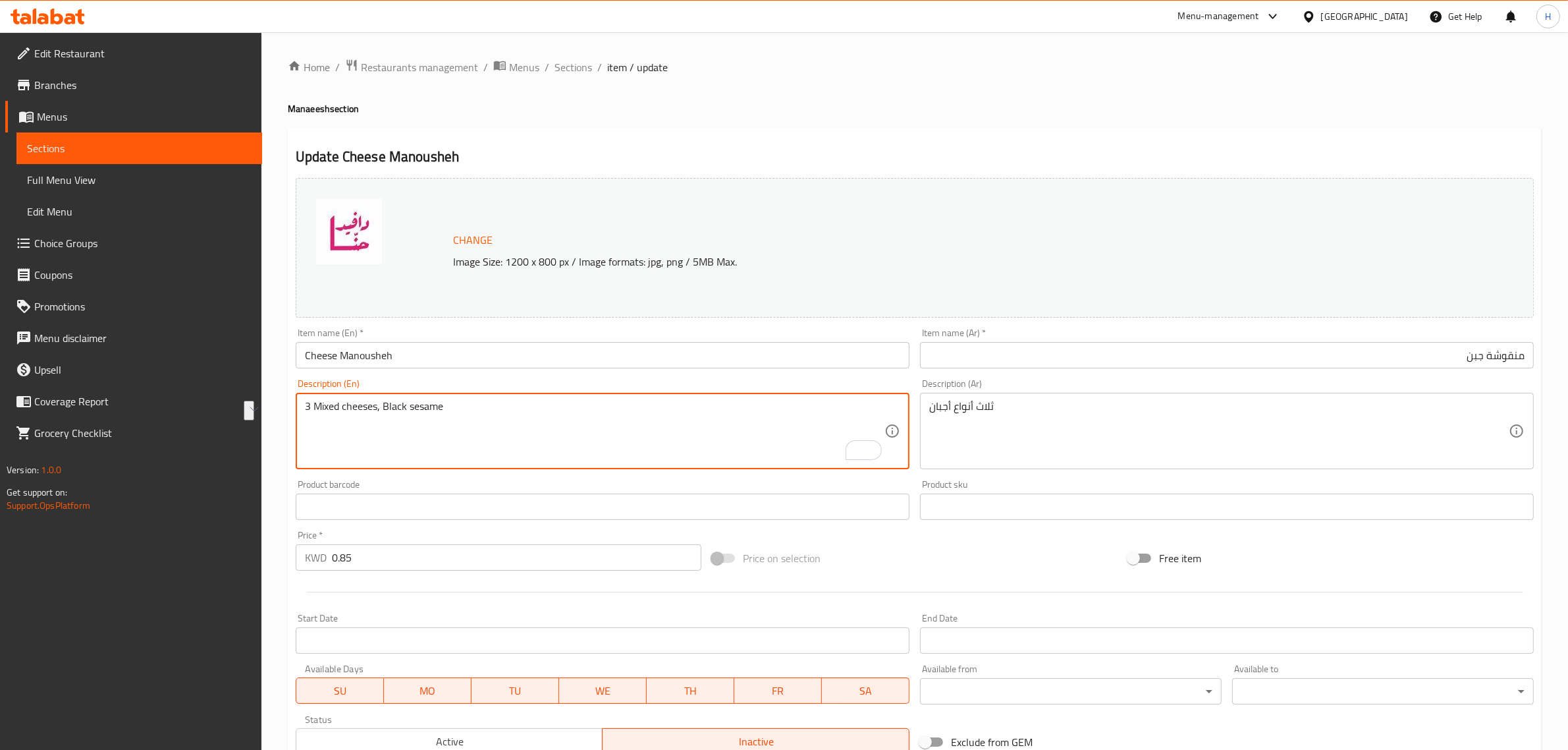
paste textarea "mixed cheeses, b"
type textarea "3 mixed cheeses, black sesame"
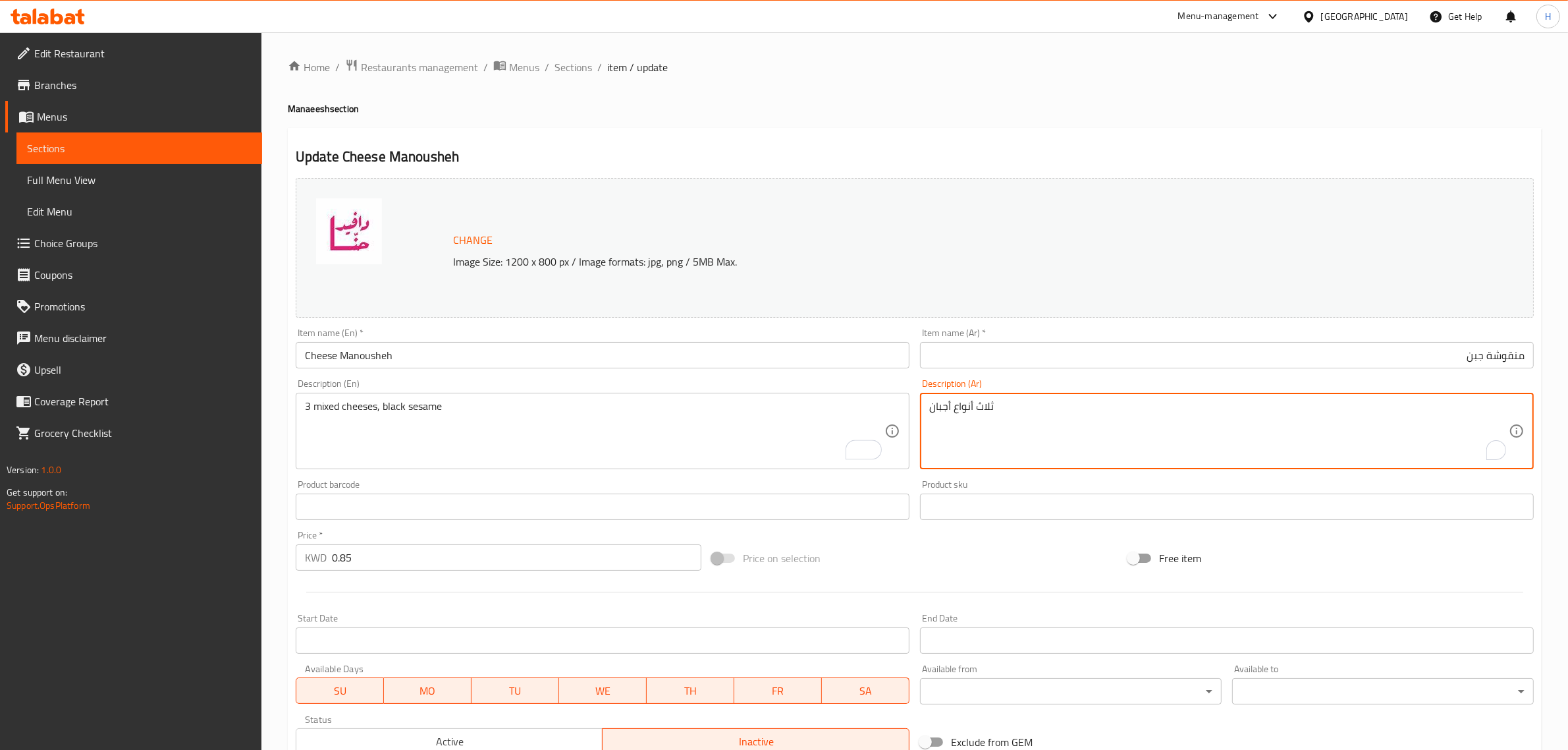
paste textarea "اجبان منوعة ، سمسم الأسود"
type textarea "ثلاث أنواع أجبان"
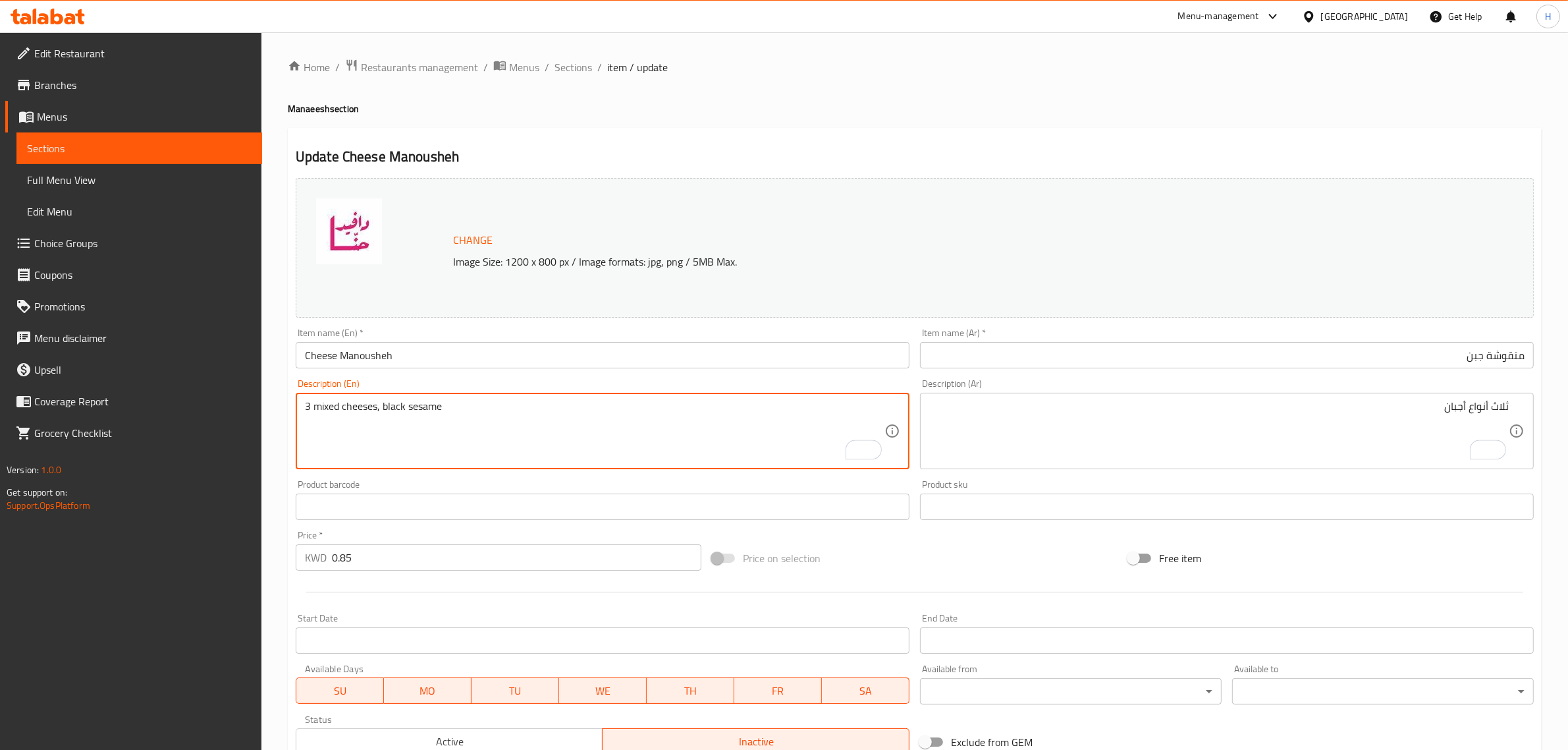
type textarea "3 mixed cheeses, black sesame"
click at [439, 419] on textarea "3 mixed cheeses, black sesame" at bounding box center [594, 431] width 580 height 63
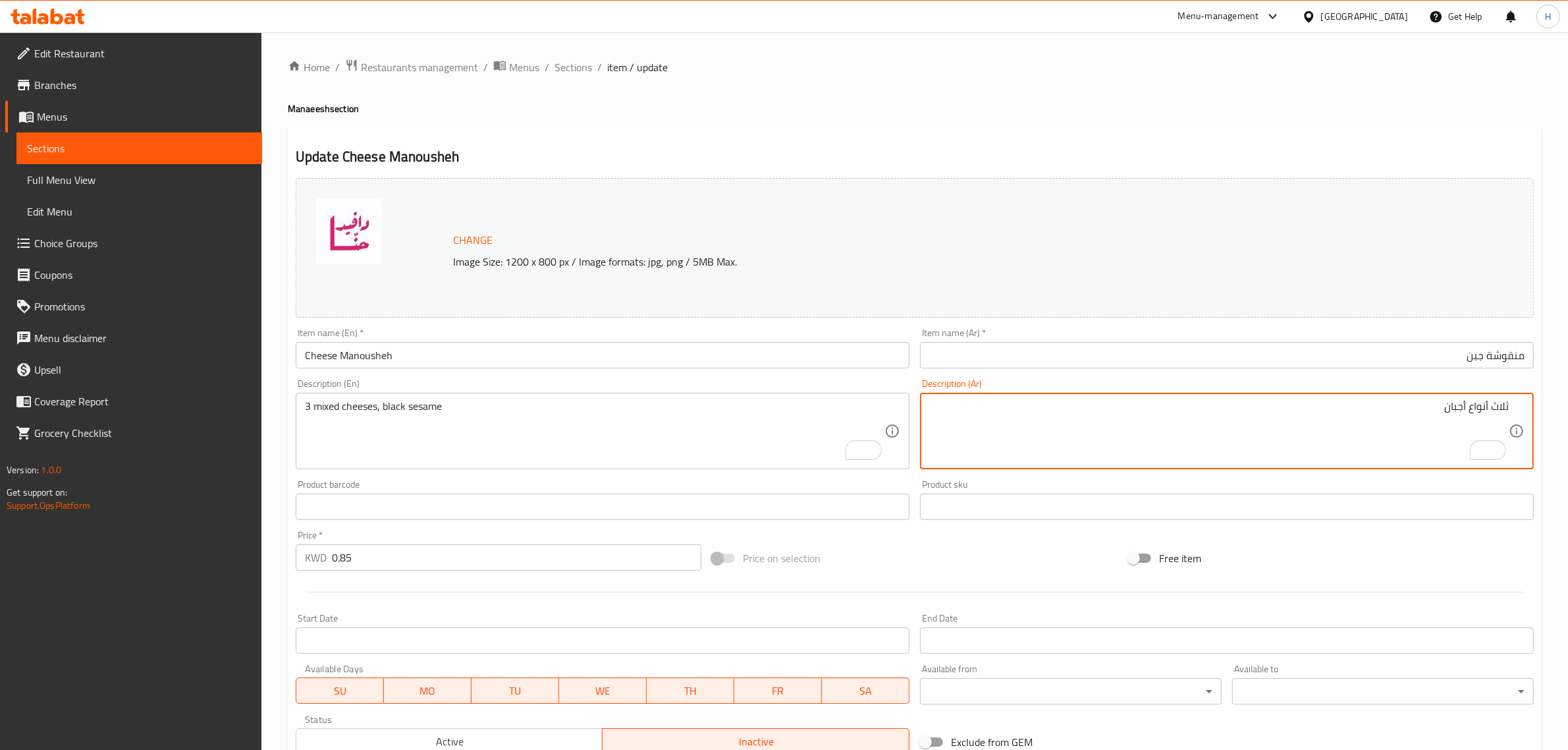
paste textarea "3 أنواع من الجبن المختلط، السمسم الأسود"
type textarea "3 أنواع من الجبن المختلطة وسمسم أسود"
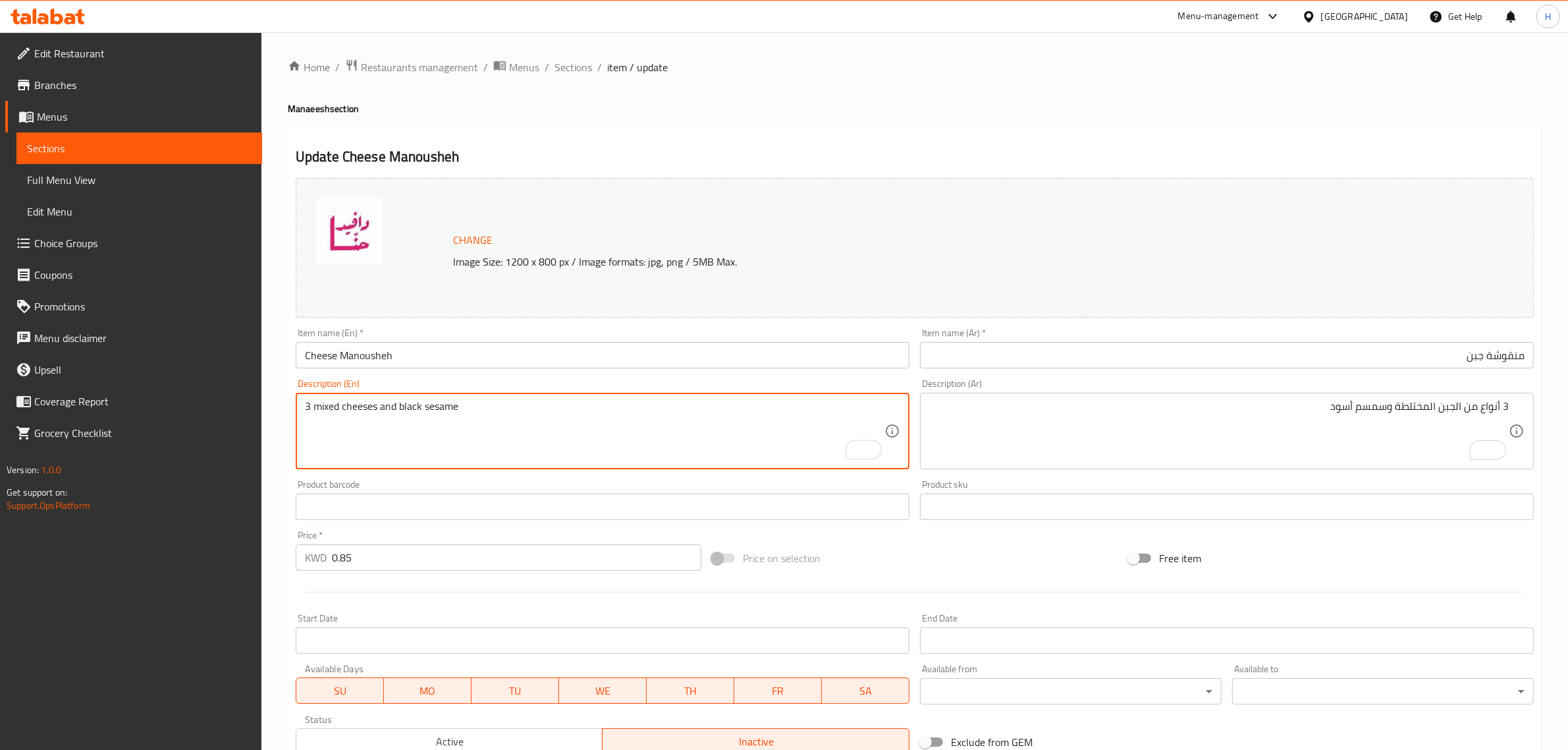
type textarea "3 mixed cheeses and black sesame"
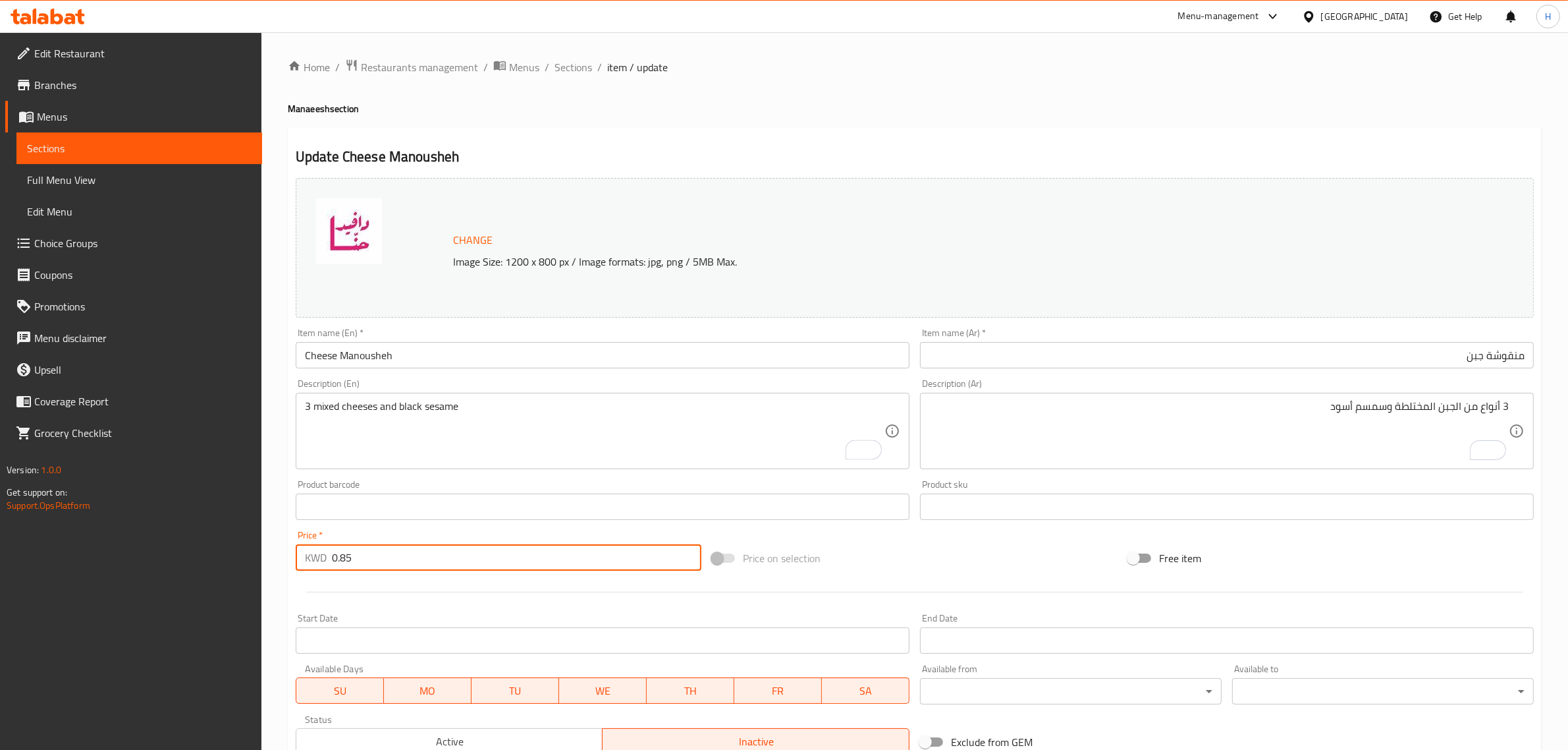
click at [377, 554] on input "0.85" at bounding box center [516, 557] width 370 height 26
paste input "950"
type input "0.950"
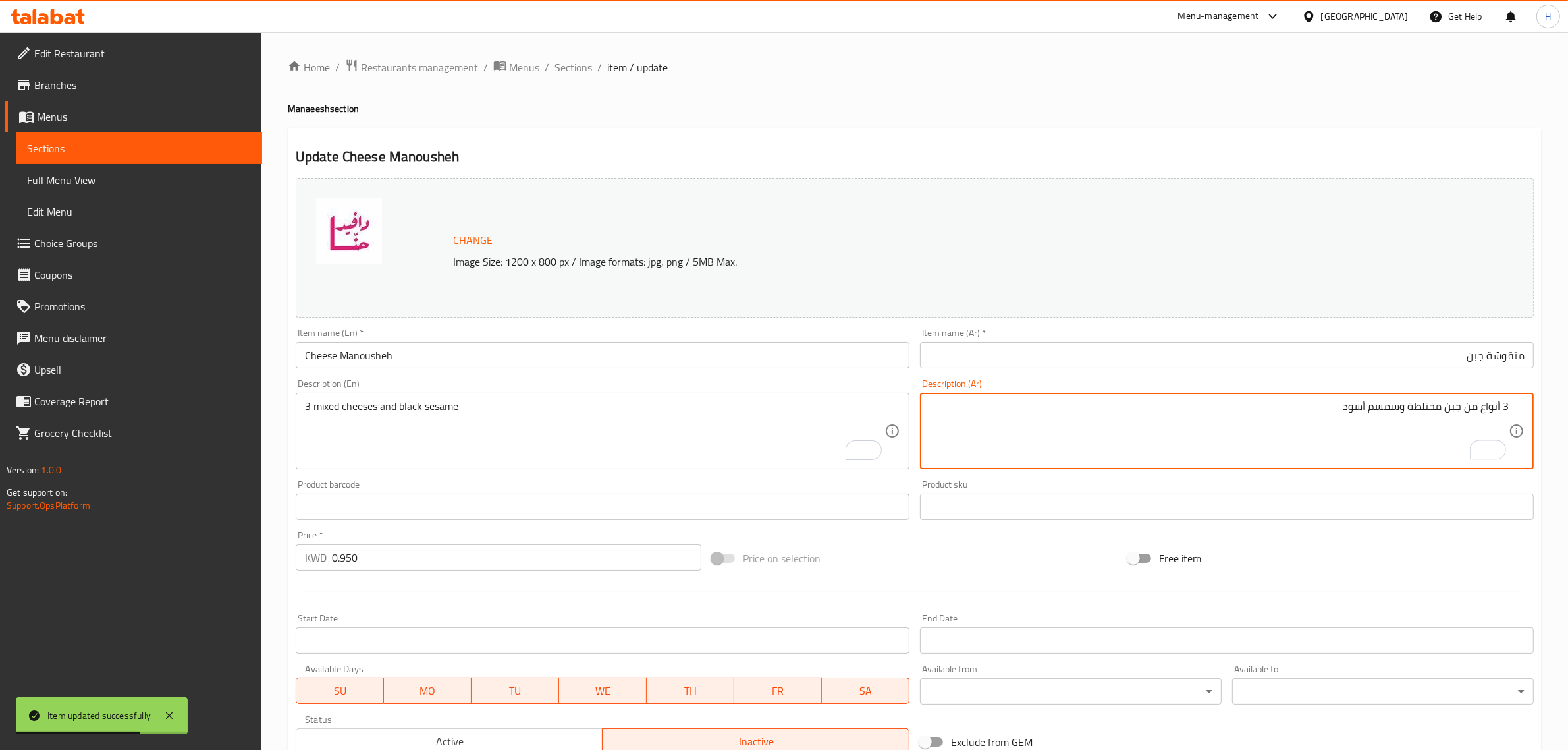
type textarea "3 أنواع من جبن مختلطة وسمسم أسود"
click at [1446, 363] on input "منقوشة جبن" at bounding box center [1227, 355] width 614 height 26
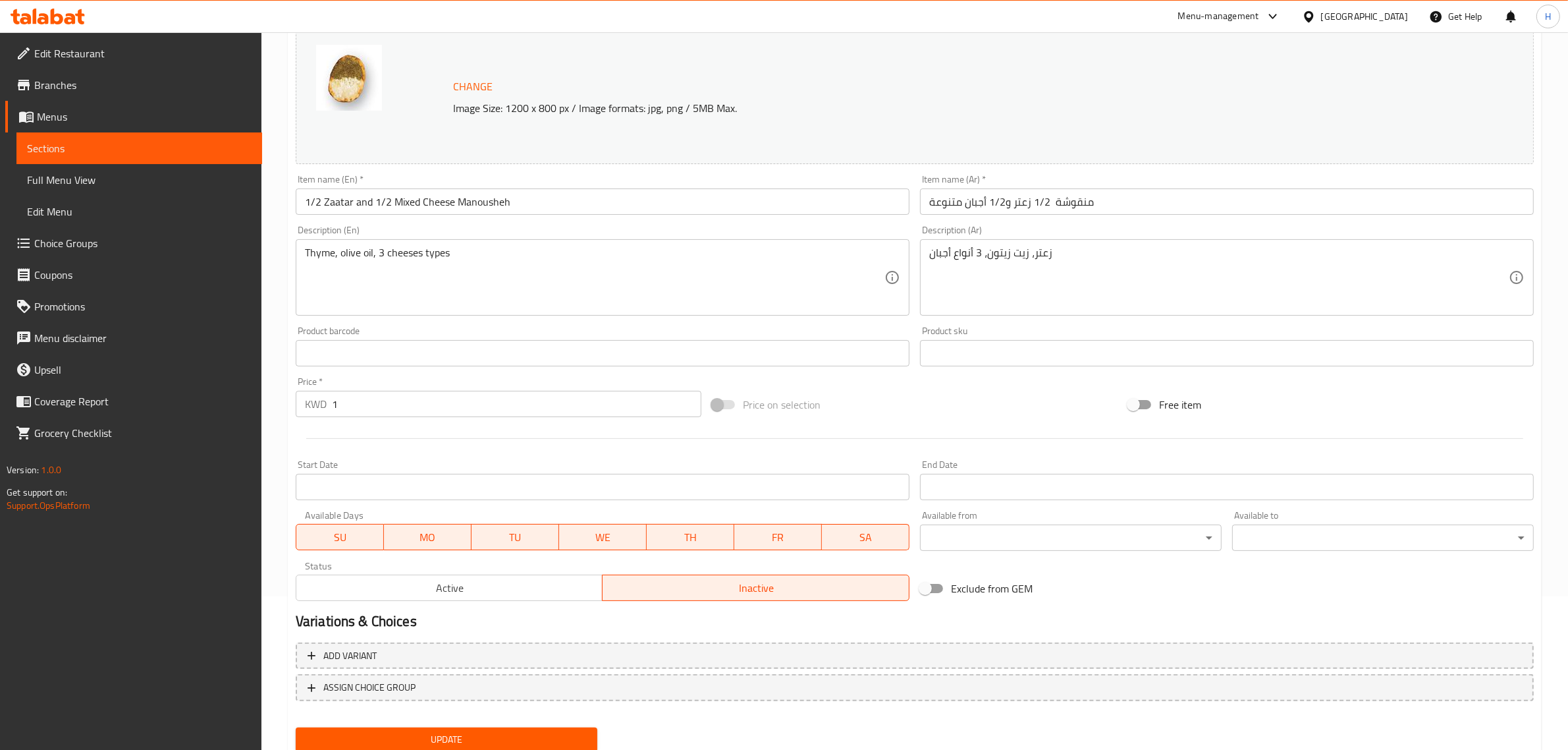
scroll to position [165, 0]
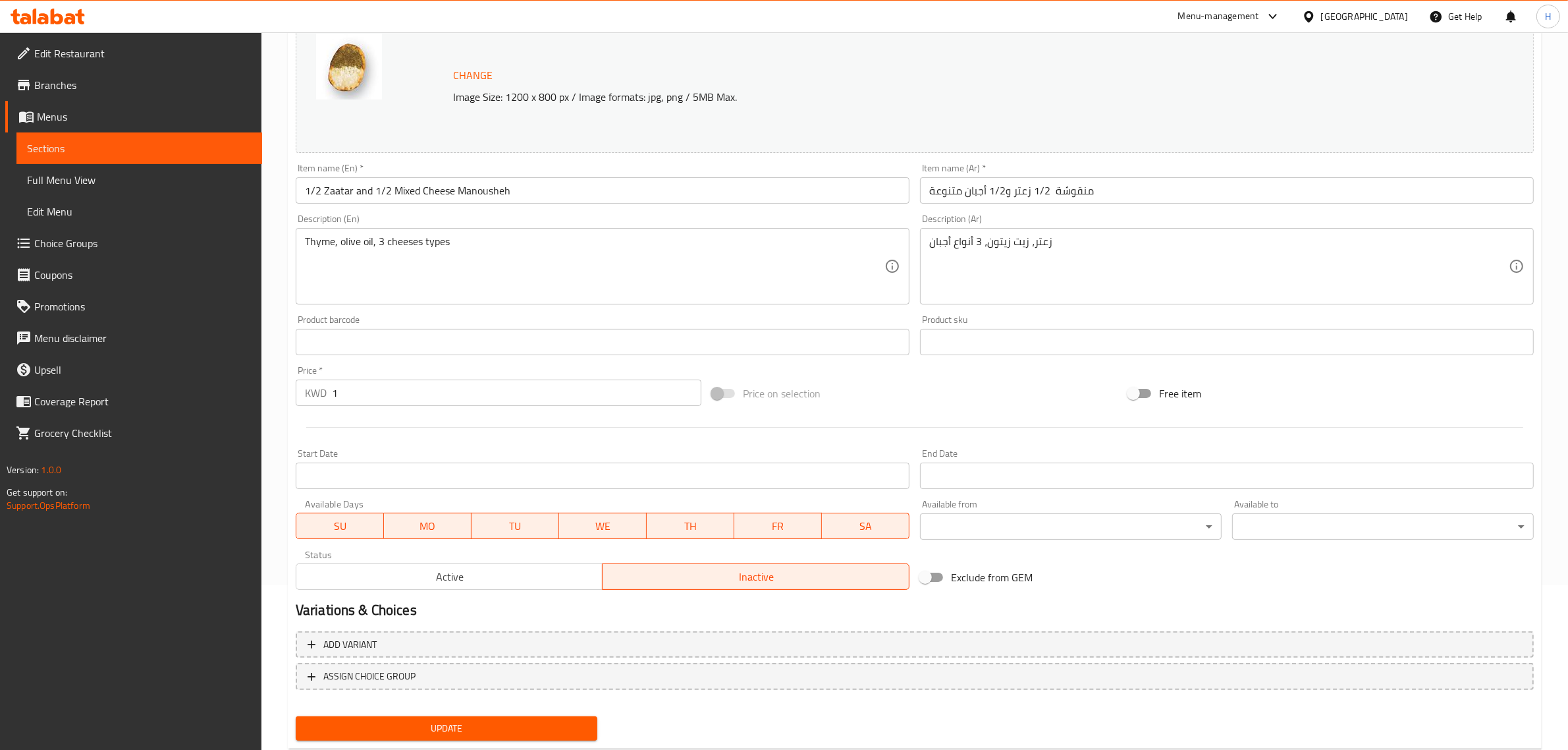
click at [433, 577] on span "Active" at bounding box center [450, 577] width 296 height 19
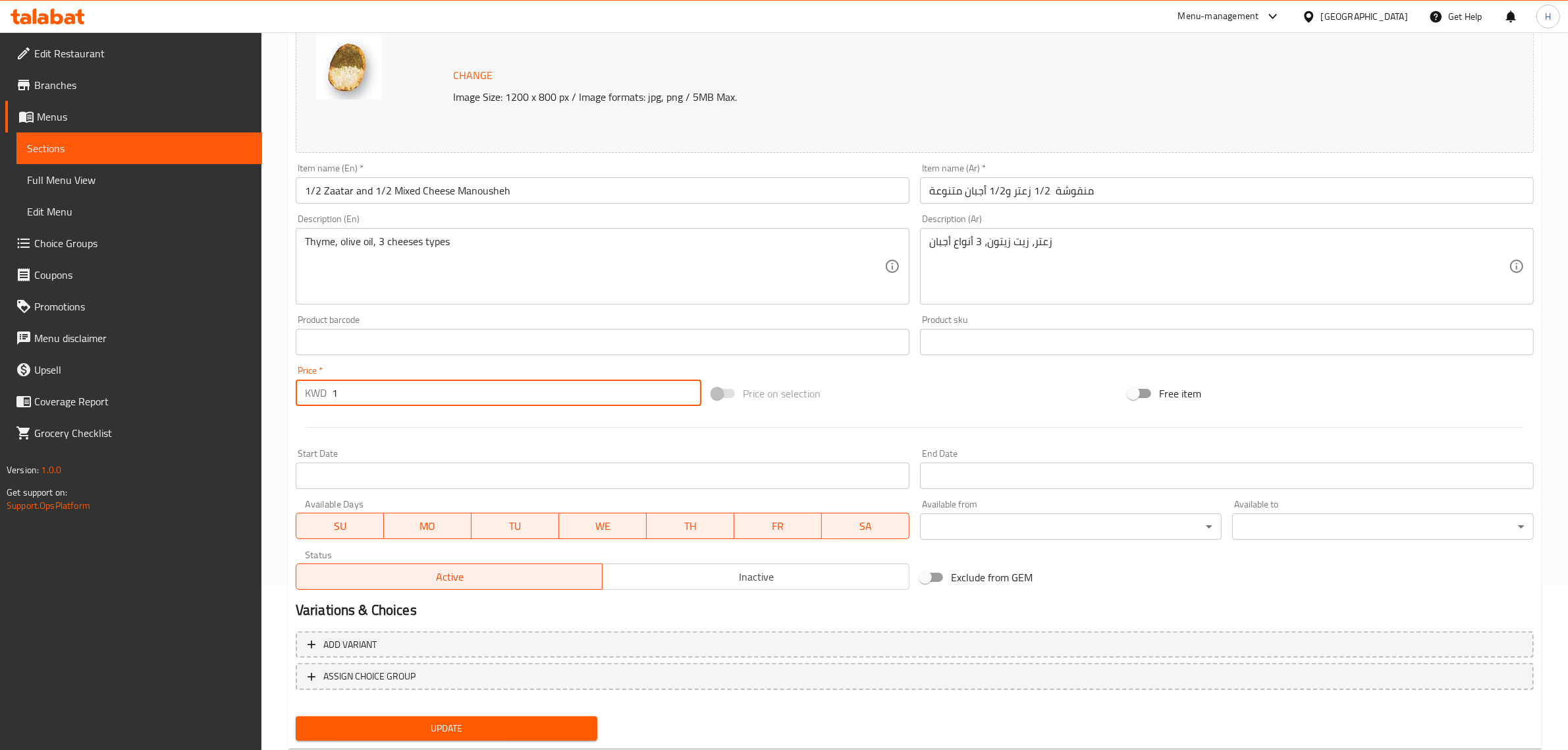
click at [423, 392] on input "1" at bounding box center [516, 393] width 370 height 26
paste input "0.950"
type input "0.950"
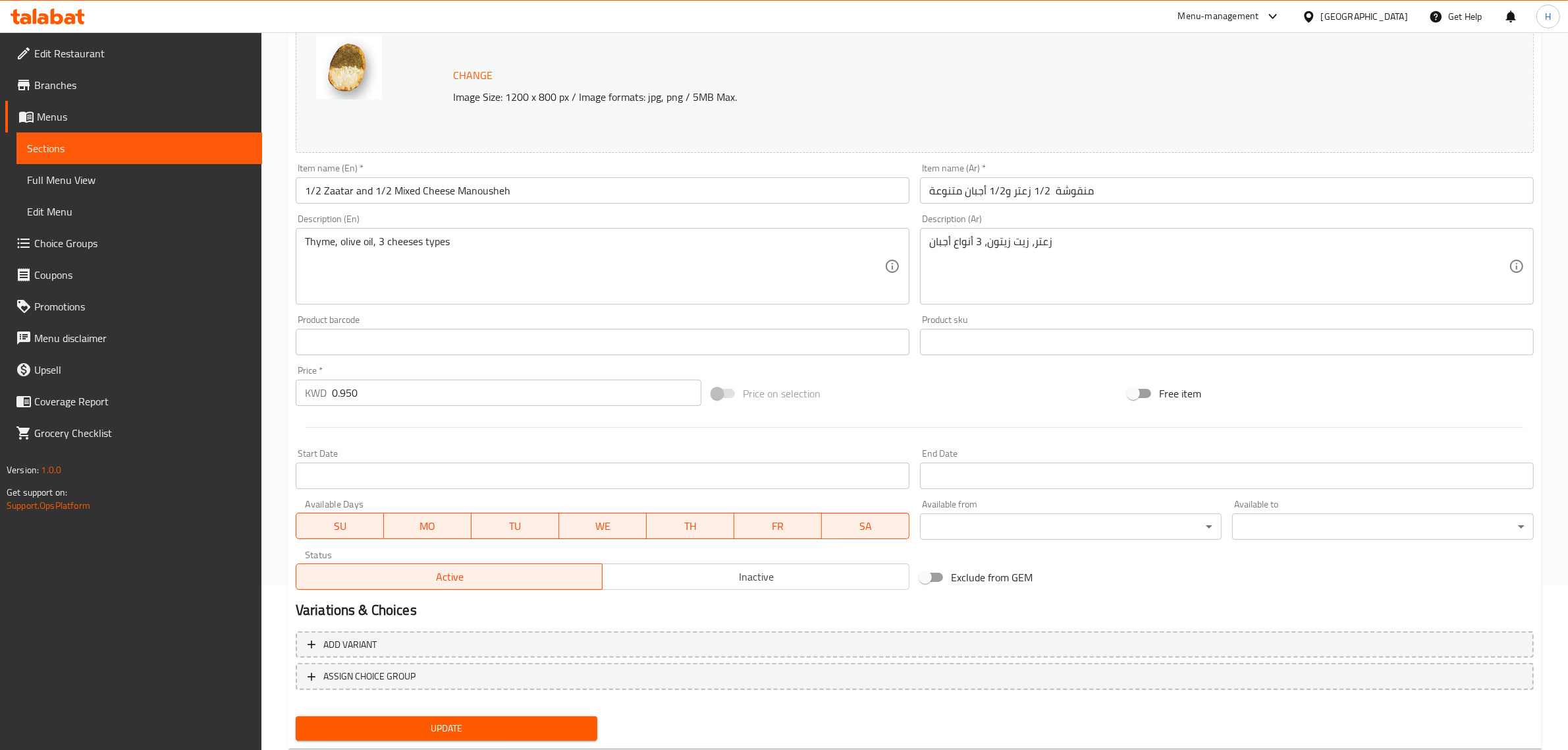
drag, startPoint x: 452, startPoint y: 188, endPoint x: 466, endPoint y: 195, distance: 15.7
click at [452, 188] on input "1/2 Zaatar and 1/2 Mixed Cheese Manousheh" at bounding box center [602, 190] width 614 height 26
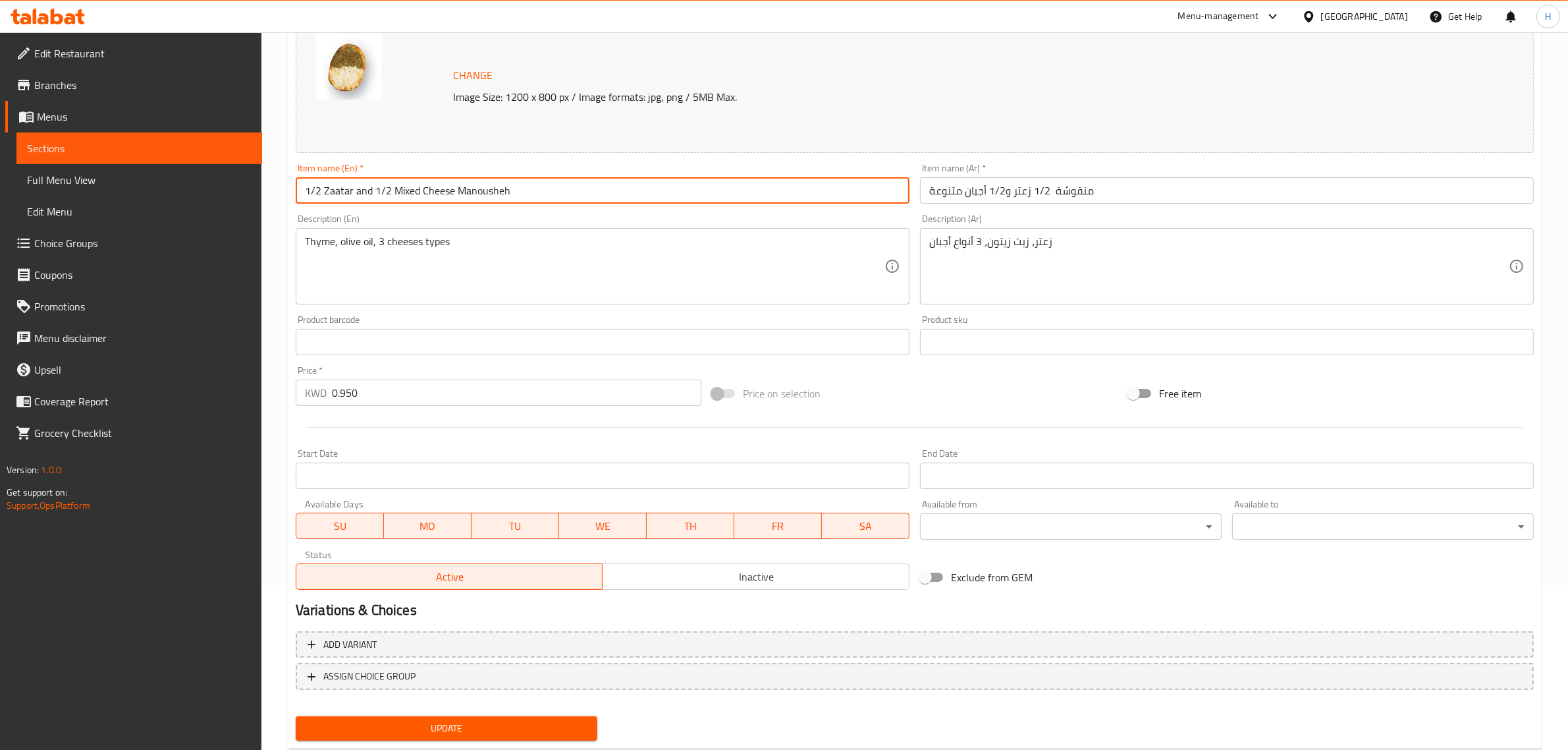
paste input "Half Cheese Half Zaatar"
type input "Half Cheese Half Zaatar Manousheh"
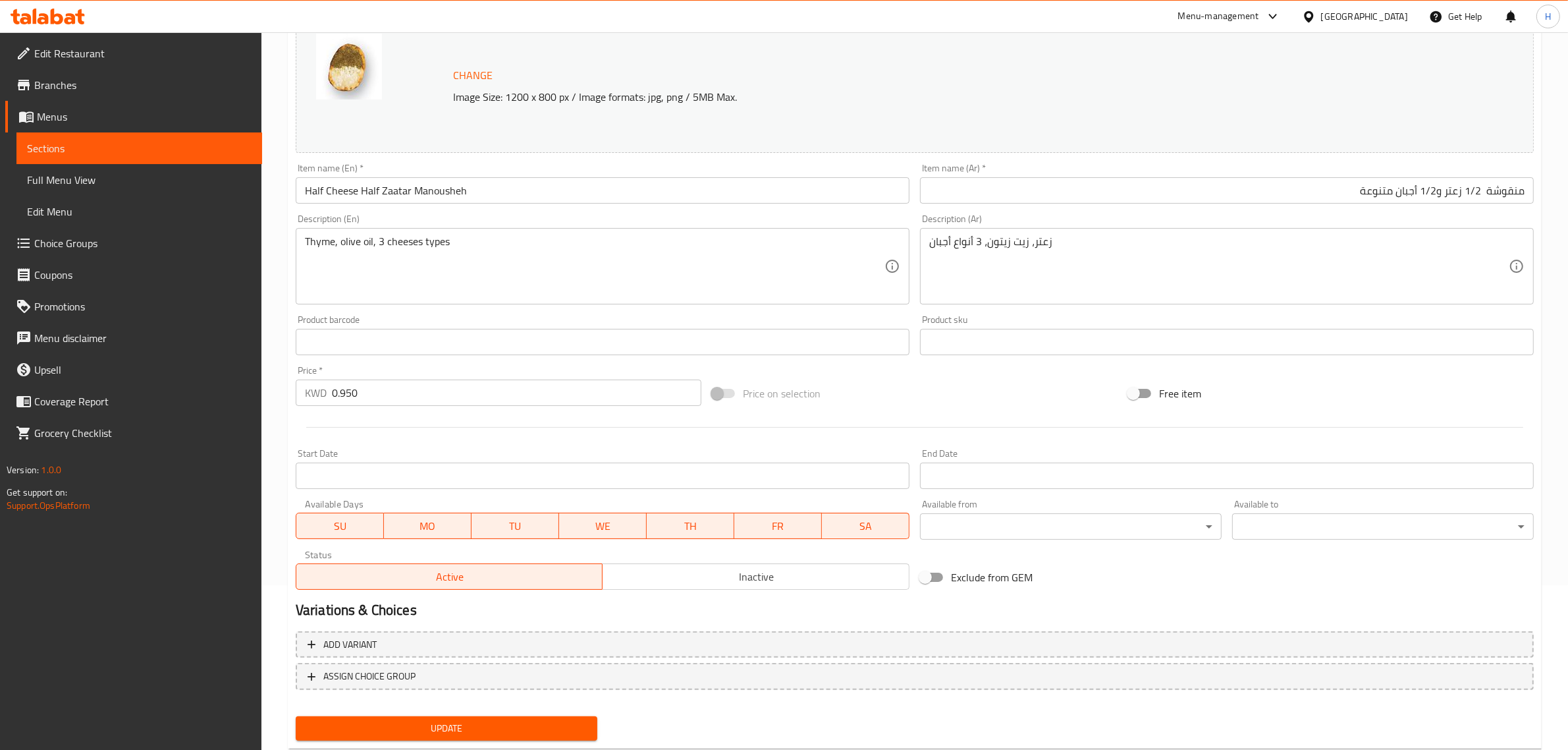
click at [1332, 198] on input "منقوشة 1/2 زعتر و1/2 أجبان متنوعة" at bounding box center [1227, 190] width 614 height 26
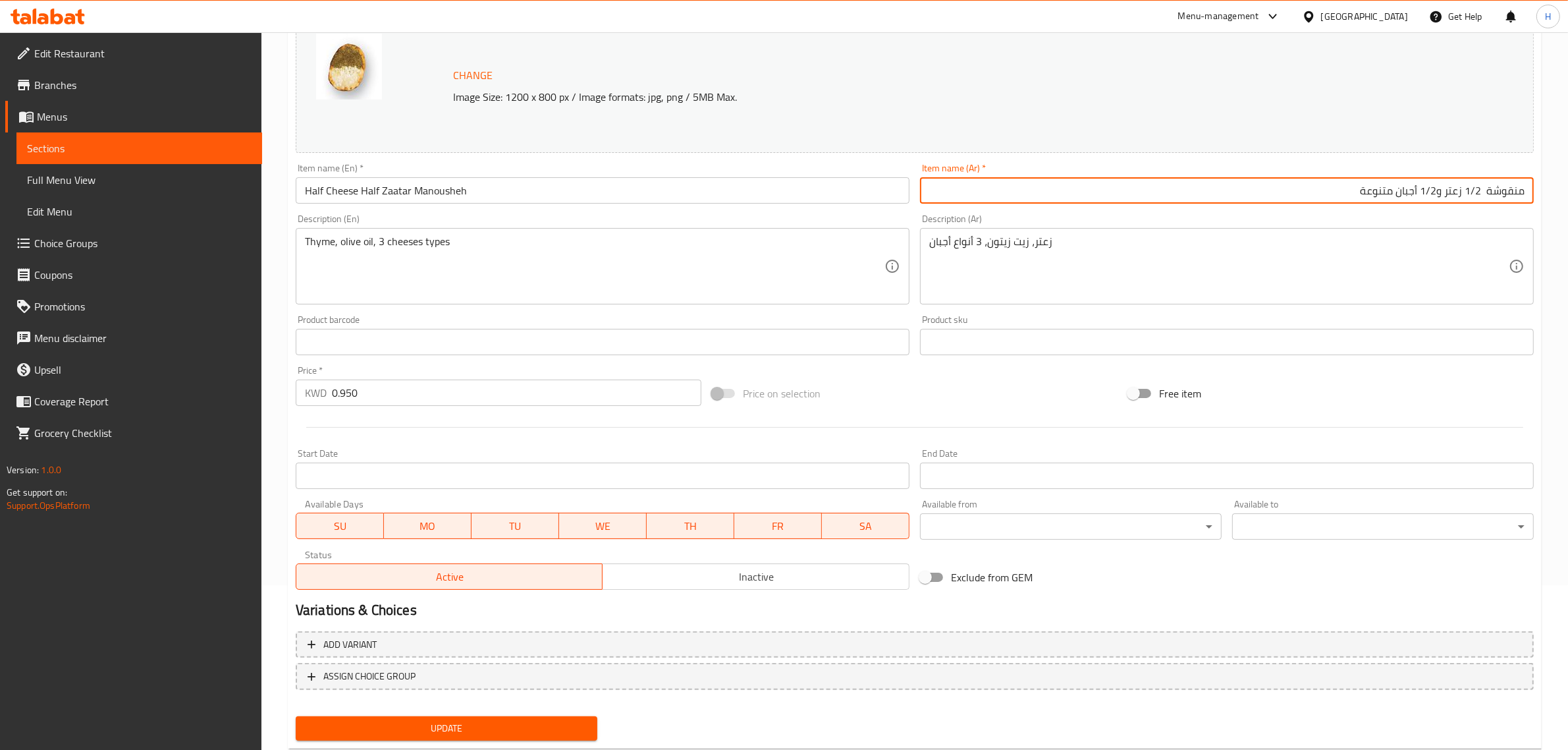
paste input "نص جبن نص زعتر"
type input "منقوشة نص جبن نص زعتر"
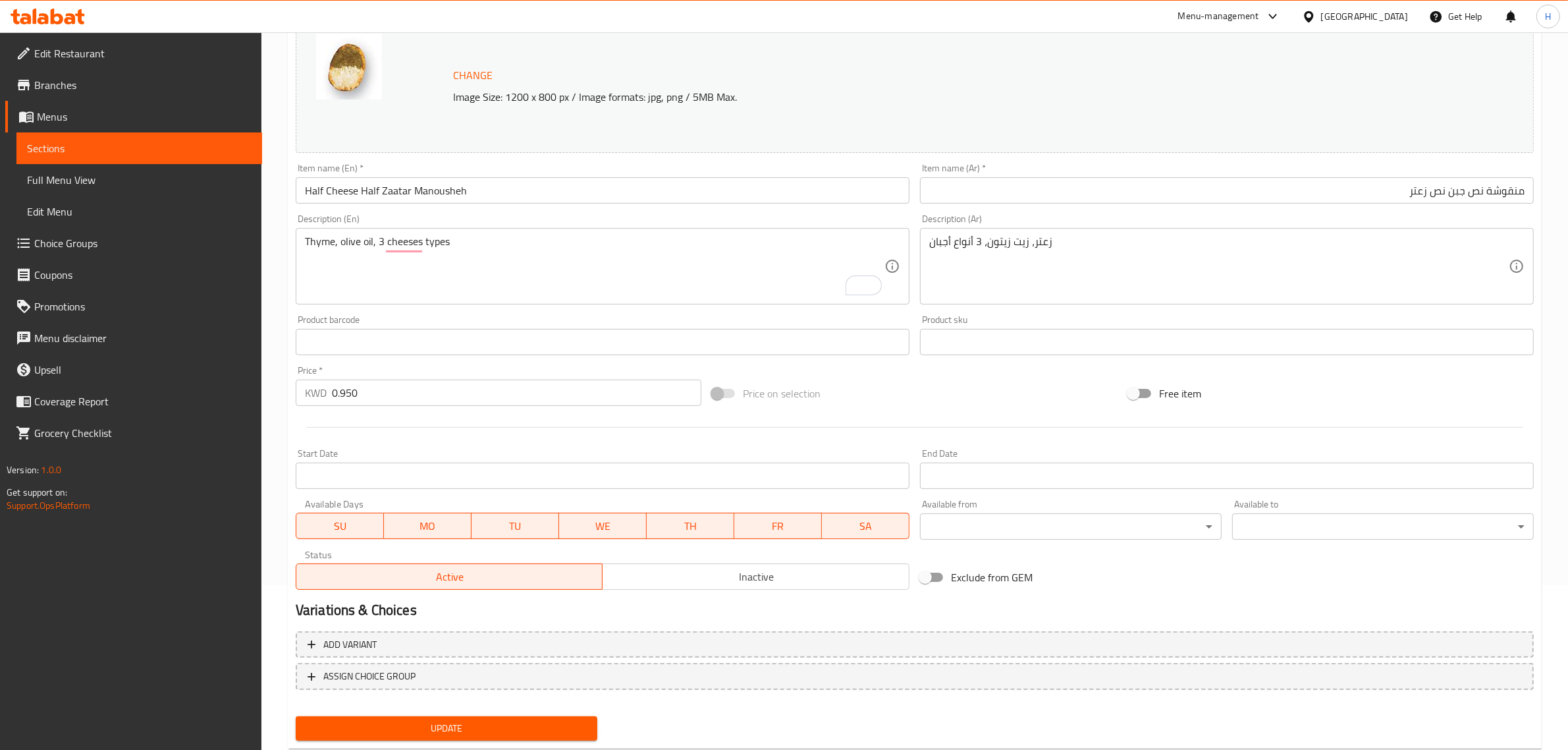
click at [532, 279] on textarea "Thyme, olive oil, 3 cheeses types" at bounding box center [594, 266] width 580 height 63
click at [419, 399] on input "0.950" at bounding box center [516, 393] width 370 height 26
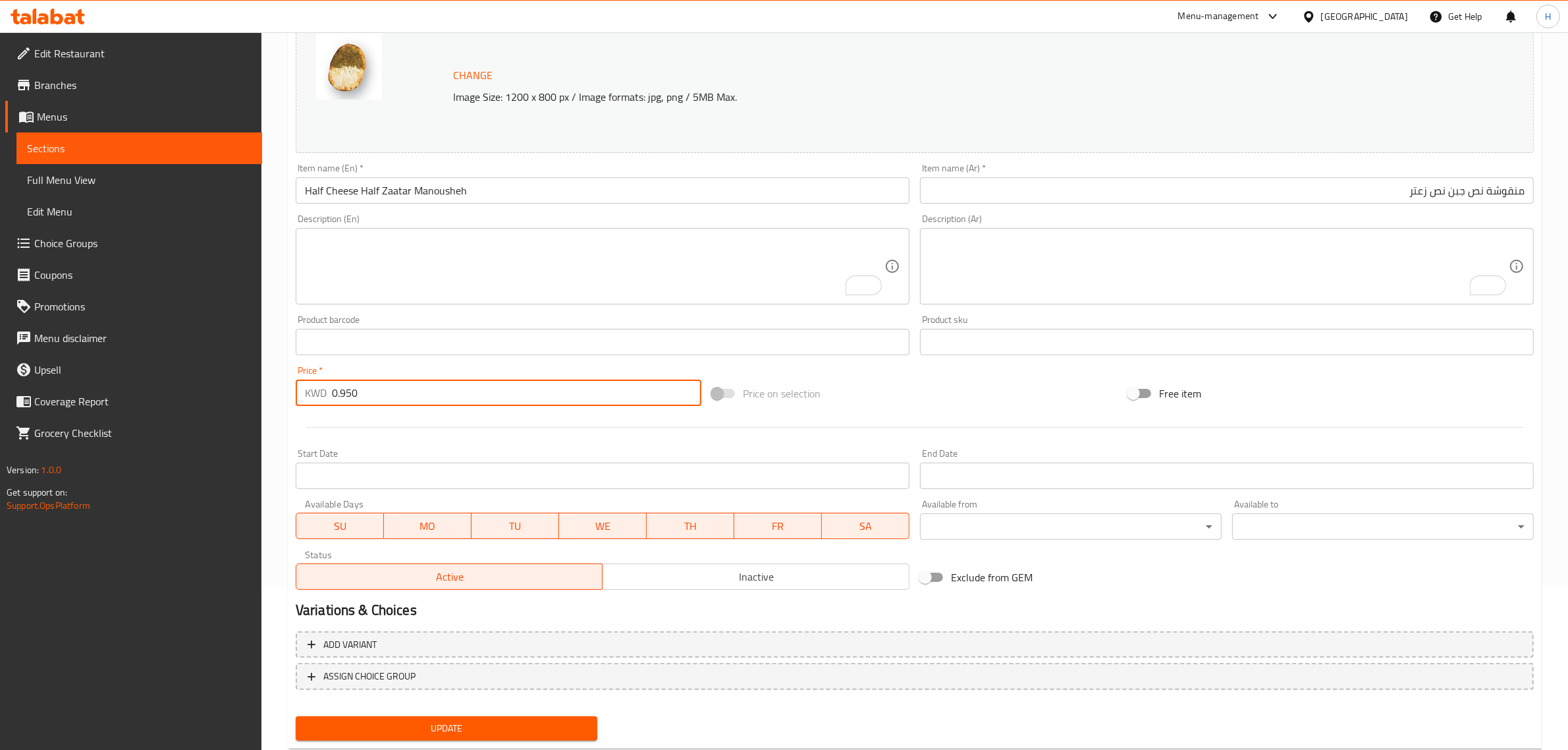
click at [295, 716] on button "Update" at bounding box center [446, 728] width 302 height 24
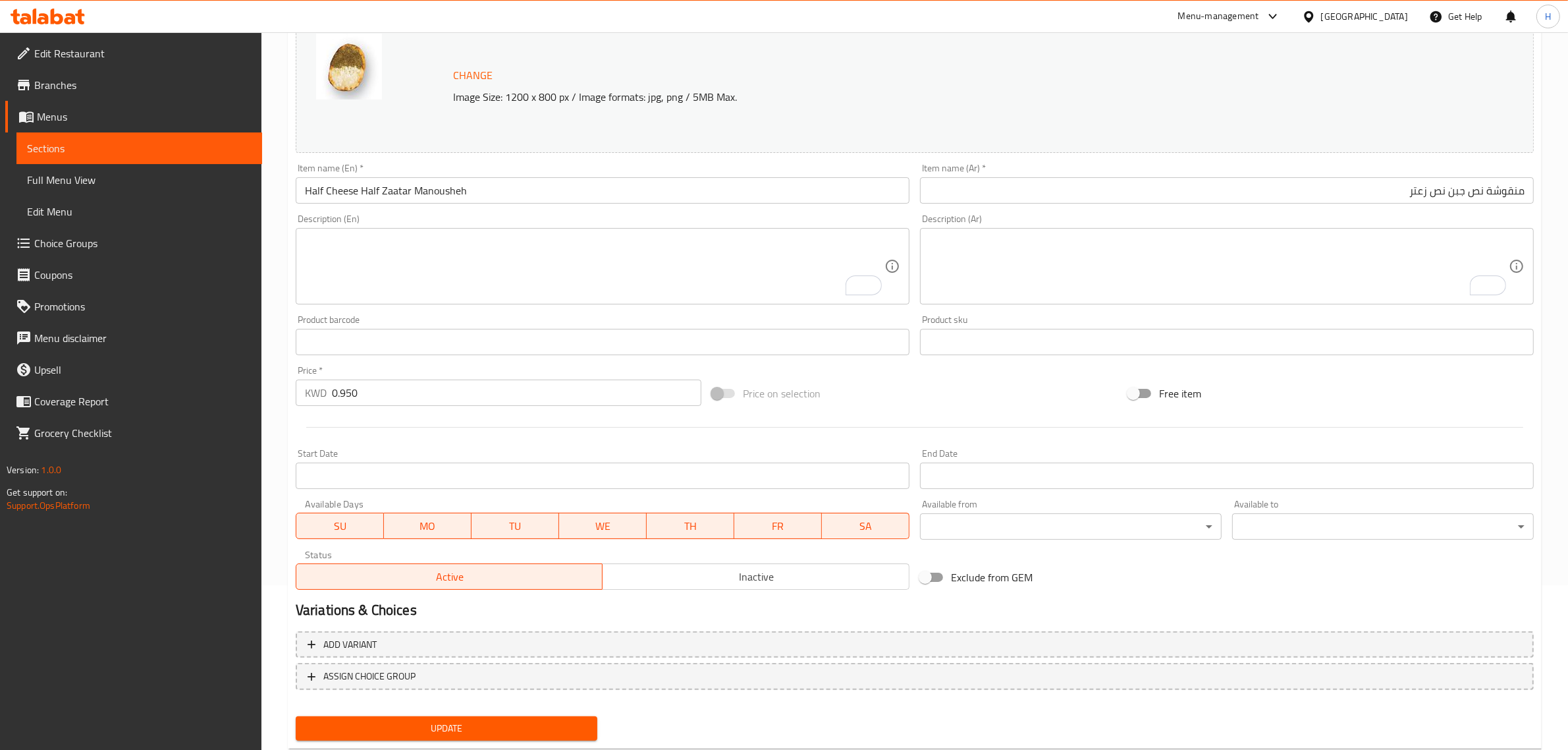
click at [852, 160] on div "Item name (En)   * Half Cheese Half [PERSON_NAME] Item name (En) *" at bounding box center [602, 184] width 624 height 51
click at [423, 720] on span "Update" at bounding box center [446, 728] width 281 height 17
click at [425, 720] on span "Update" at bounding box center [446, 728] width 281 height 17
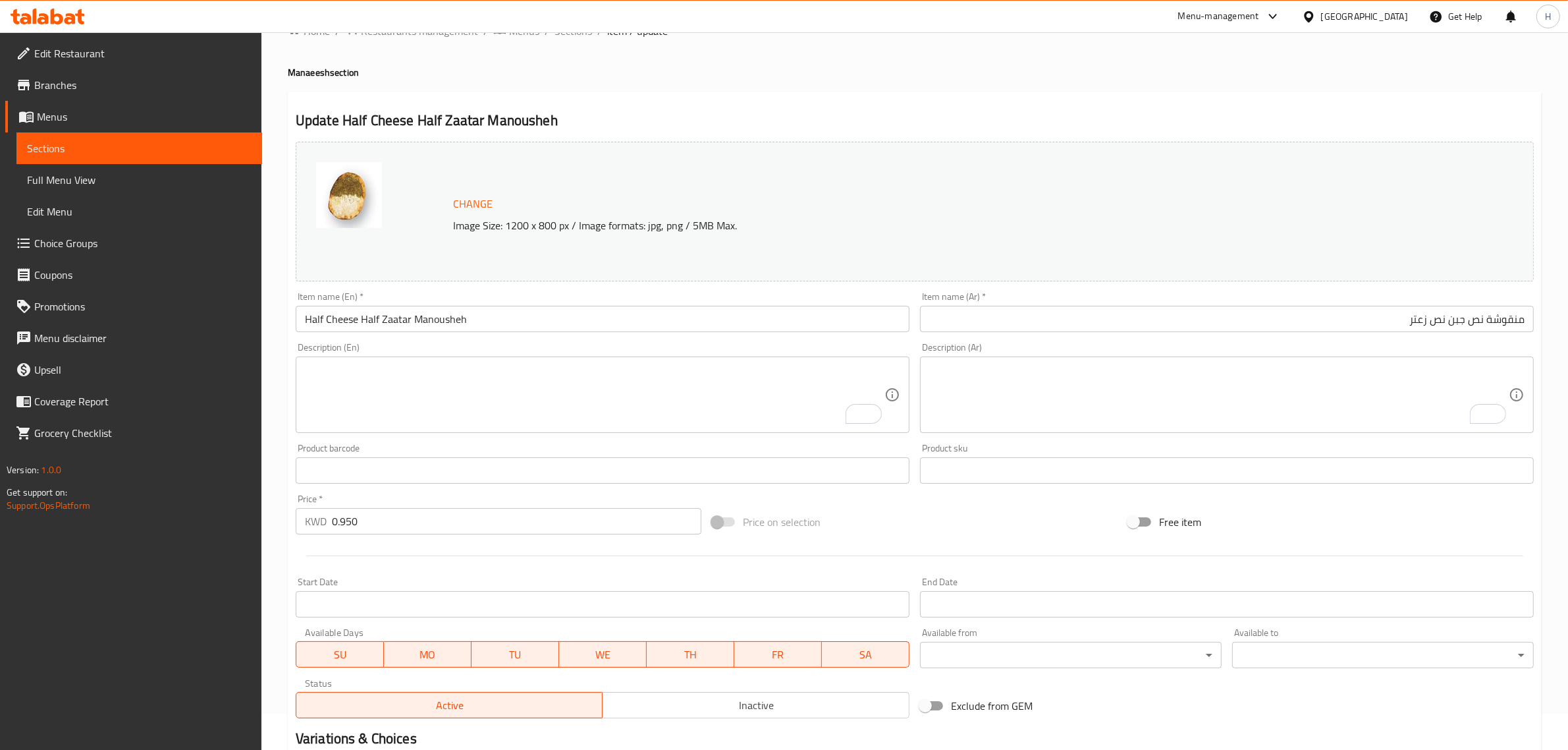
scroll to position [0, 0]
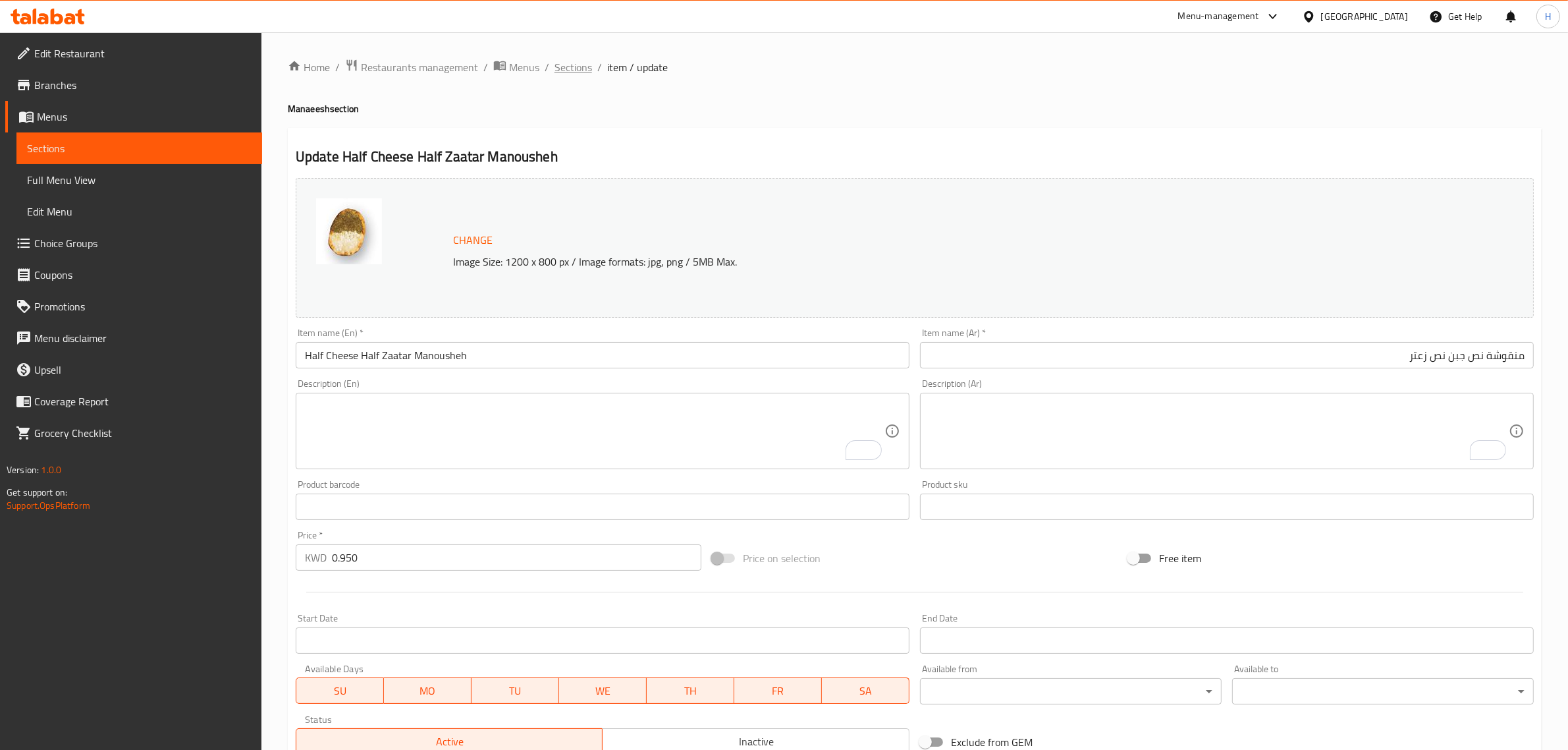
click at [577, 71] on span "Sections" at bounding box center [573, 67] width 37 height 16
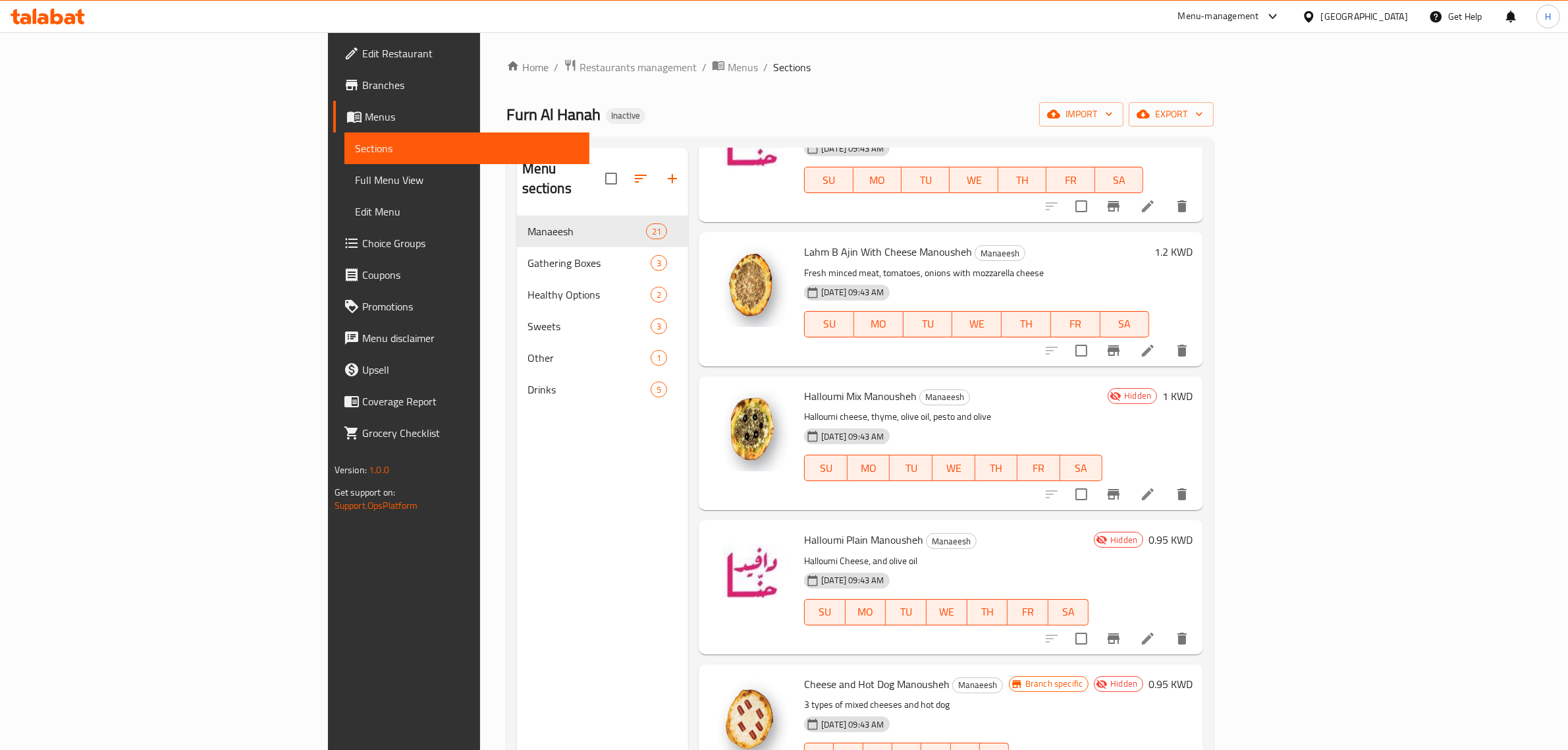
scroll to position [411, 0]
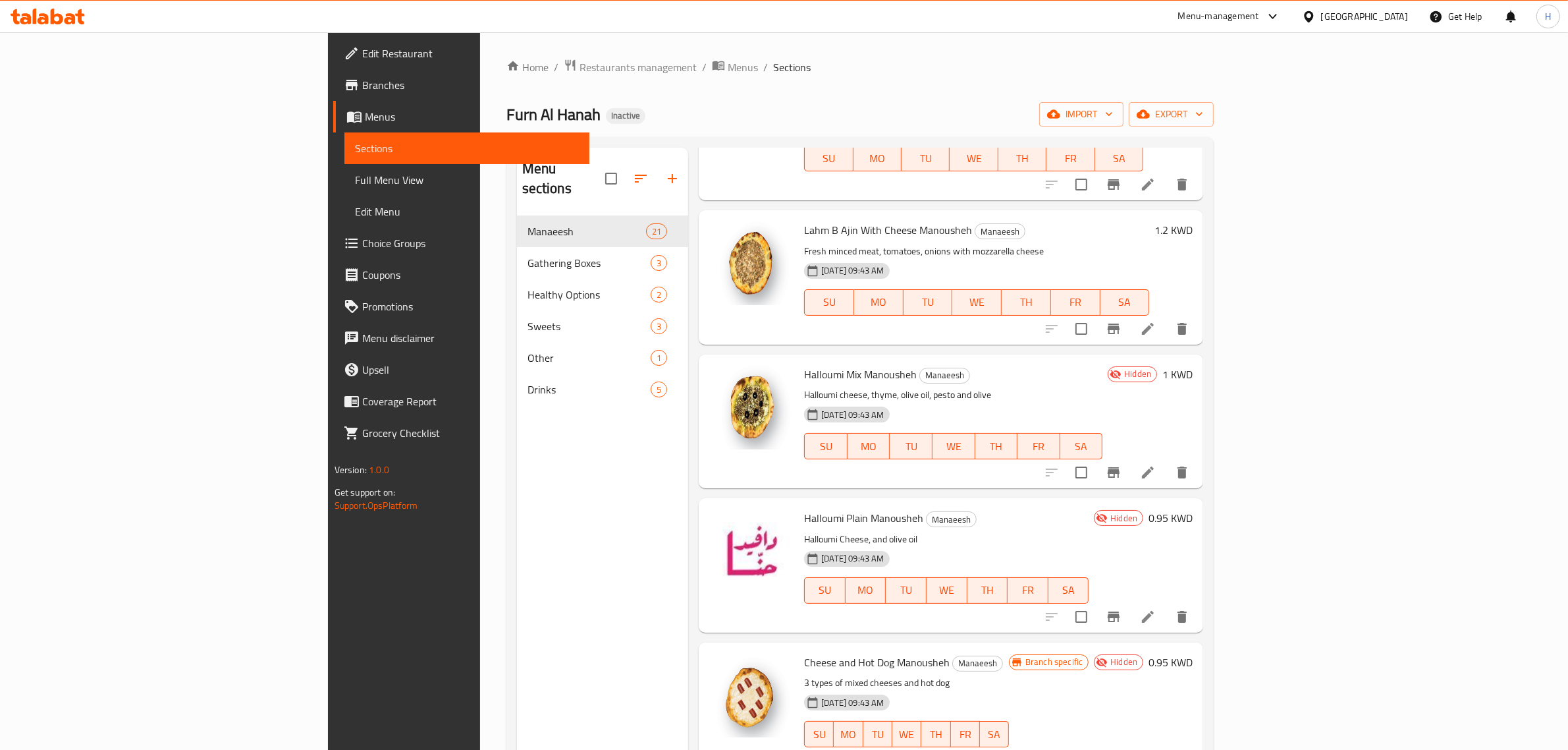
click at [1119, 473] on icon "Branch-specific-item" at bounding box center [1114, 472] width 12 height 10
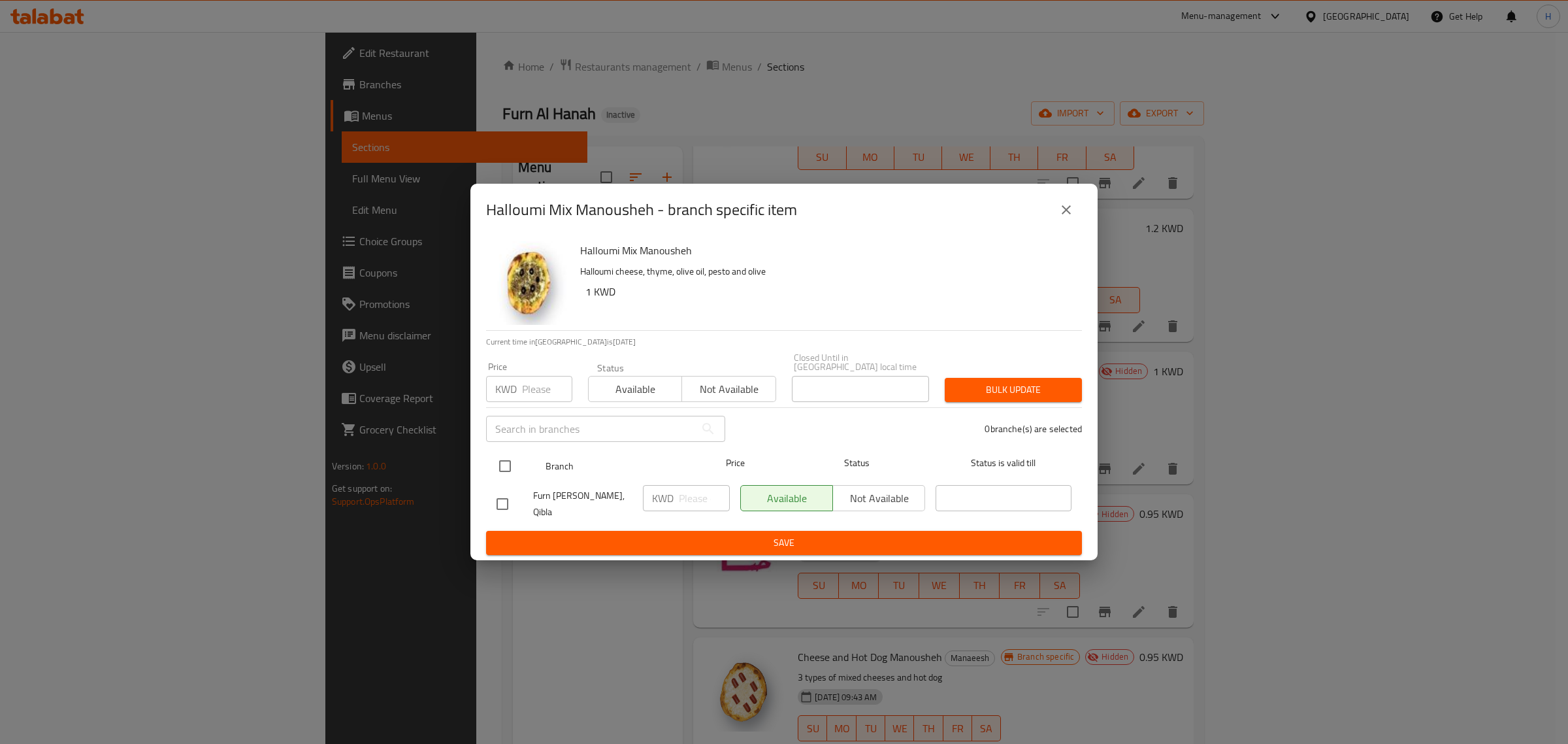
click at [507, 464] on input "checkbox" at bounding box center [505, 466] width 27 height 28
checkbox input "true"
click at [739, 381] on span "Not available" at bounding box center [729, 389] width 83 height 19
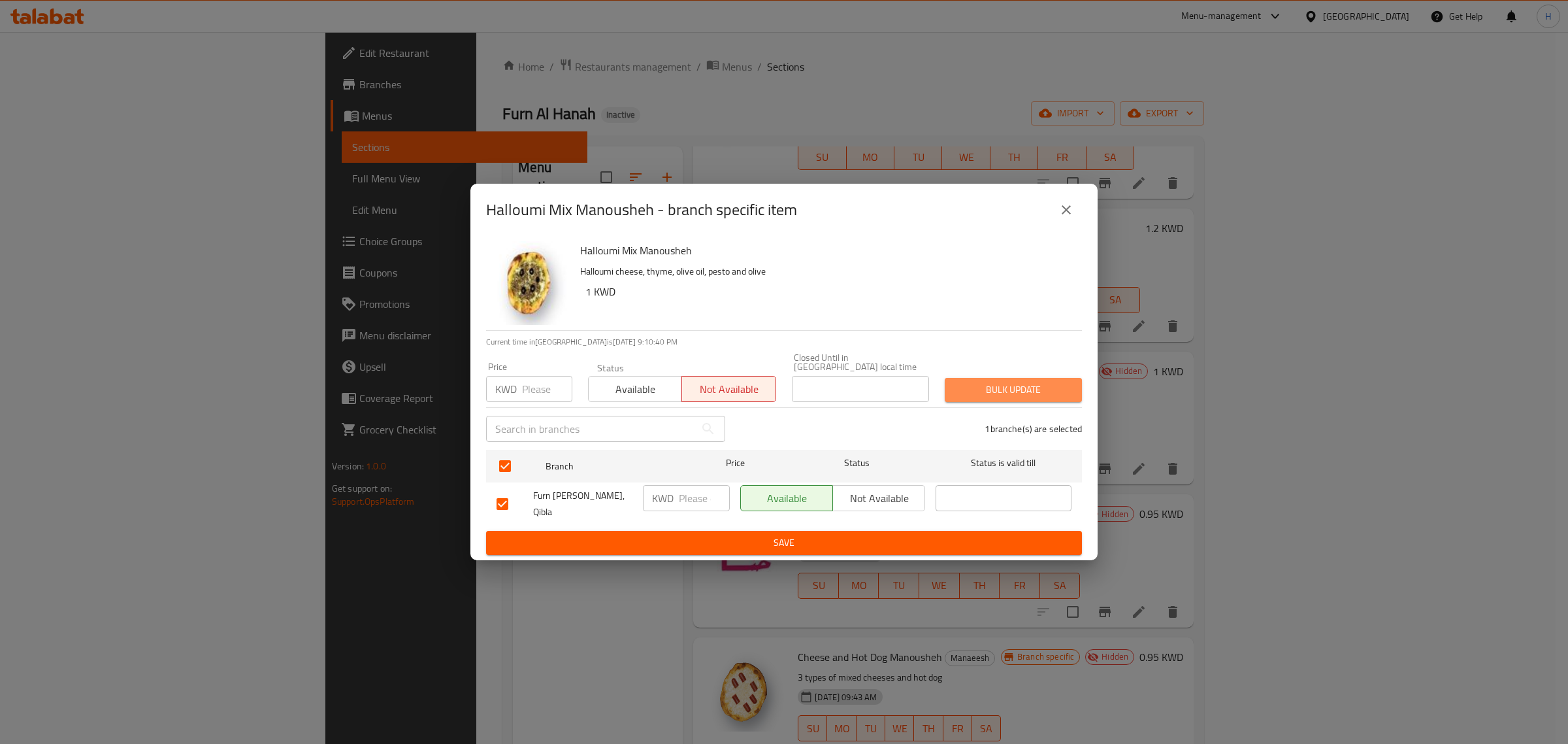
click at [1041, 389] on span "Bulk update" at bounding box center [1013, 389] width 116 height 17
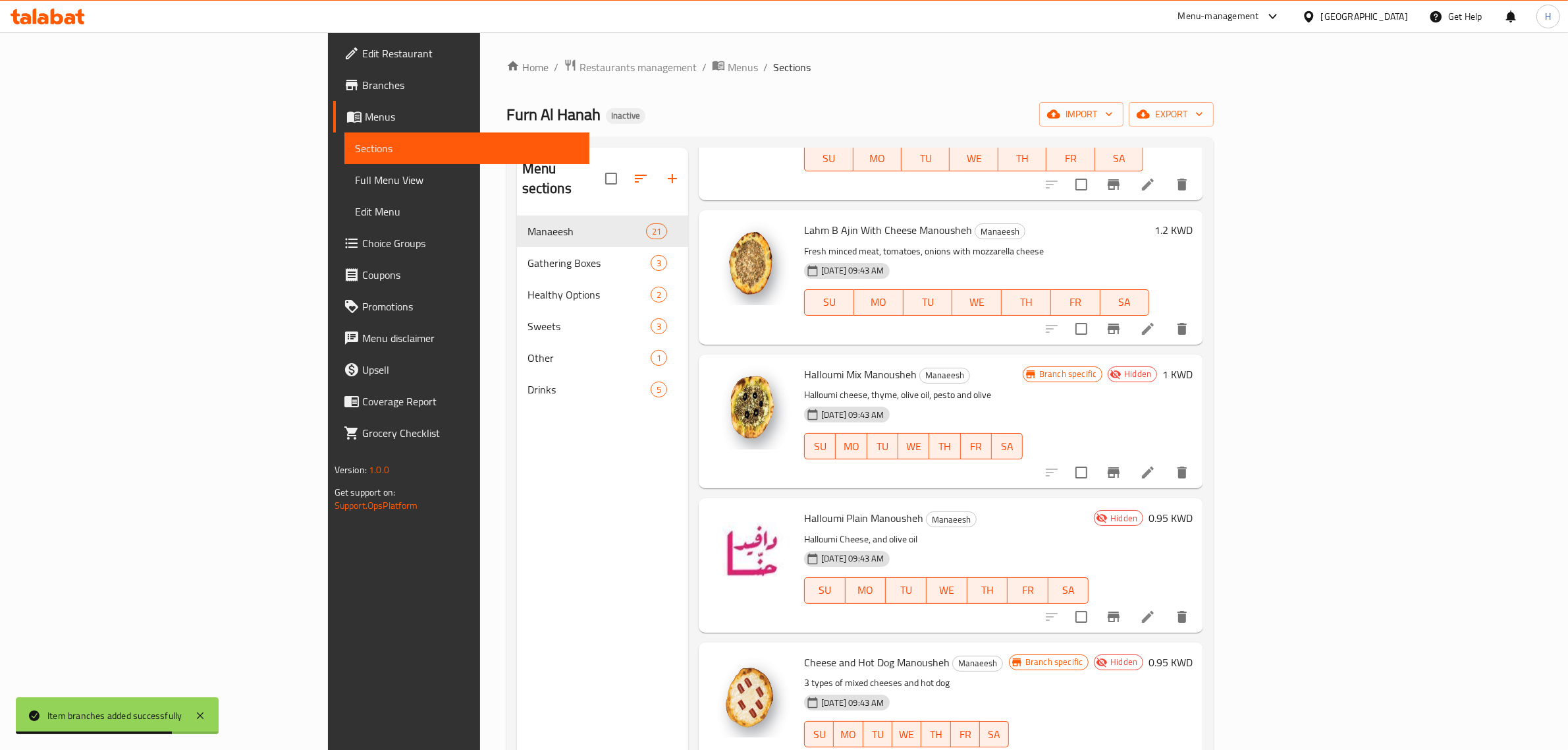
click at [1122, 618] on icon "Branch-specific-item" at bounding box center [1114, 616] width 16 height 16
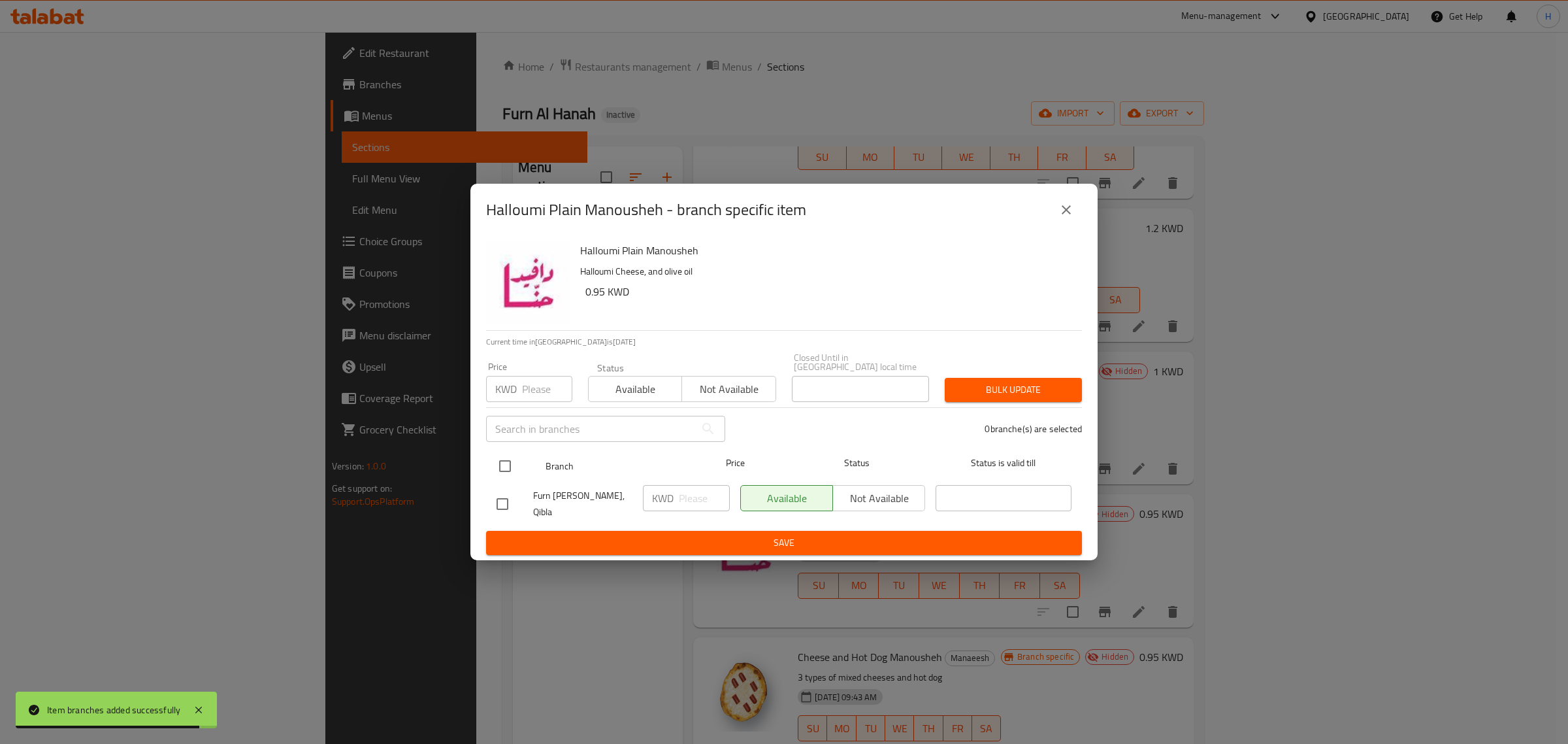
click at [501, 462] on input "checkbox" at bounding box center [505, 466] width 27 height 28
checkbox input "true"
click at [726, 373] on div "Available Not available" at bounding box center [682, 382] width 188 height 39
click at [727, 382] on span "Not available" at bounding box center [729, 389] width 83 height 19
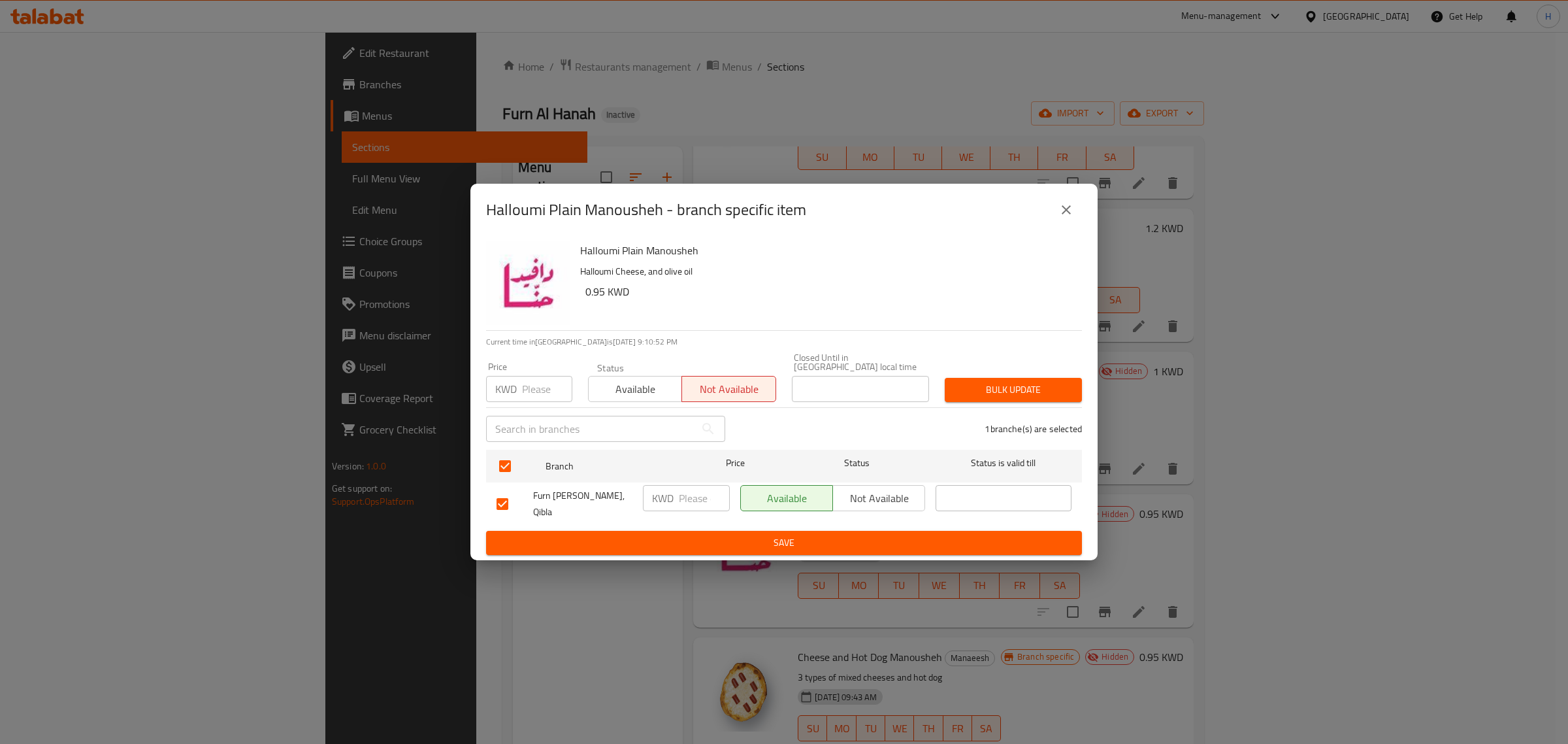
click at [1018, 383] on span "Bulk update" at bounding box center [1013, 389] width 116 height 17
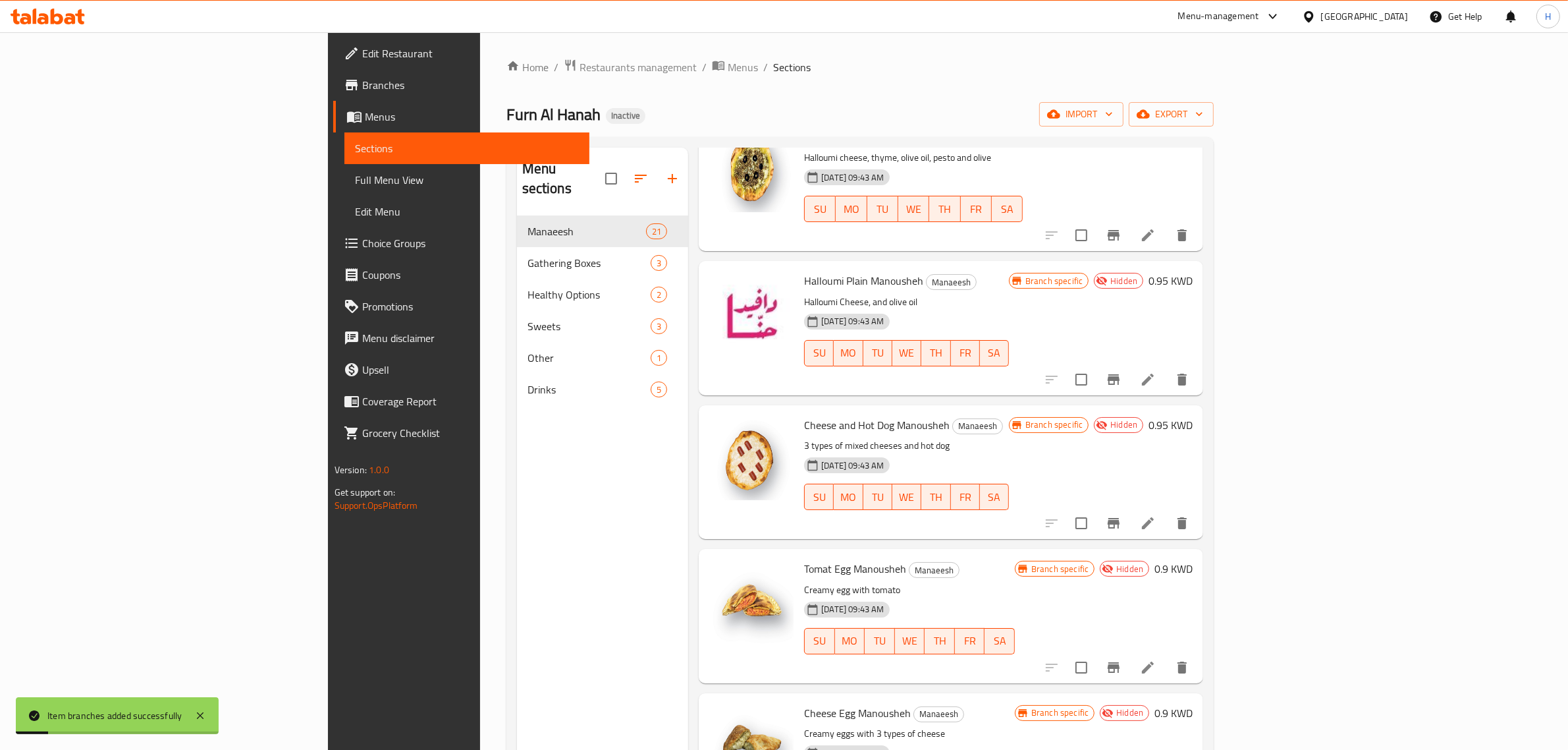
scroll to position [659, 0]
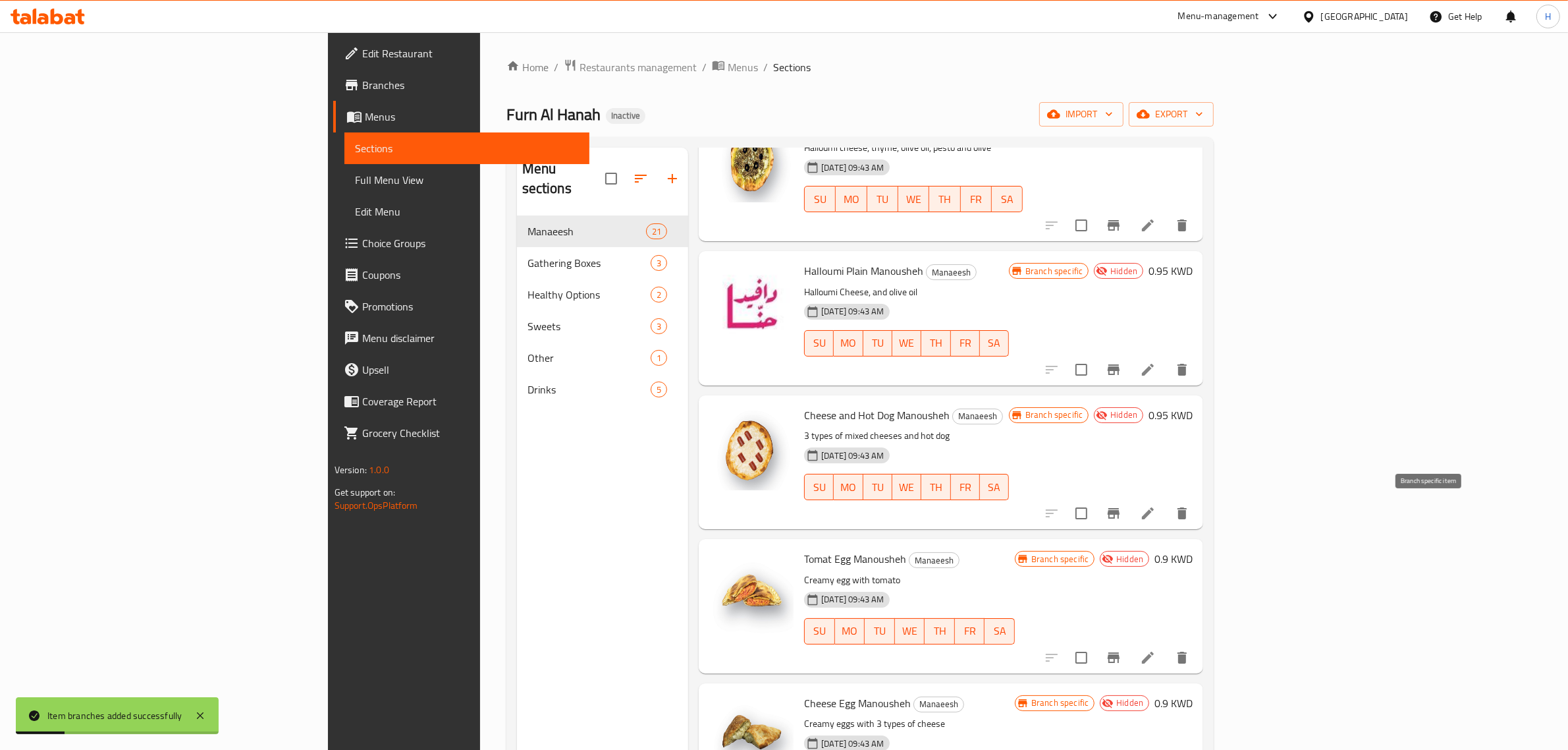
click at [1122, 508] on icon "Branch-specific-item" at bounding box center [1114, 514] width 16 height 16
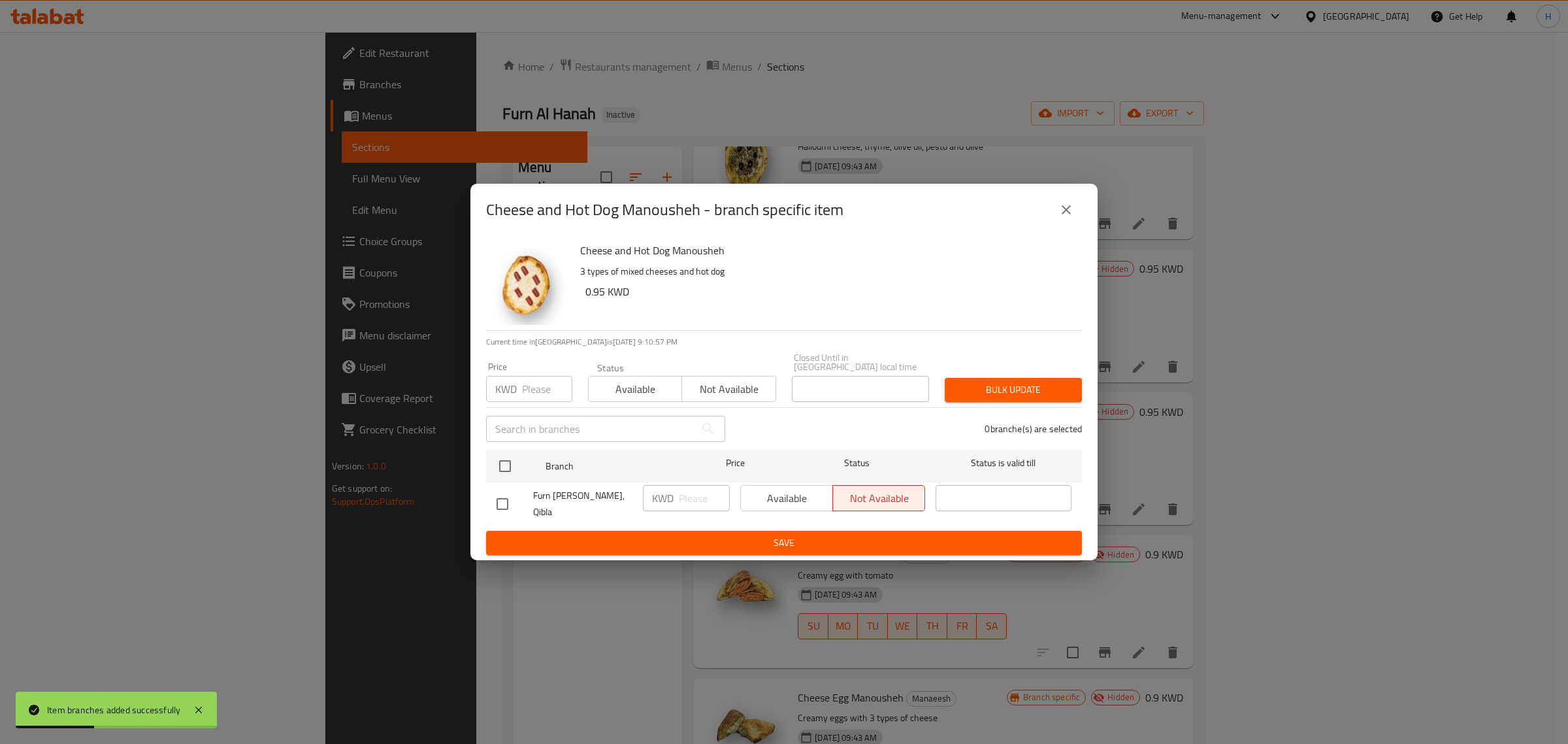
click at [716, 389] on span "Not available" at bounding box center [729, 389] width 83 height 19
click at [1062, 214] on icon "close" at bounding box center [1066, 210] width 9 height 9
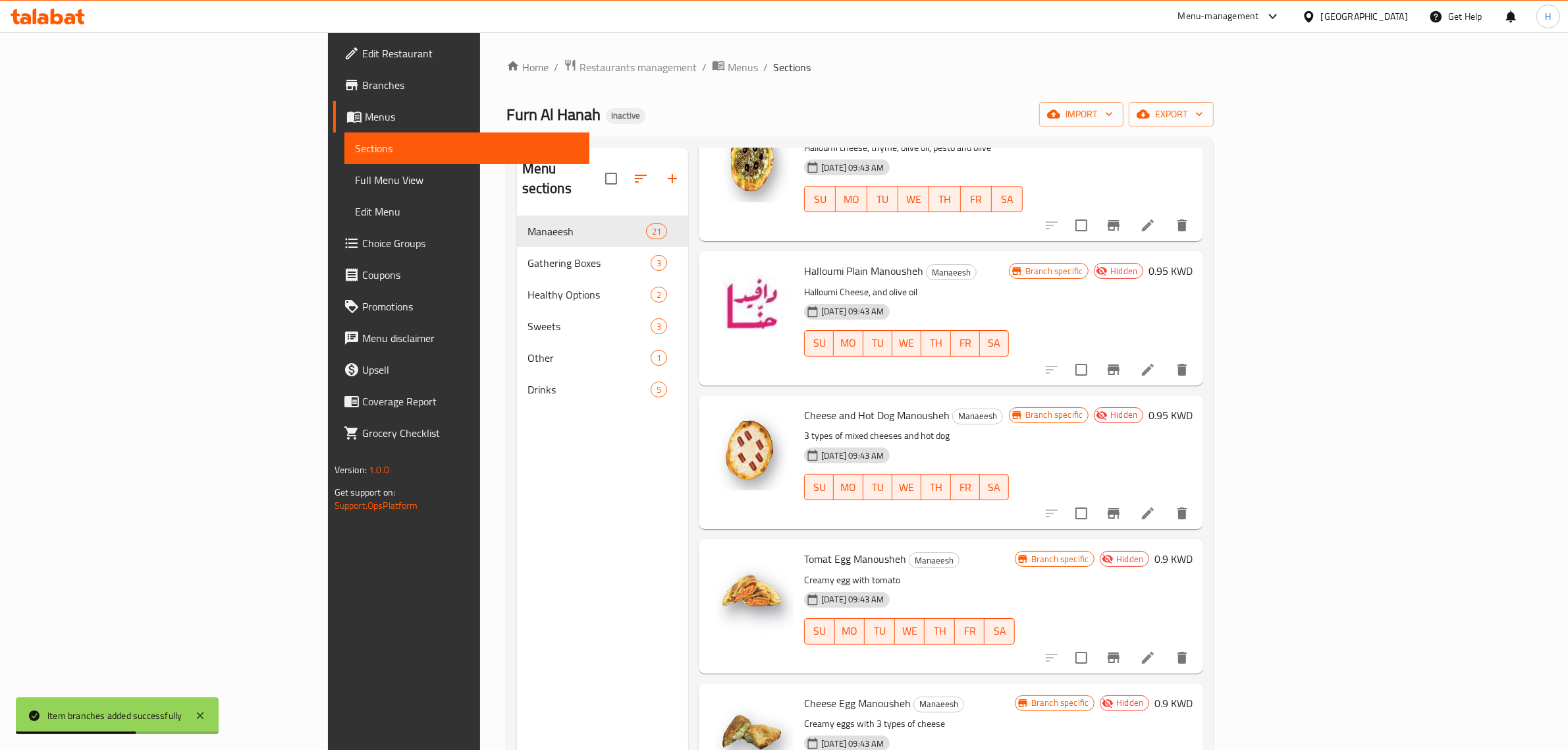
click at [1122, 660] on icon "Branch-specific-item" at bounding box center [1114, 657] width 16 height 16
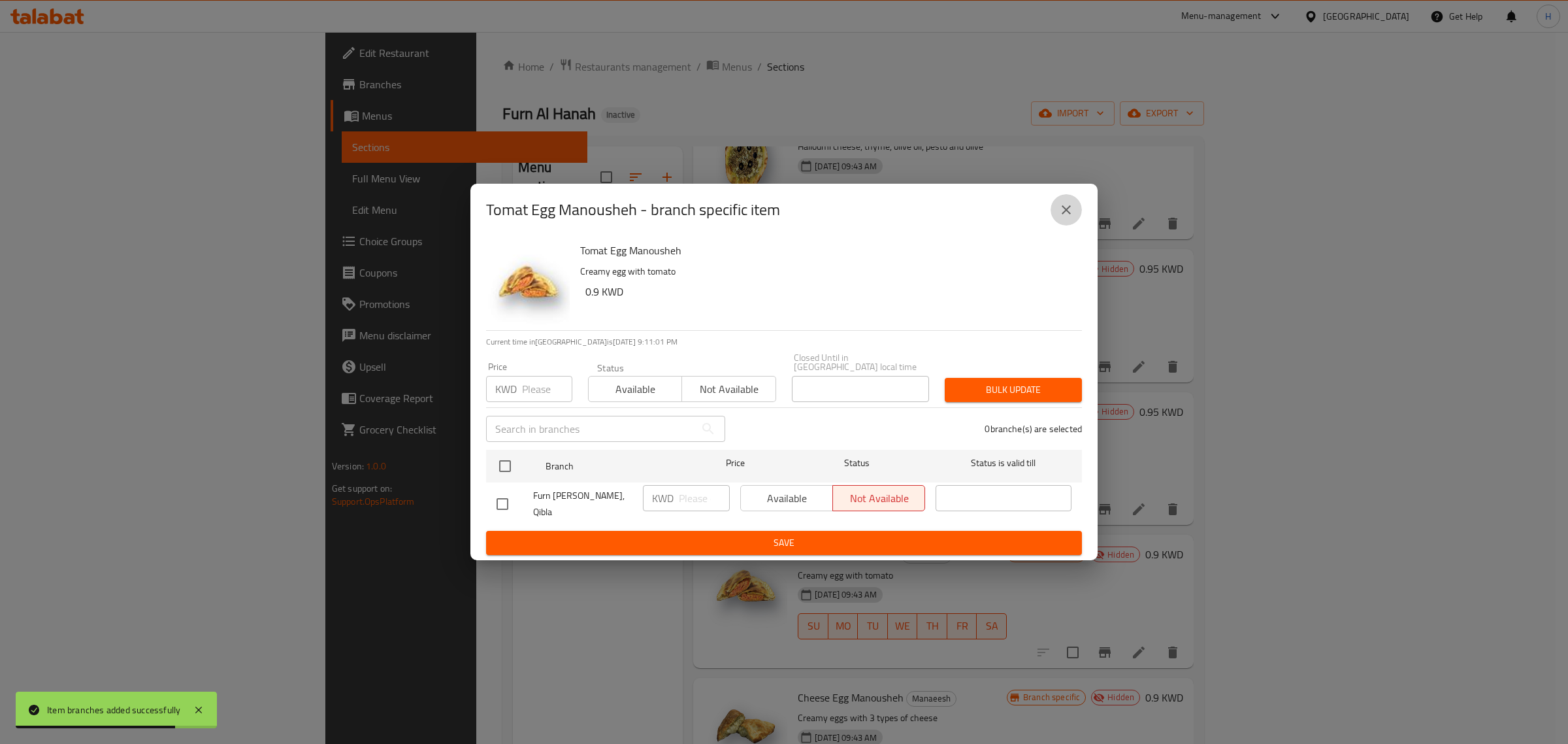
click at [1070, 218] on icon "close" at bounding box center [1067, 210] width 16 height 16
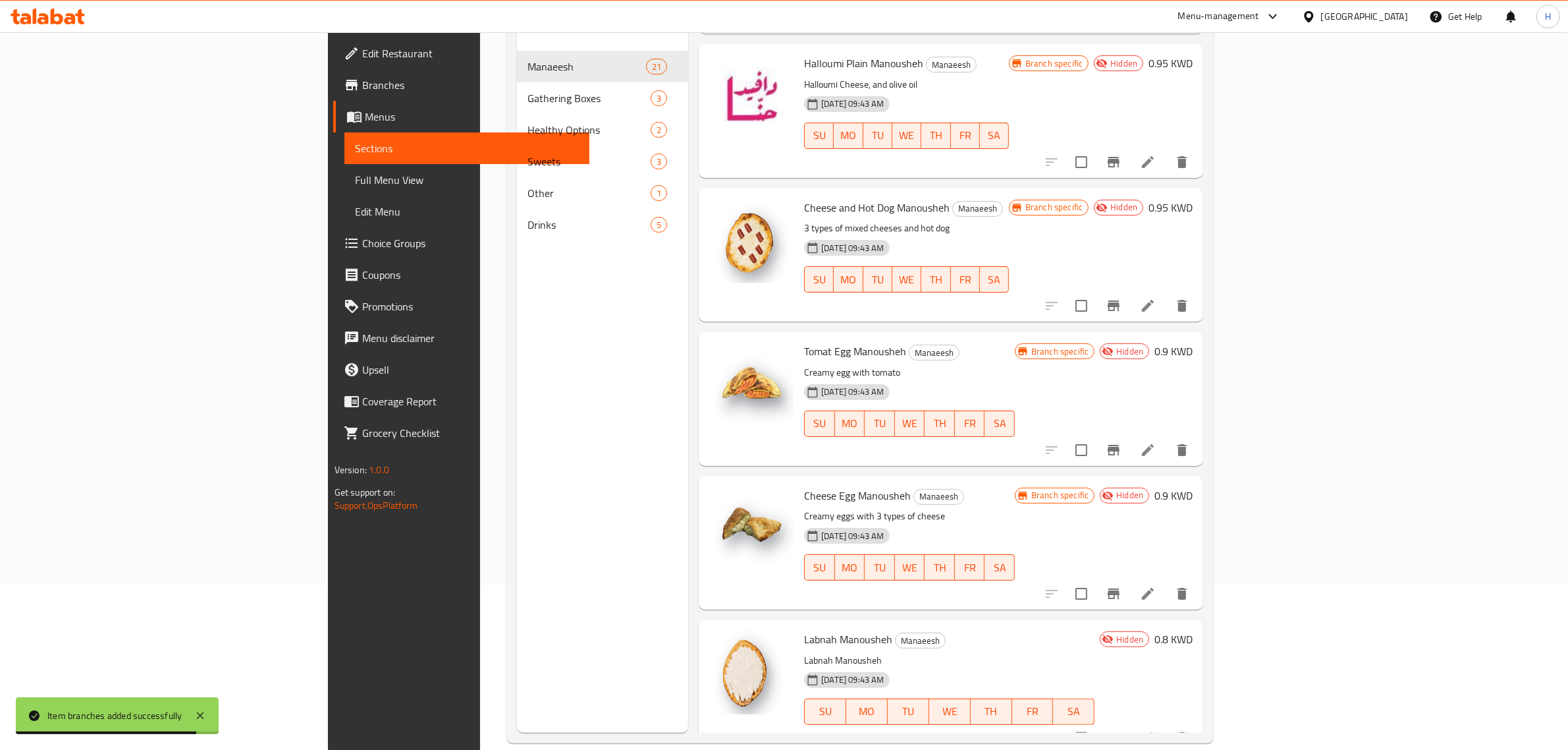
scroll to position [741, 0]
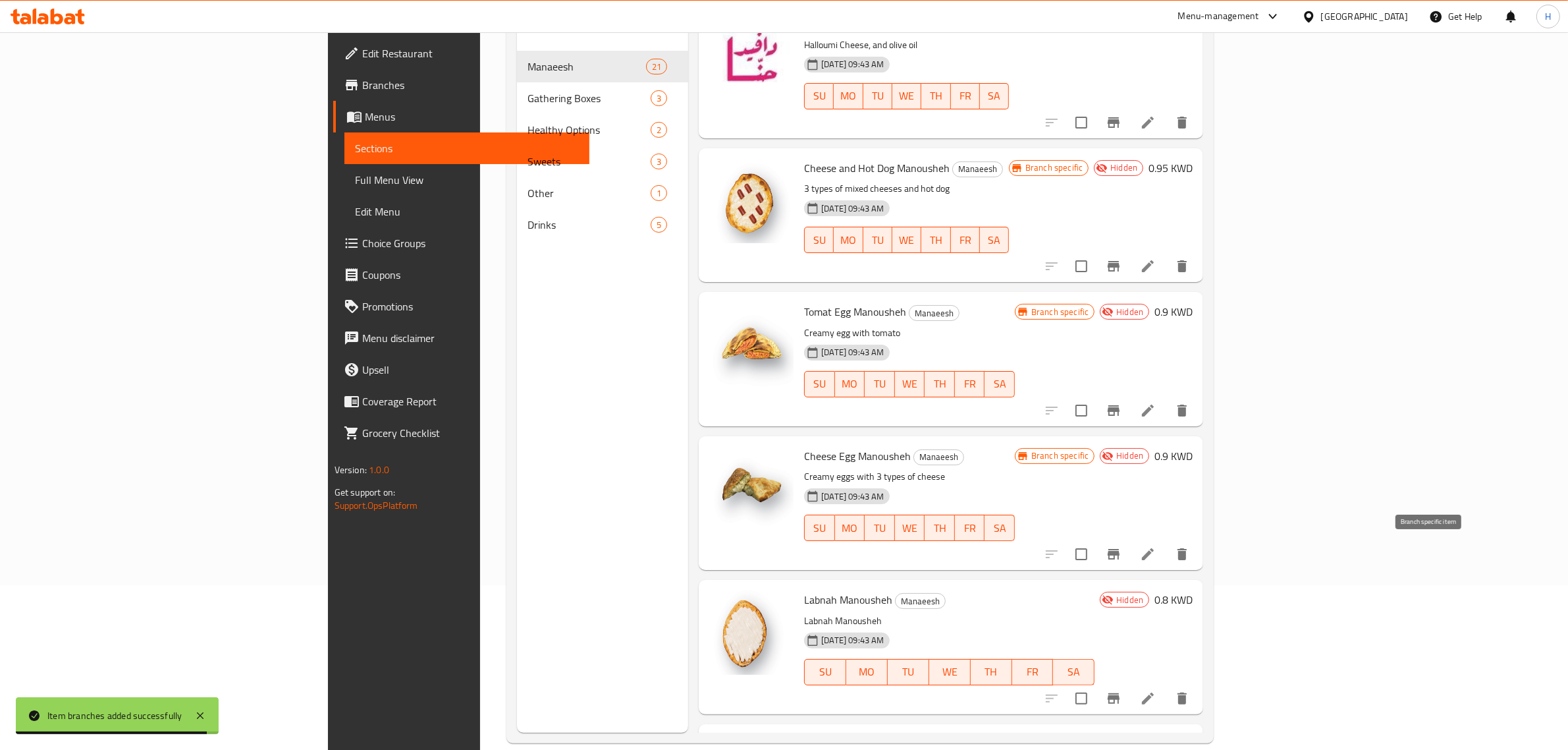
click at [1119, 558] on icon "Branch-specific-item" at bounding box center [1114, 554] width 12 height 10
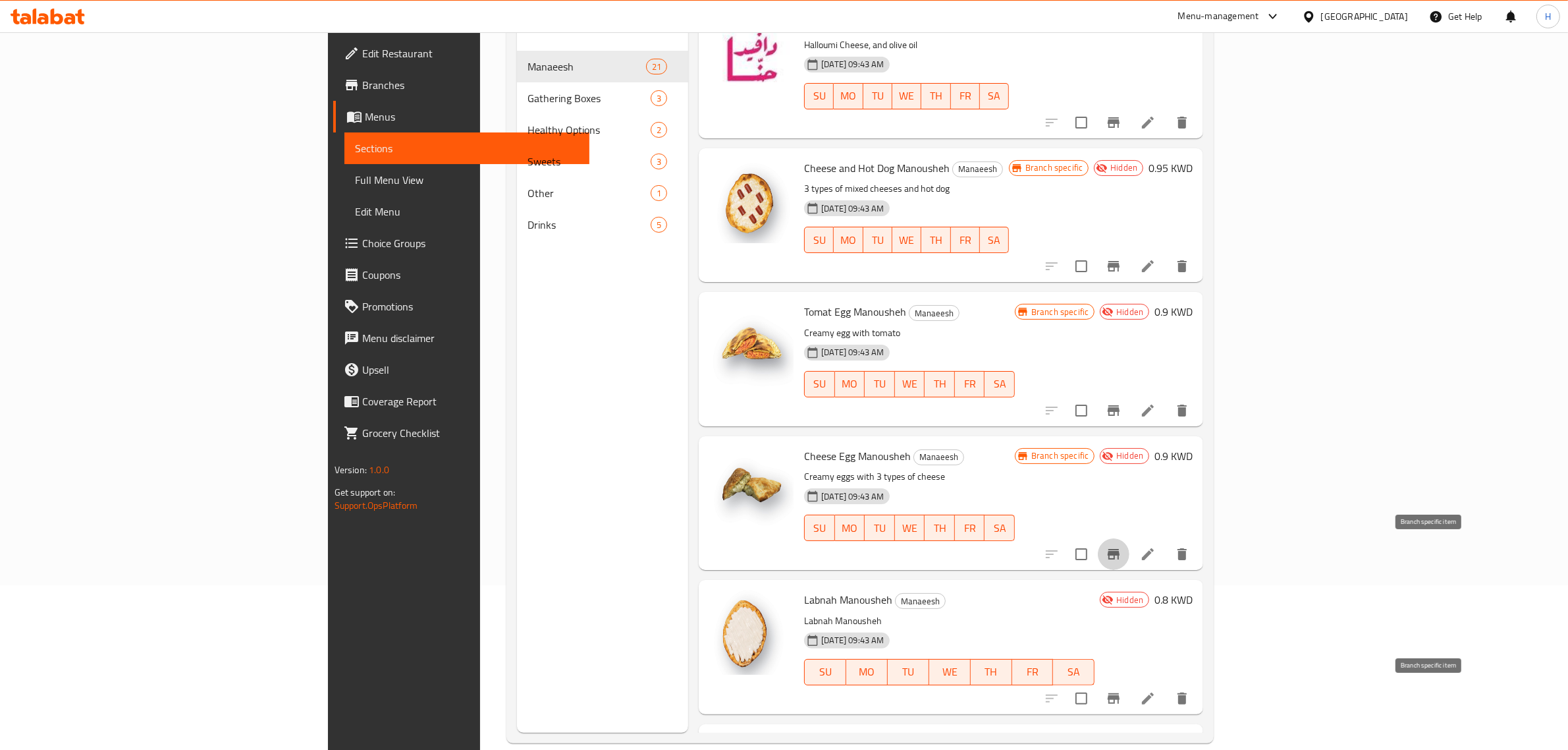
click at [1119, 697] on icon "Branch-specific-item" at bounding box center [1114, 698] width 12 height 10
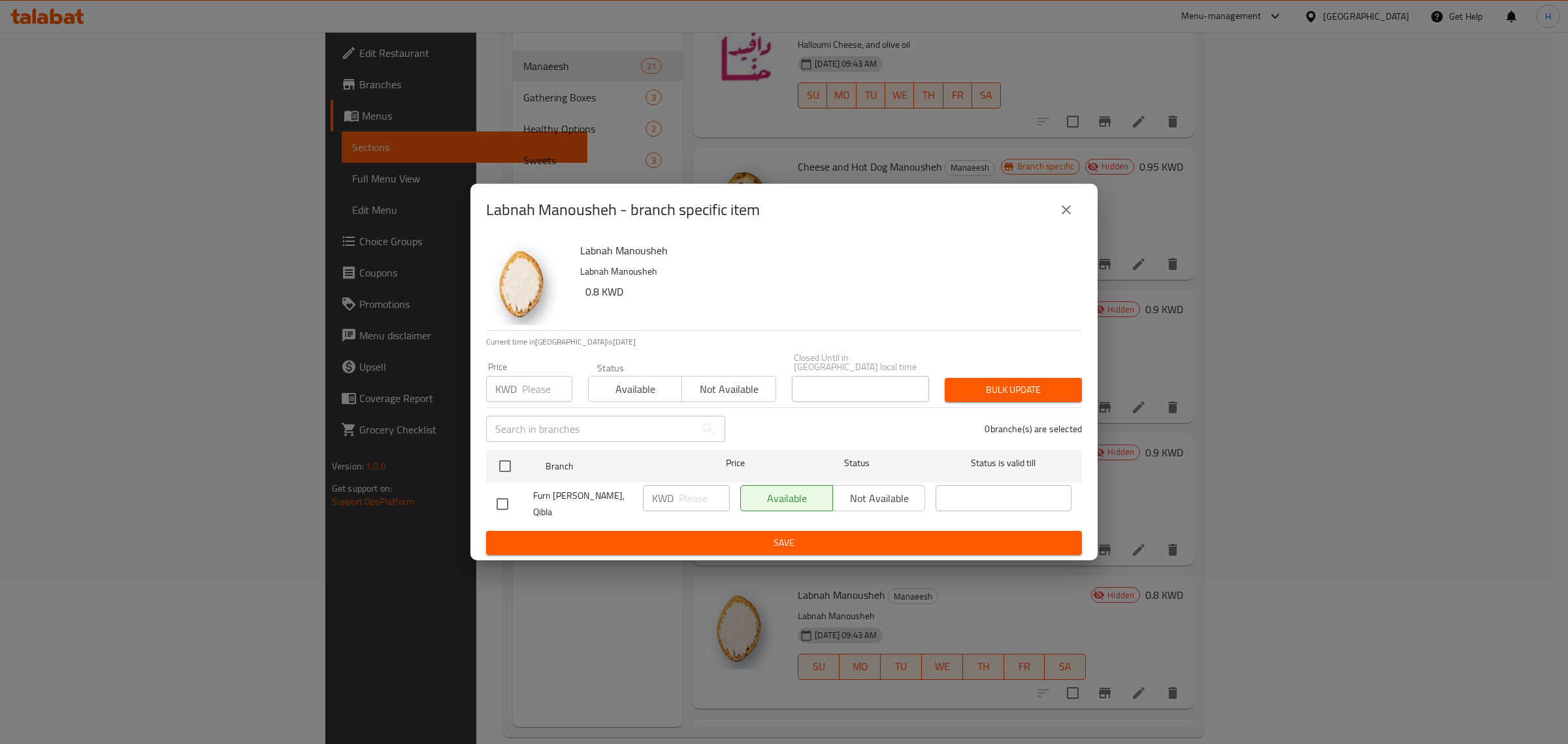
click at [725, 379] on button "Not available" at bounding box center [729, 389] width 94 height 26
click at [504, 474] on input "checkbox" at bounding box center [505, 466] width 27 height 28
checkbox input "true"
click at [1065, 382] on span "Bulk update" at bounding box center [1013, 389] width 116 height 17
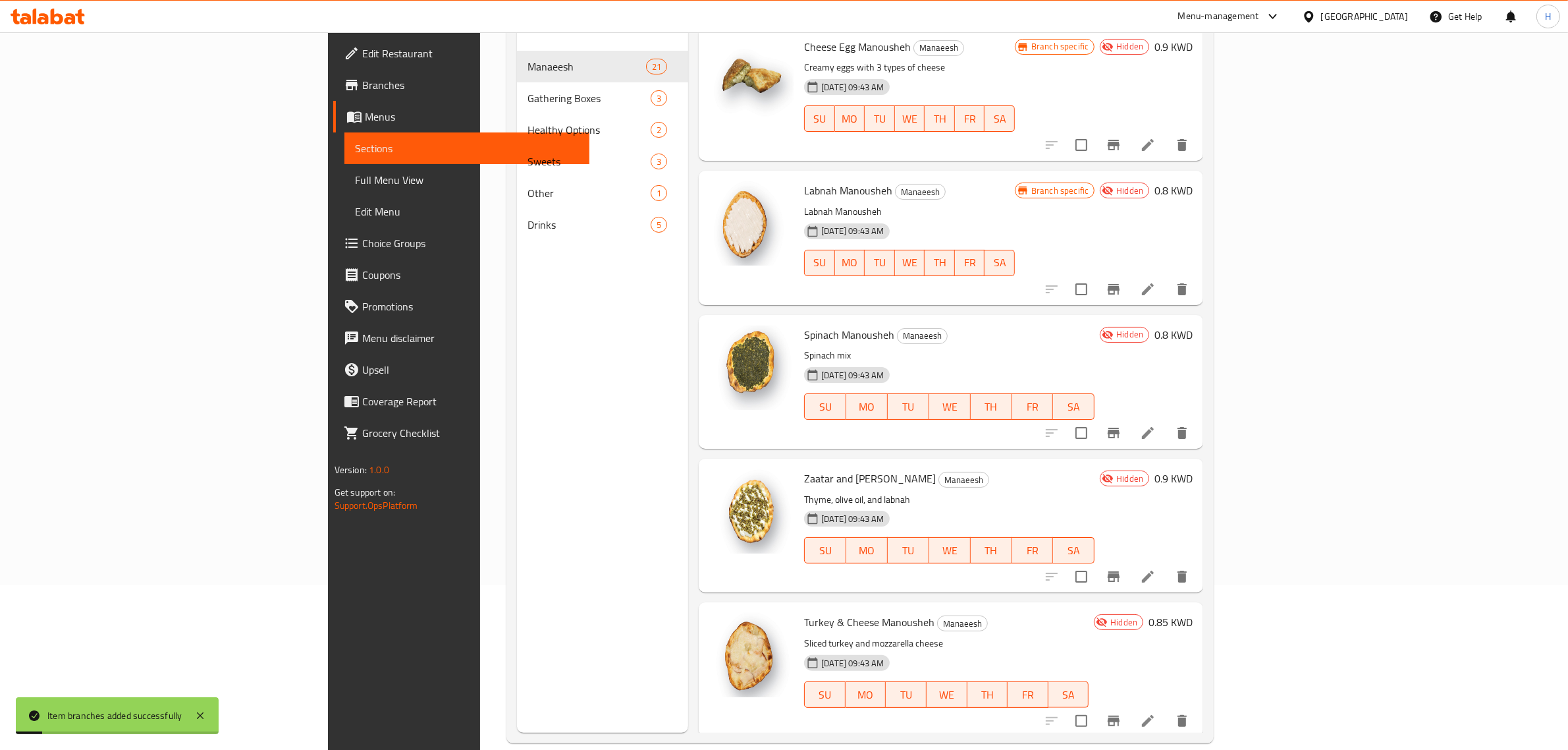
scroll to position [1153, 0]
click at [1119, 435] on icon "Branch-specific-item" at bounding box center [1114, 430] width 12 height 10
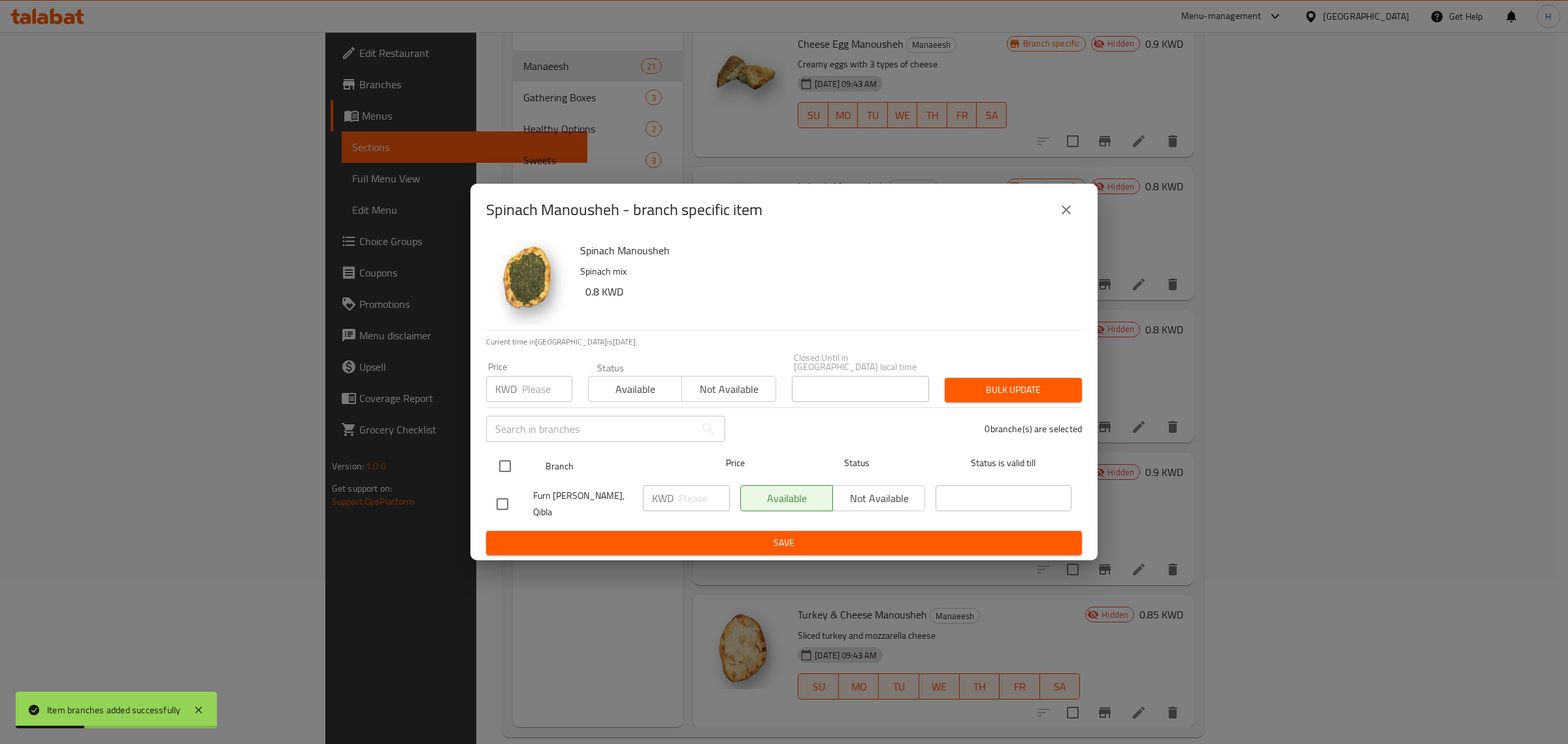
click at [493, 468] on input "checkbox" at bounding box center [505, 466] width 27 height 28
checkbox input "true"
click at [720, 397] on span "Not available" at bounding box center [729, 389] width 83 height 19
click at [978, 395] on span "Bulk update" at bounding box center [1013, 389] width 116 height 17
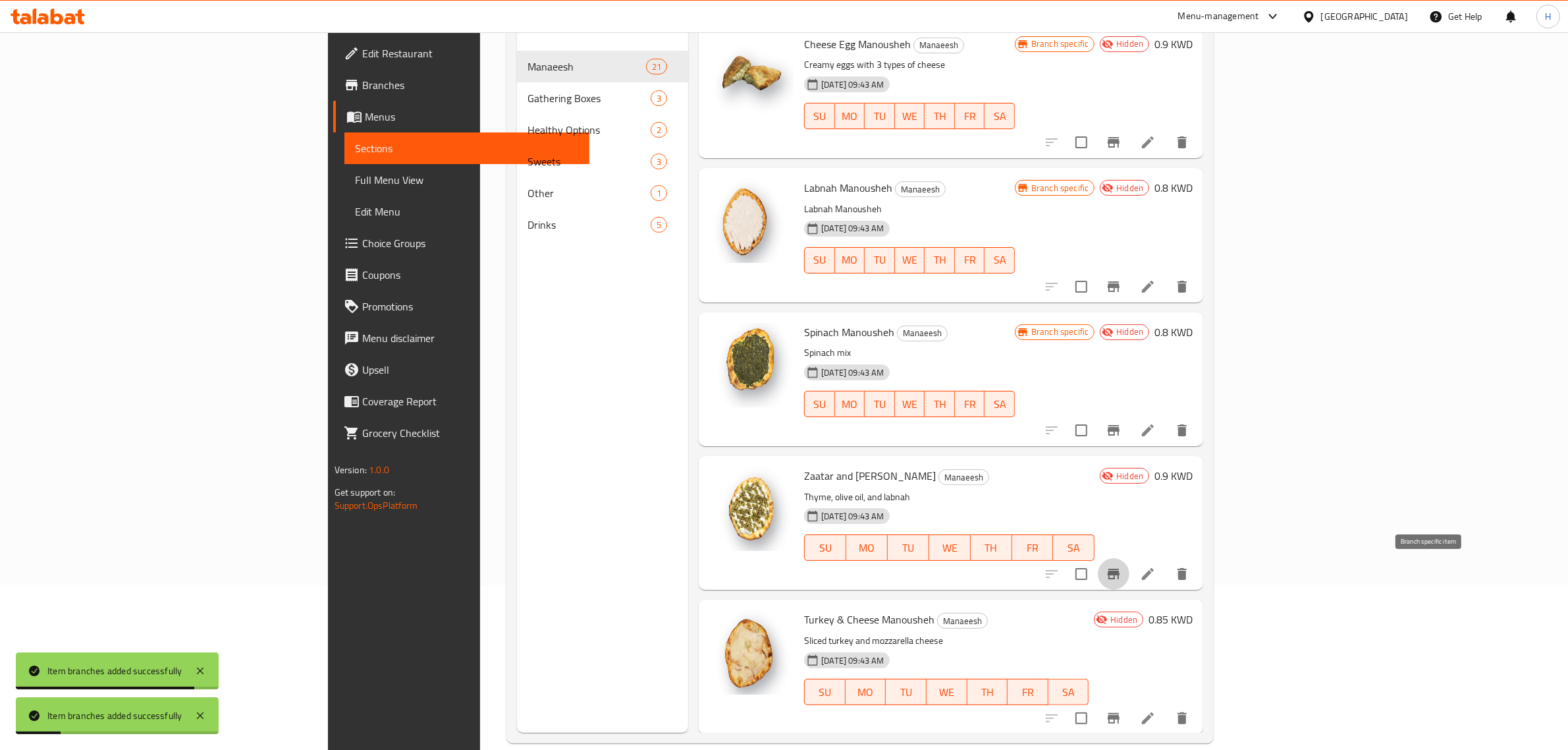
click at [1119, 571] on icon "Branch-specific-item" at bounding box center [1114, 573] width 12 height 10
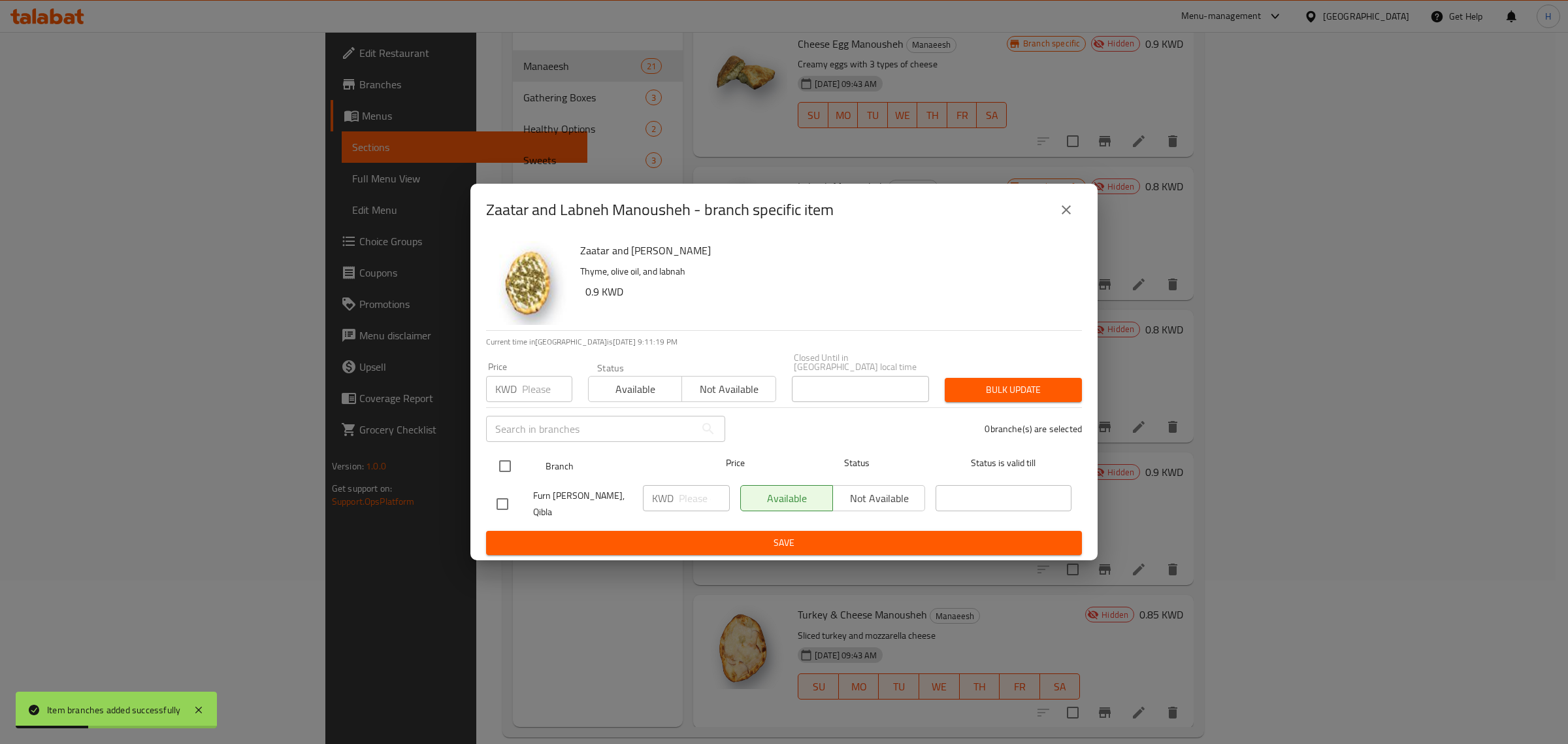
click at [502, 466] on input "checkbox" at bounding box center [505, 466] width 27 height 28
checkbox input "true"
click at [753, 388] on span "Not available" at bounding box center [729, 389] width 83 height 19
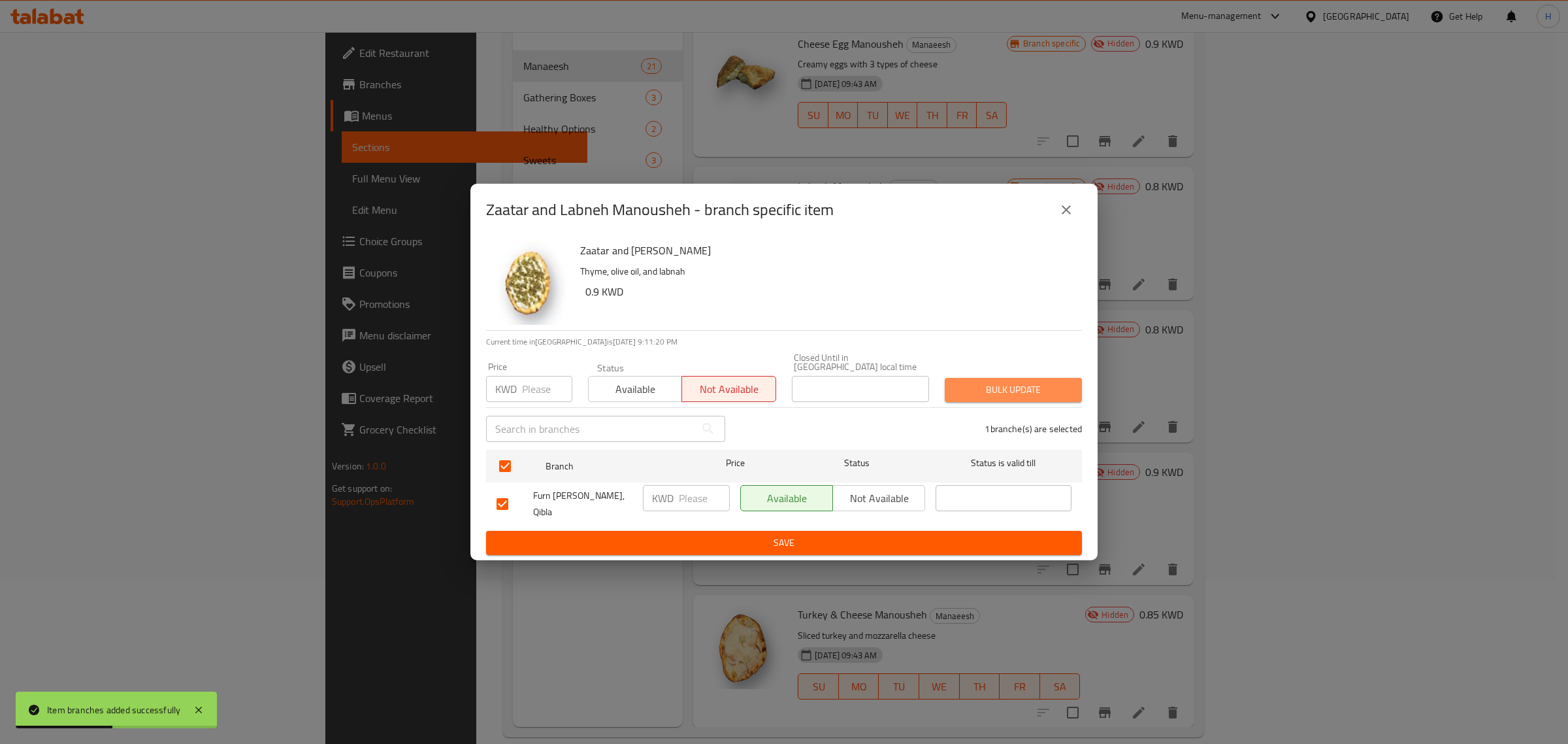
click at [1001, 388] on span "Bulk update" at bounding box center [1013, 389] width 116 height 17
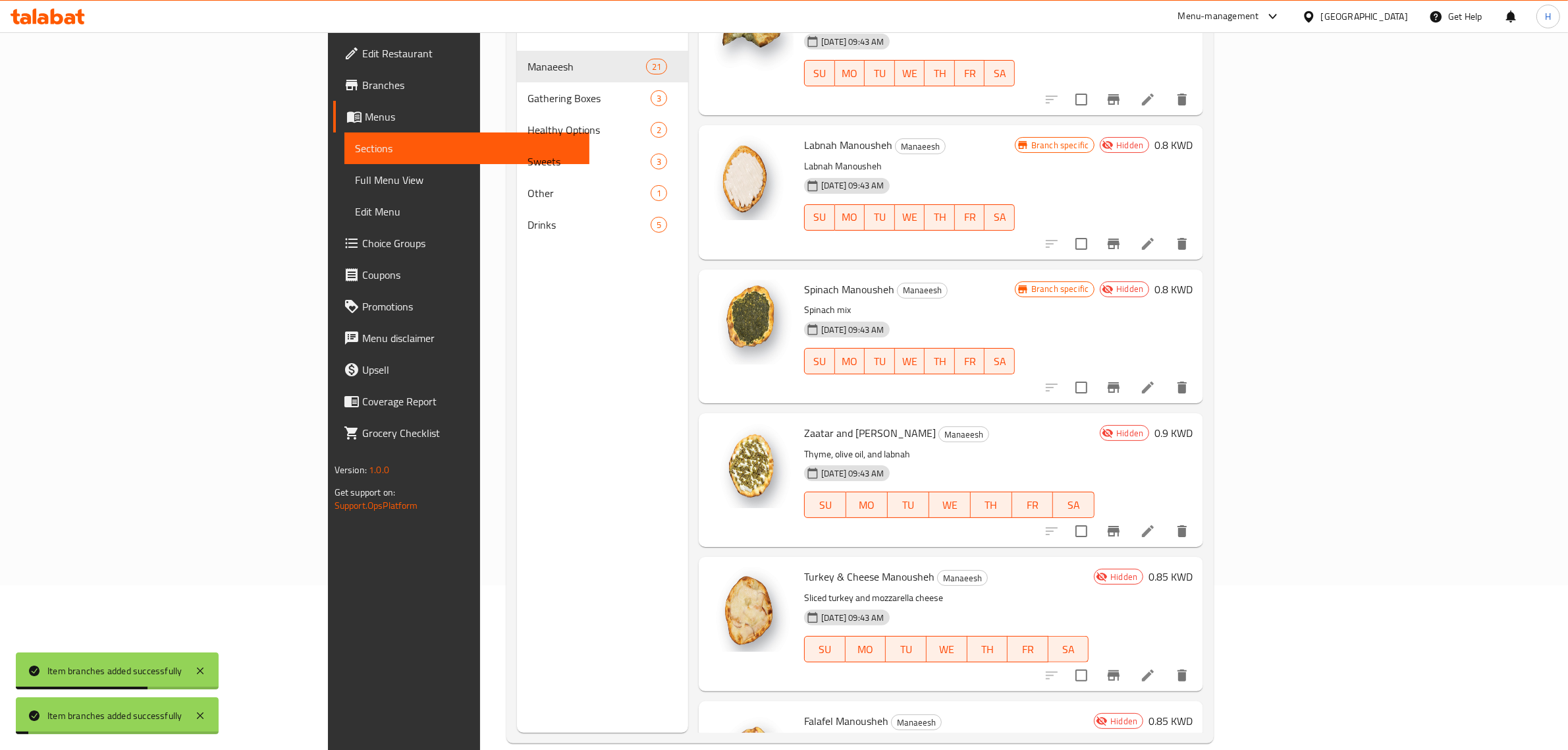
scroll to position [1318, 0]
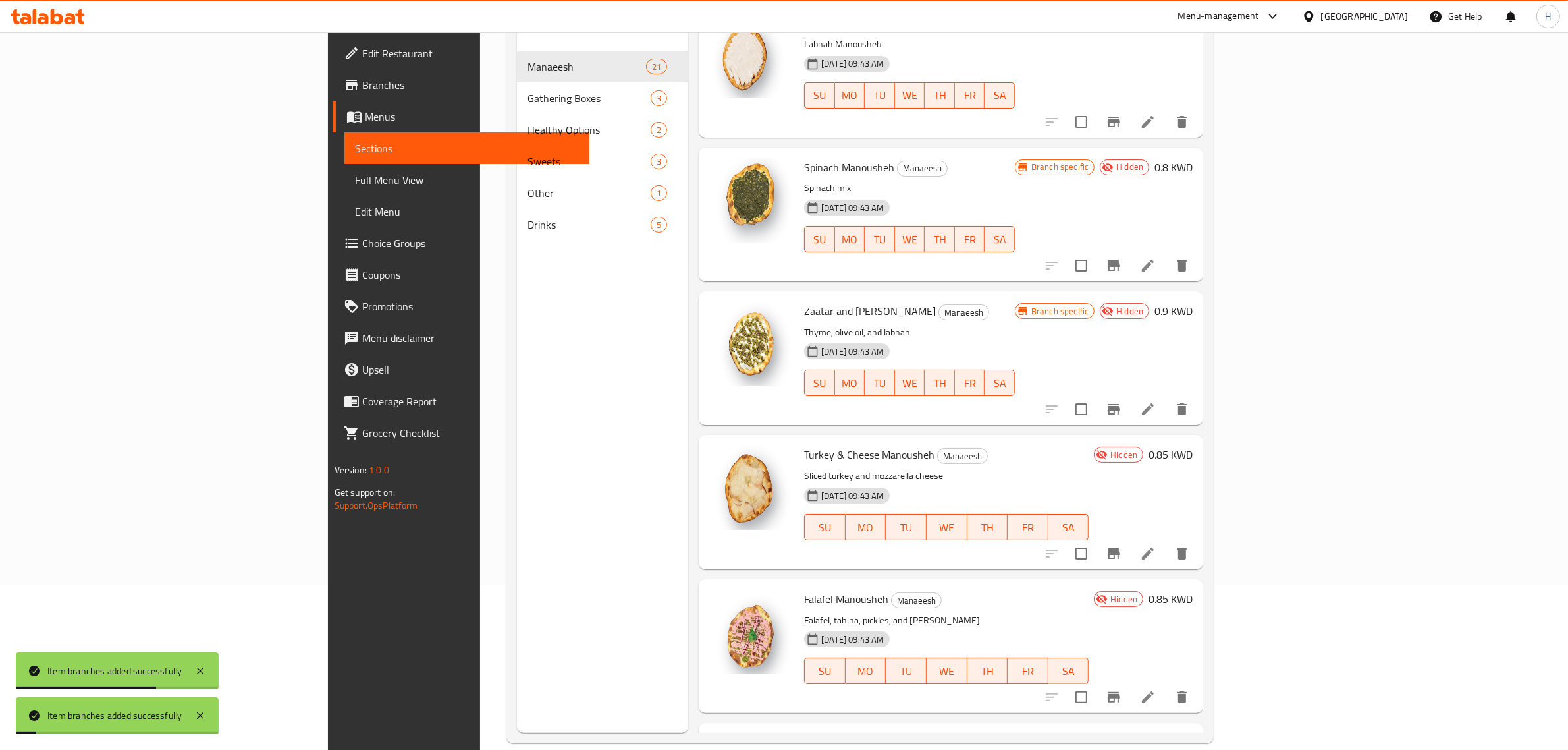
click at [1122, 554] on icon "Branch-specific-item" at bounding box center [1114, 554] width 16 height 16
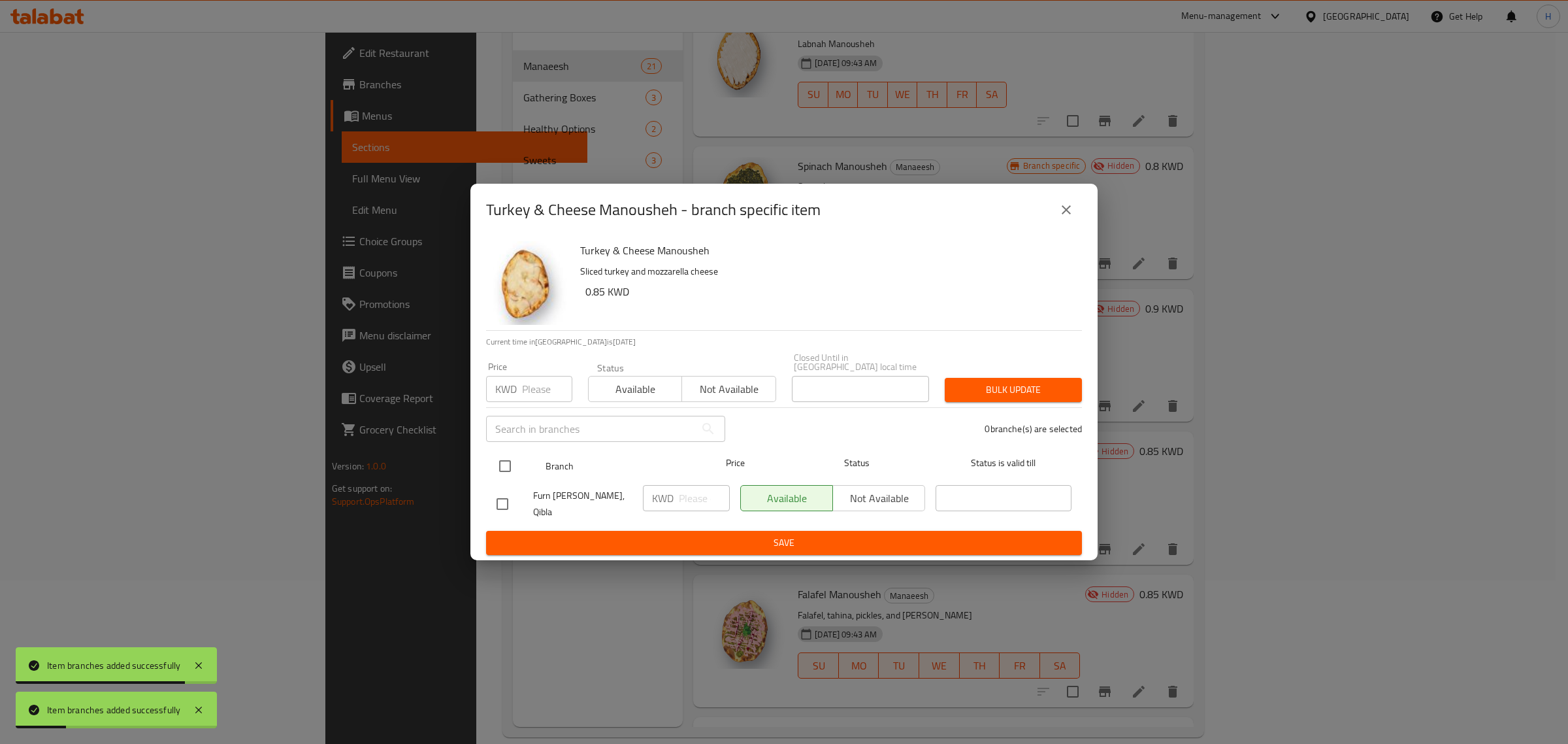
click at [499, 465] on input "checkbox" at bounding box center [505, 466] width 27 height 28
checkbox input "true"
click at [733, 393] on span "Not available" at bounding box center [729, 389] width 83 height 19
click at [995, 389] on span "Bulk update" at bounding box center [1013, 389] width 116 height 17
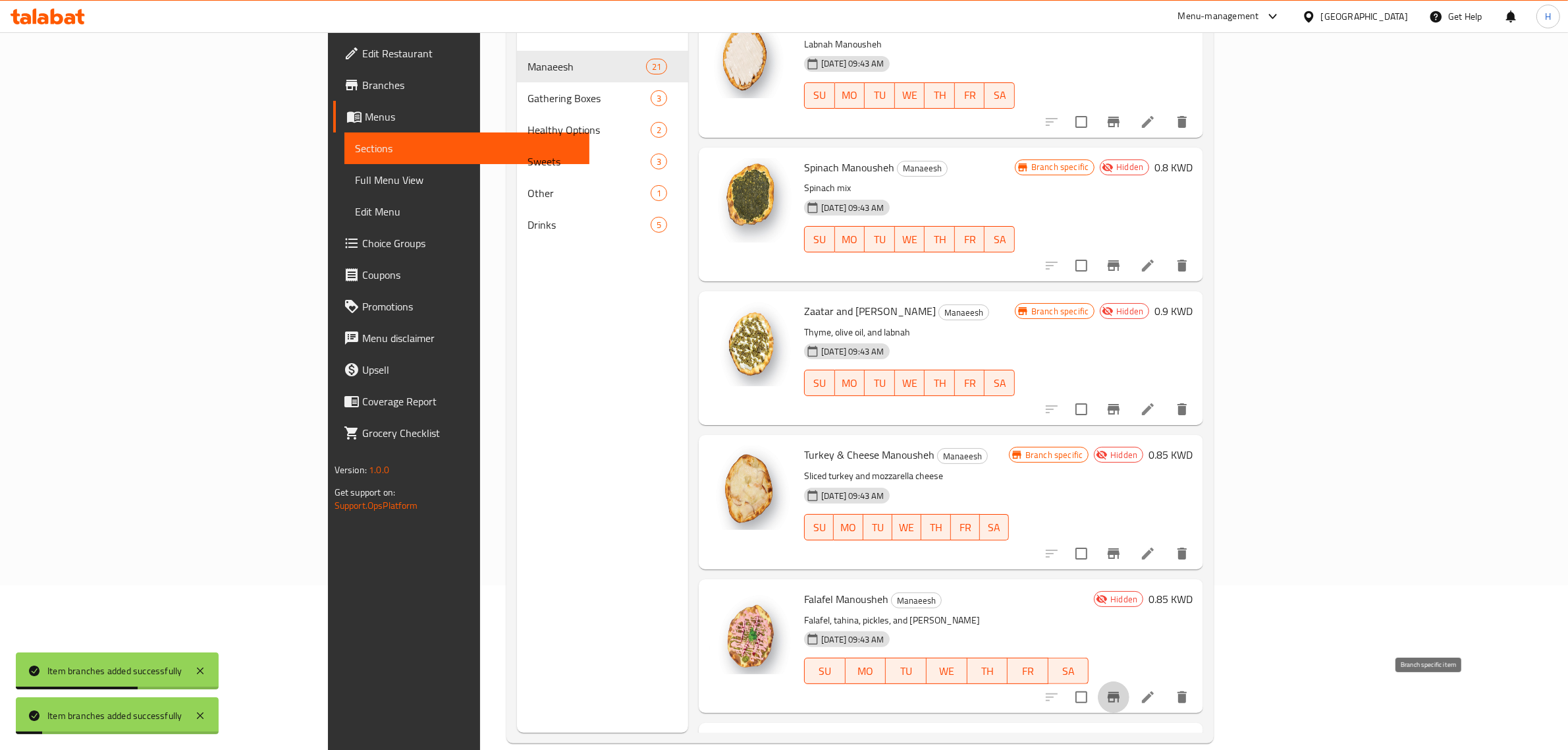
click at [1122, 690] on icon "Branch-specific-item" at bounding box center [1114, 697] width 16 height 16
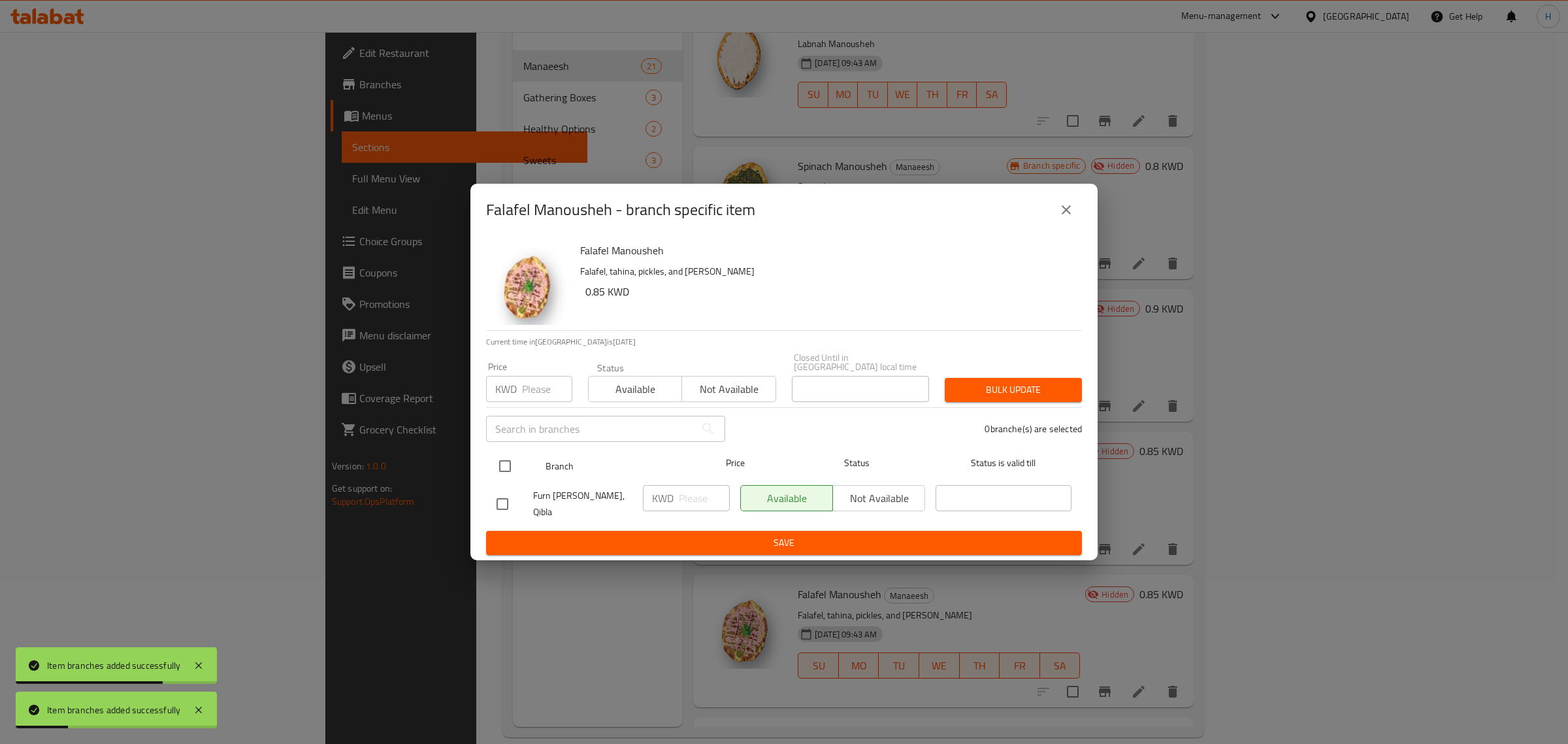
click at [504, 471] on input "checkbox" at bounding box center [505, 466] width 27 height 28
checkbox input "true"
click at [738, 386] on span "Not available" at bounding box center [729, 389] width 83 height 19
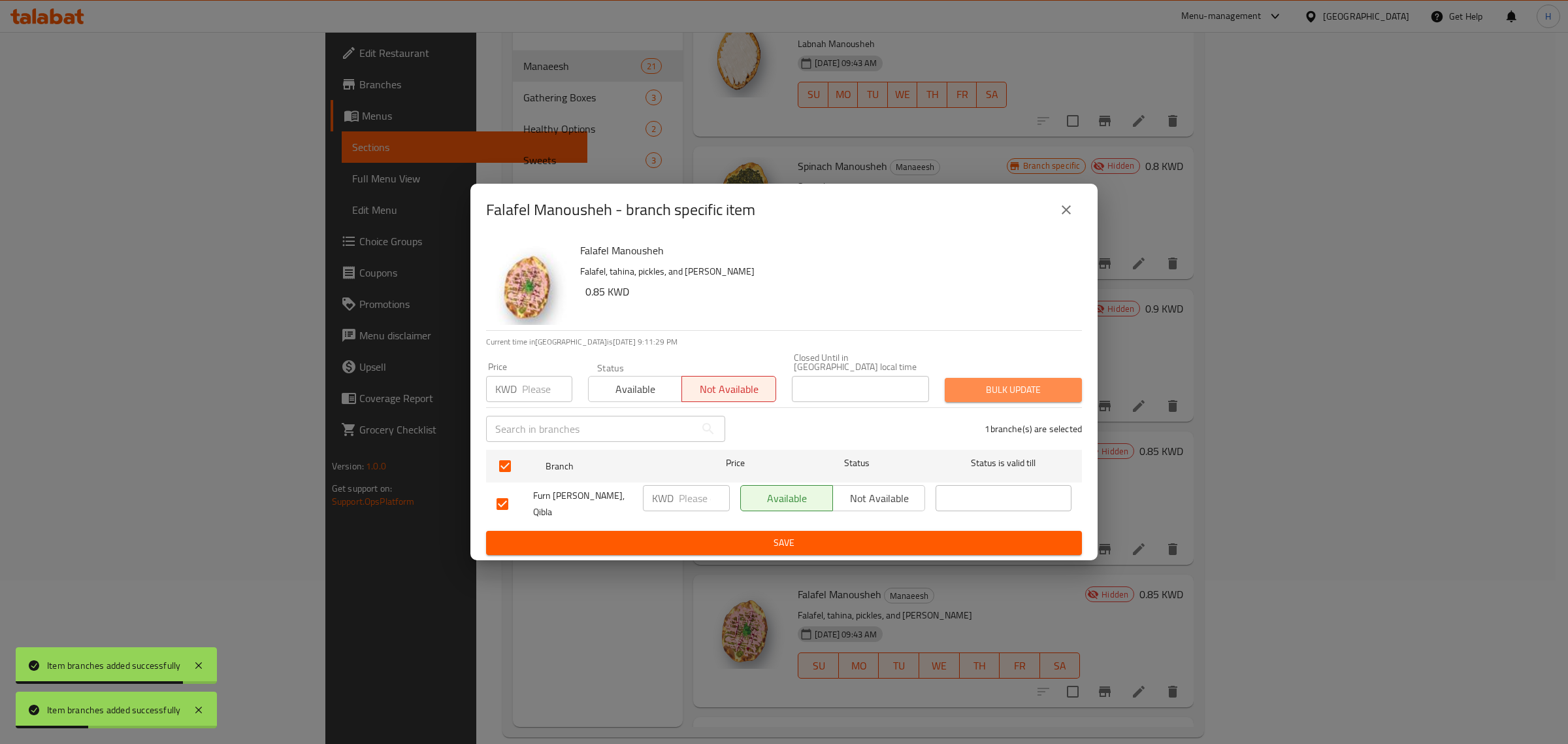
click at [1033, 392] on span "Bulk update" at bounding box center [1013, 389] width 116 height 17
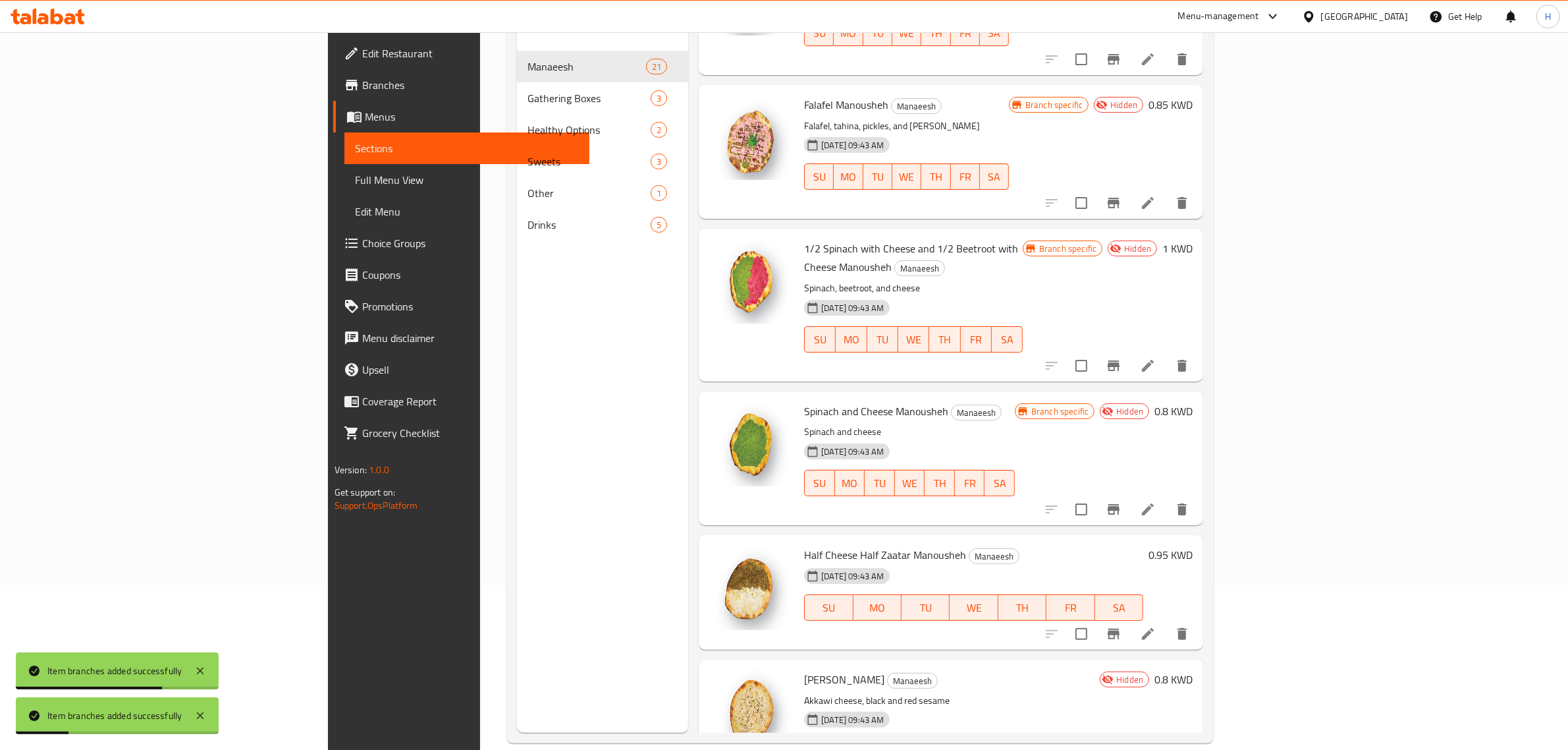
scroll to position [1894, 0]
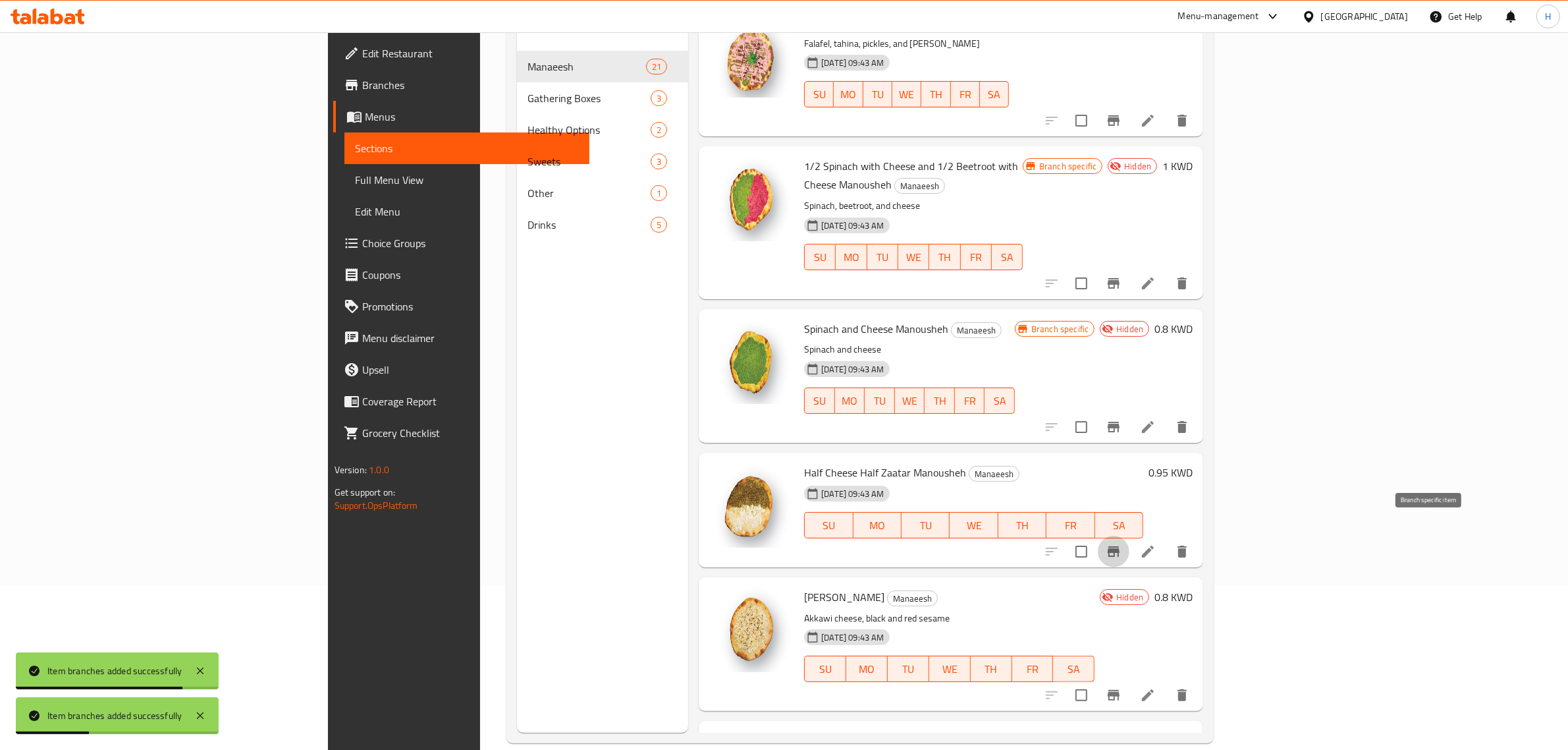
click at [1122, 544] on icon "Branch-specific-item" at bounding box center [1114, 552] width 16 height 16
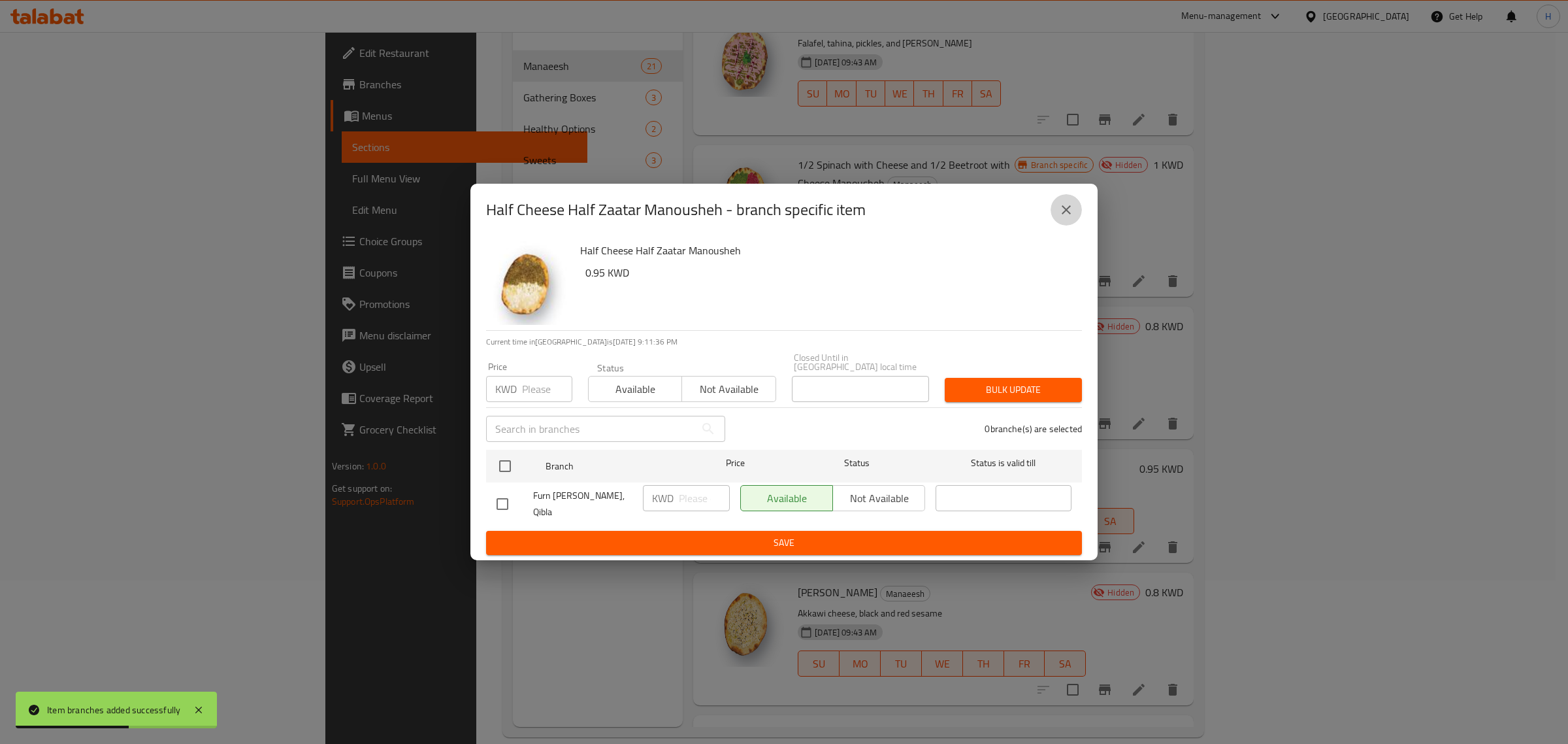
click at [1069, 211] on button "close" at bounding box center [1066, 209] width 31 height 31
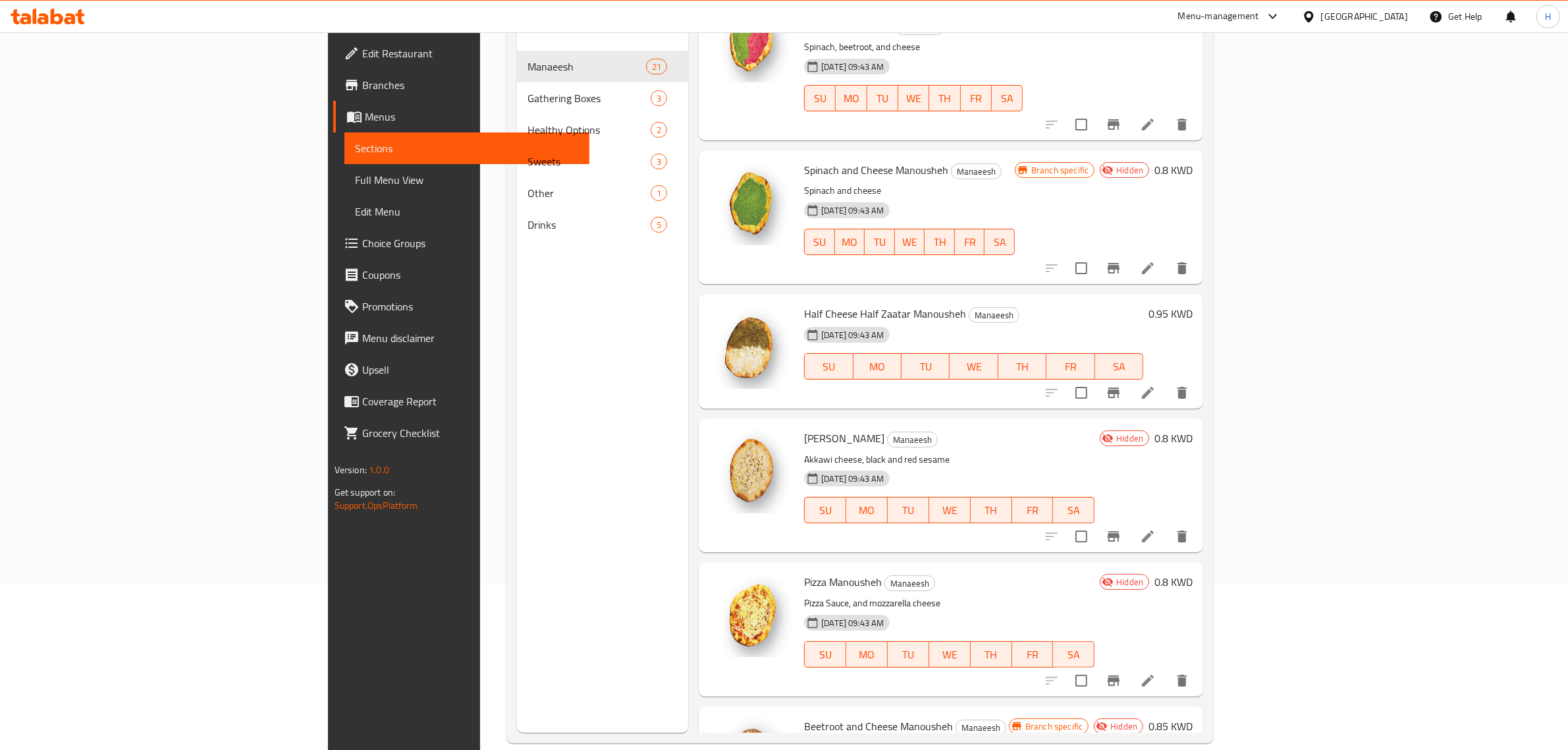
scroll to position [2059, 0]
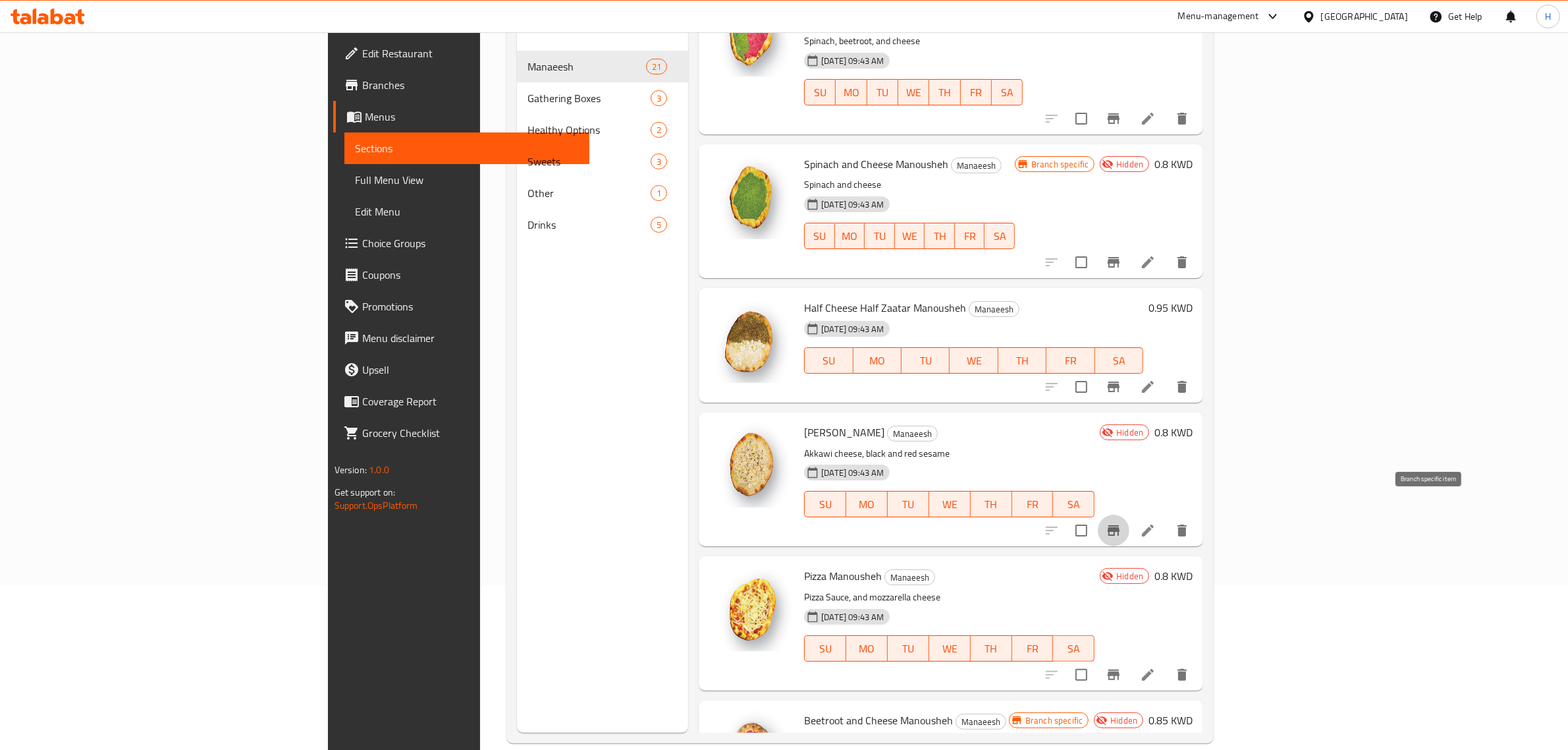
click at [1119, 525] on icon "Branch-specific-item" at bounding box center [1114, 530] width 12 height 10
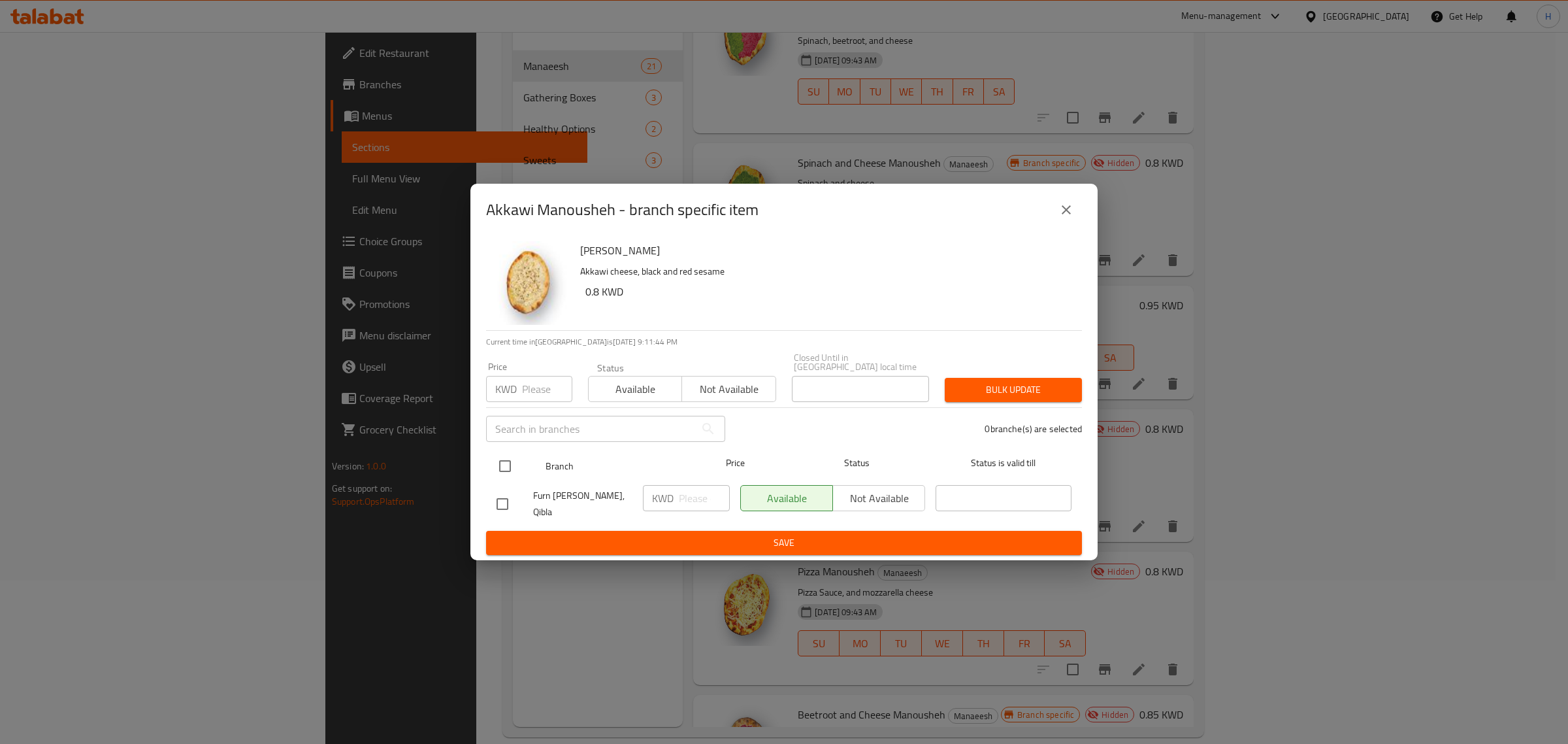
click at [503, 465] on input "checkbox" at bounding box center [505, 466] width 27 height 28
checkbox input "true"
click at [727, 394] on span "Not available" at bounding box center [729, 389] width 83 height 19
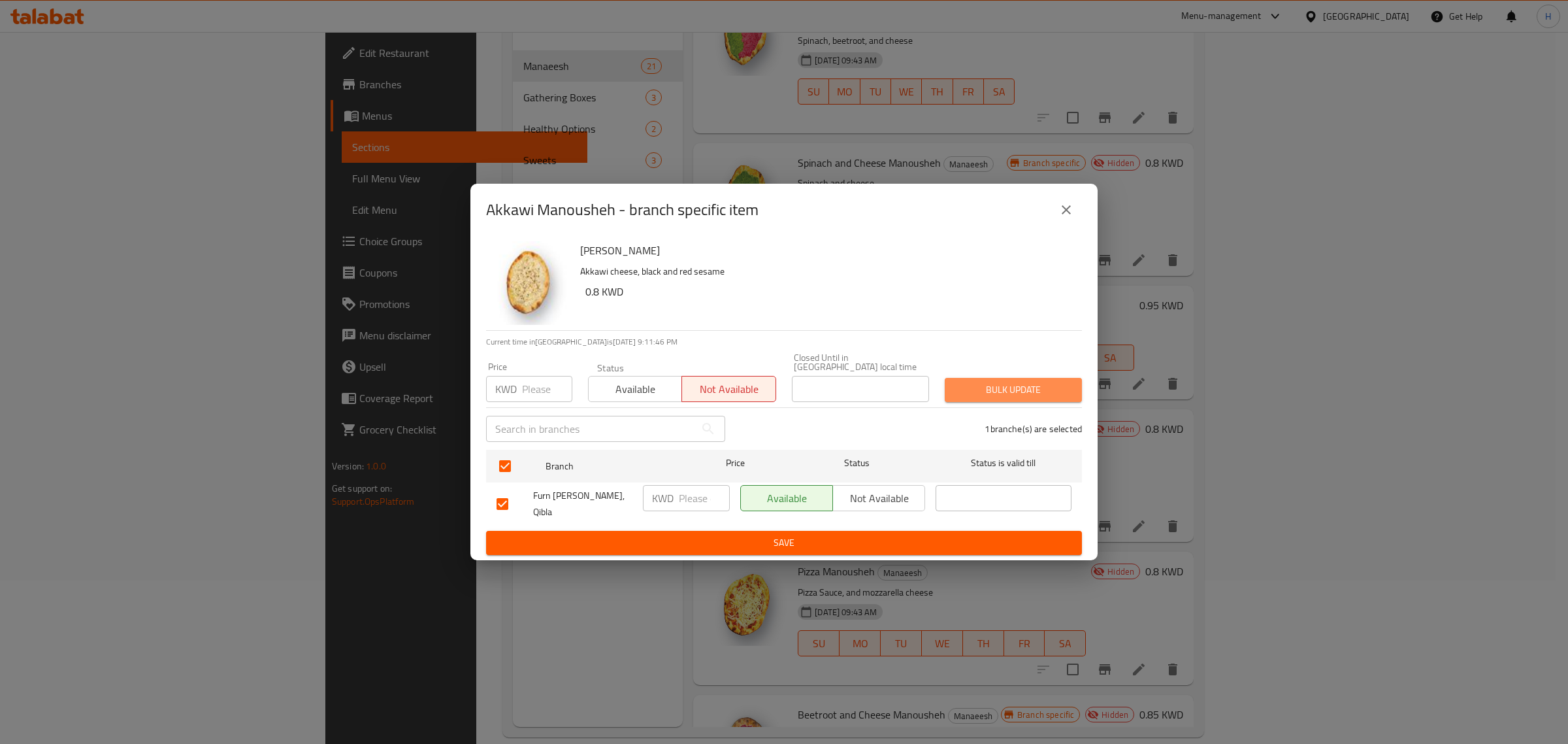
click at [1016, 400] on button "Bulk update" at bounding box center [1014, 389] width 137 height 24
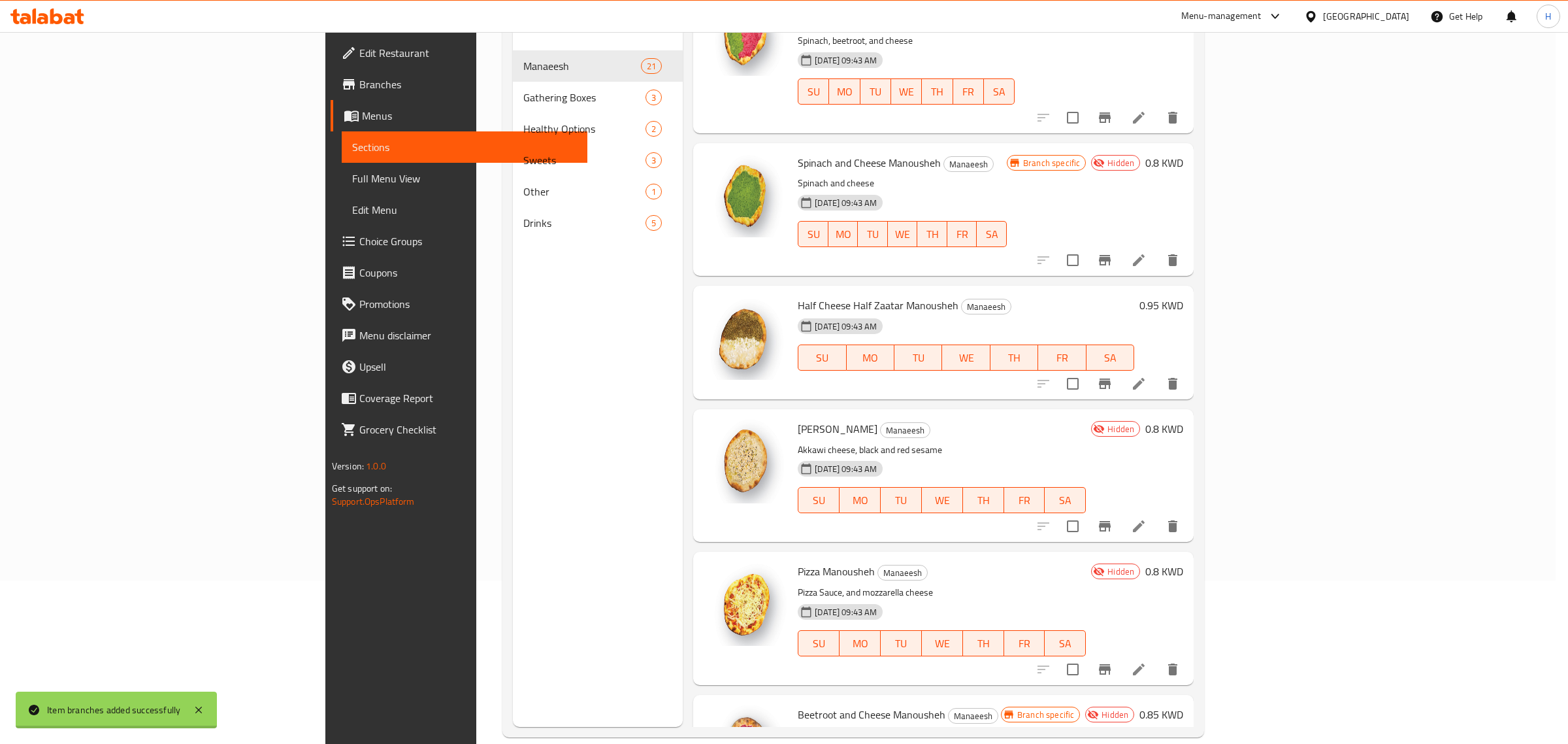
click at [1415, 580] on body "Item branches added successfully ​ Menu-management Kuwait Get Help H Edit Resta…" at bounding box center [784, 224] width 1568 height 711
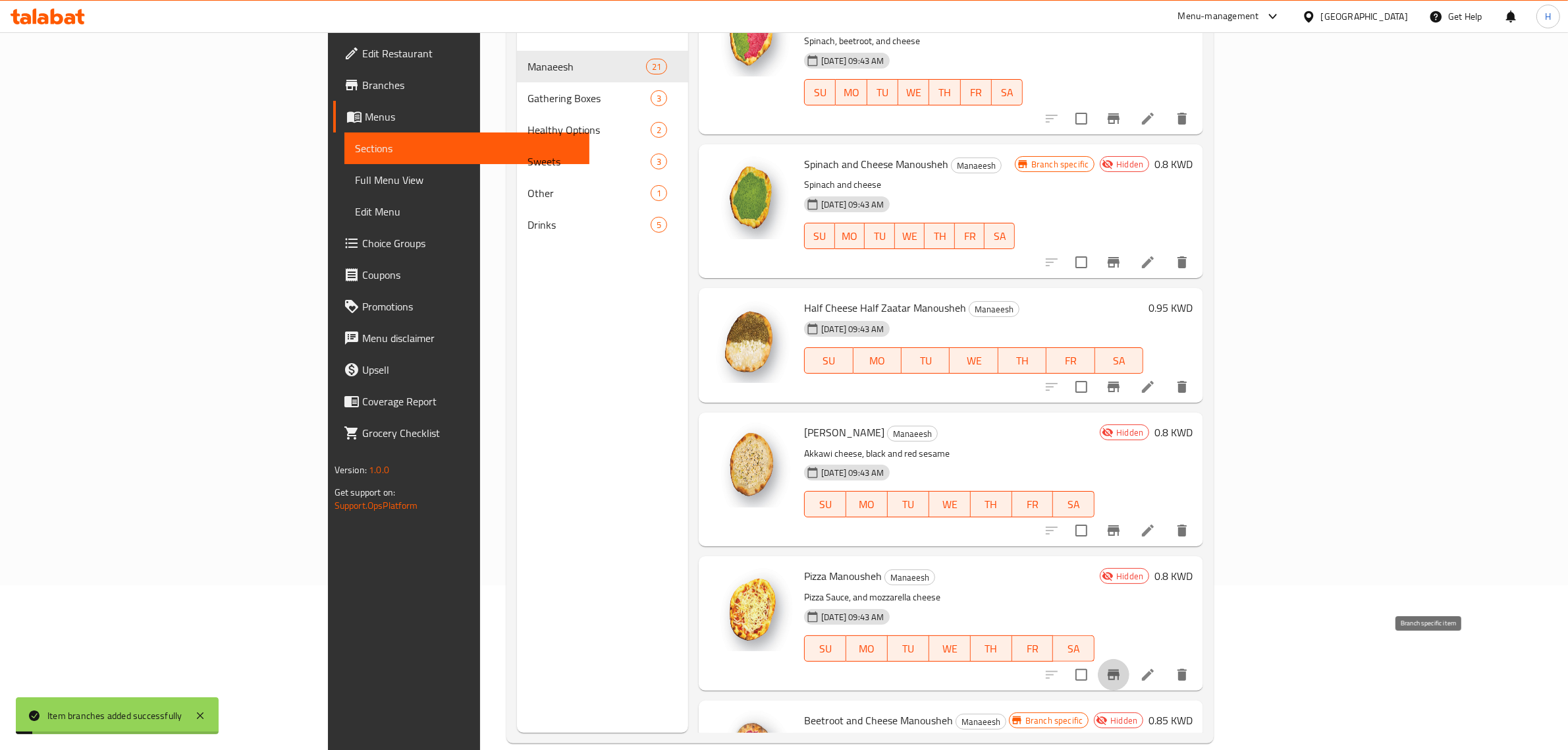
click at [1122, 667] on icon "Branch-specific-item" at bounding box center [1114, 675] width 16 height 16
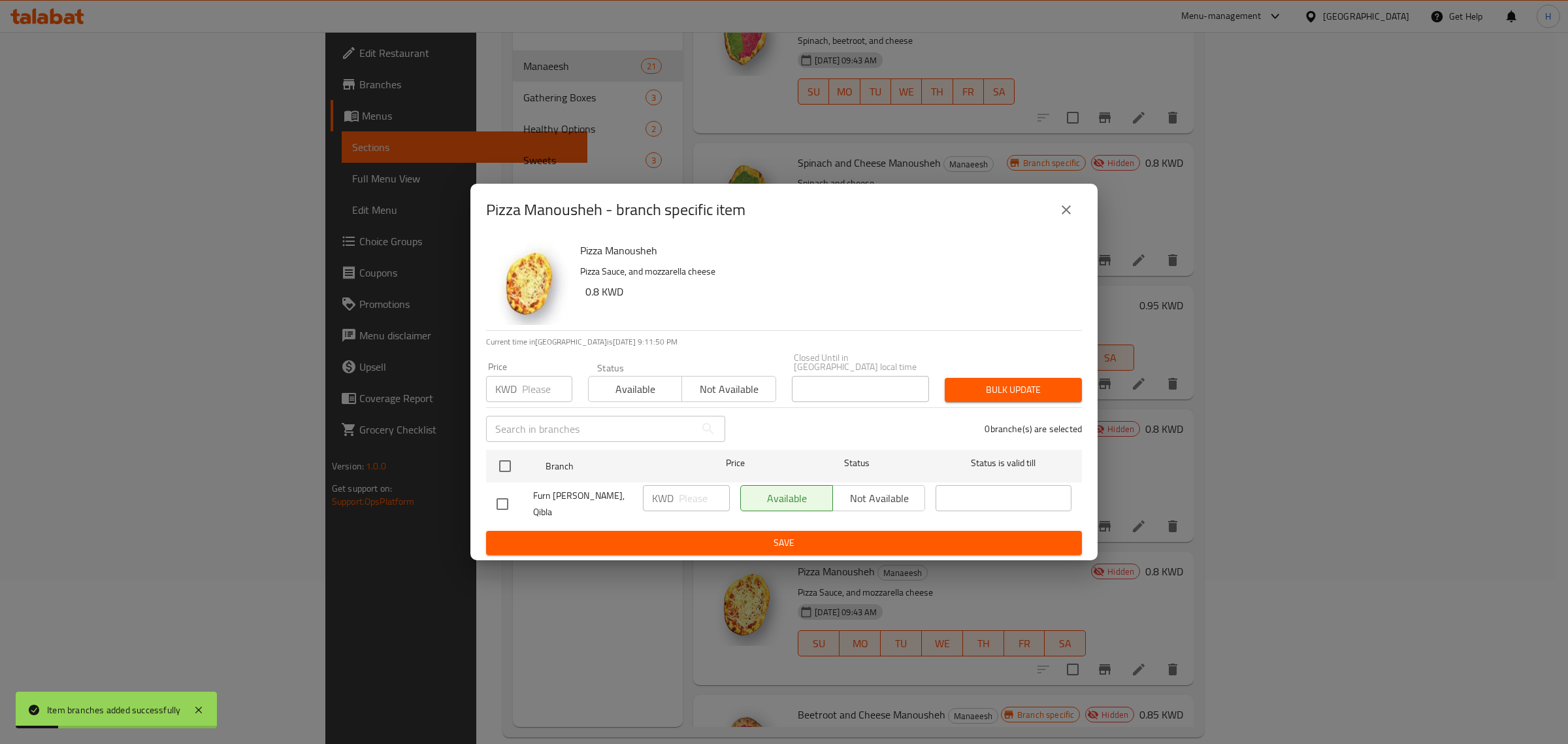
drag, startPoint x: 497, startPoint y: 471, endPoint x: 662, endPoint y: 426, distance: 171.0
click at [500, 471] on input "checkbox" at bounding box center [505, 466] width 27 height 28
checkbox input "true"
click at [714, 391] on span "Not available" at bounding box center [729, 389] width 83 height 19
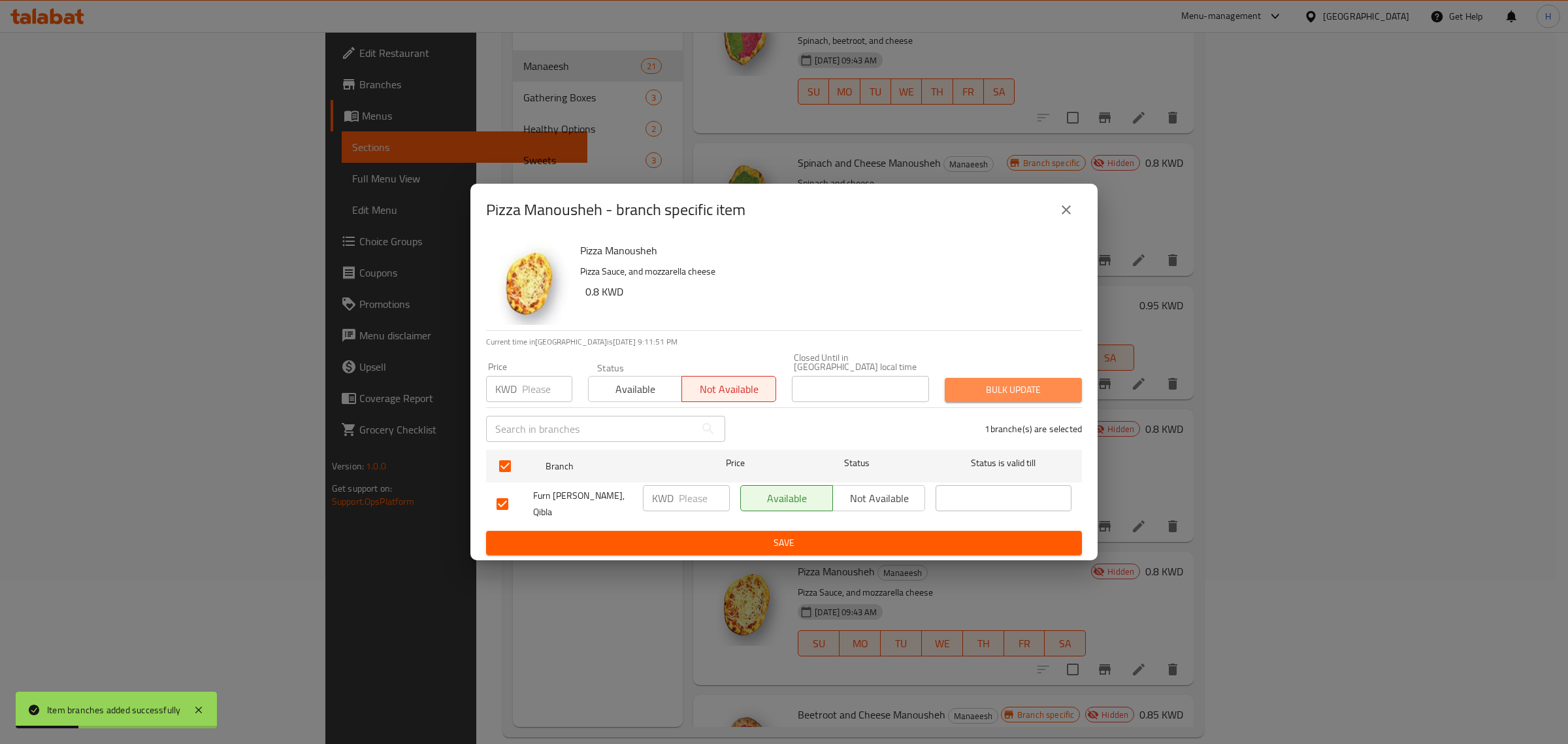
click at [1043, 389] on span "Bulk update" at bounding box center [1013, 389] width 116 height 17
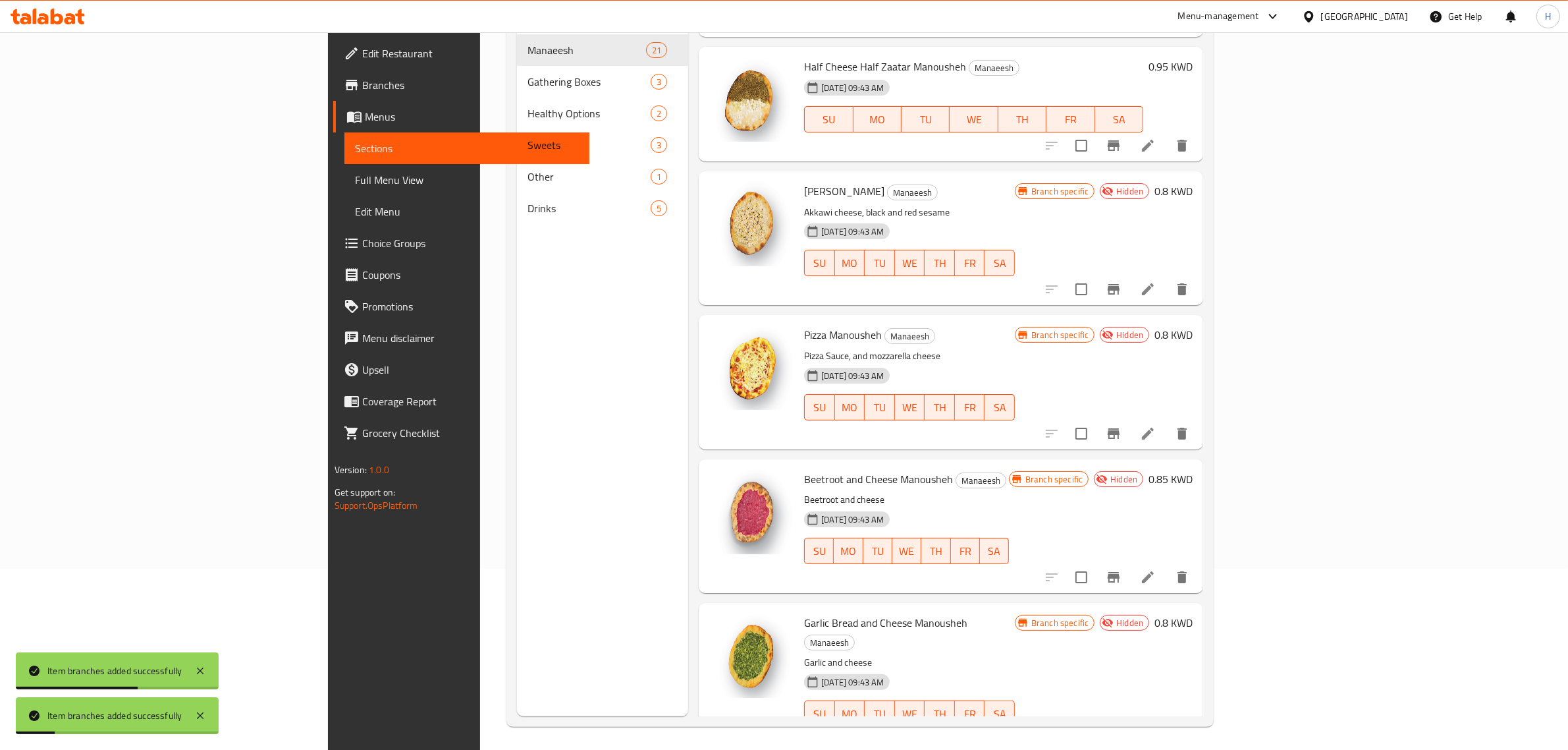
scroll to position [185, 0]
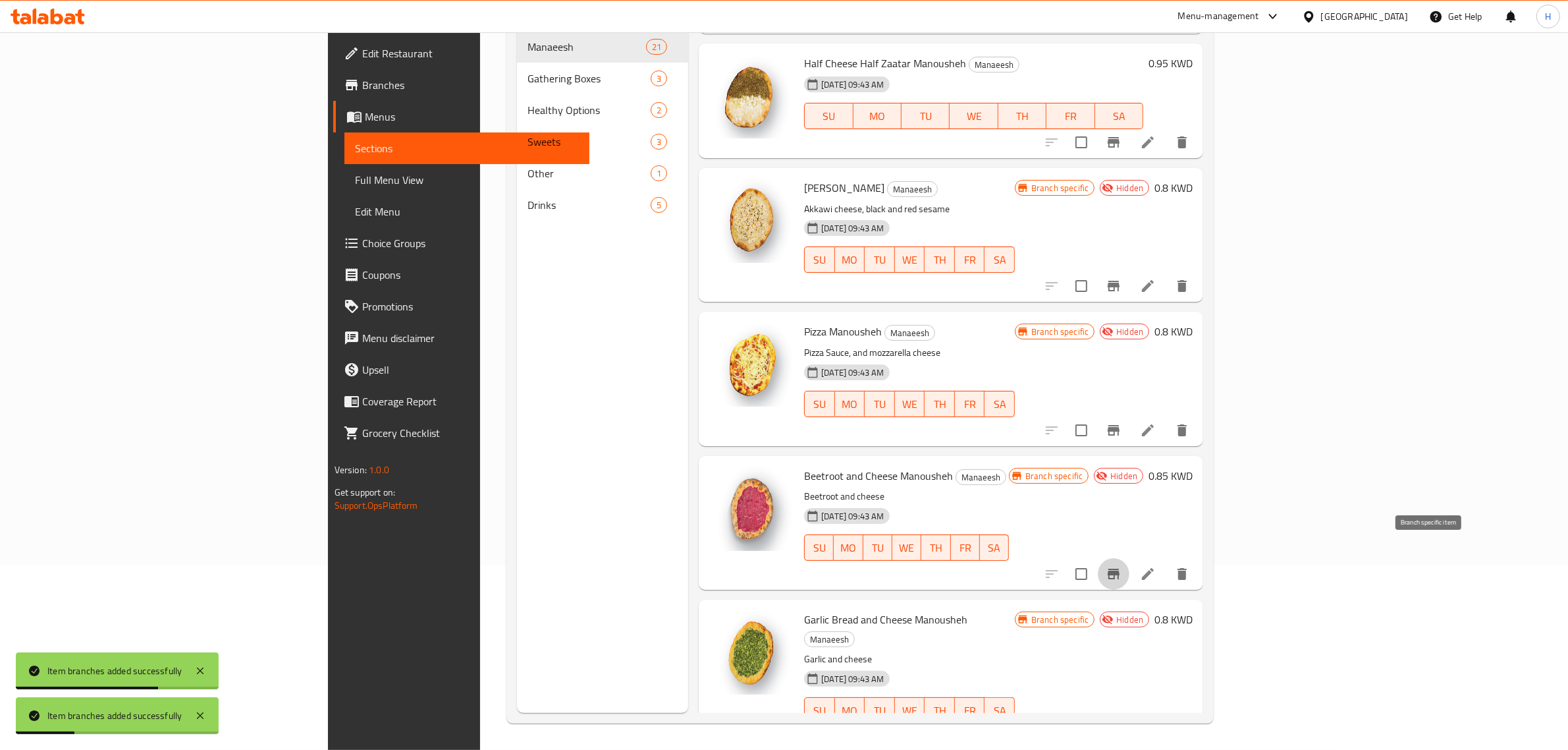
click at [1122, 566] on icon "Branch-specific-item" at bounding box center [1114, 574] width 16 height 16
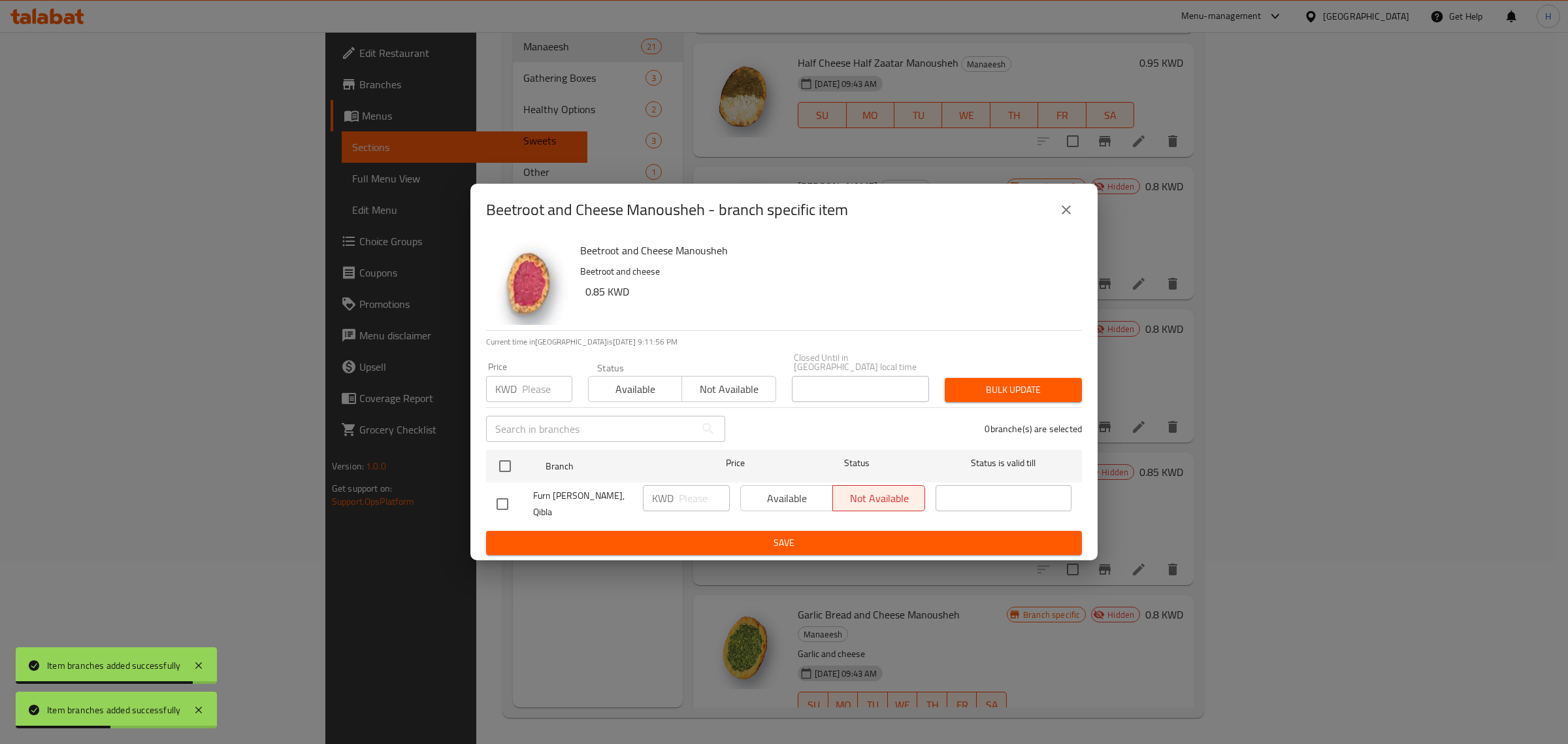
click at [1061, 218] on icon "close" at bounding box center [1067, 210] width 16 height 16
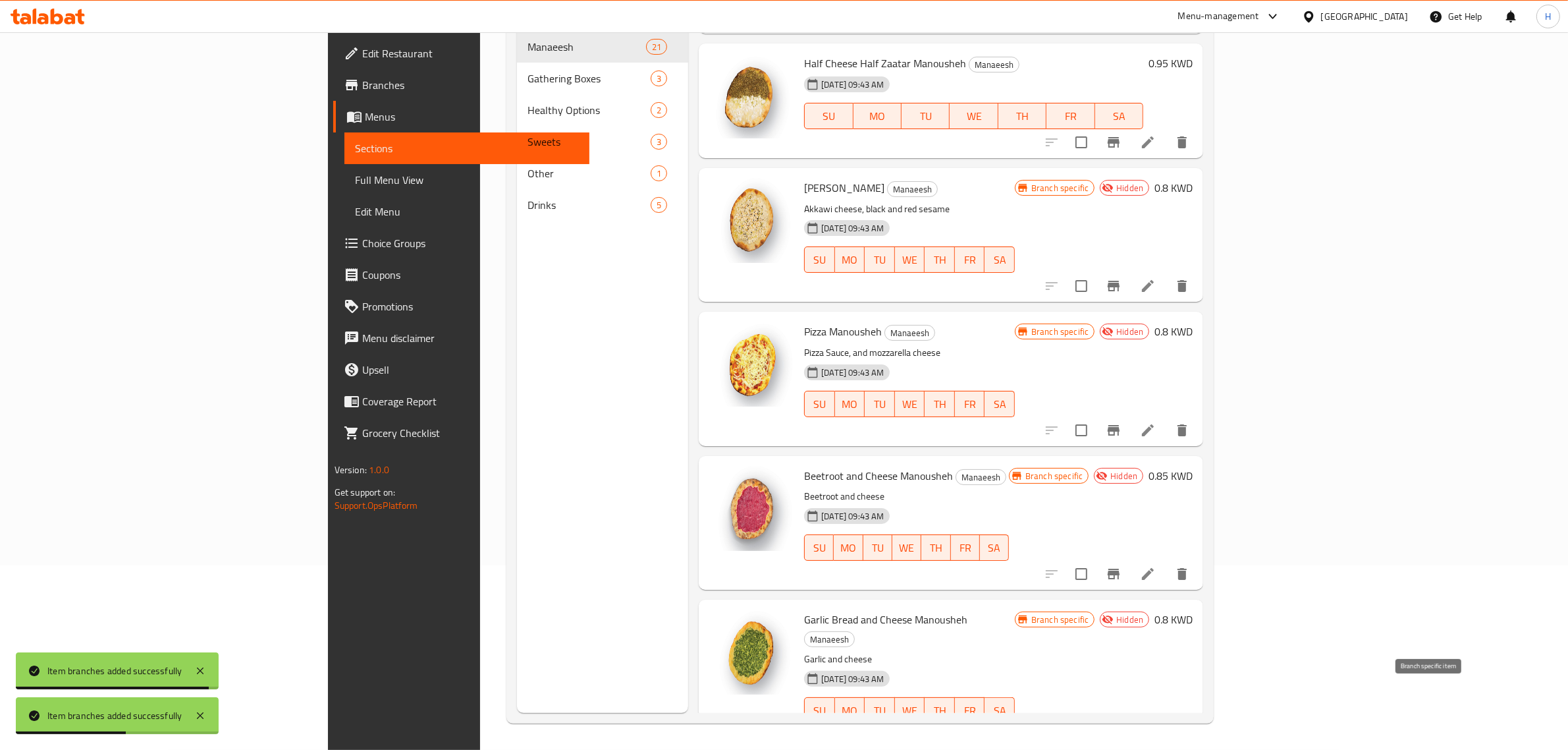
click at [1122, 729] on icon "Branch-specific-item" at bounding box center [1114, 737] width 16 height 16
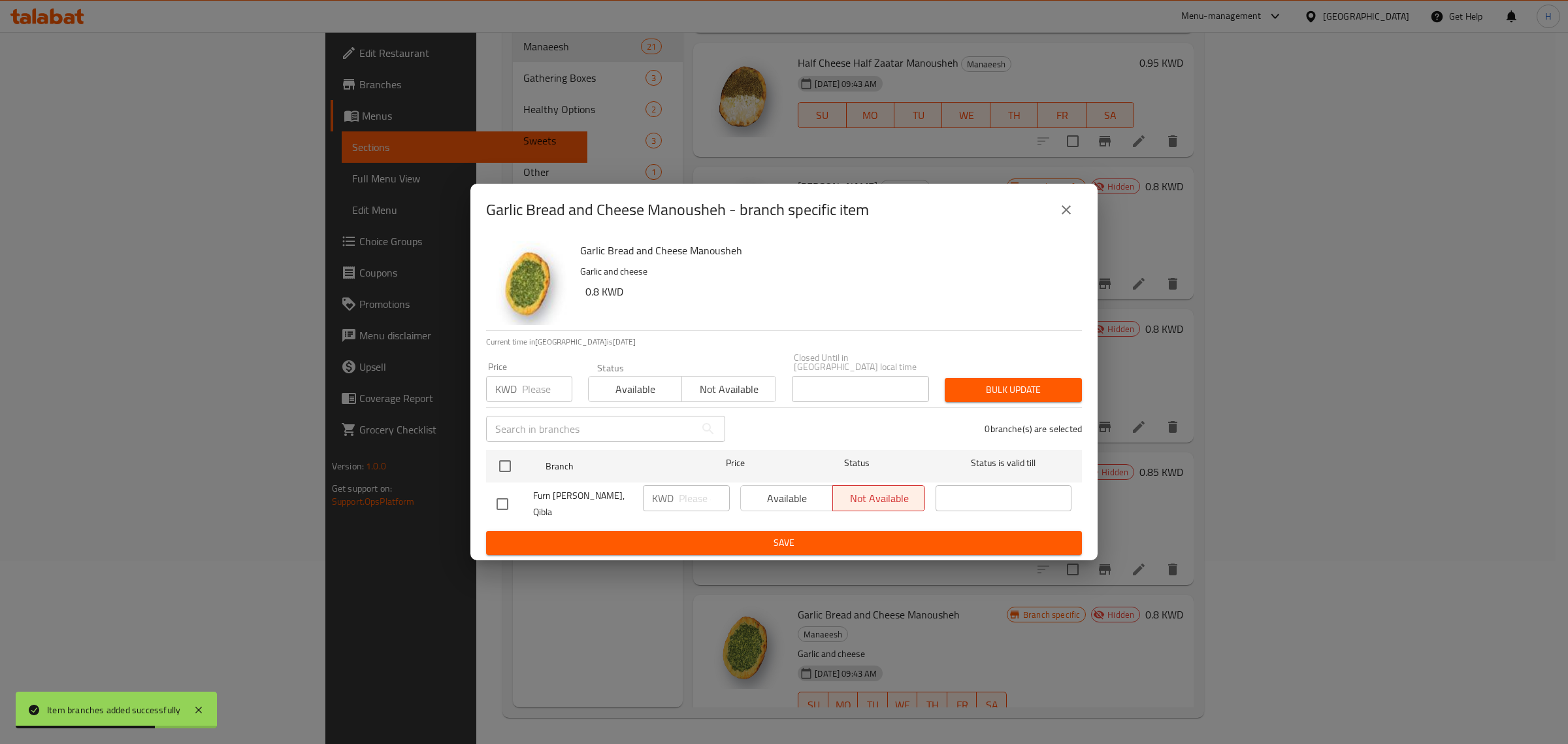
click at [1067, 211] on button "close" at bounding box center [1066, 209] width 31 height 31
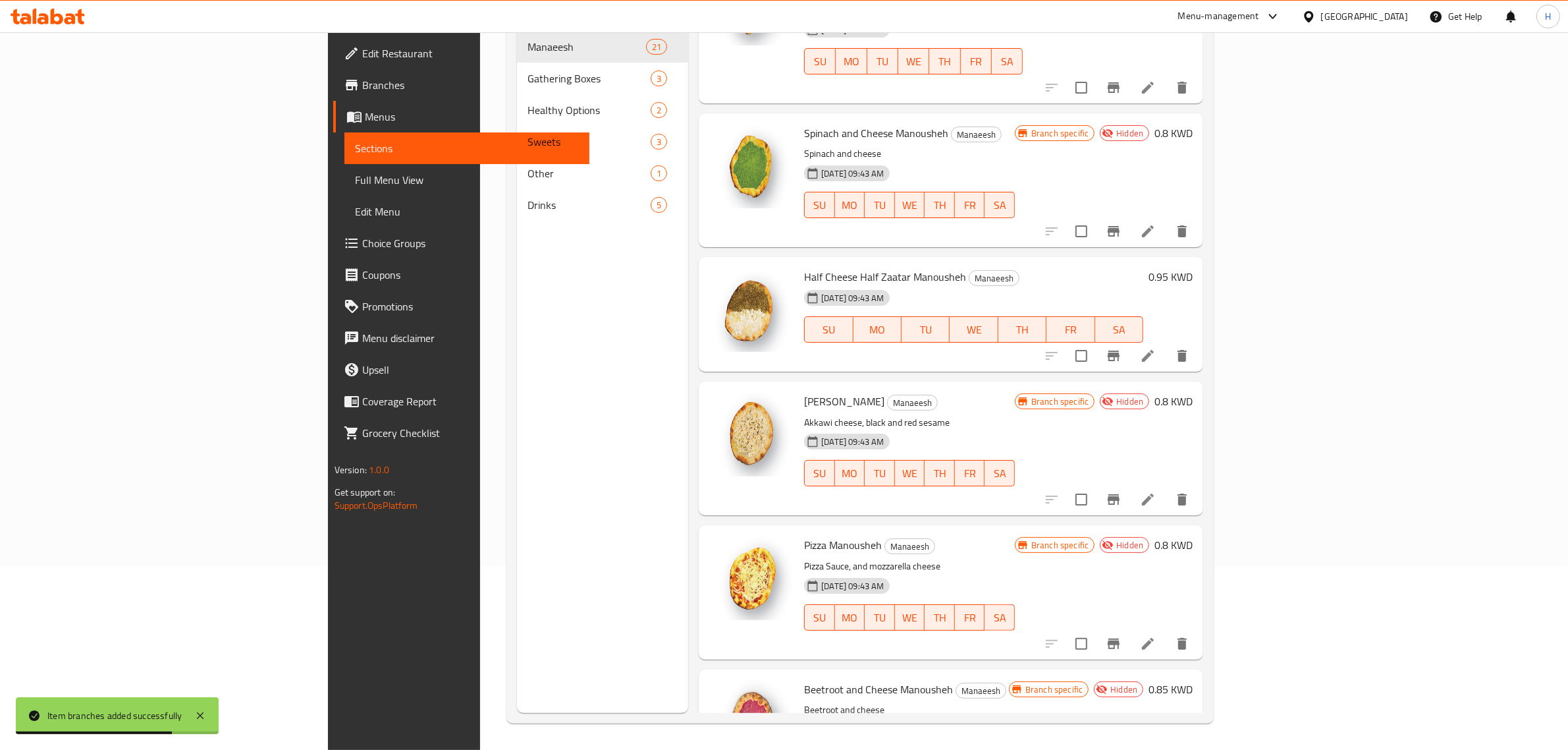
scroll to position [1790, 0]
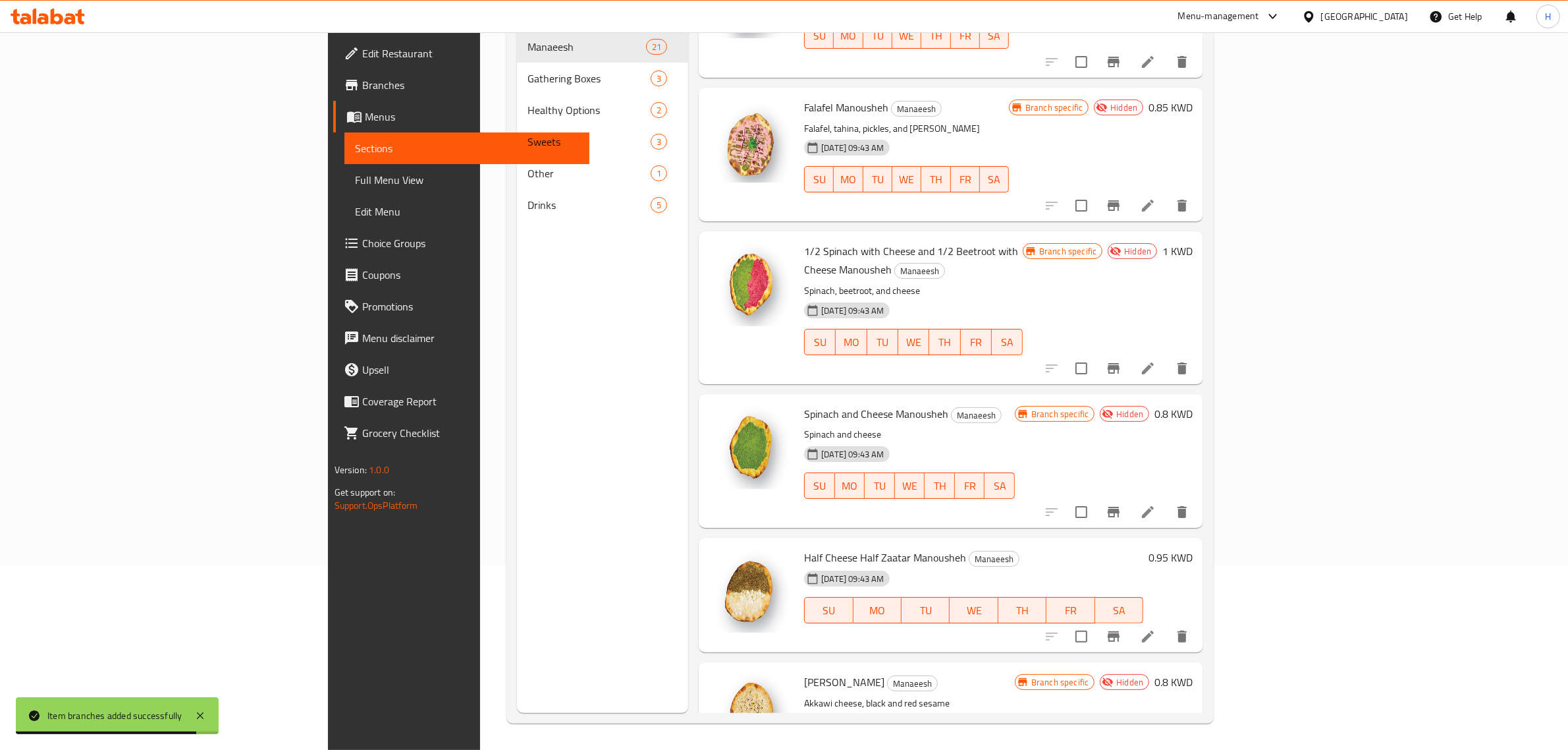
click at [802, 565] on div "[DATE] 09:43 AM" at bounding box center [842, 579] width 88 height 26
click at [807, 547] on span "Half Cheese Half Zaatar Manousheh" at bounding box center [885, 557] width 162 height 20
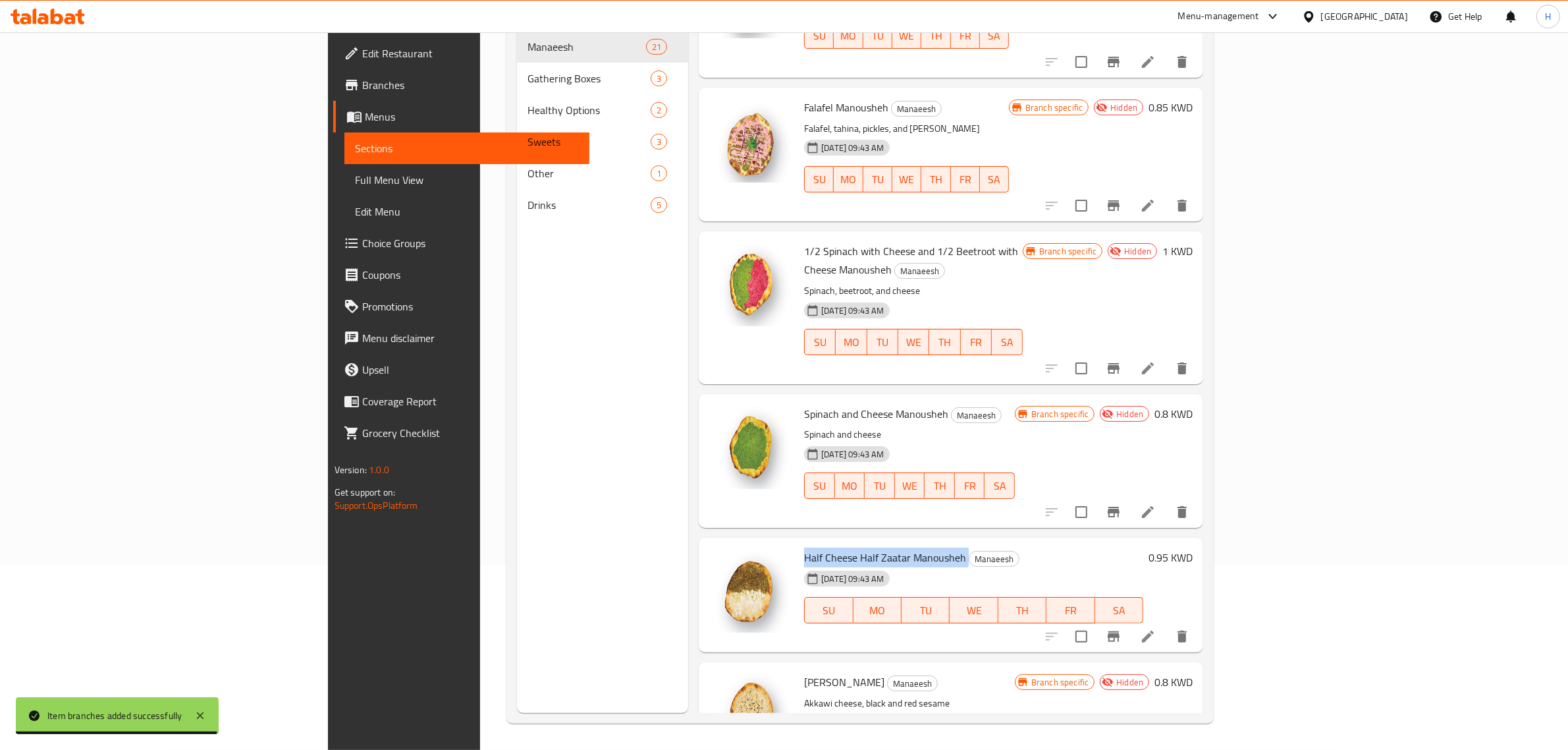
copy h6 "Half Cheese Half Zaatar Manousheh"
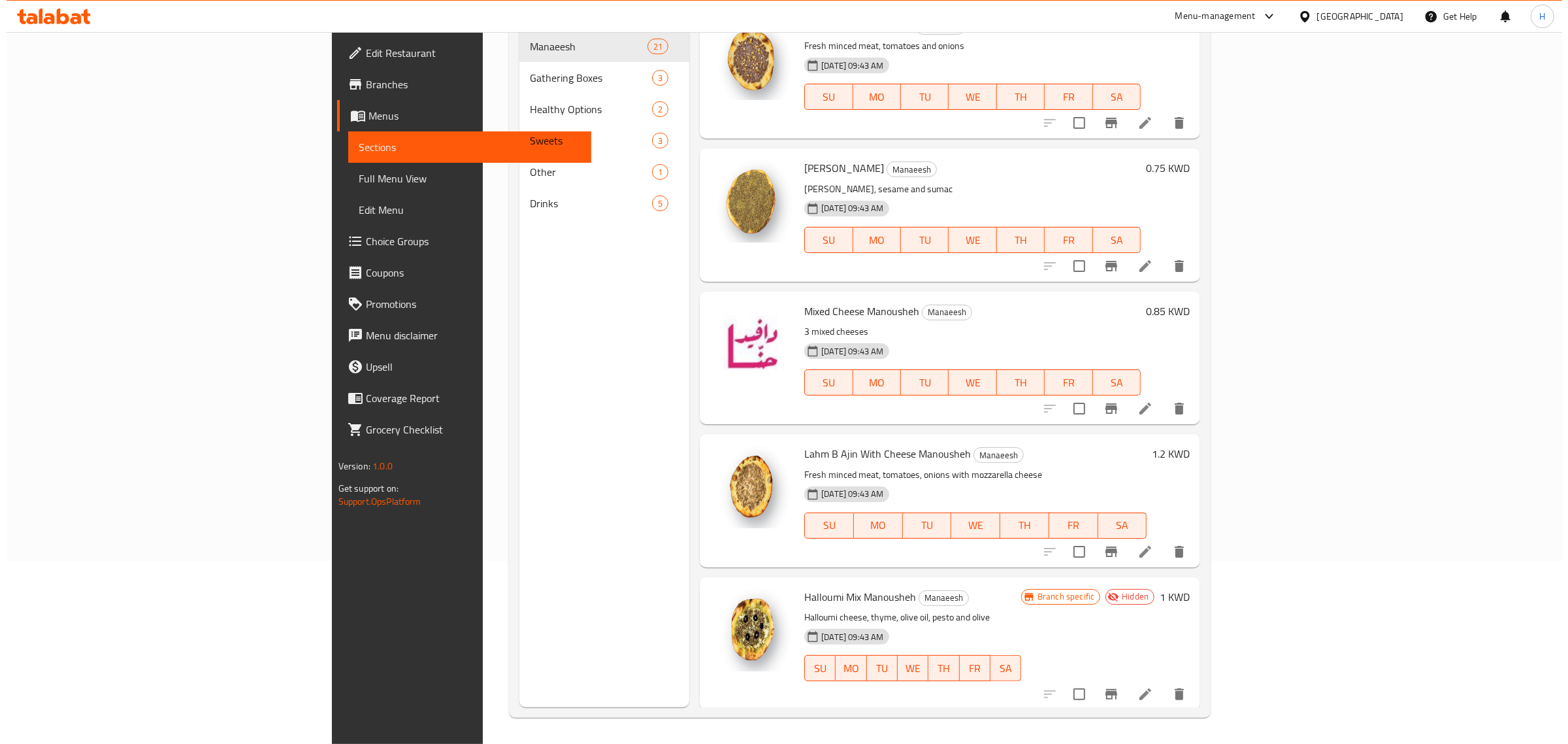
scroll to position [0, 0]
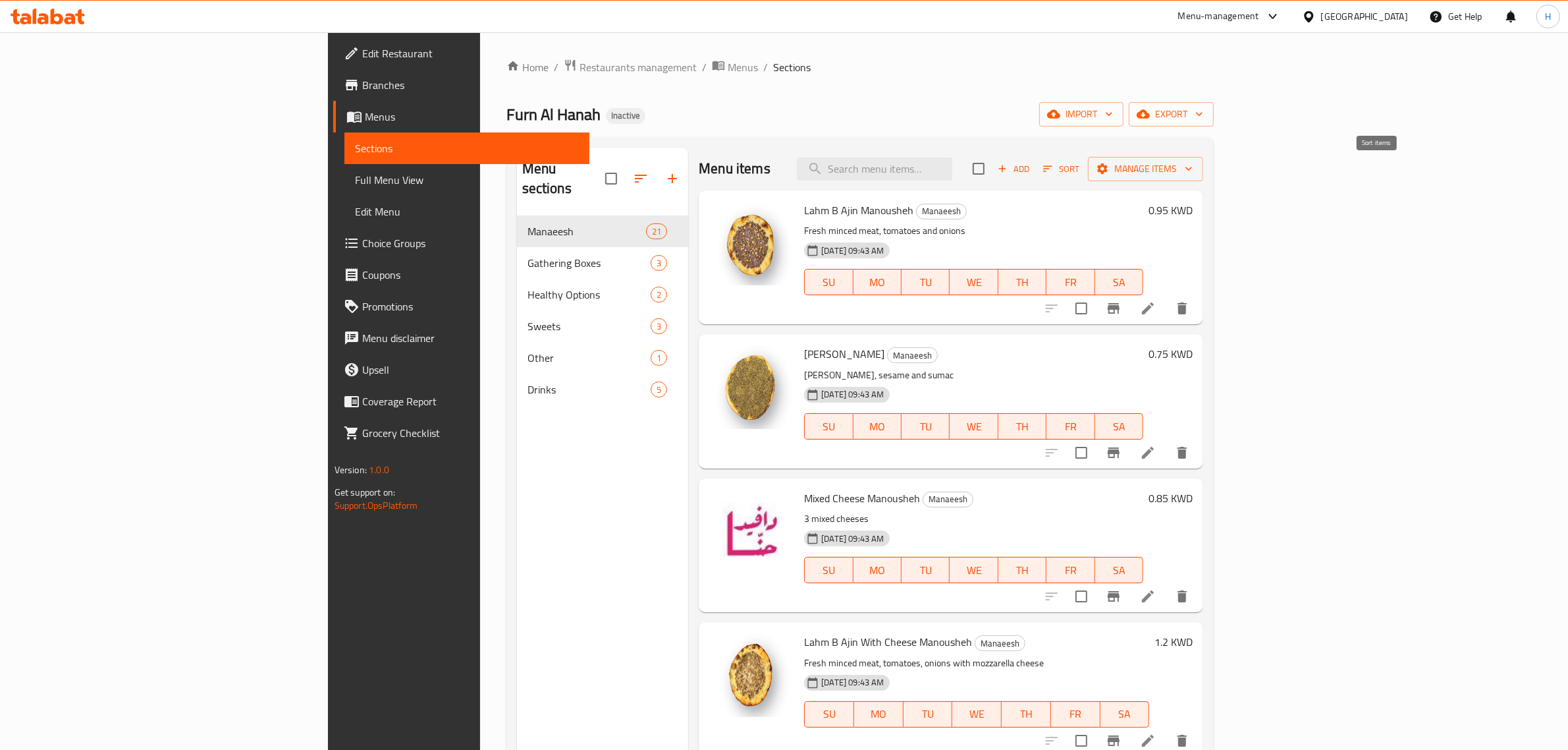
click at [1079, 165] on span "Sort" at bounding box center [1061, 169] width 36 height 15
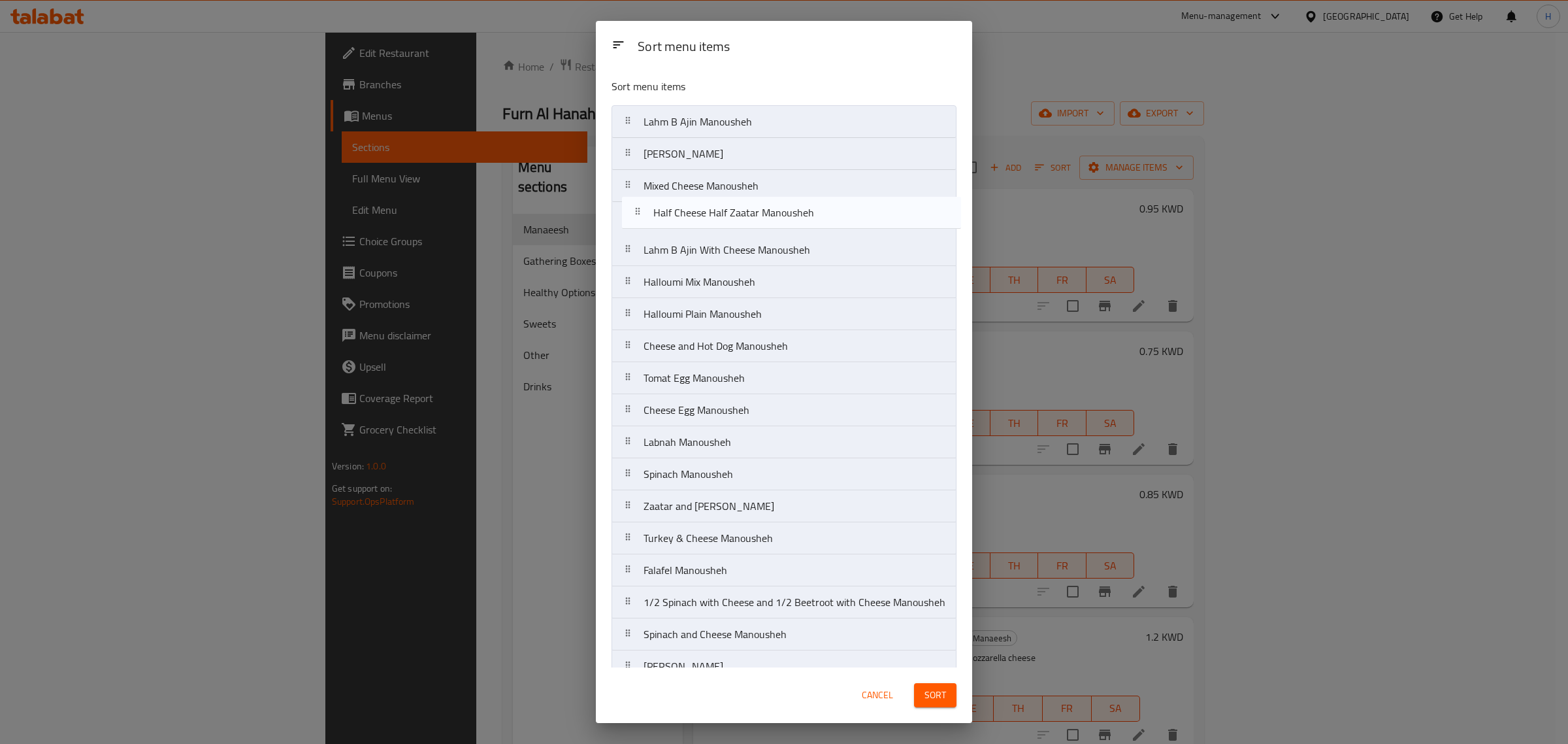
drag, startPoint x: 625, startPoint y: 637, endPoint x: 639, endPoint y: 207, distance: 430.2
click at [639, 207] on nav "Lahm B Ajin Manousheh Zaatar Manousheh Mixed Cheese Manousheh Lahm B Ajin With …" at bounding box center [784, 441] width 345 height 674
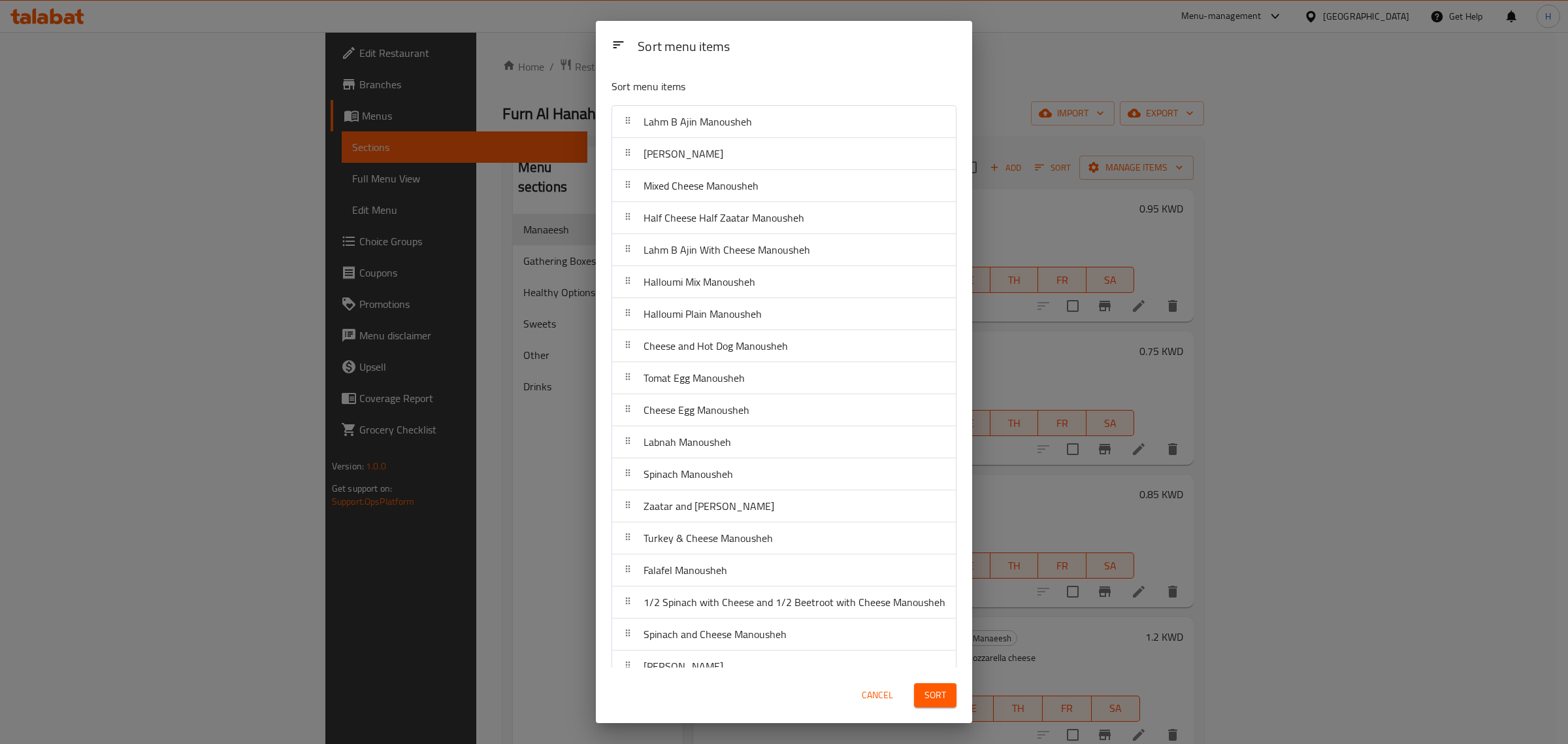
click at [938, 691] on span "Sort" at bounding box center [936, 695] width 22 height 17
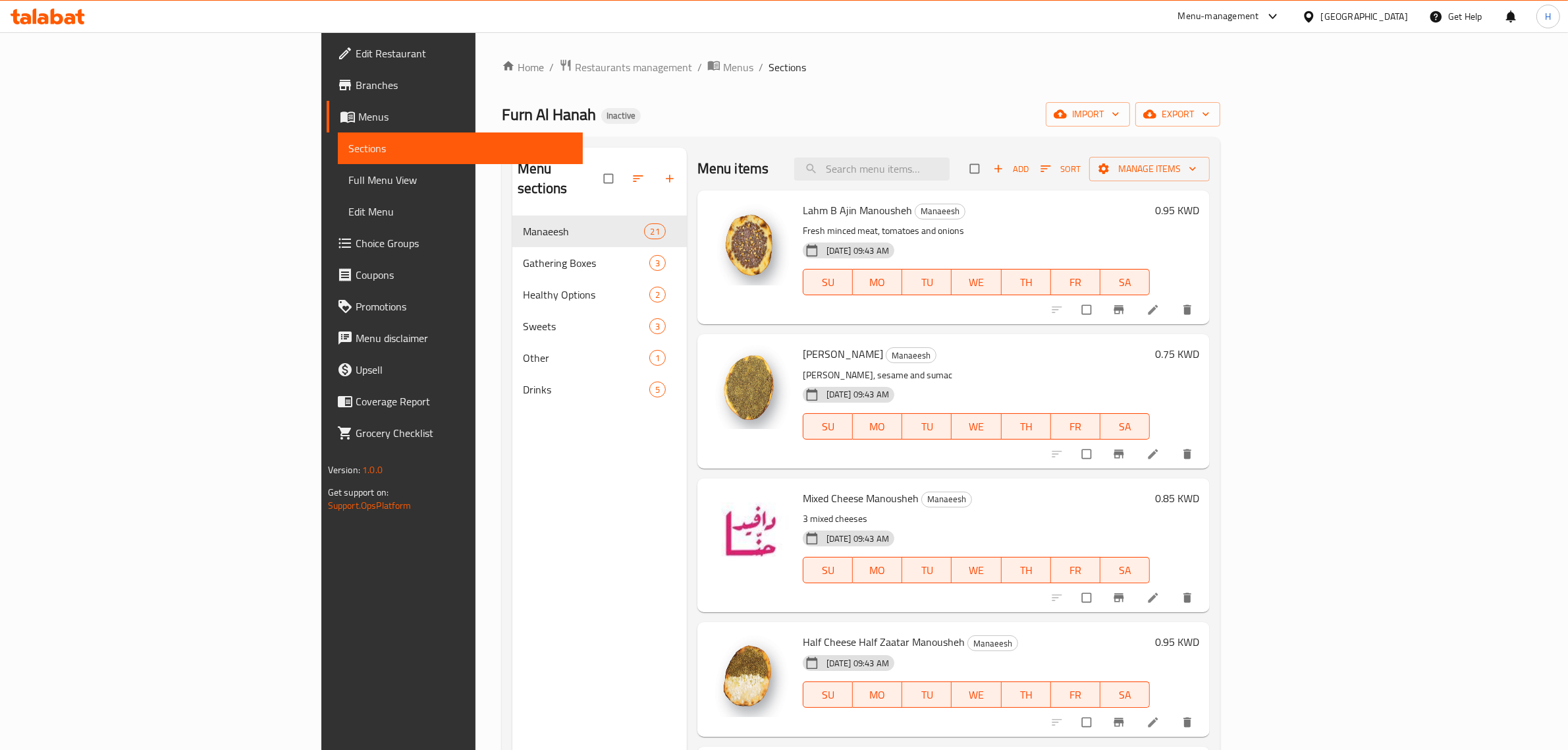
click at [1199, 496] on h6 "0.85 KWD" at bounding box center [1177, 498] width 44 height 18
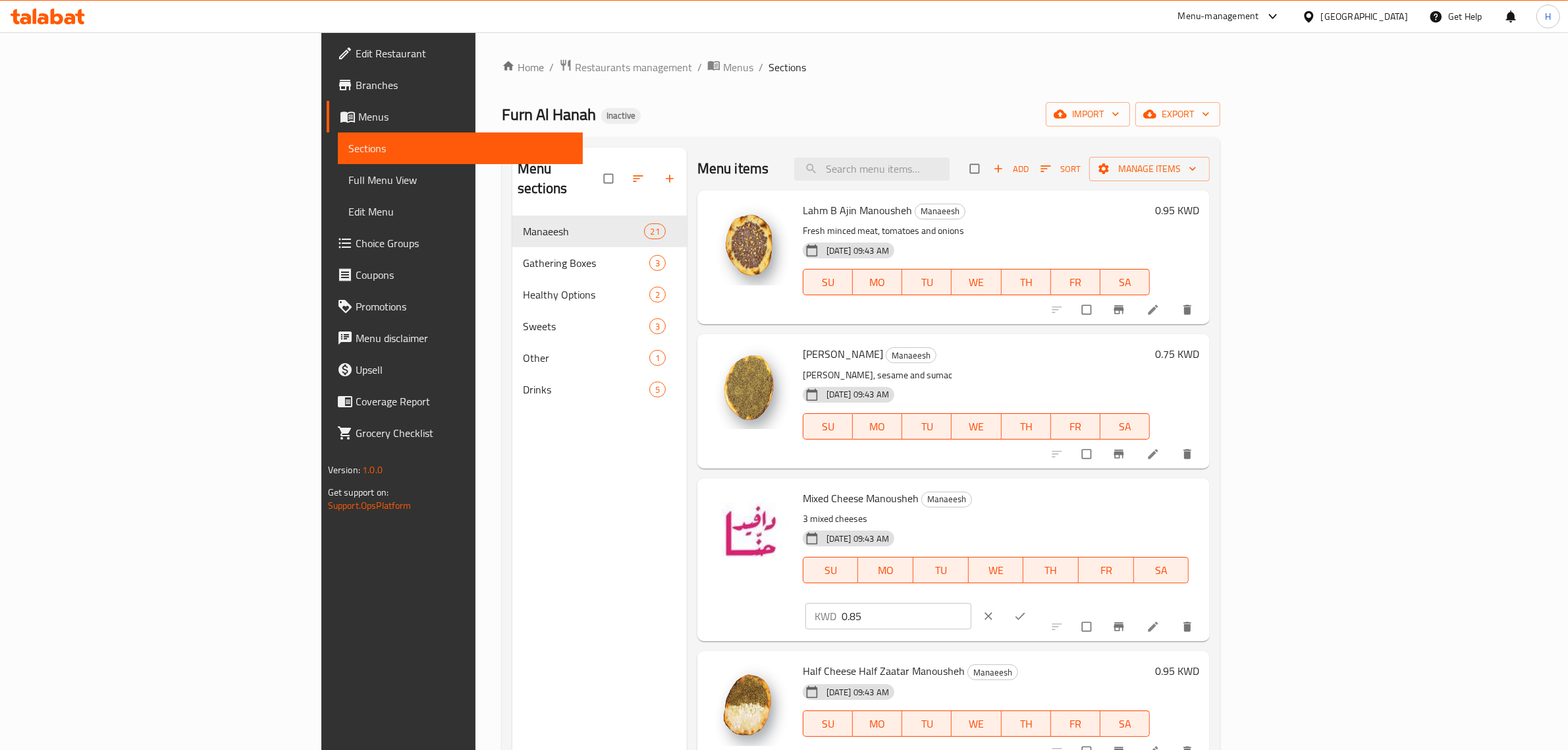
click at [971, 603] on input "0.85" at bounding box center [907, 616] width 130 height 26
paste input "950"
type input "0.950"
click at [1027, 609] on icon "ok" at bounding box center [1020, 616] width 13 height 13
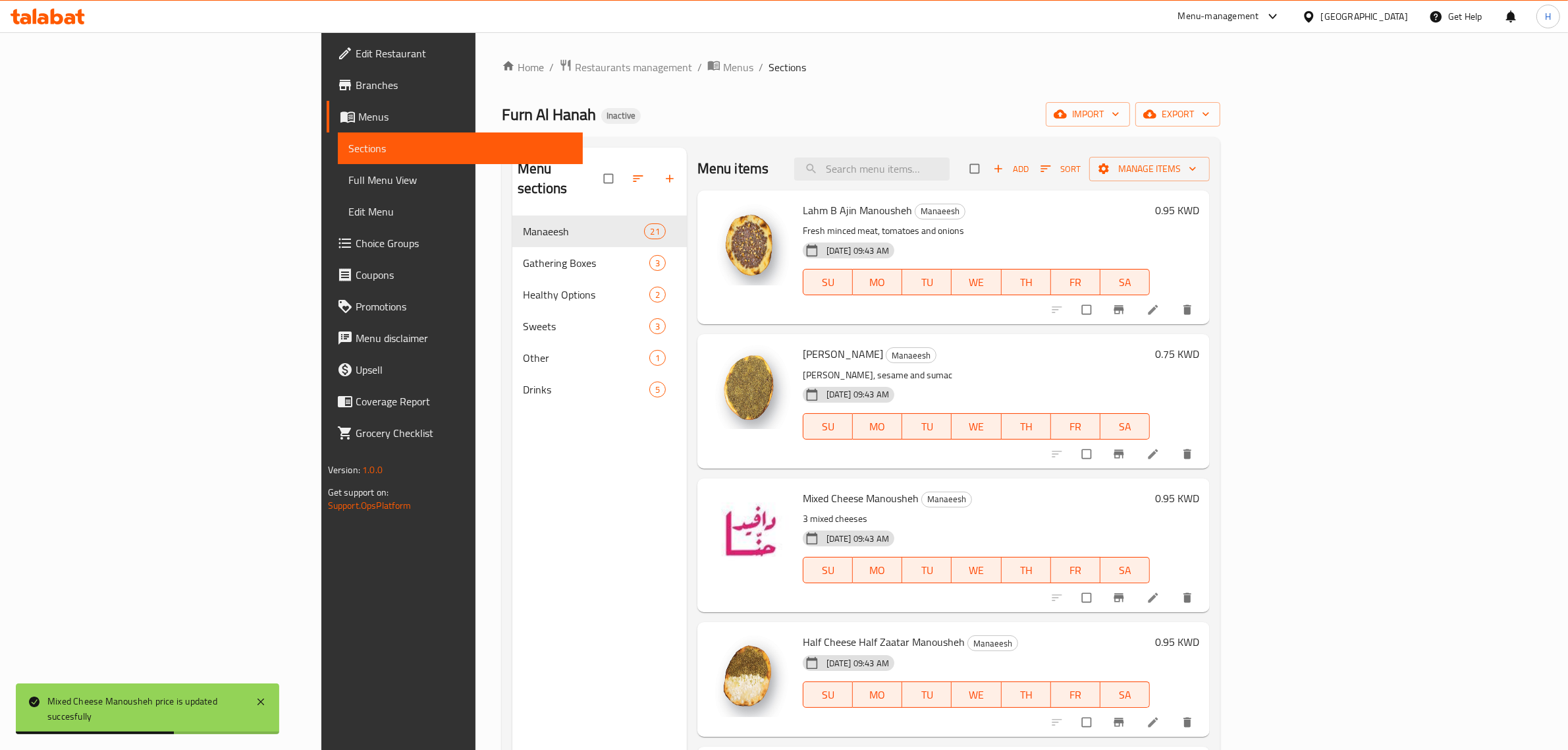
click at [1199, 644] on h6 "0.95 KWD" at bounding box center [1177, 641] width 44 height 18
click at [971, 727] on input "0.95" at bounding box center [907, 741] width 130 height 26
paste input "1.200"
type input "1.200"
click at [1027, 734] on icon "ok" at bounding box center [1020, 741] width 13 height 13
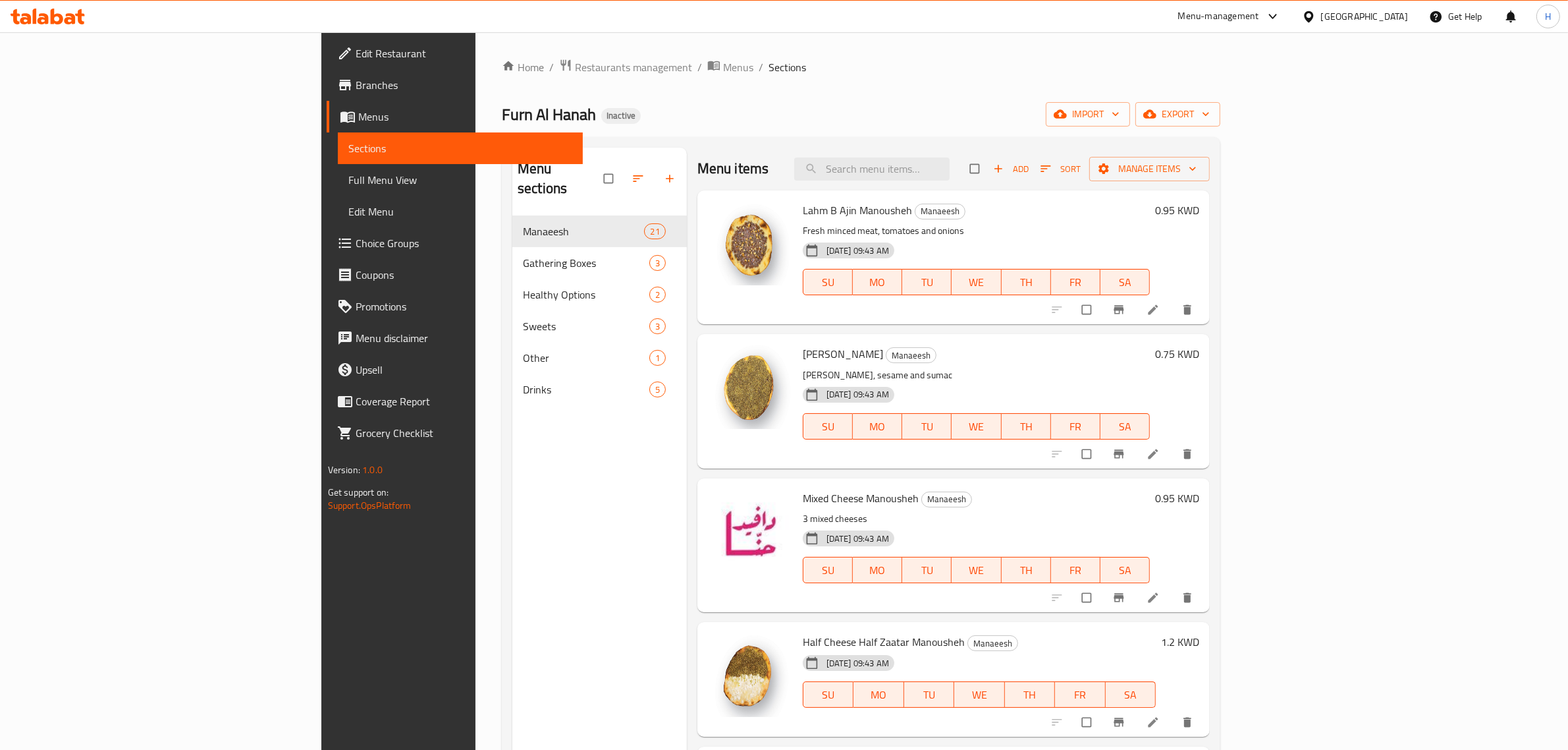
click at [1128, 509] on div "Mixed Cheese Manousheh Manaeesh 3 mixed cheeses [DATE] 09:43 AM SU MO TU WE TH …" at bounding box center [977, 545] width 357 height 123
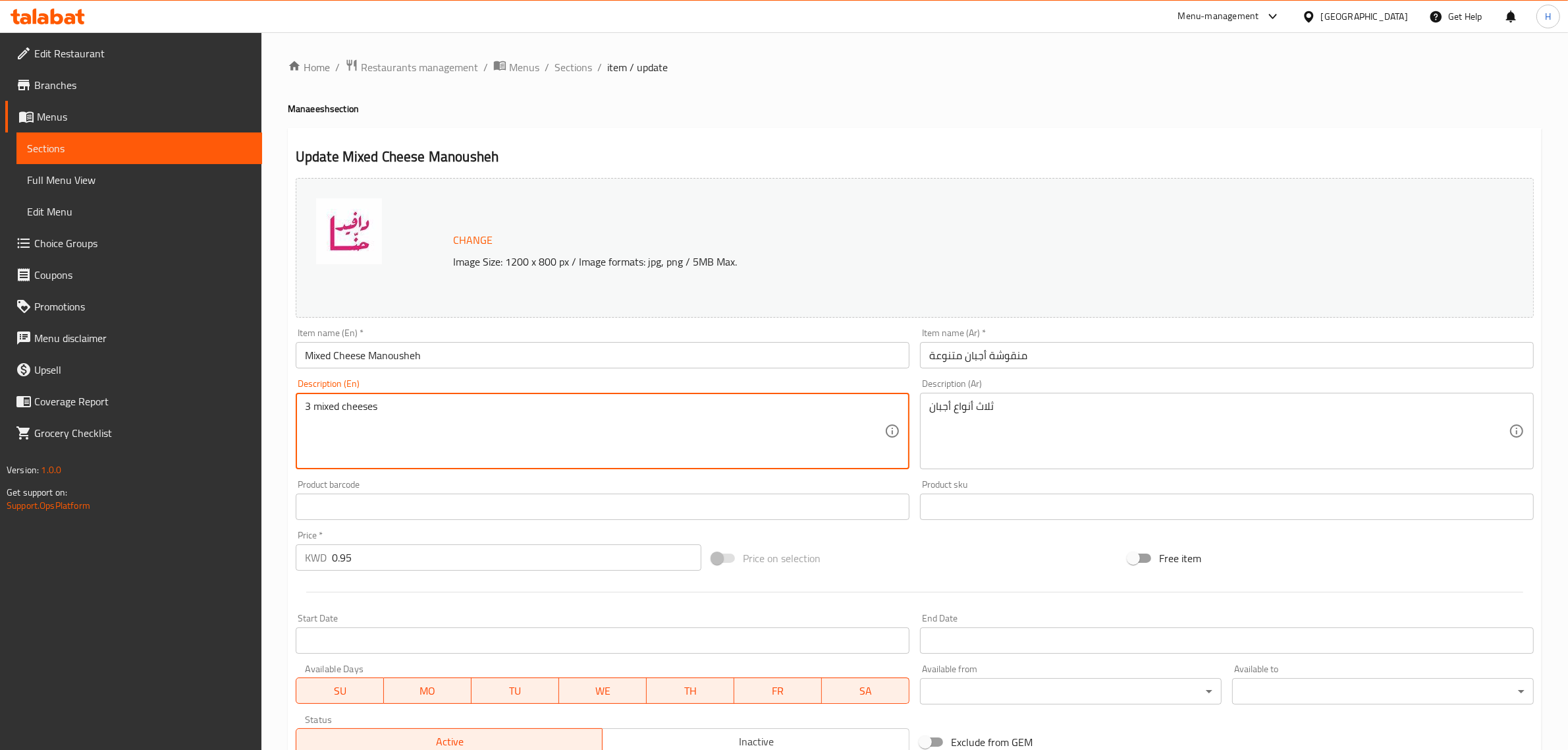
paste textarea "Mixed cheeses, Black sesame"
type textarea "3 Mixed cheeses, black sesame"
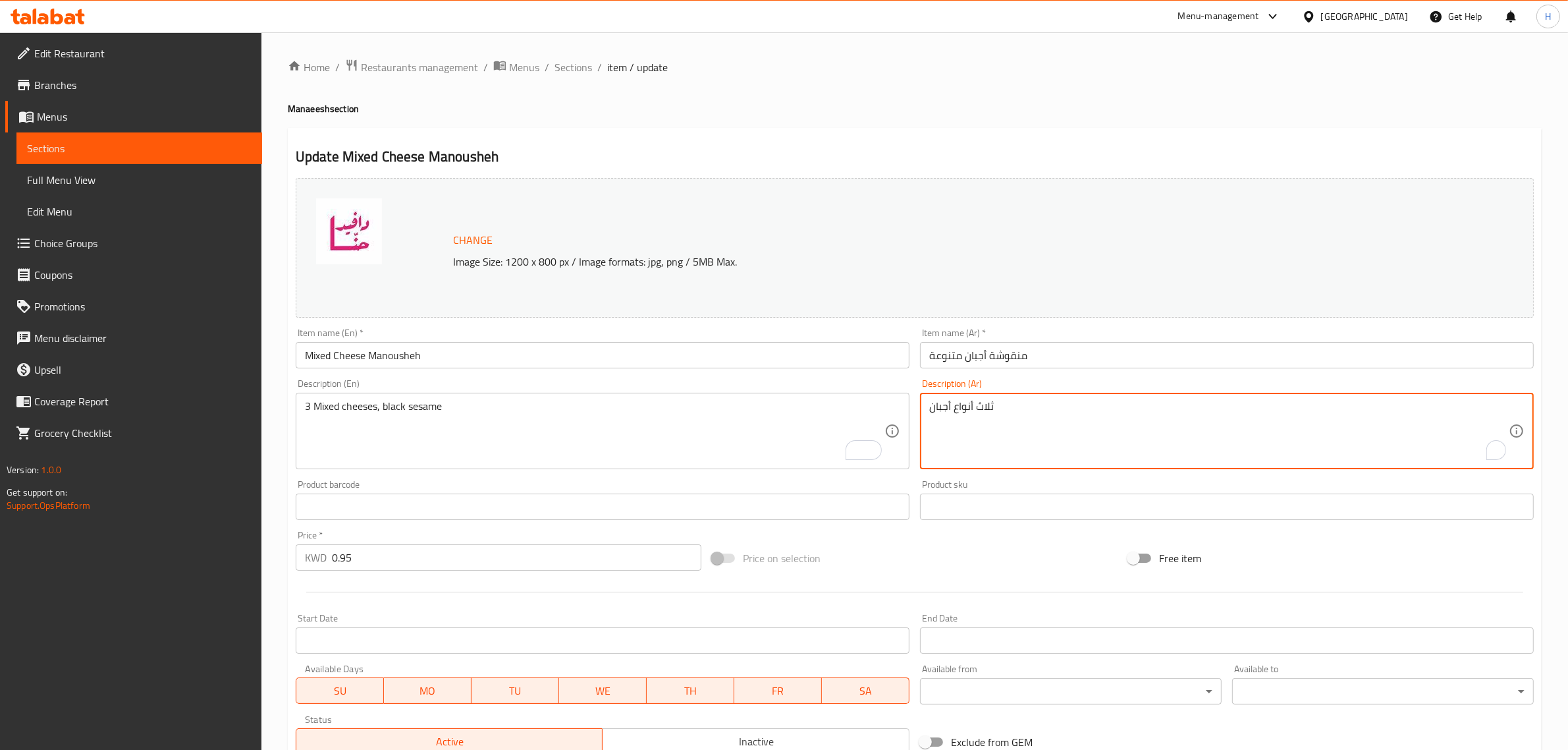
paste textarea "3 أنواع من الجبن المختلط، السمسم الأسود"
type textarea "3 أنواع من الجبن المختلطة، سمسم أسود"
click at [1136, 361] on input "منقوشة أجبان متنوعة" at bounding box center [1227, 355] width 614 height 26
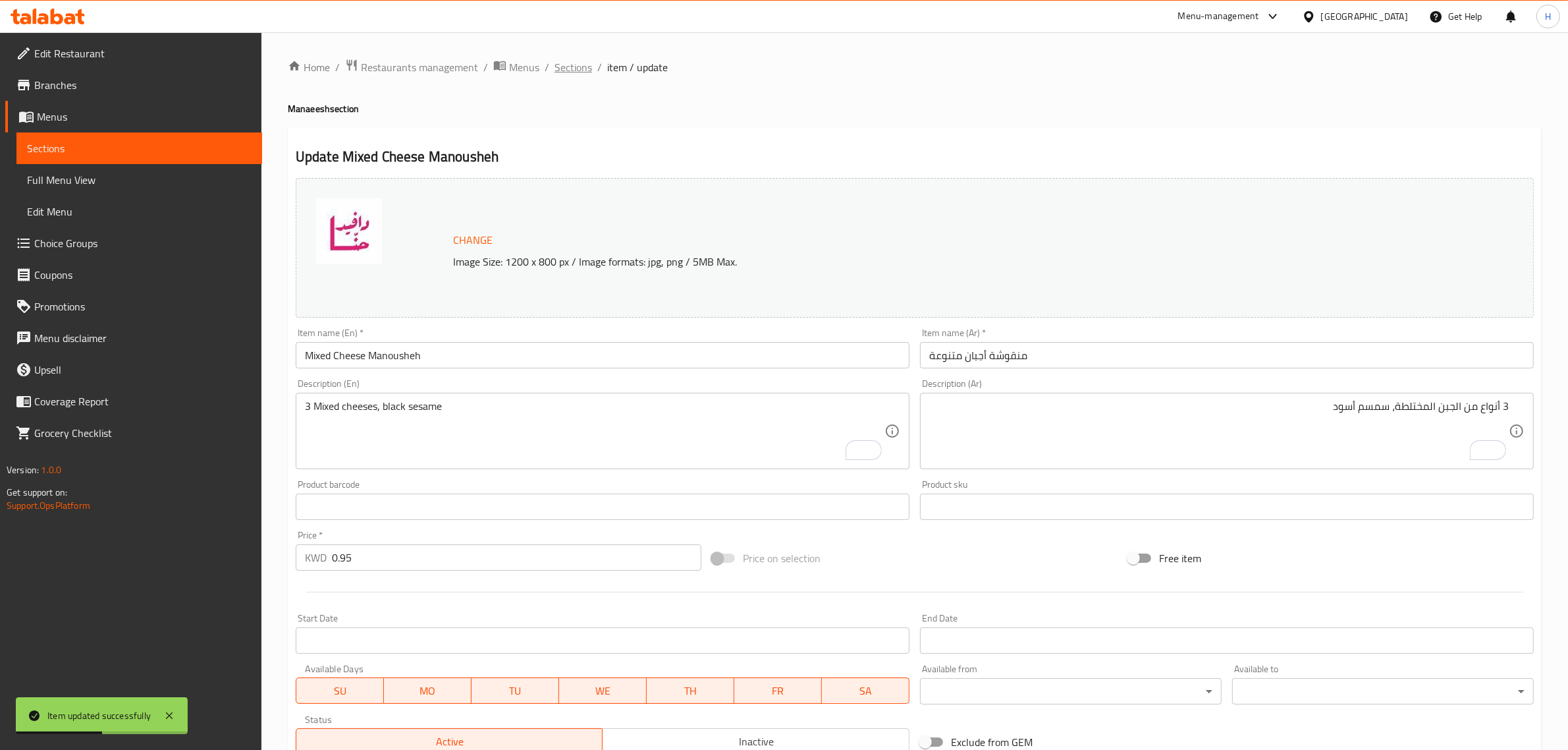
click at [568, 69] on span "Sections" at bounding box center [573, 67] width 37 height 16
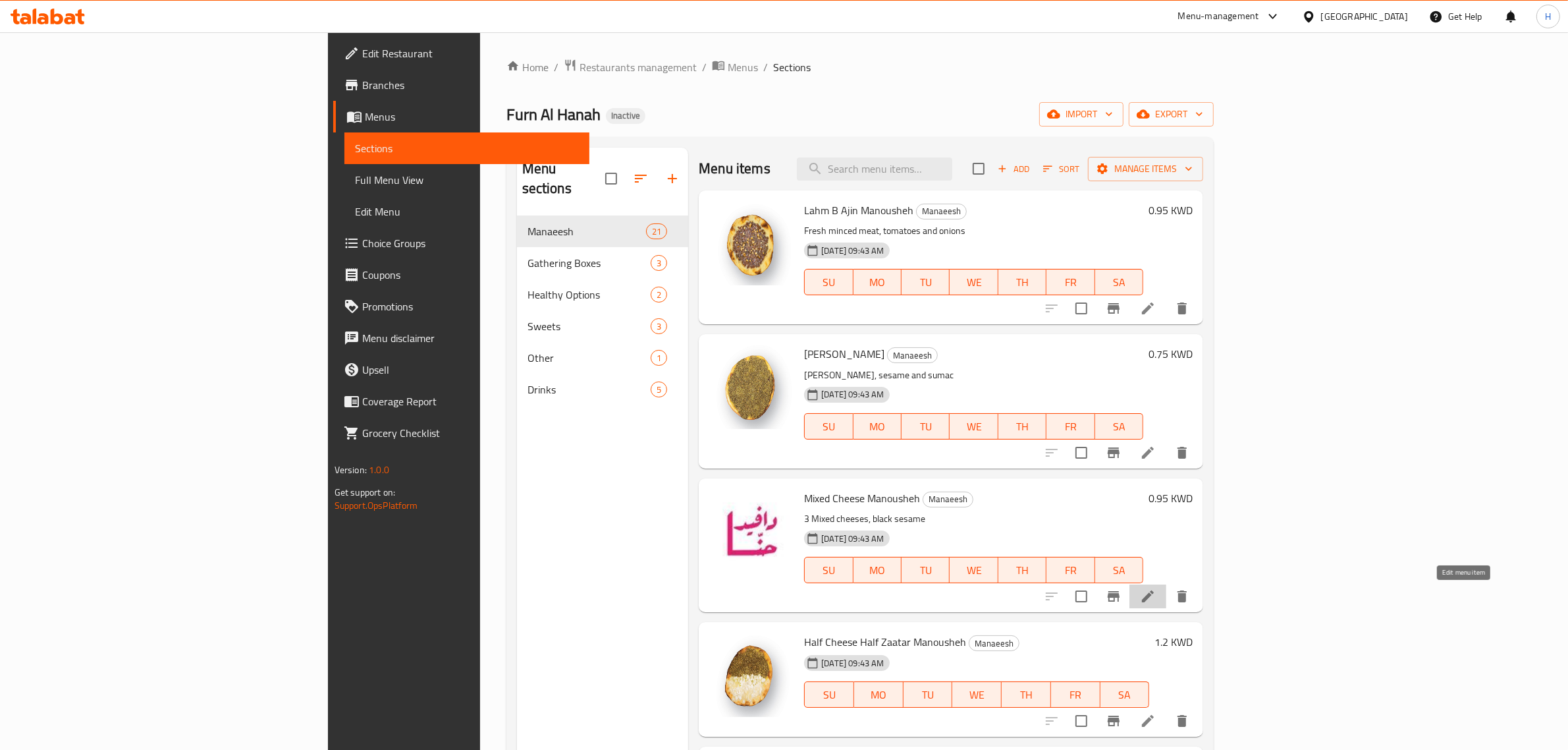
click at [1156, 597] on icon at bounding box center [1148, 596] width 16 height 16
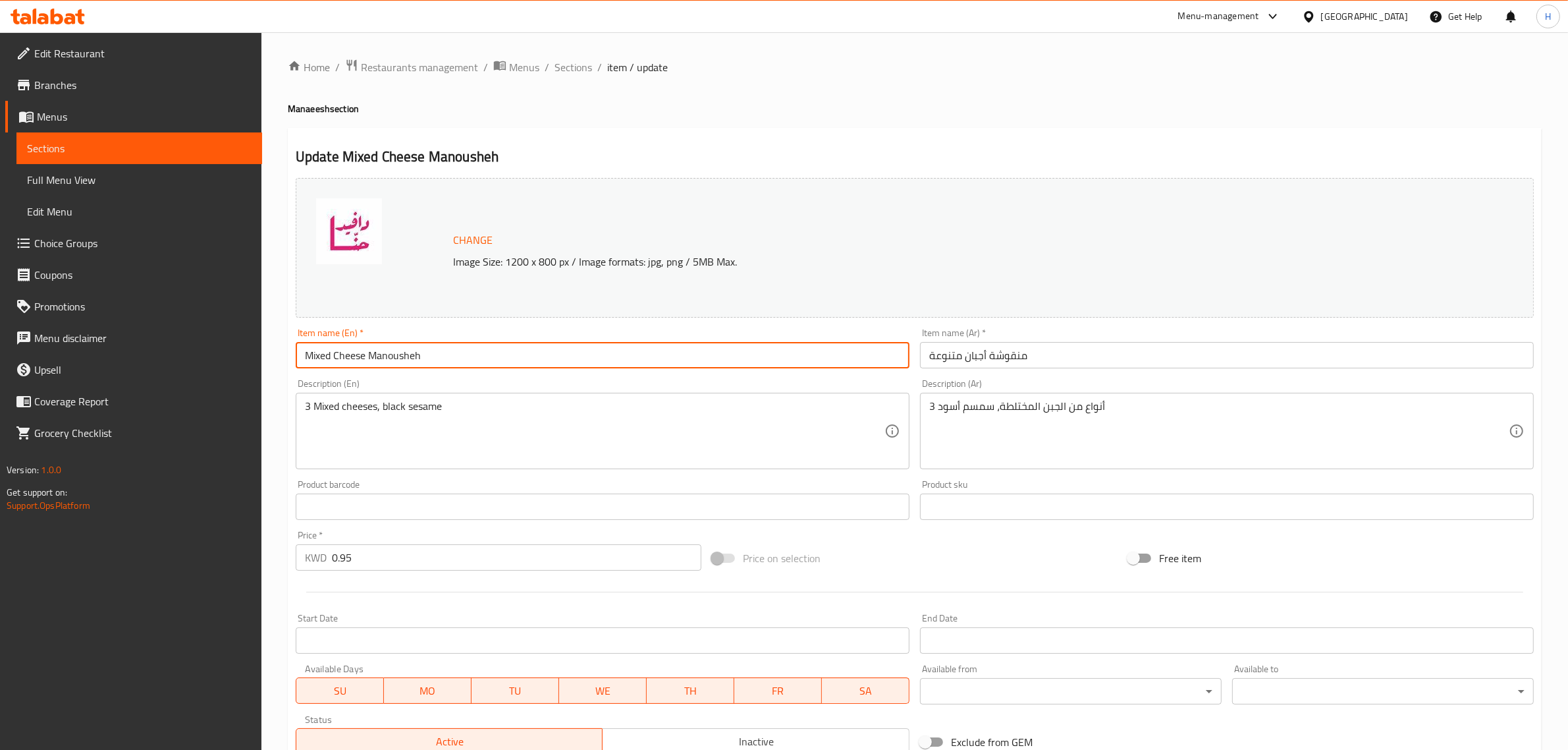
drag, startPoint x: 334, startPoint y: 361, endPoint x: 201, endPoint y: 363, distance: 133.0
click at [201, 363] on div "Edit Restaurant Branches Menus Sections Full Menu View Edit Menu Choice Groups …" at bounding box center [784, 491] width 1568 height 918
type input "Cheese Manousheh"
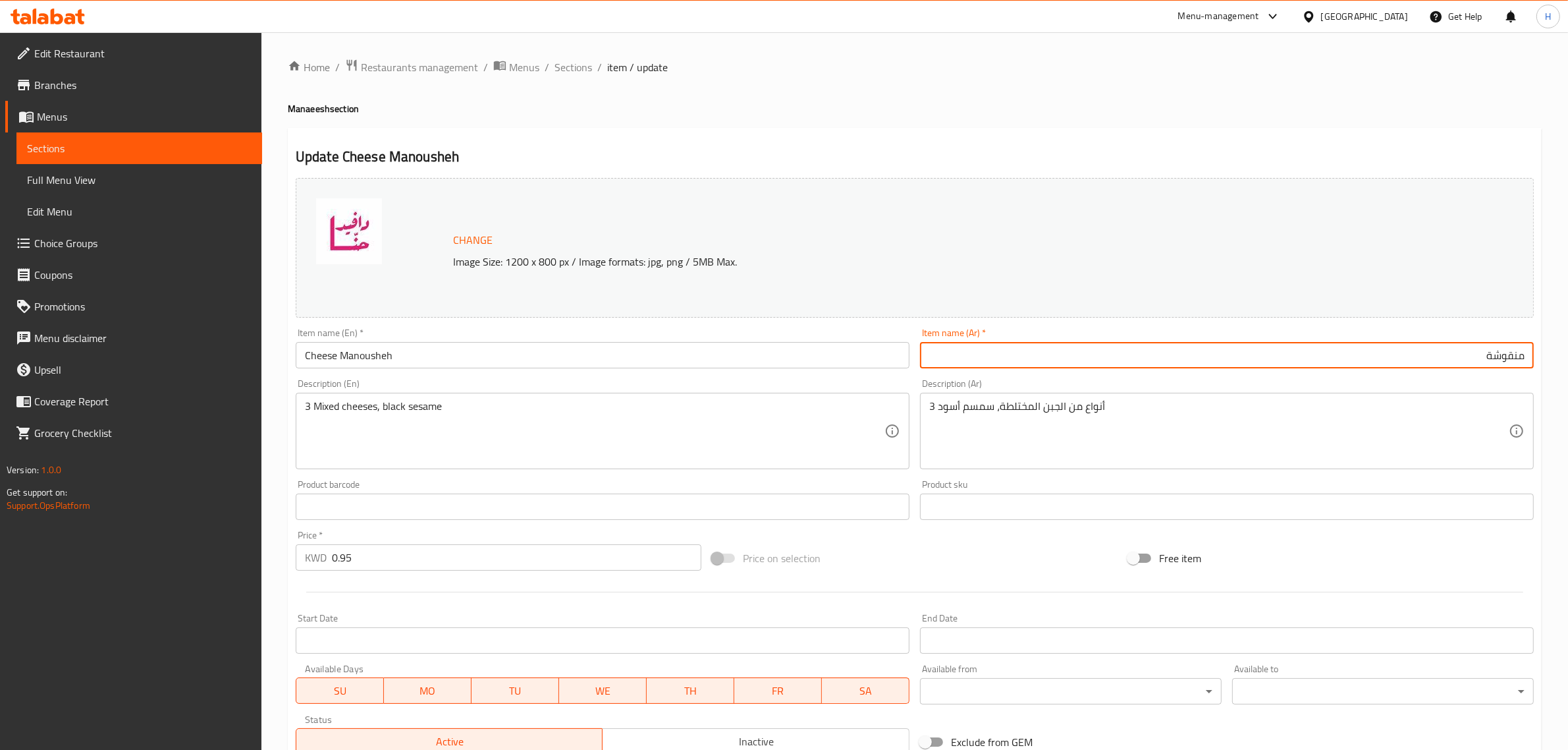
type input "منقوشة جبن"
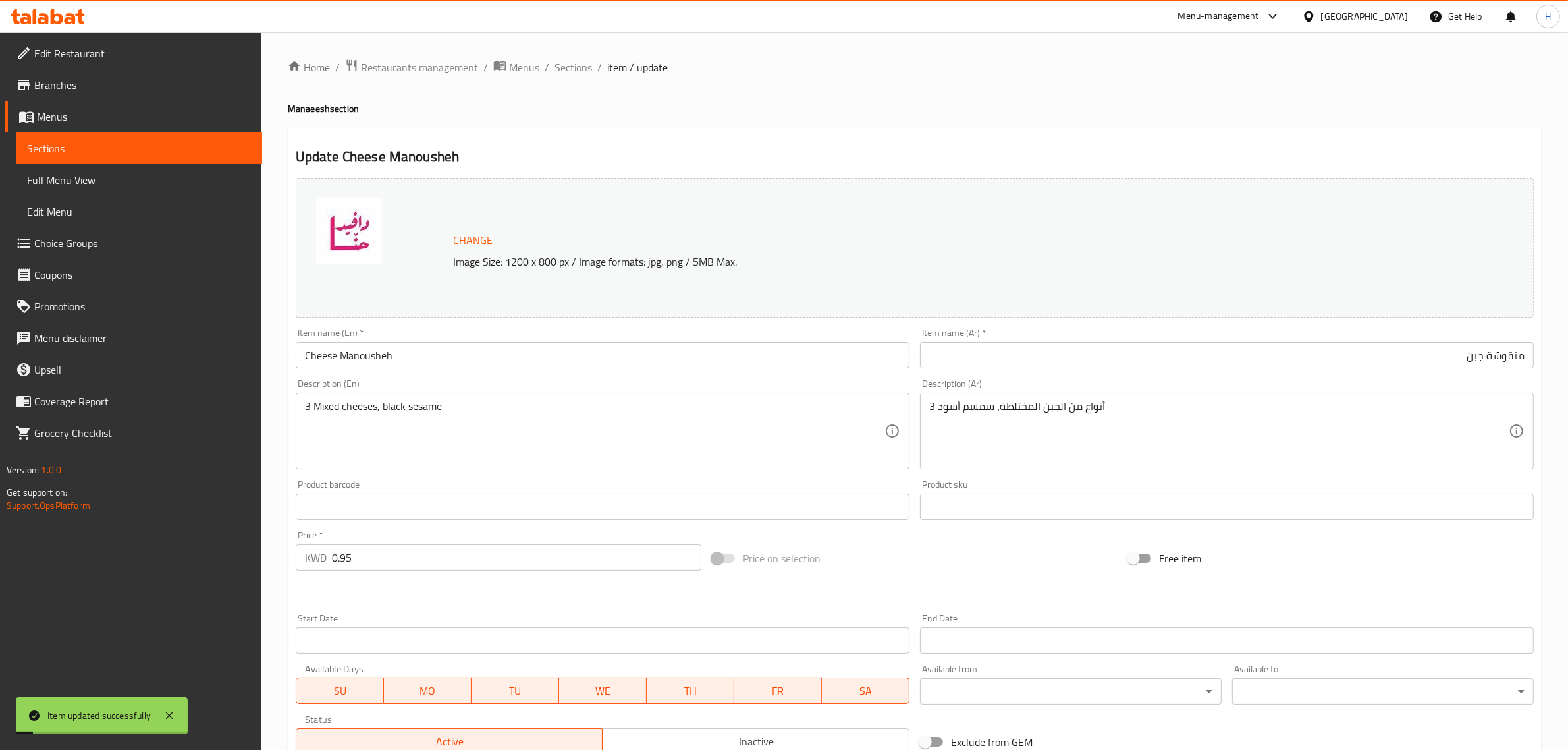
click at [567, 60] on span "Sections" at bounding box center [573, 67] width 37 height 16
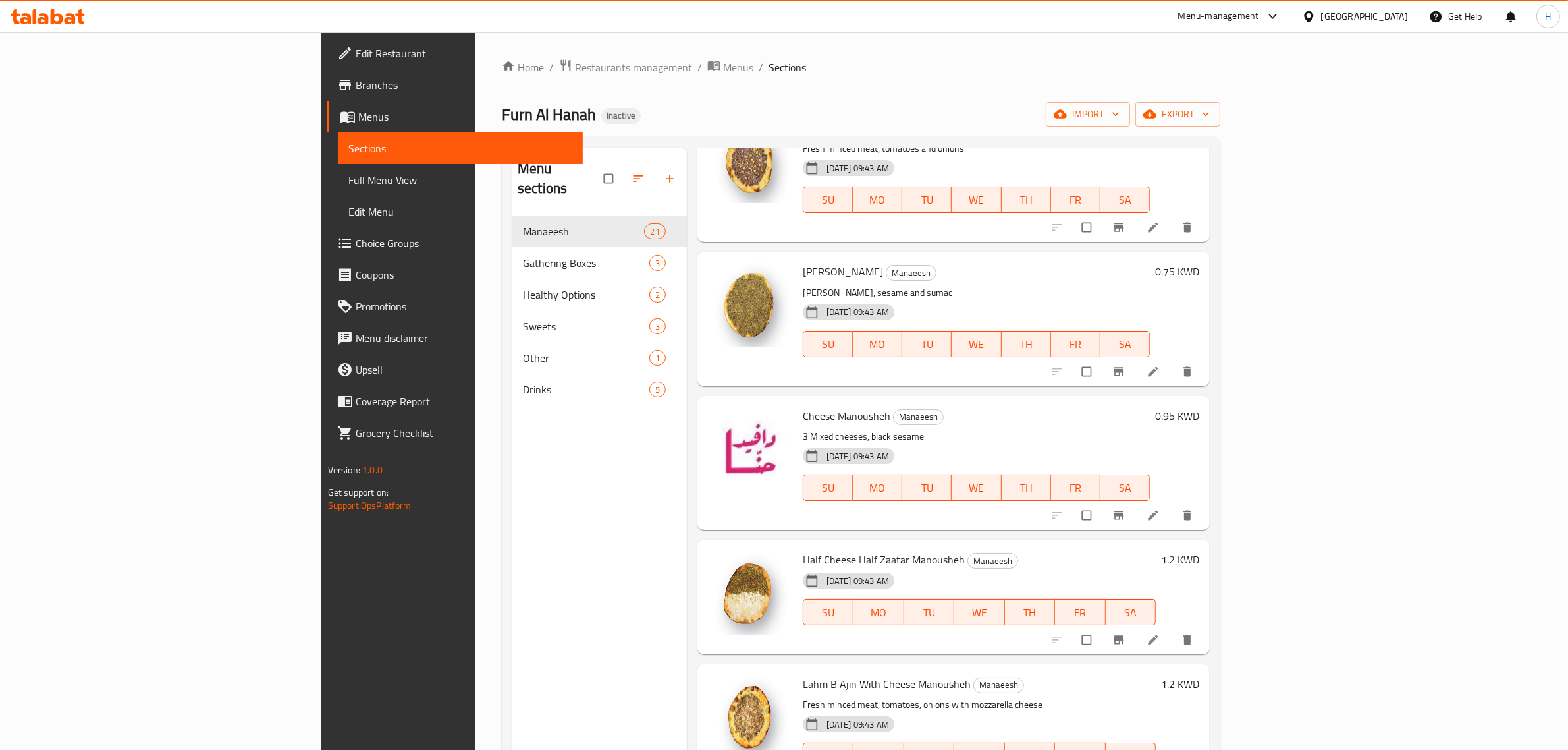
scroll to position [165, 0]
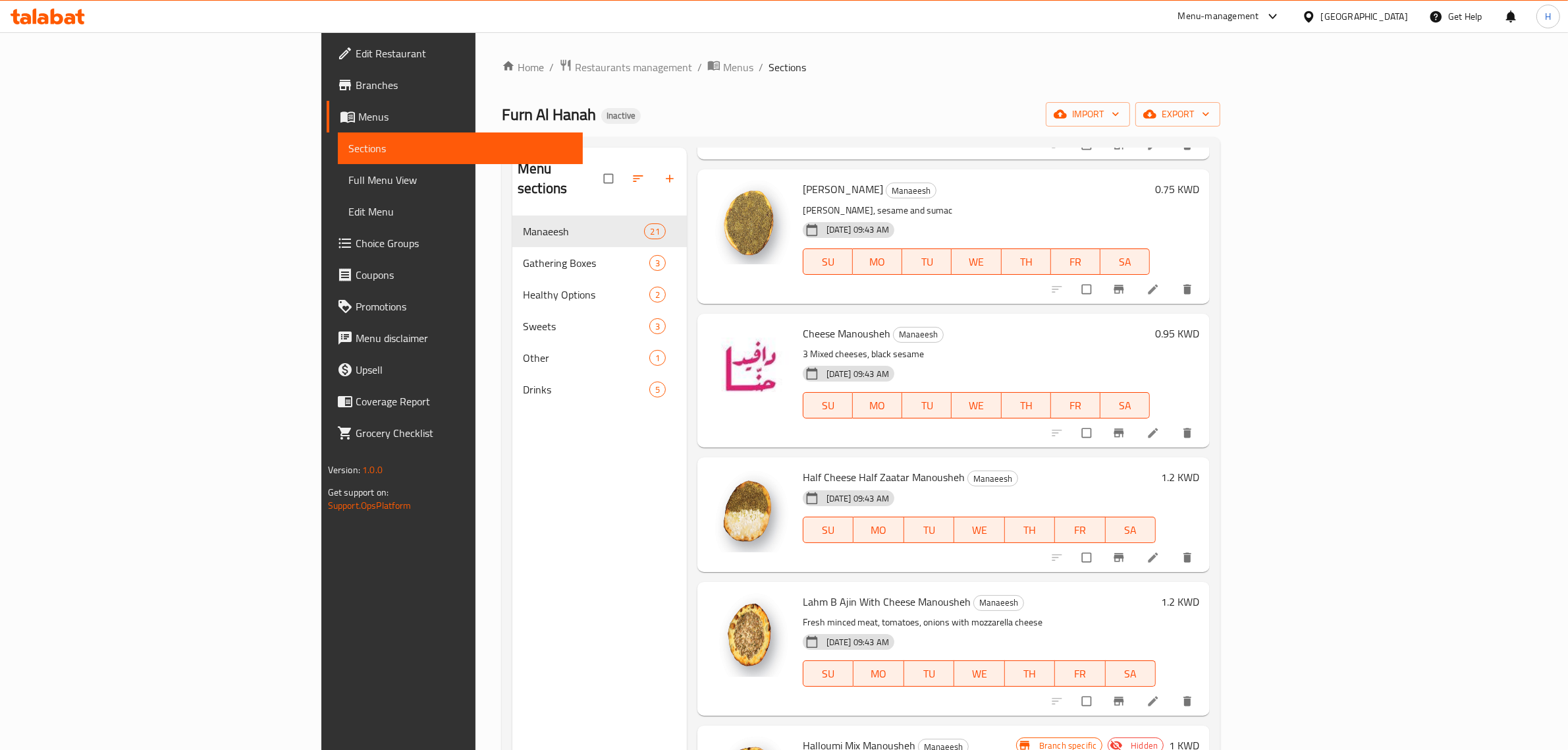
click at [1199, 482] on h6 "1.2 KWD" at bounding box center [1180, 476] width 38 height 18
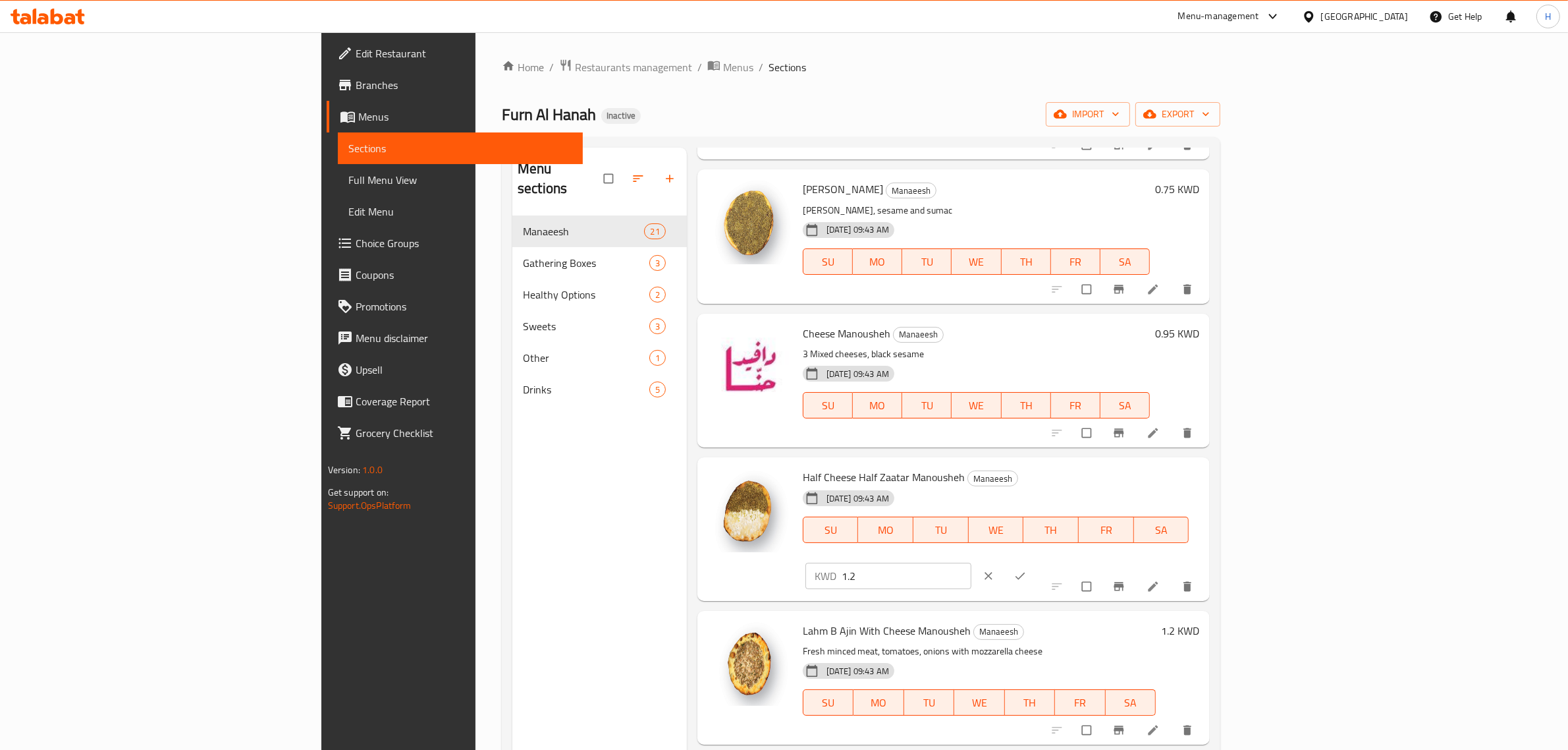
click at [971, 562] on input "1.2" at bounding box center [907, 576] width 130 height 26
type input ".95"
click button "ok" at bounding box center [1021, 576] width 31 height 29
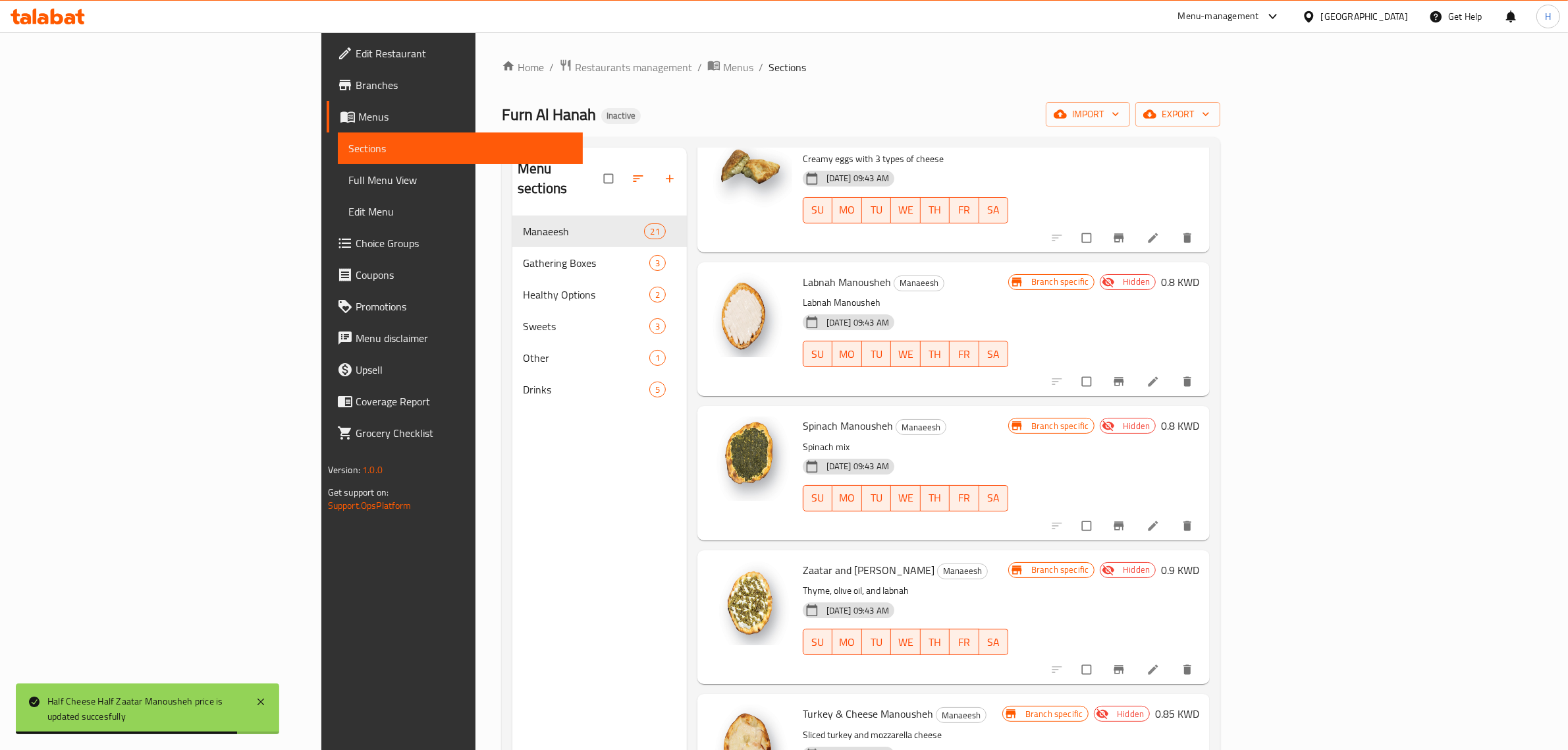
scroll to position [1048, 0]
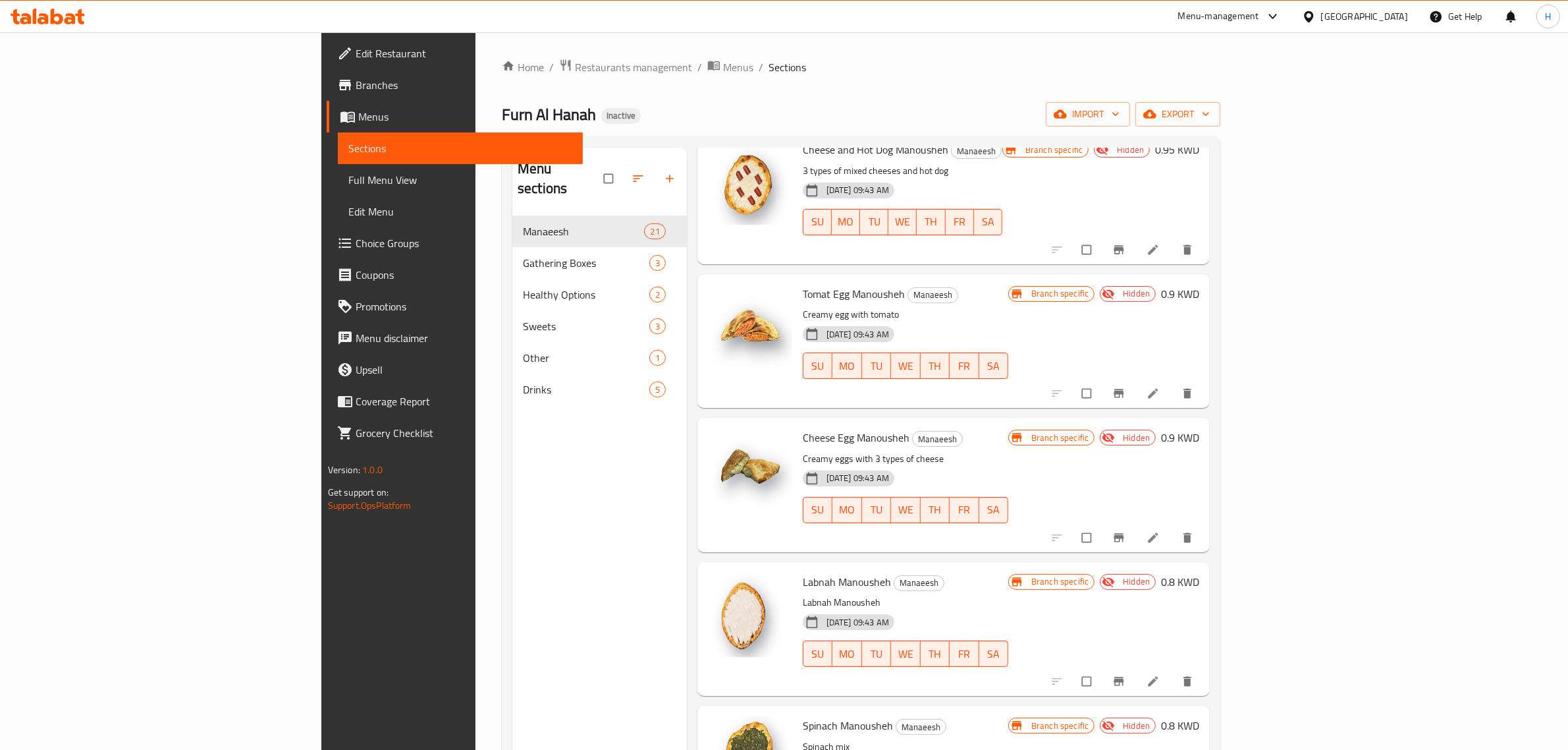
click at [966, 328] on div "05-10-2025 09:43 AM SU MO TU WE TH FR SA" at bounding box center [906, 357] width 216 height 71
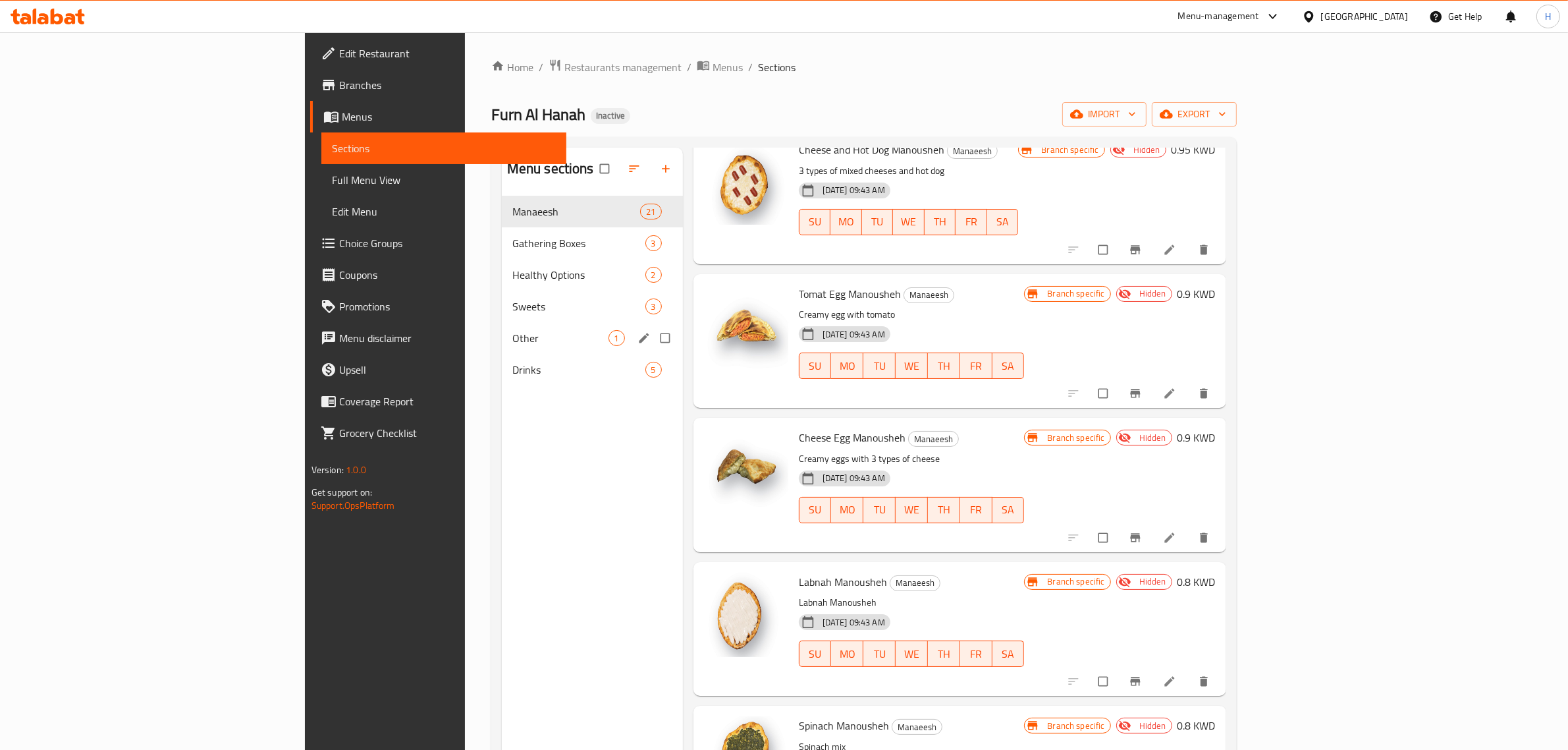
scroll to position [801, 0]
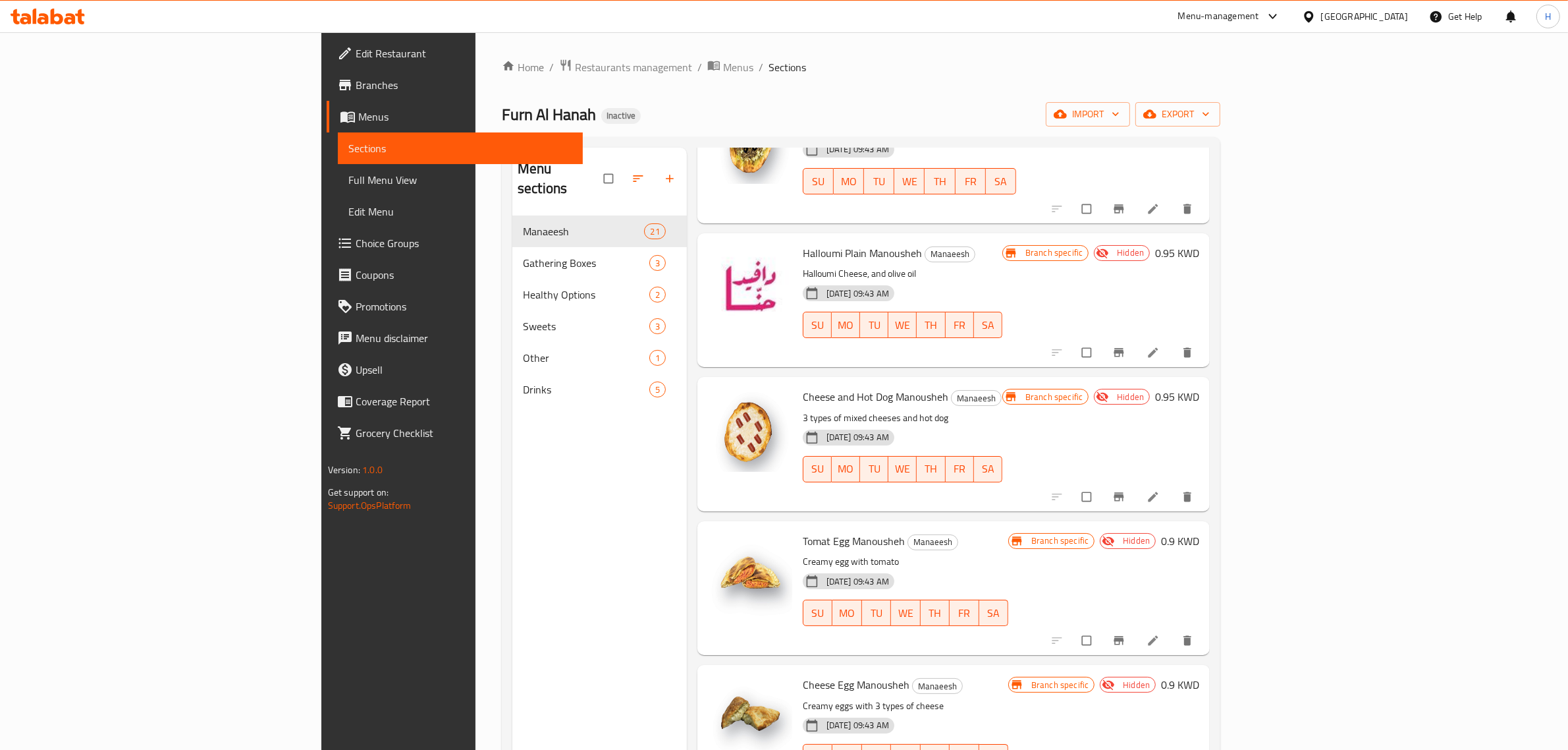
click at [976, 416] on p "3 types of mixed cheeses and hot dog" at bounding box center [903, 418] width 200 height 17
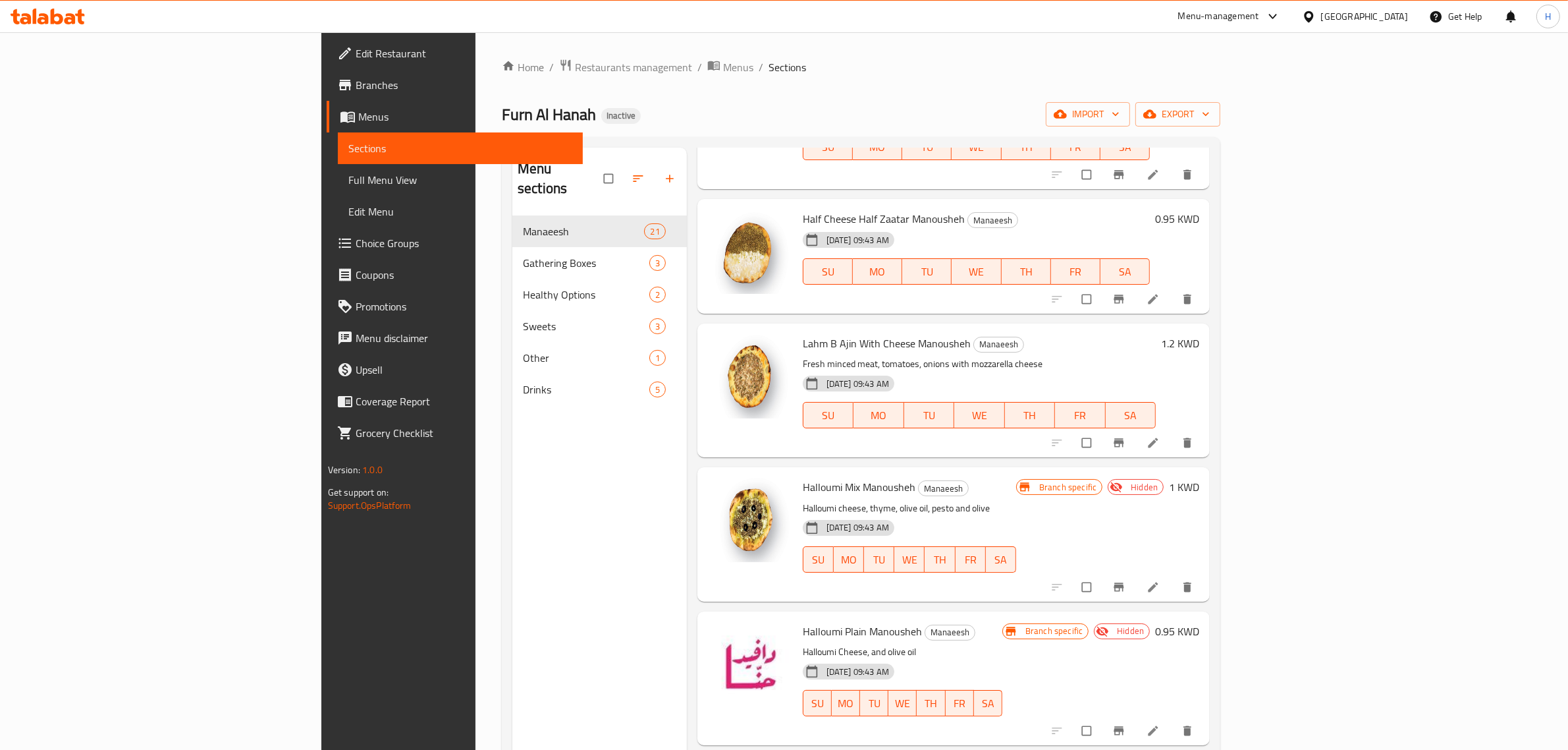
scroll to position [0, 0]
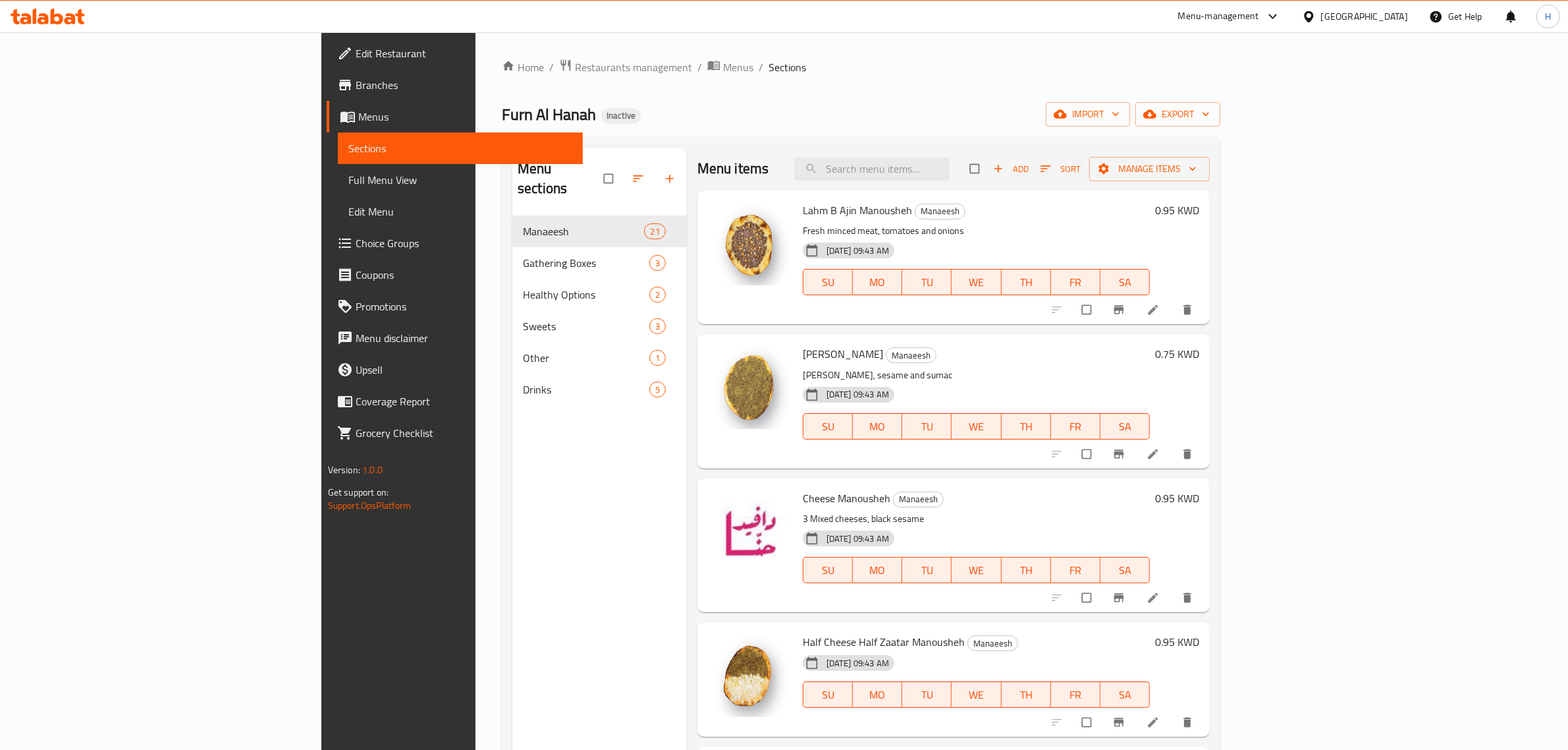
drag, startPoint x: 85, startPoint y: 179, endPoint x: 293, endPoint y: 1, distance: 273.8
click at [349, 179] on span "Full Menu View" at bounding box center [461, 180] width 225 height 16
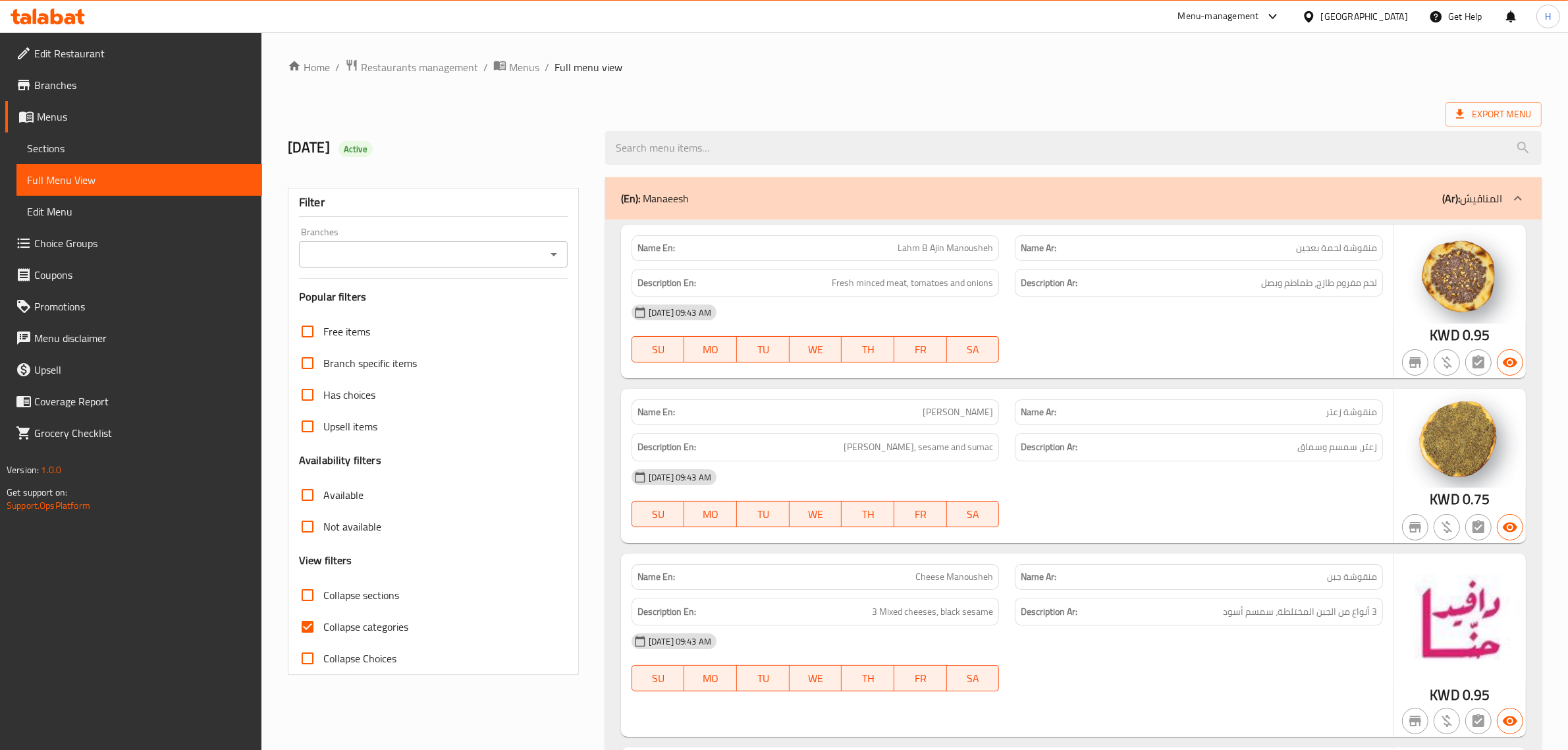
click at [557, 252] on icon "Open" at bounding box center [554, 255] width 16 height 16
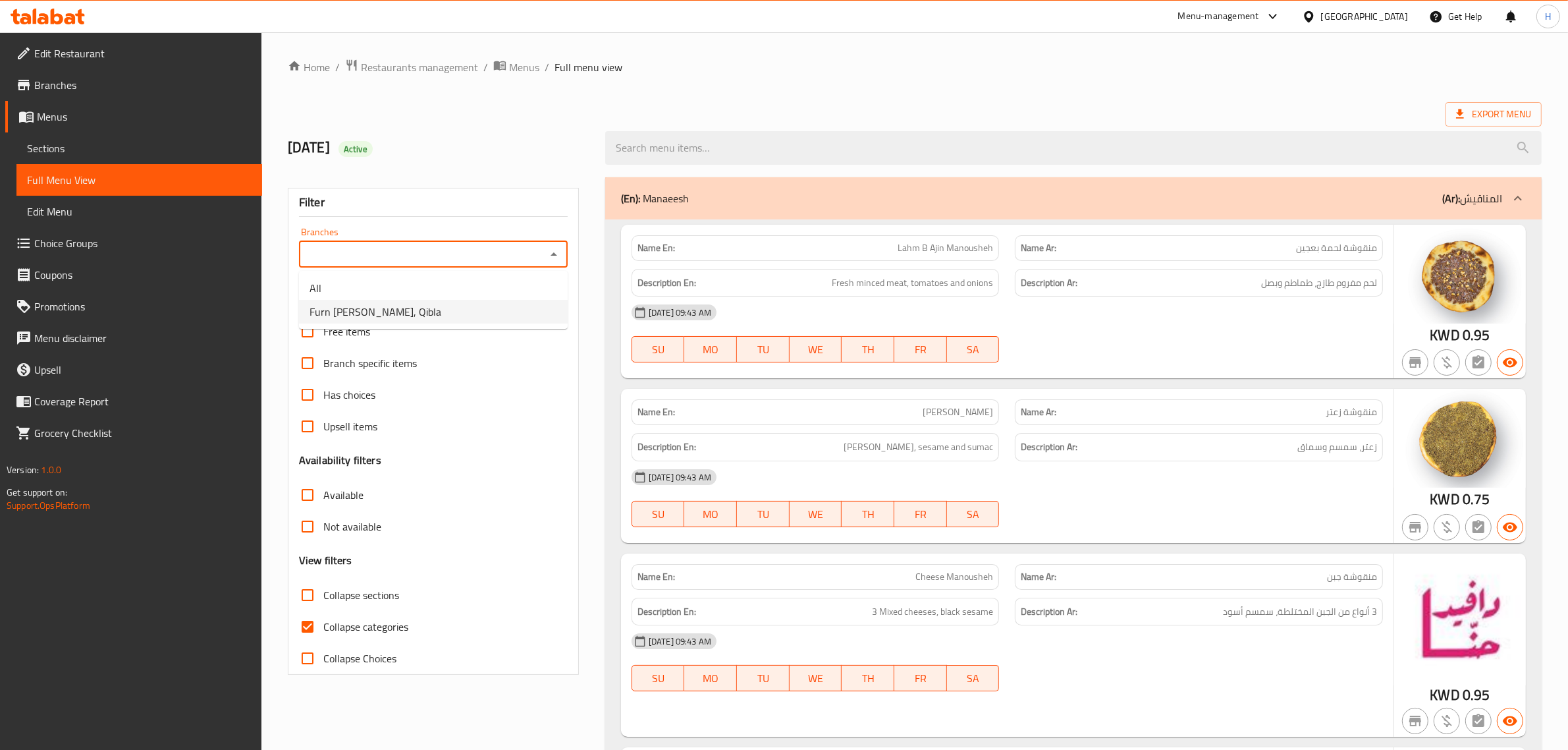
click at [410, 309] on li "Furn Al Hanah, Qibla" at bounding box center [433, 312] width 268 height 24
type input "Furn Al Hanah, Qibla"
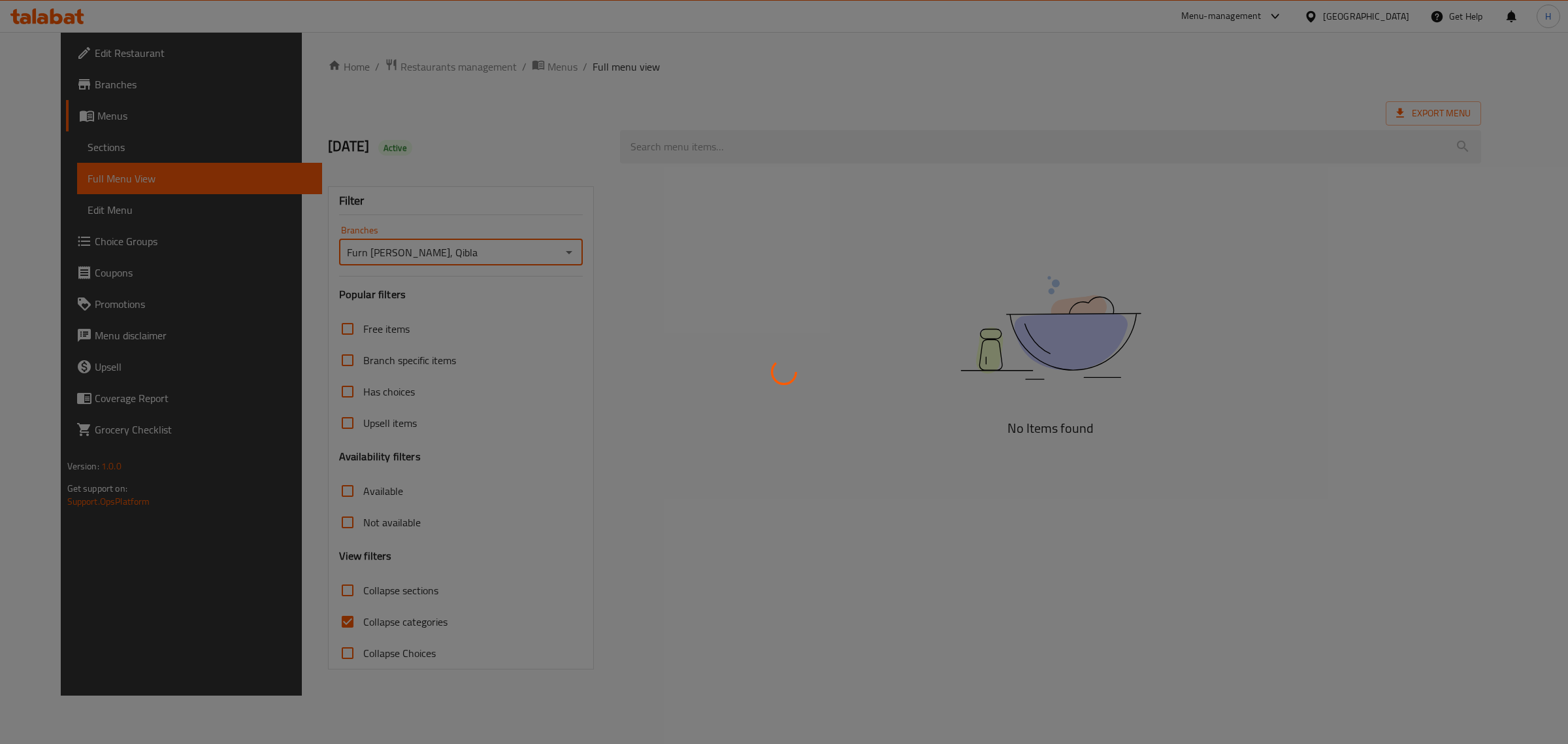
click at [308, 588] on div at bounding box center [784, 372] width 1568 height 744
click at [307, 596] on div at bounding box center [784, 372] width 1568 height 744
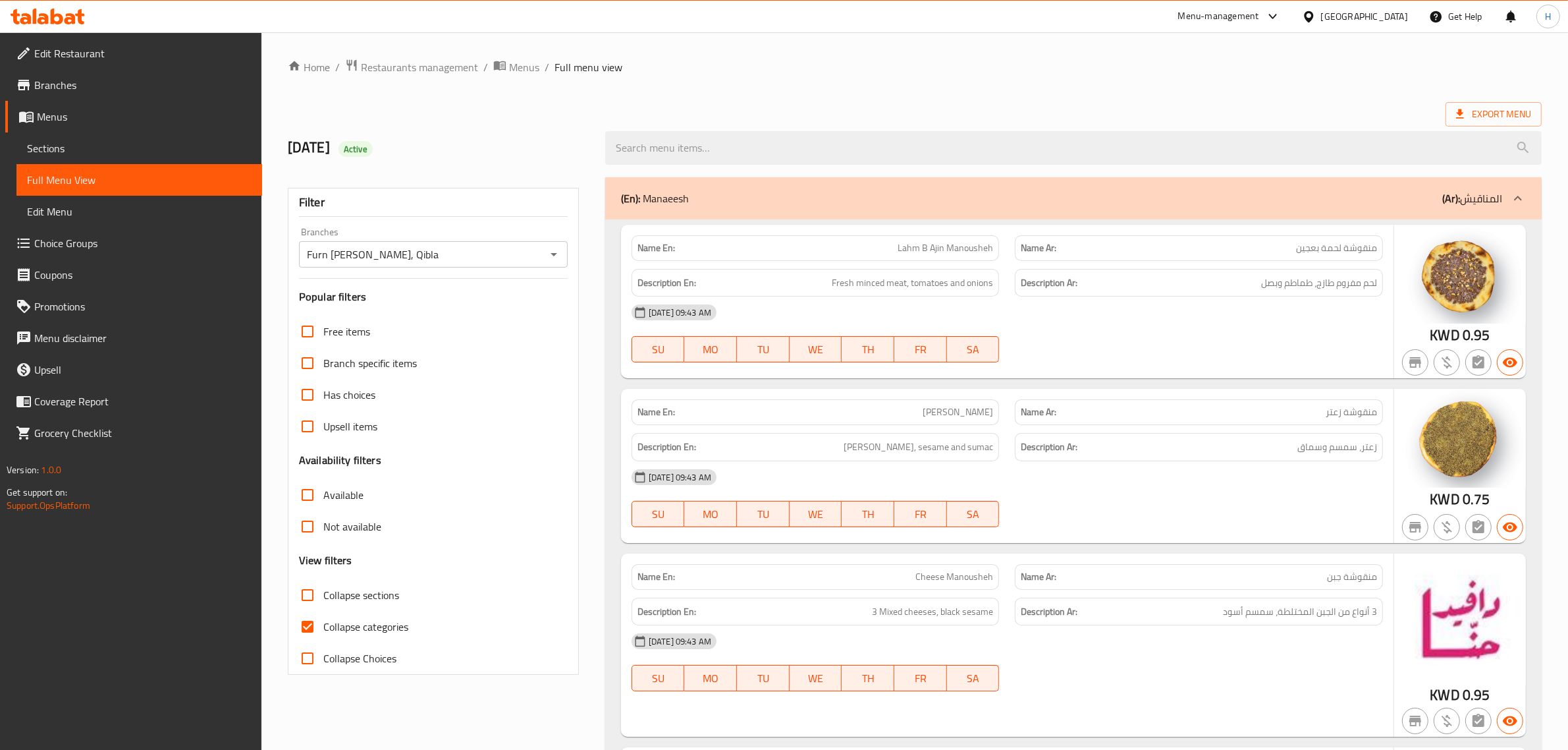
click at [307, 600] on input "Collapse sections" at bounding box center [307, 595] width 31 height 31
checkbox input "true"
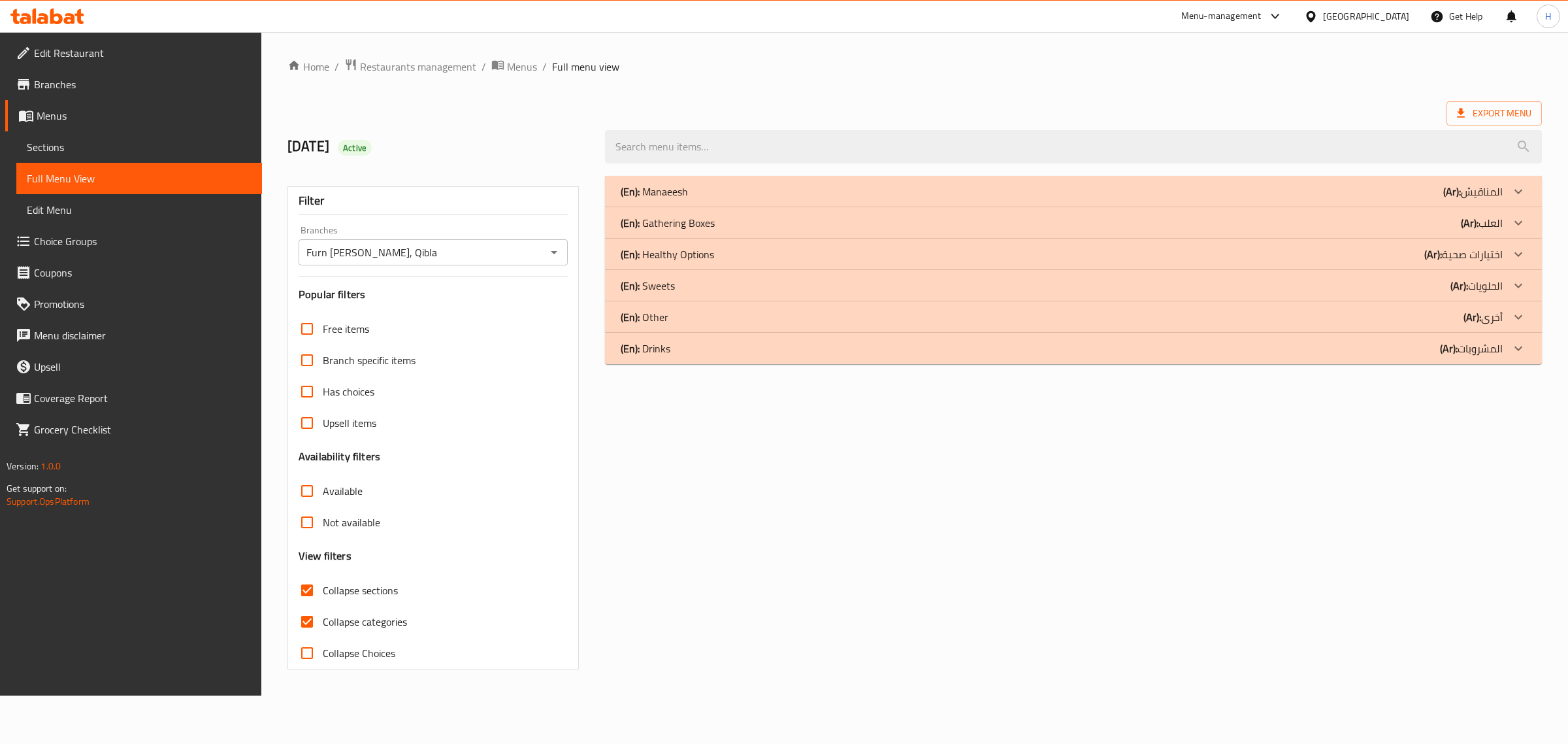
click at [776, 190] on div "(En): Manaeesh (Ar): المناقيش" at bounding box center [1061, 192] width 882 height 16
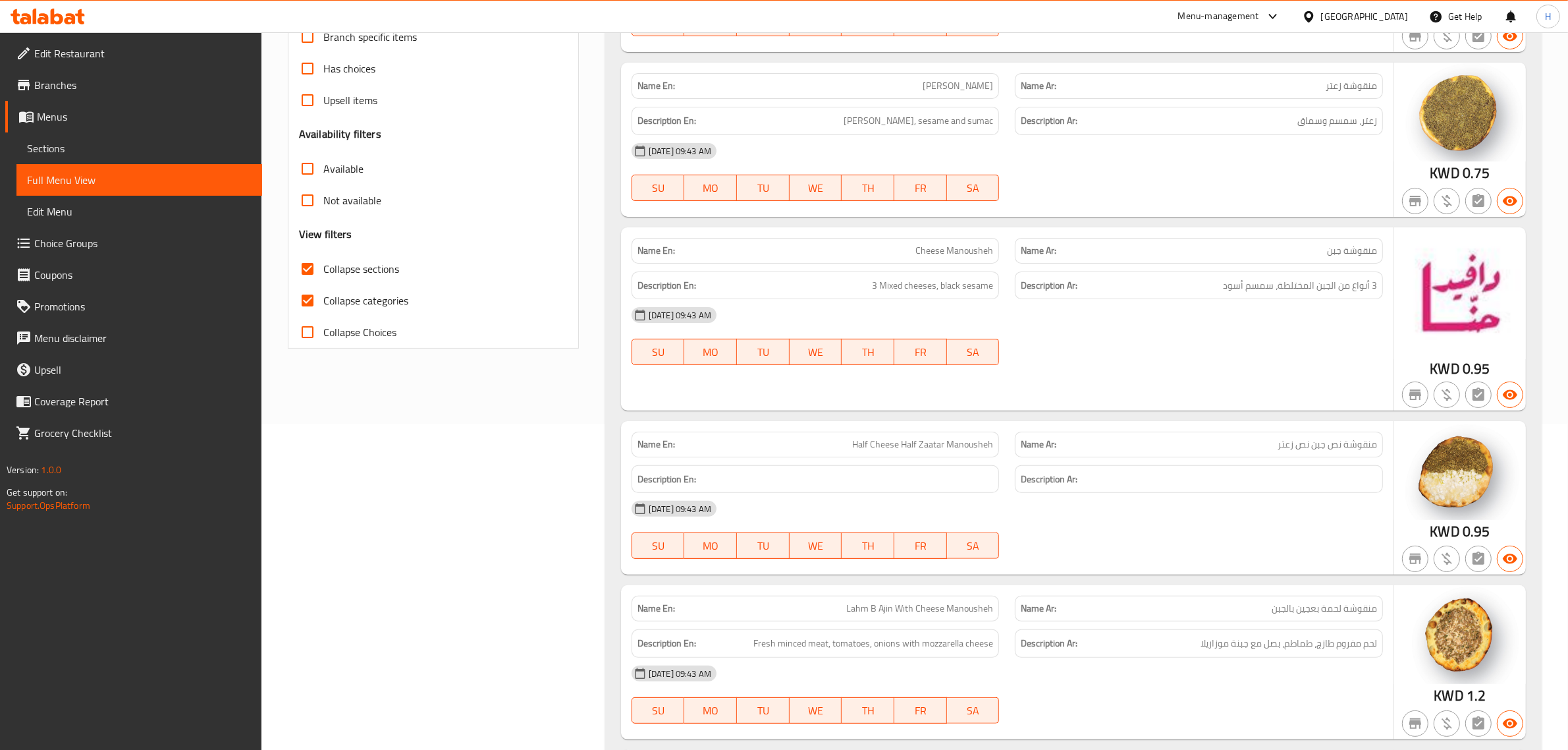
scroll to position [165, 0]
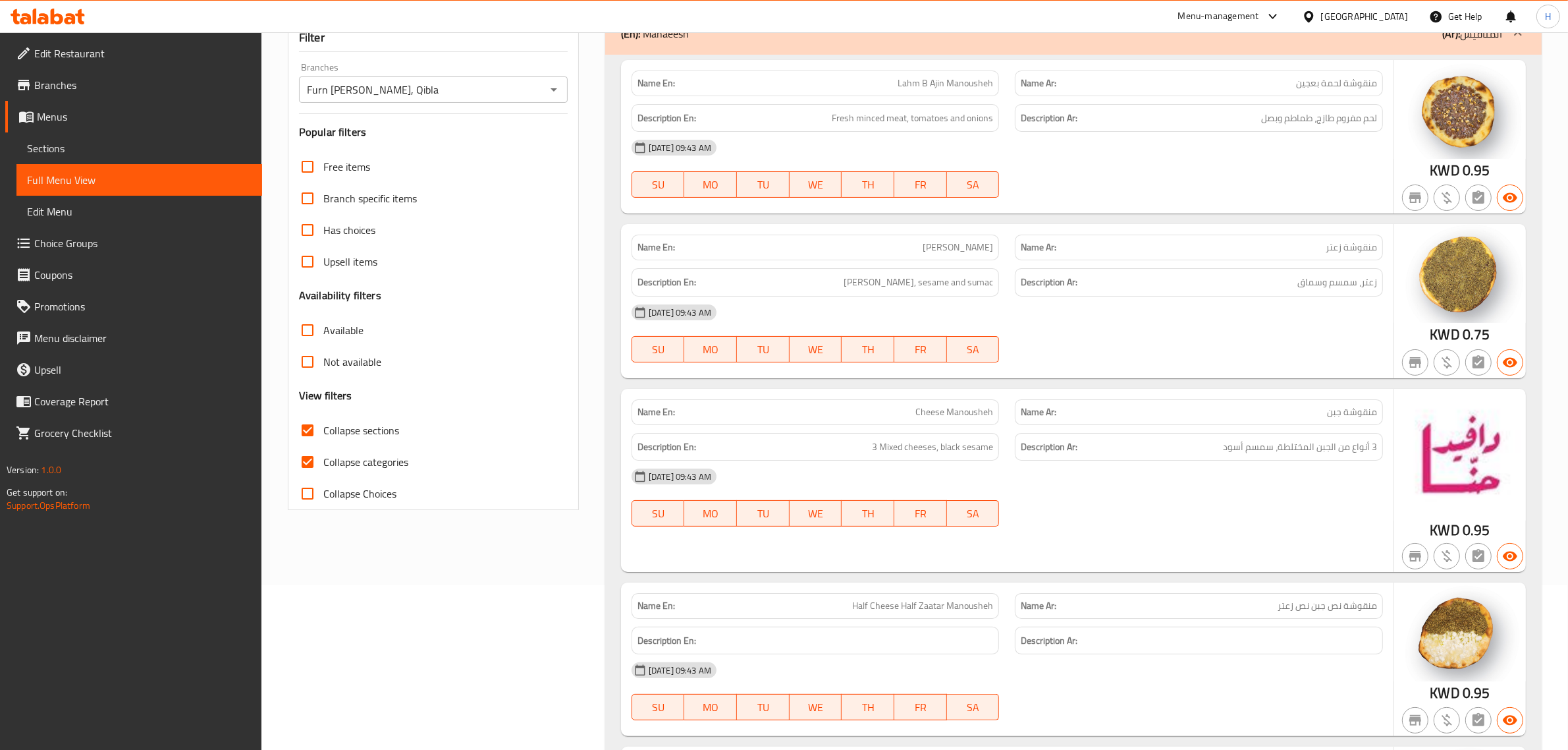
click at [1331, 449] on span "3 أنواع من الجبن المختلطة، سمسم أسود" at bounding box center [1300, 446] width 154 height 17
copy div "3 أنواع من الجبن المختلطة، سمسم أسود"
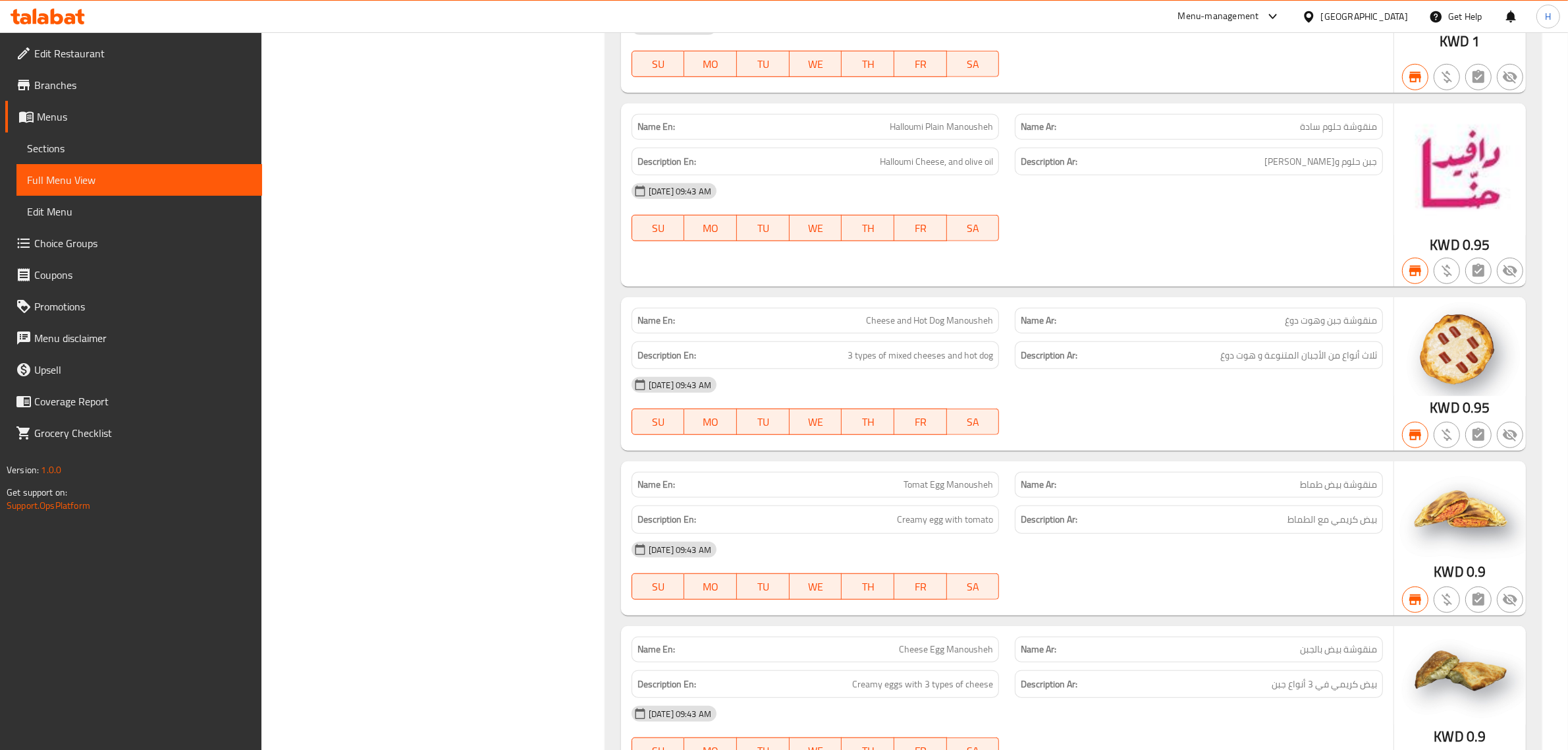
scroll to position [239, 0]
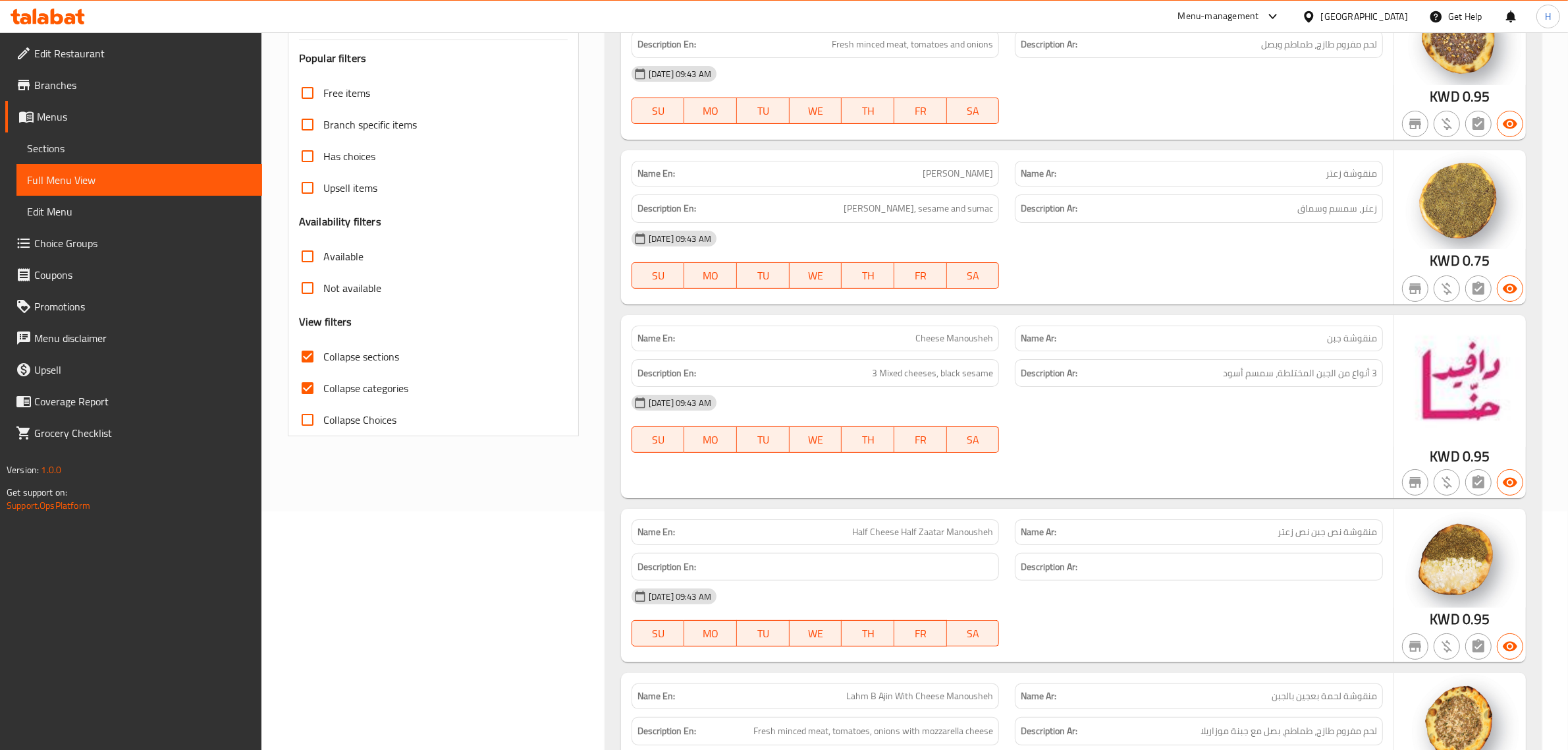
click at [1321, 465] on div "Name En: Cheese Manousheh Name Ar: منقوشة جبن Description En: 3 Mixed cheeses, …" at bounding box center [1007, 406] width 772 height 183
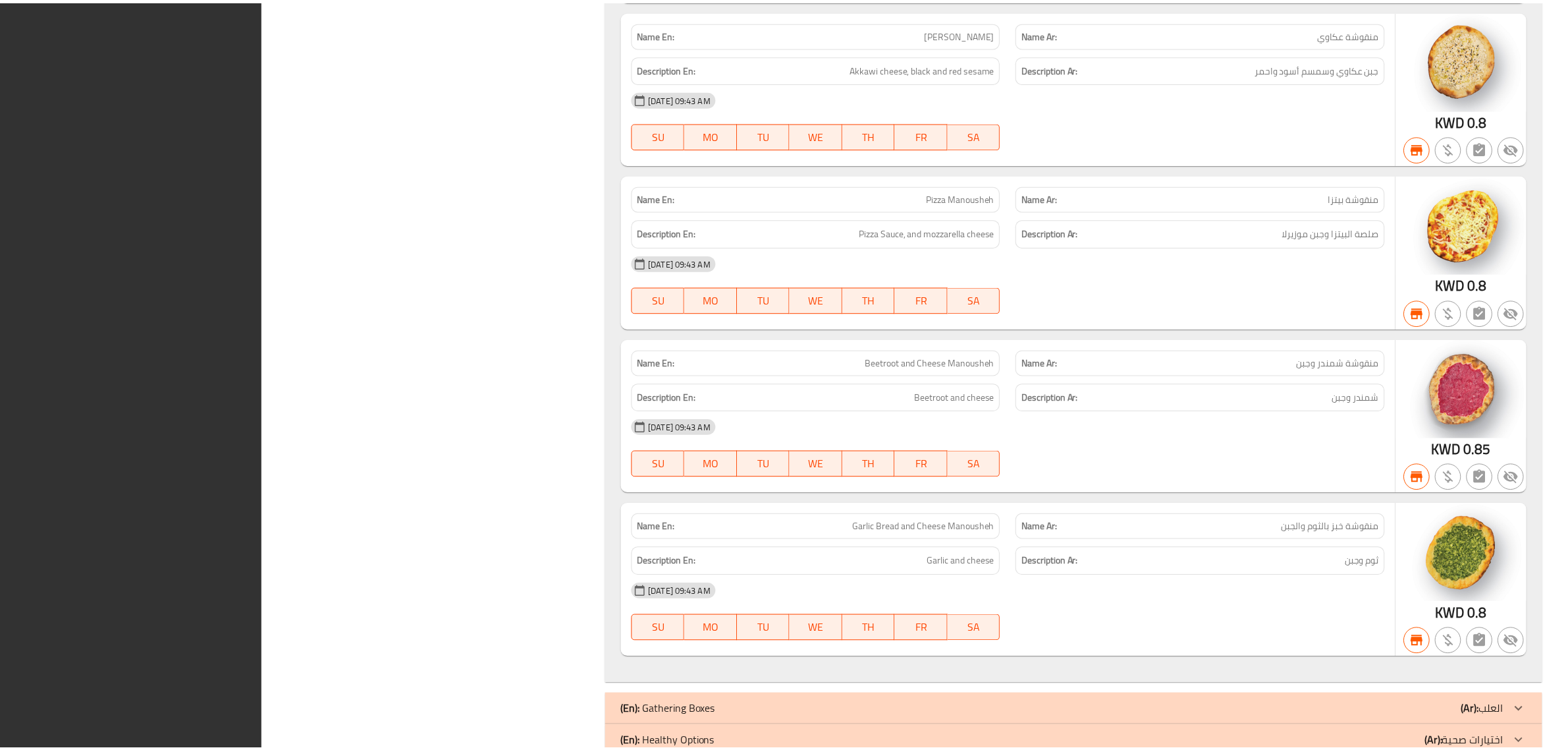
scroll to position [3206, 0]
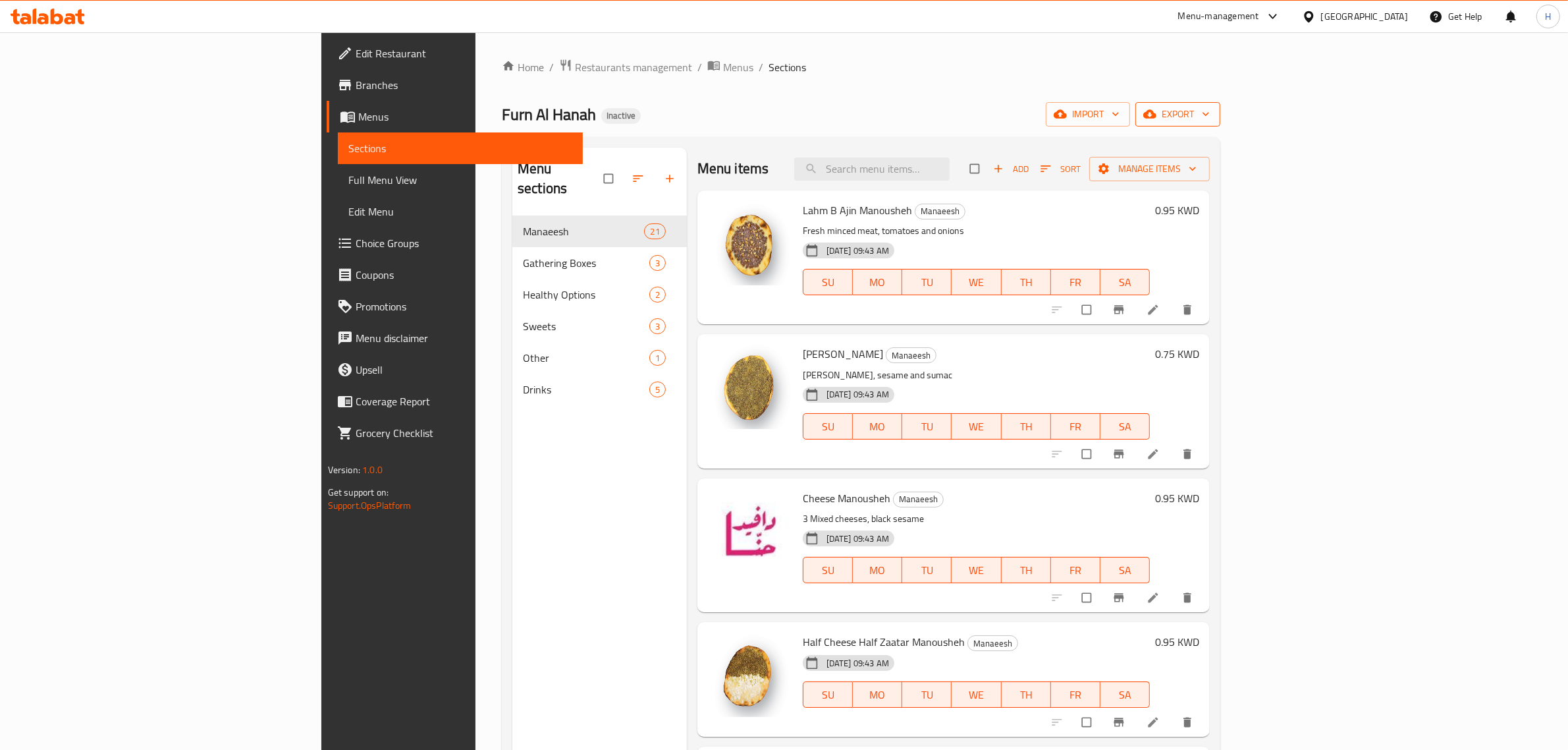
click at [1210, 117] on span "export" at bounding box center [1178, 114] width 64 height 17
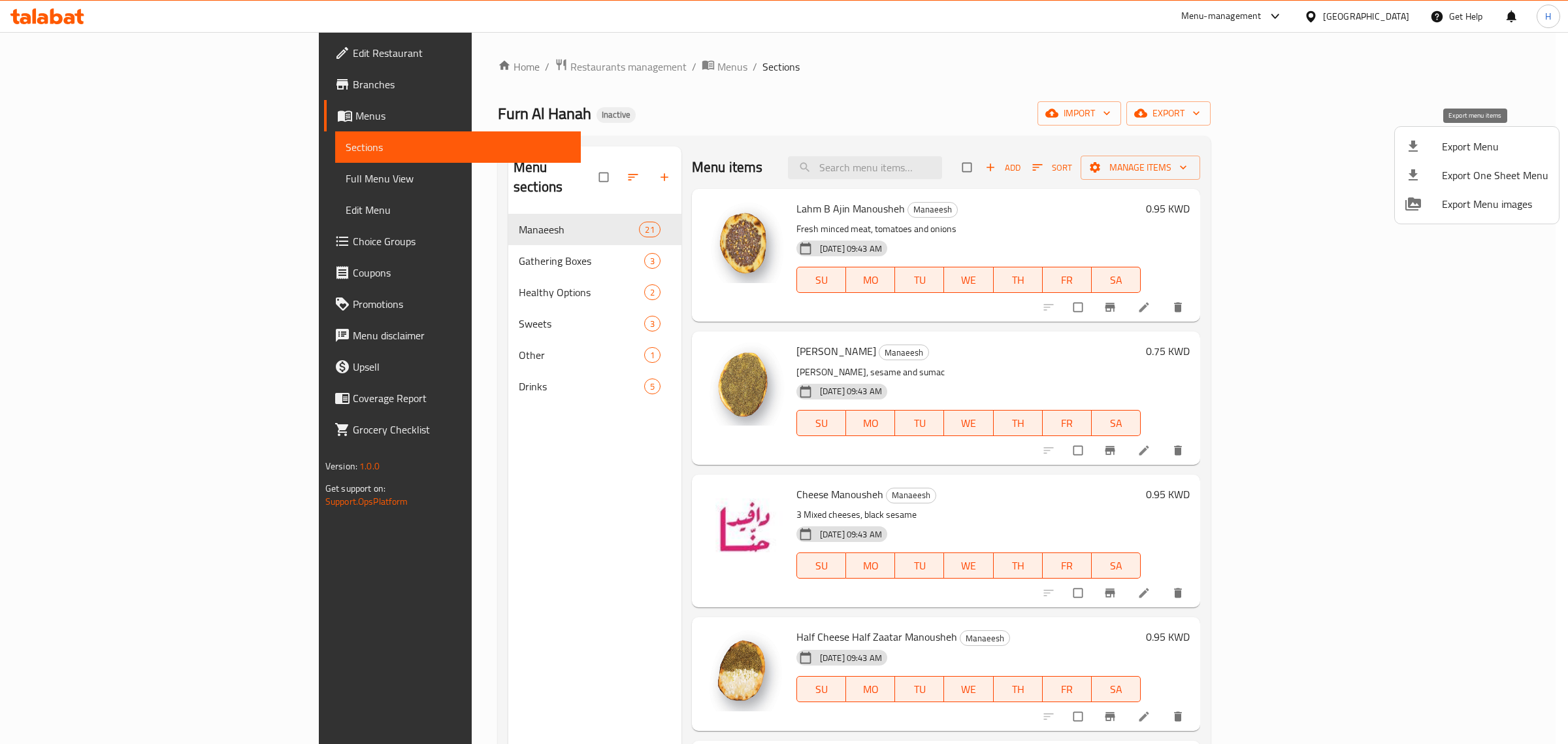
click at [1472, 144] on span "Export Menu" at bounding box center [1495, 146] width 106 height 16
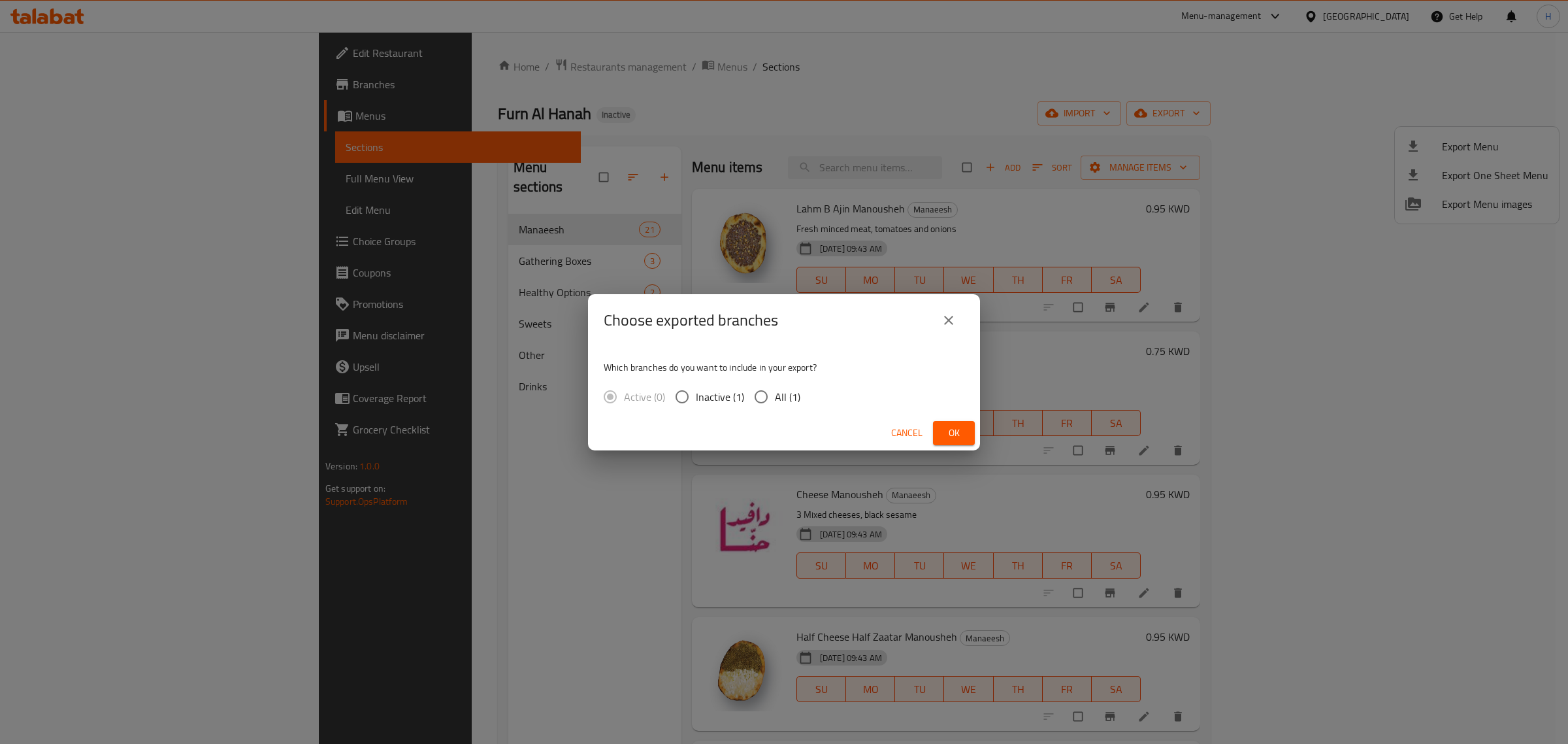
click at [776, 396] on span "All (1)" at bounding box center [787, 397] width 25 height 16
click at [775, 396] on input "All (1)" at bounding box center [761, 397] width 27 height 28
radio input "true"
click at [954, 428] on span "Ok" at bounding box center [954, 433] width 21 height 17
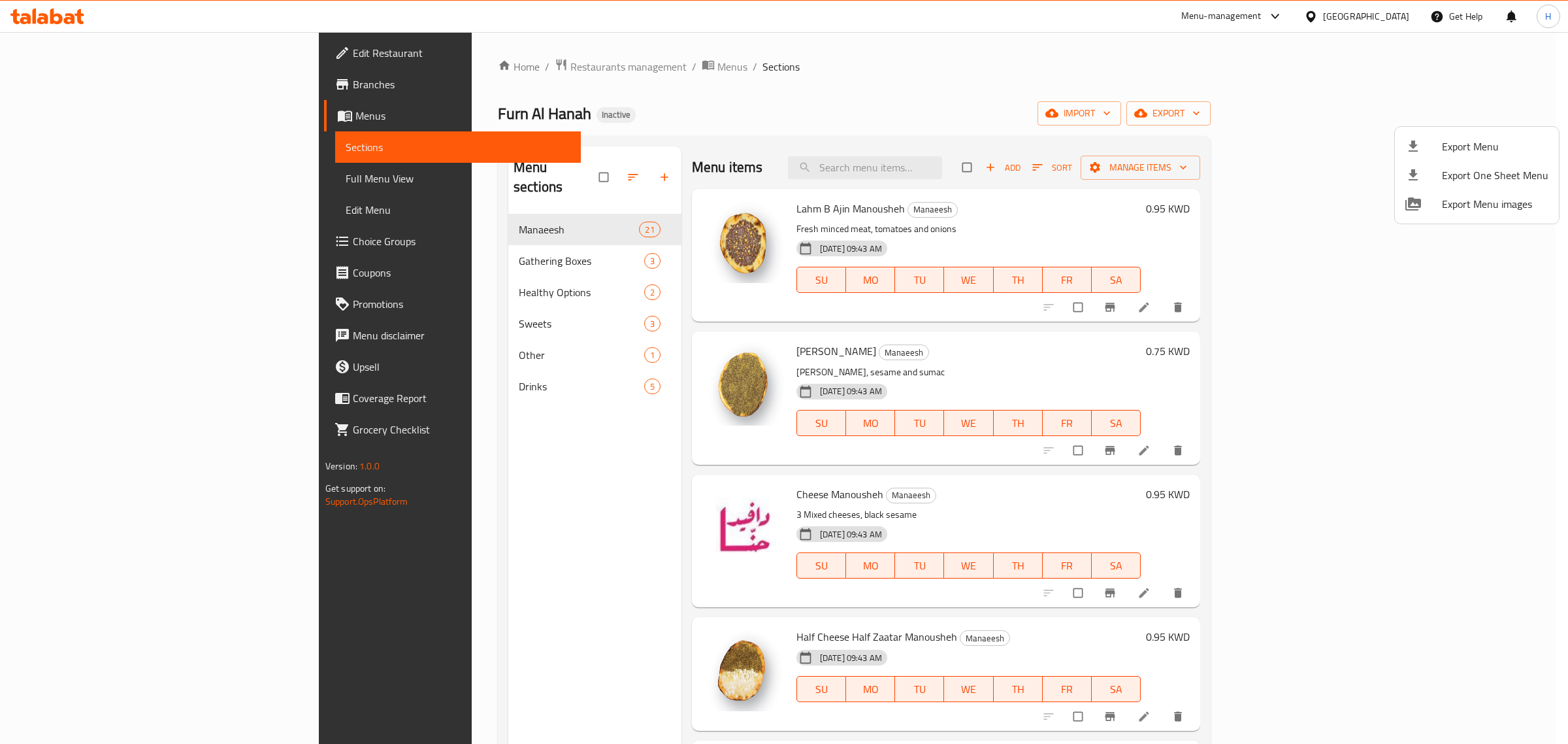
click at [945, 74] on div at bounding box center [784, 372] width 1568 height 744
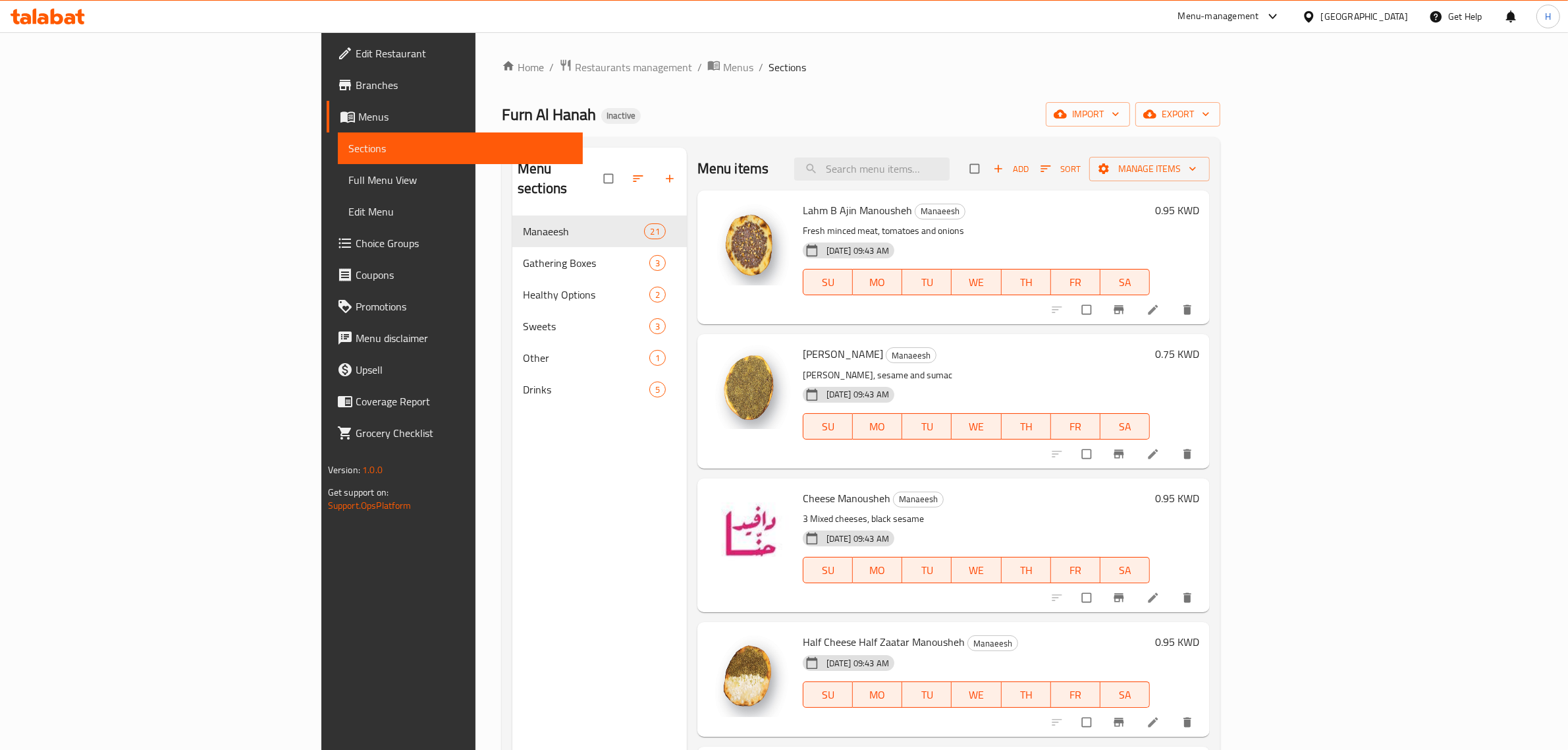
drag, startPoint x: 556, startPoint y: 105, endPoint x: 527, endPoint y: 115, distance: 30.7
click at [556, 105] on div "Furn Al Hanah Inactive import export" at bounding box center [861, 114] width 718 height 24
click at [502, 113] on span "Furn Al Hanah" at bounding box center [548, 114] width 94 height 30
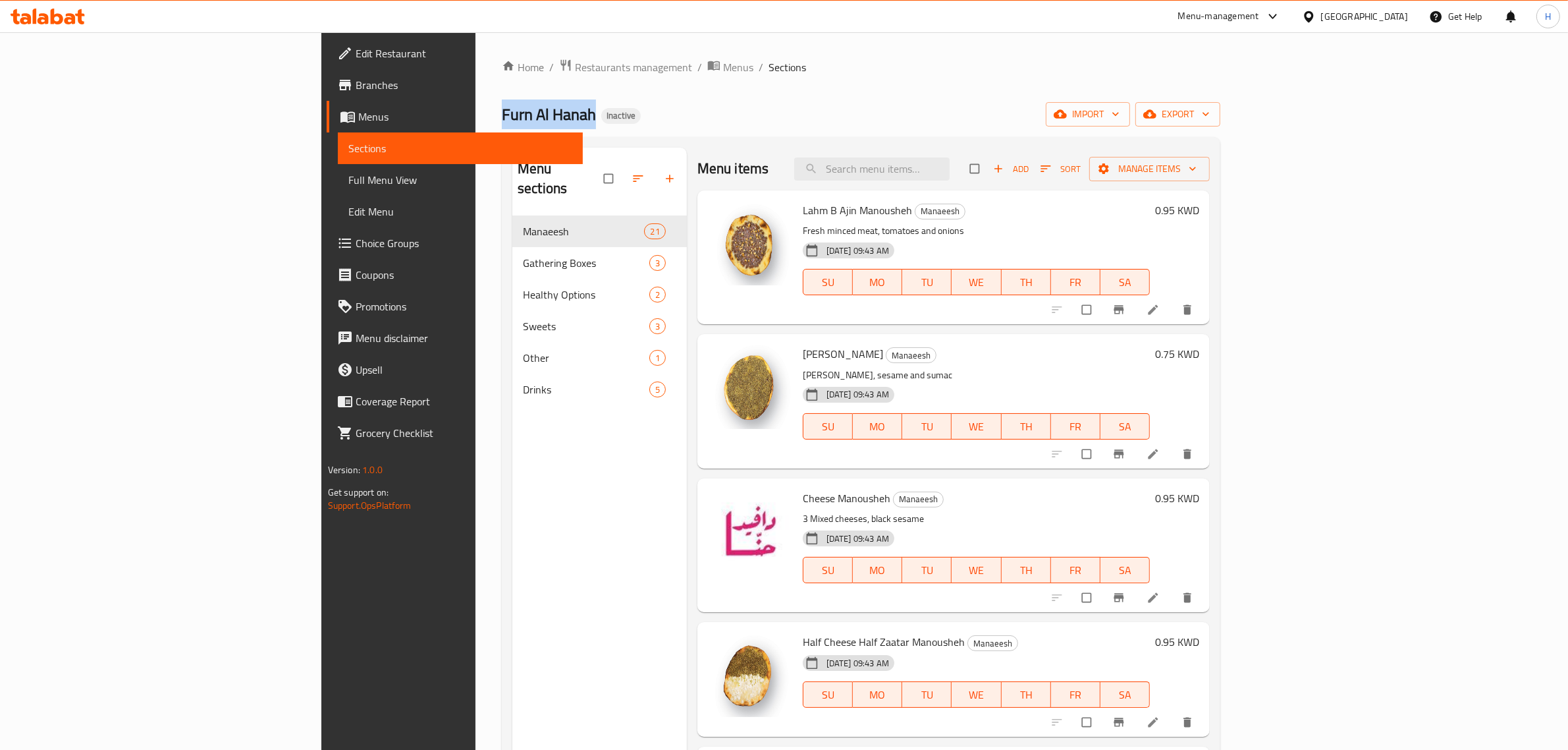
copy span "Furn Al Hanah"
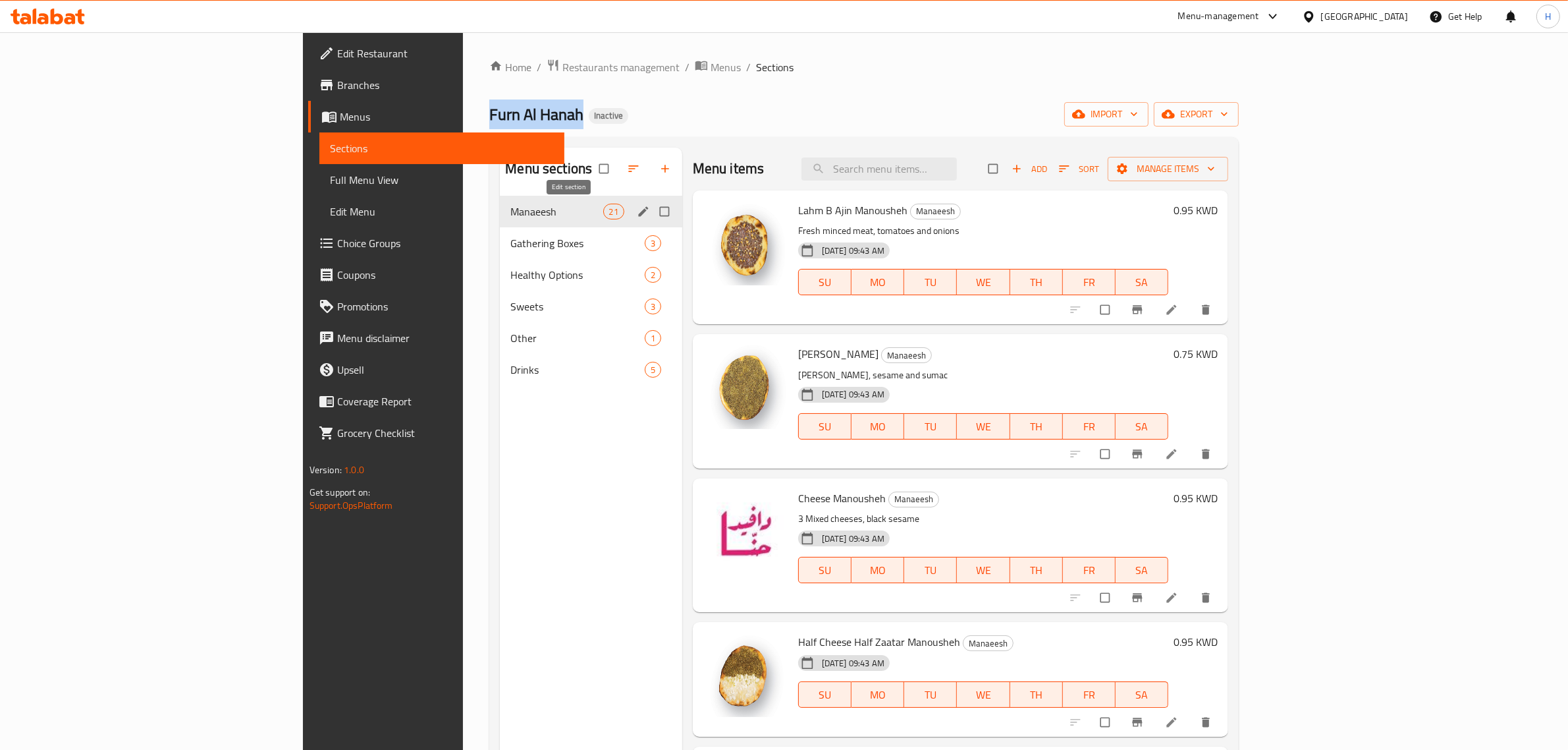
click at [637, 209] on icon "edit" at bounding box center [643, 212] width 13 height 13
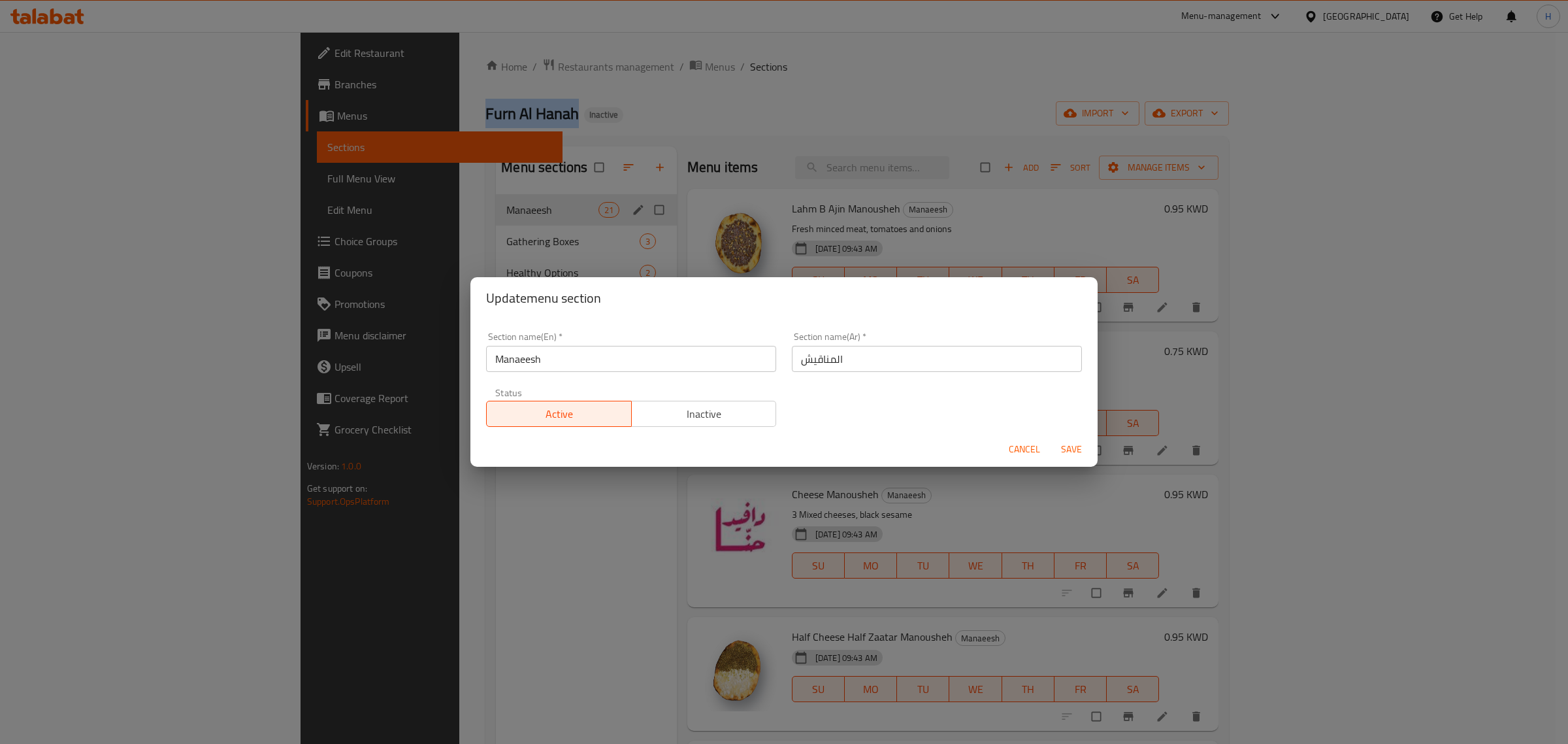
click at [616, 363] on input "Manaeesh" at bounding box center [631, 359] width 290 height 26
